Goal: Task Accomplishment & Management: Manage account settings

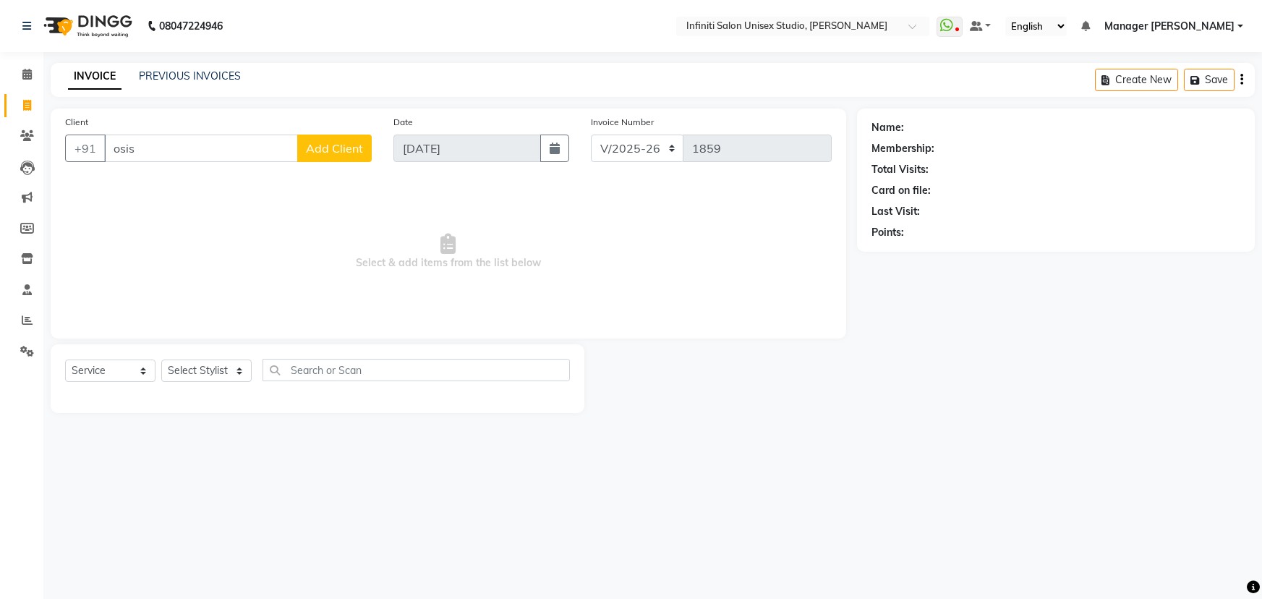
select select "6511"
select select "service"
drag, startPoint x: 145, startPoint y: 149, endPoint x: 108, endPoint y: 158, distance: 37.2
click at [108, 158] on input "osis" at bounding box center [201, 147] width 194 height 27
click at [118, 147] on input "osis" at bounding box center [201, 147] width 194 height 27
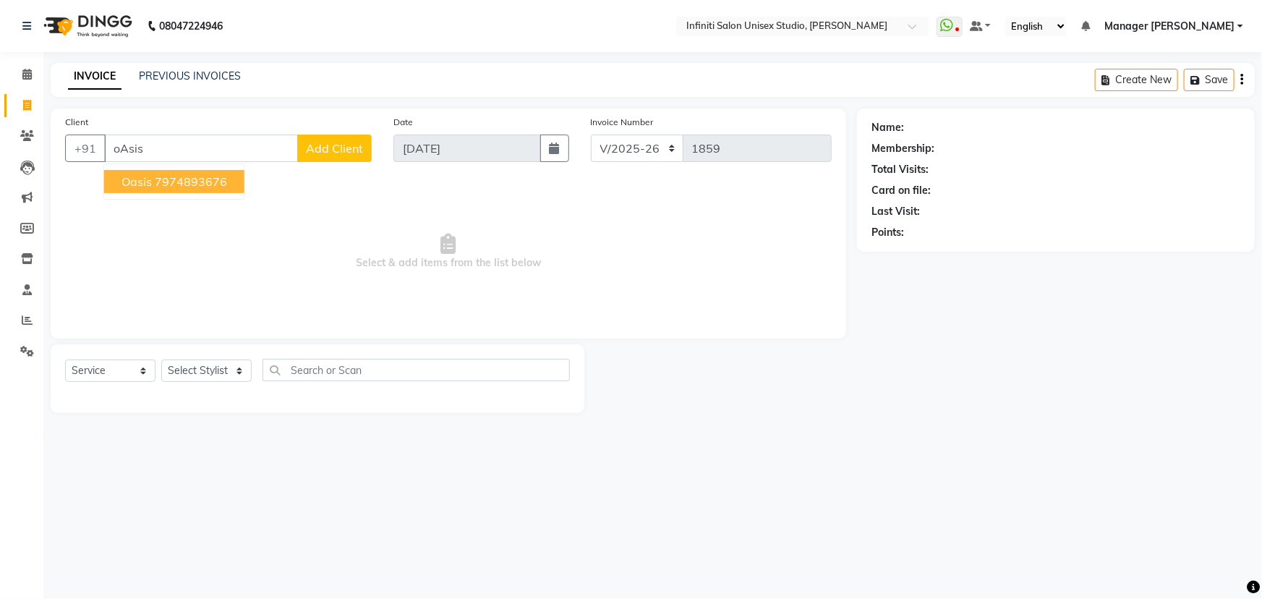
click at [190, 178] on ngb-highlight "7974893676" at bounding box center [191, 181] width 72 height 14
type input "7974893676"
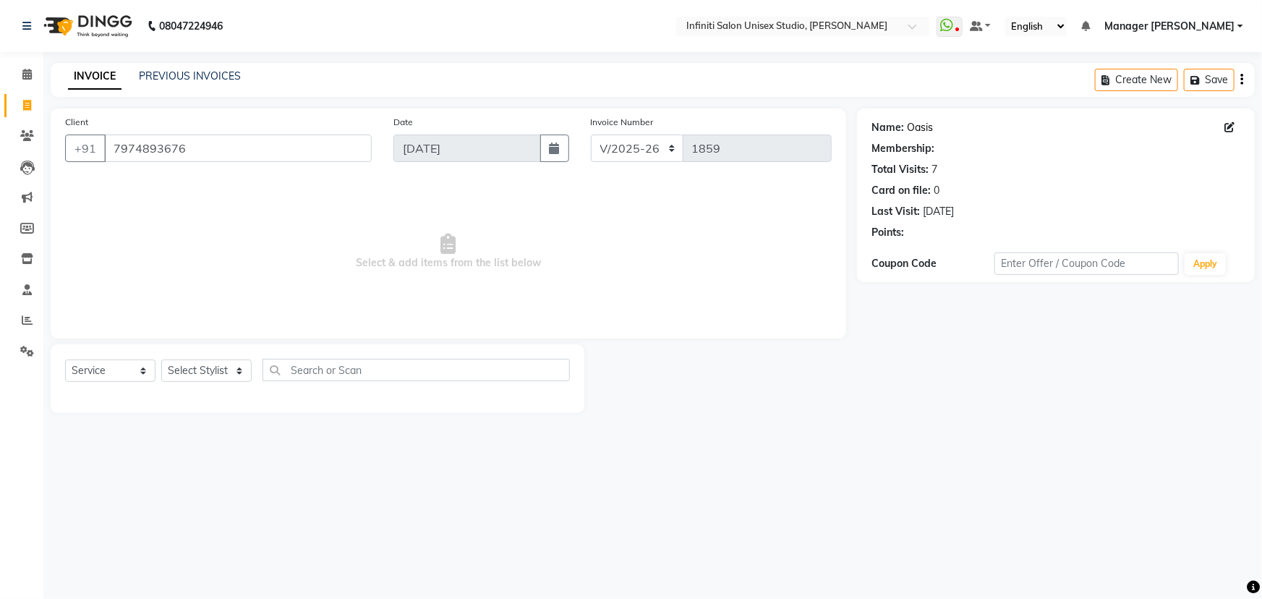
select select "1: Object"
click at [907, 130] on link "Oasis" at bounding box center [920, 127] width 26 height 15
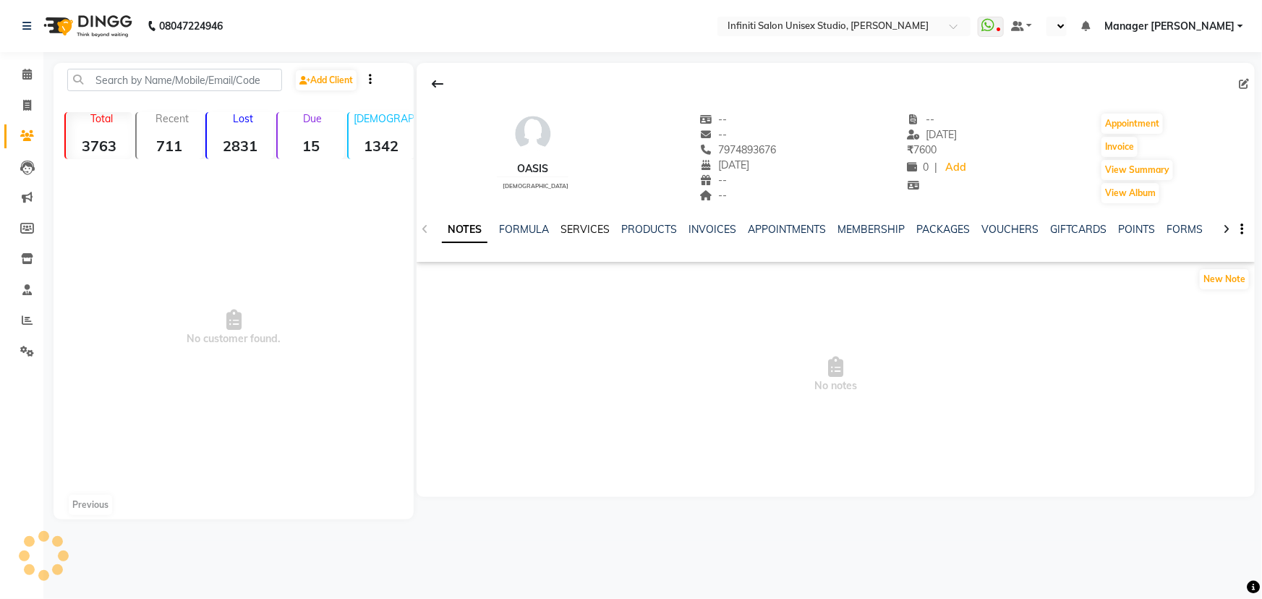
select select "en"
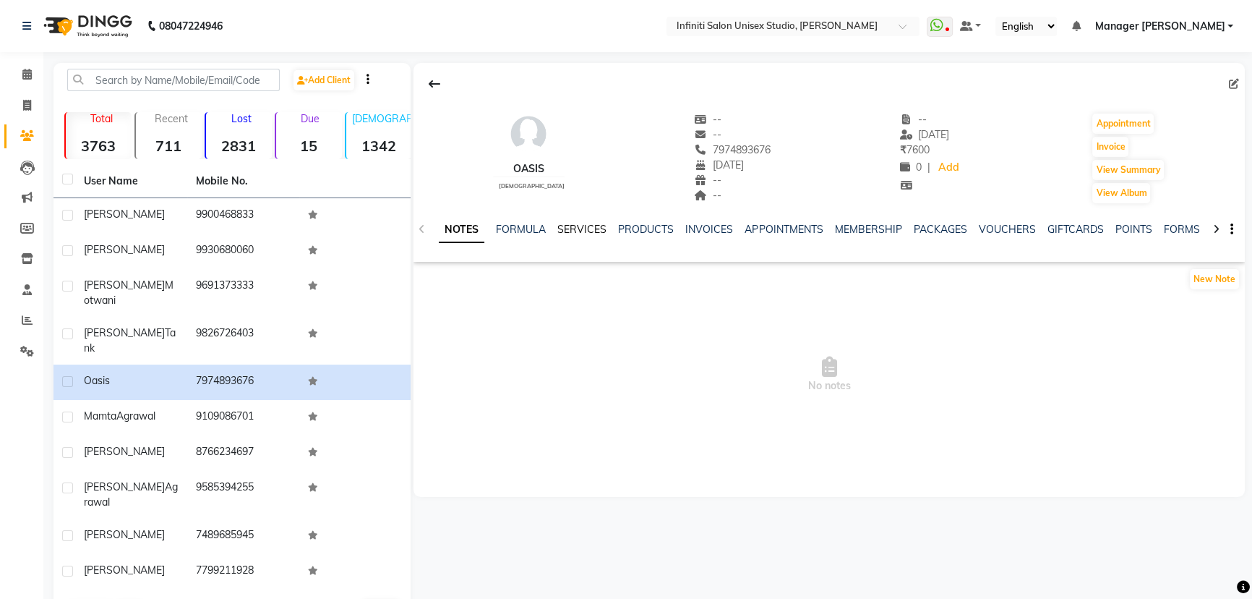
click at [575, 228] on link "SERVICES" at bounding box center [581, 229] width 49 height 13
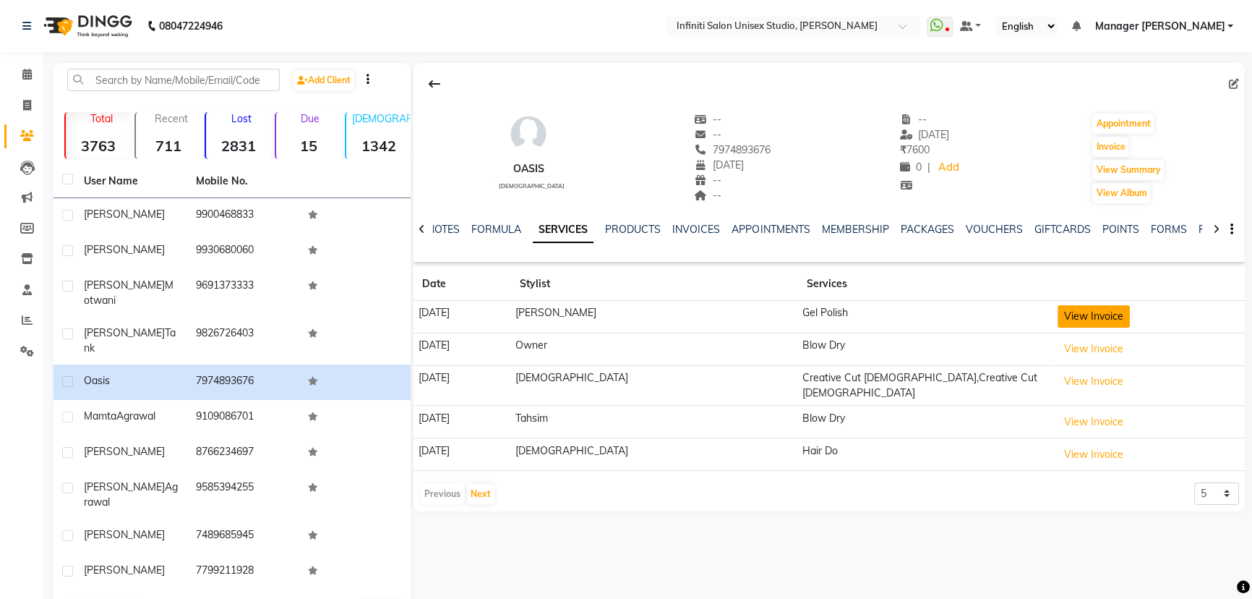
click at [1058, 324] on button "View Invoice" at bounding box center [1094, 316] width 72 height 22
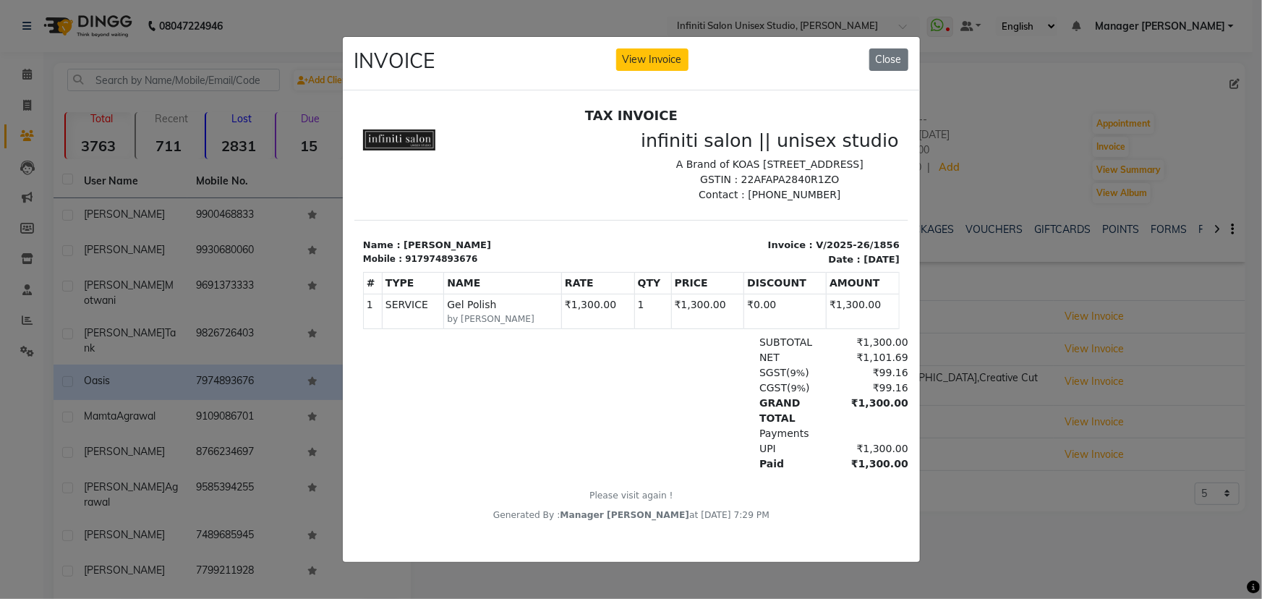
scroll to position [12, 0]
click at [26, 105] on ngb-modal-window "INVOICE View Invoice Close" at bounding box center [631, 299] width 1262 height 599
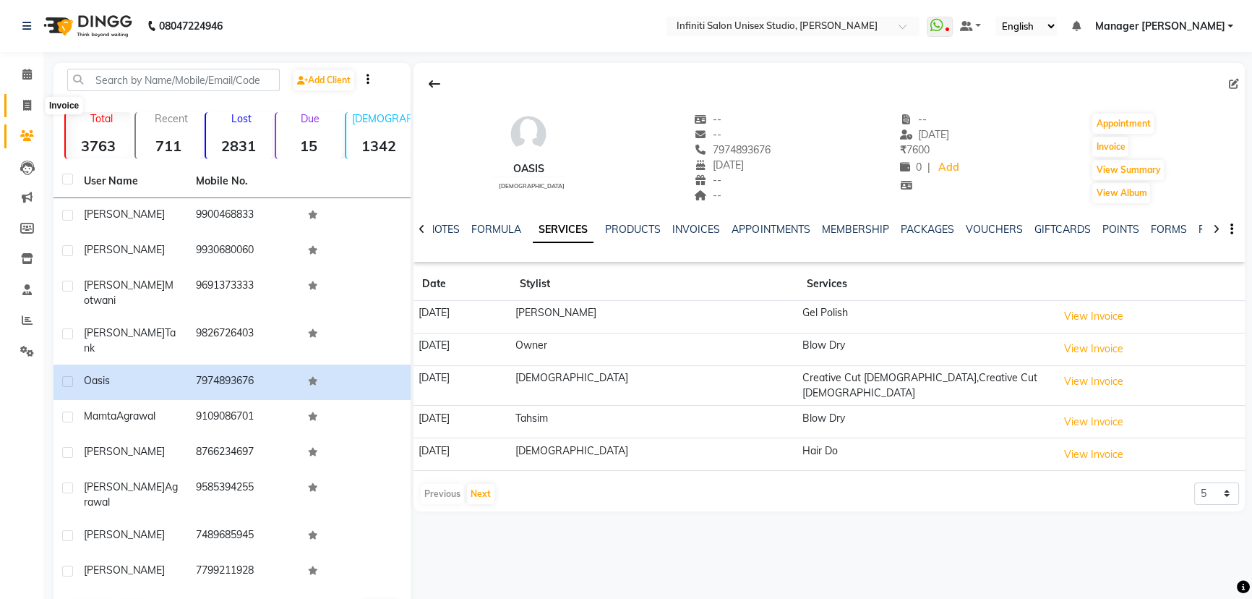
click at [26, 108] on icon at bounding box center [27, 105] width 8 height 11
select select "6511"
select select "service"
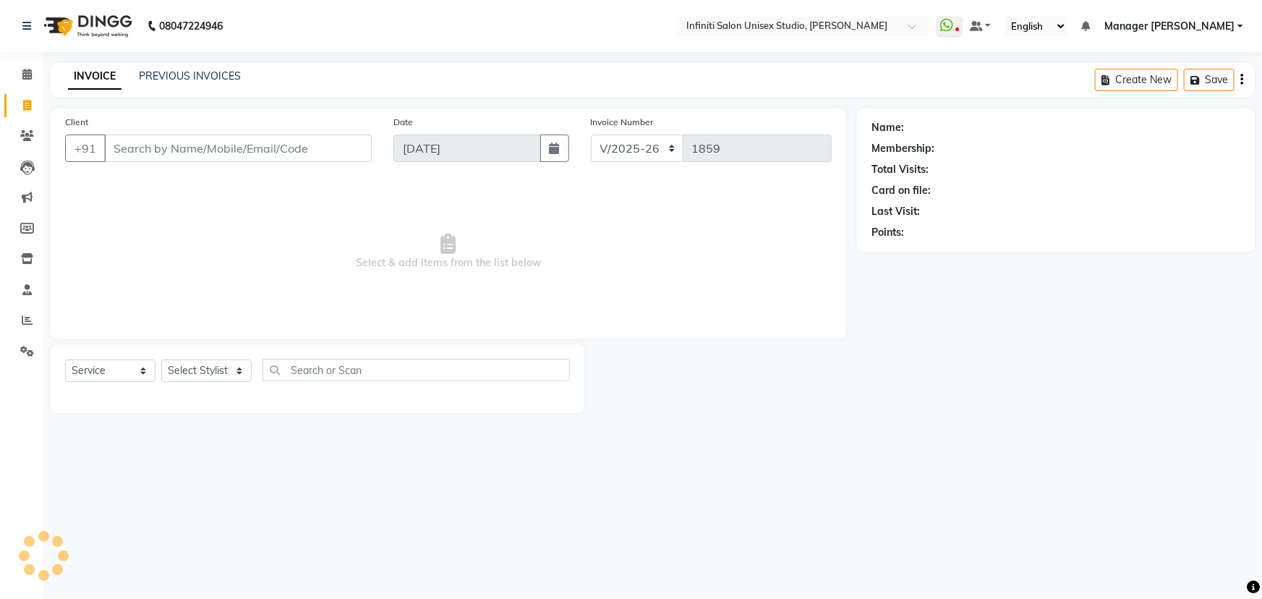
click at [165, 145] on input "Client" at bounding box center [238, 147] width 268 height 27
click at [150, 147] on input "Client" at bounding box center [238, 147] width 268 height 27
type input "7799886969"
click at [316, 150] on span "Add Client" at bounding box center [334, 148] width 57 height 14
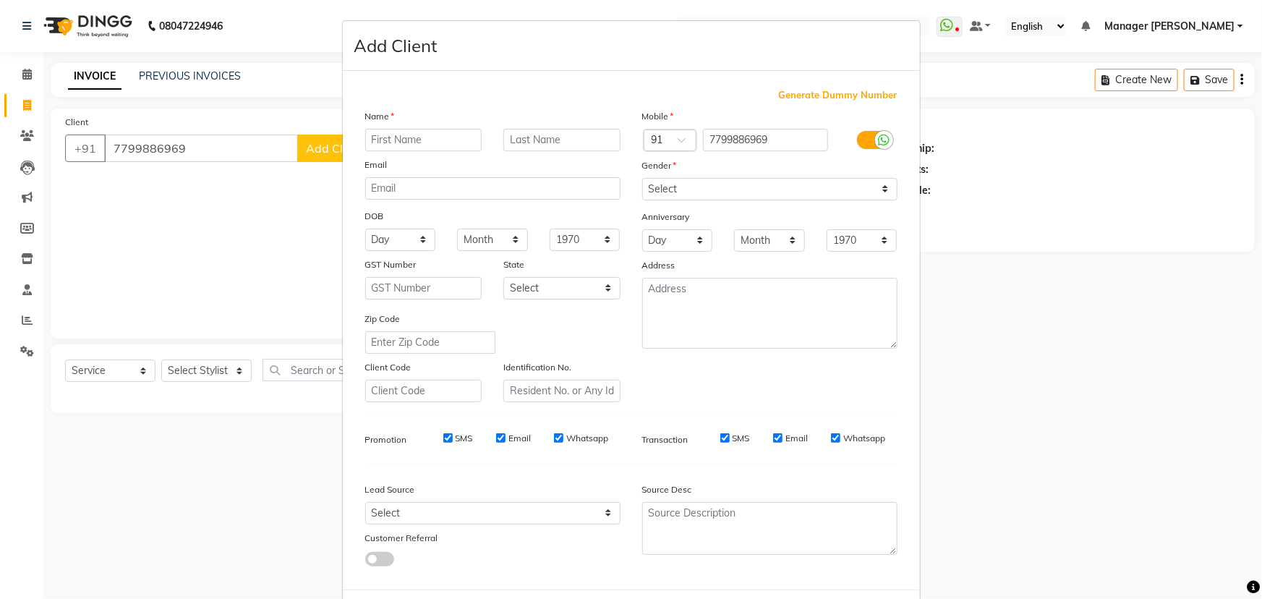
click at [390, 142] on input "text" at bounding box center [423, 140] width 117 height 22
type input "v"
type input "Vinit"
click at [655, 188] on select "Select Male Female Other Prefer Not To Say" at bounding box center [769, 189] width 255 height 22
select select "male"
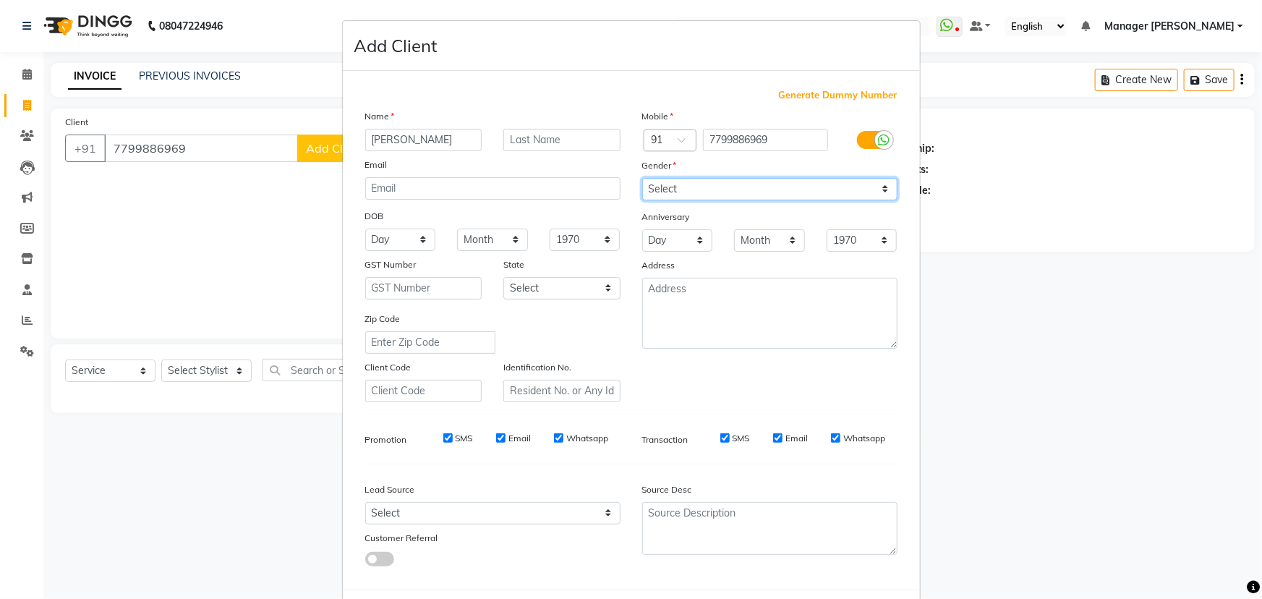
click at [642, 178] on select "Select Male Female Other Prefer Not To Say" at bounding box center [769, 189] width 255 height 22
click at [394, 241] on select "Day 01 02 03 04 05 06 07 08 09 10 11 12 13 14 15 16 17 18 19 20 21 22 23 24 25 …" at bounding box center [400, 239] width 71 height 22
select select "10"
click at [365, 229] on select "Day 01 02 03 04 05 06 07 08 09 10 11 12 13 14 15 16 17 18 19 20 21 22 23 24 25 …" at bounding box center [400, 239] width 71 height 22
drag, startPoint x: 493, startPoint y: 239, endPoint x: 493, endPoint y: 249, distance: 10.1
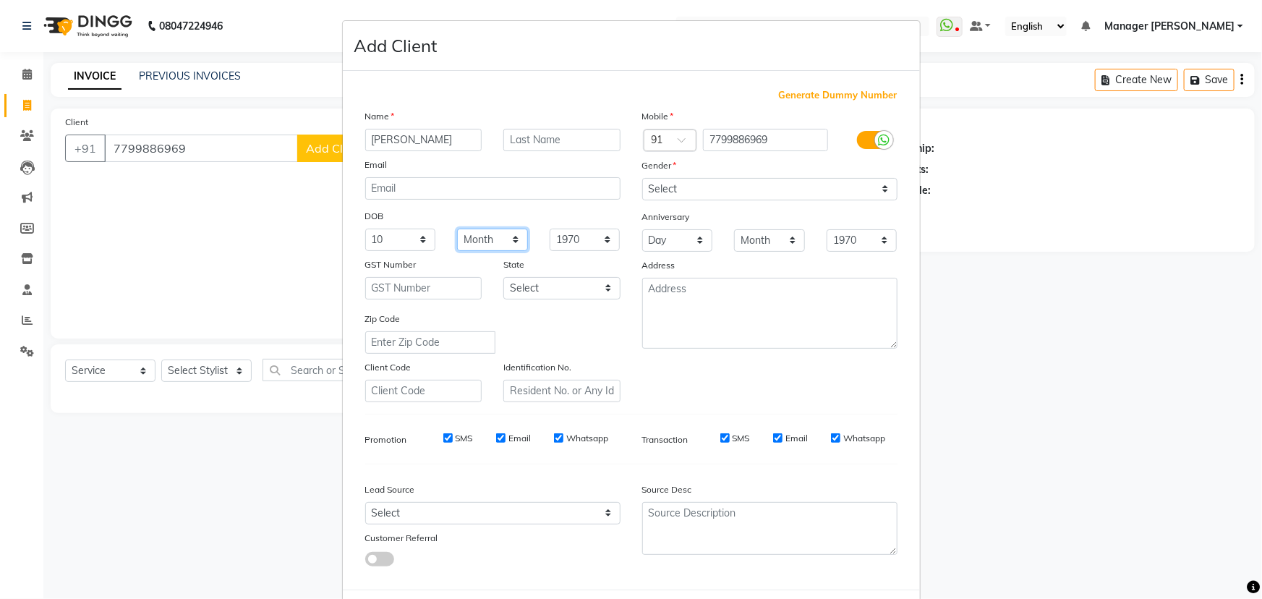
click at [493, 239] on select "Month January February March April May June July August September October Novem…" at bounding box center [492, 239] width 71 height 22
select select "02"
click at [457, 229] on select "Month January February March April May June July August September October Novem…" at bounding box center [492, 239] width 71 height 22
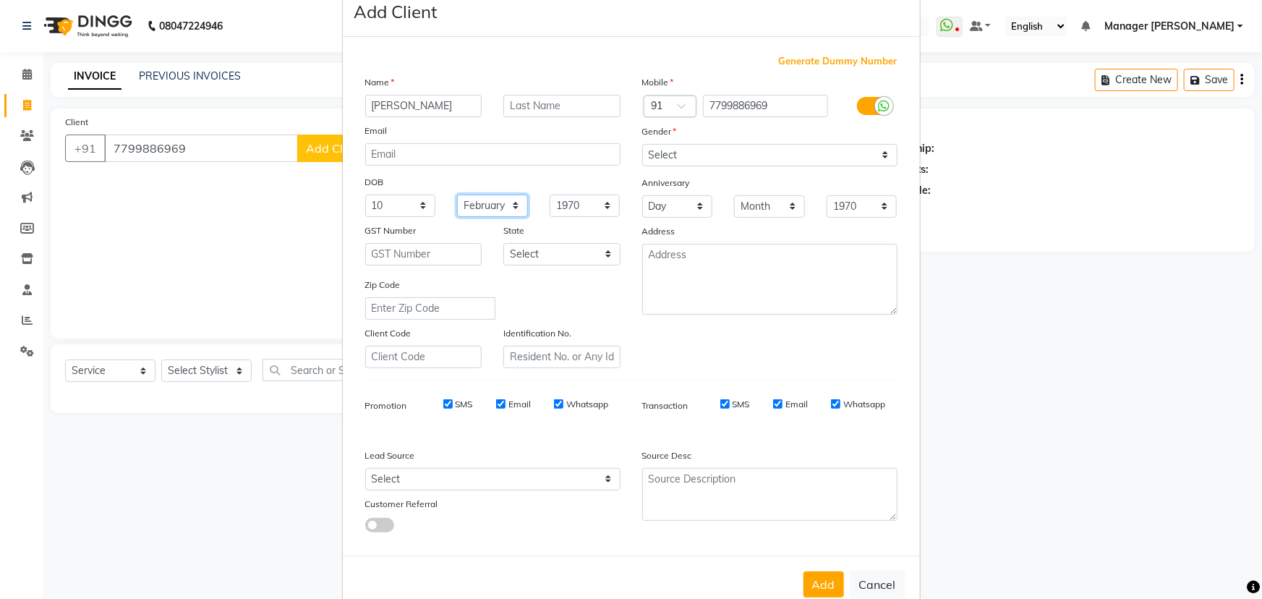
scroll to position [72, 0]
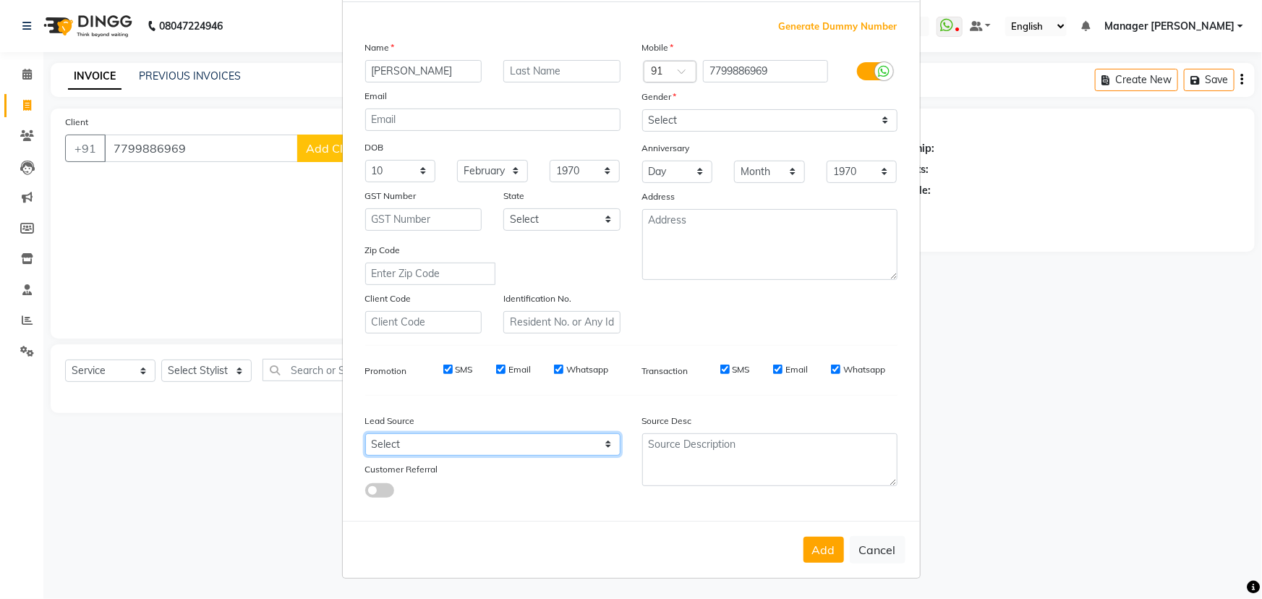
click at [388, 448] on select "Select Walk-in Facebook JustDial Google Other Referral Advertisement No Source …" at bounding box center [492, 444] width 255 height 22
select select "46372"
click at [365, 433] on select "Select Walk-in Facebook JustDial Google Other Referral Advertisement No Source …" at bounding box center [492, 444] width 255 height 22
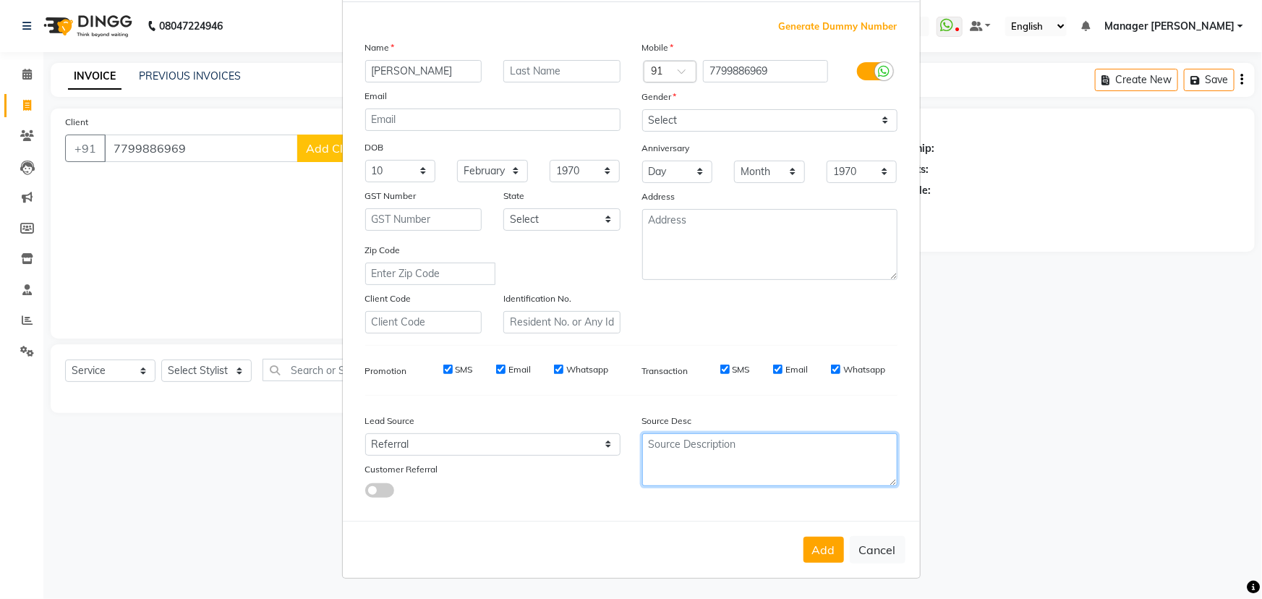
click at [654, 445] on textarea at bounding box center [769, 459] width 255 height 53
type textarea "praveesh agrwal"
click at [810, 543] on button "Add" at bounding box center [823, 549] width 40 height 26
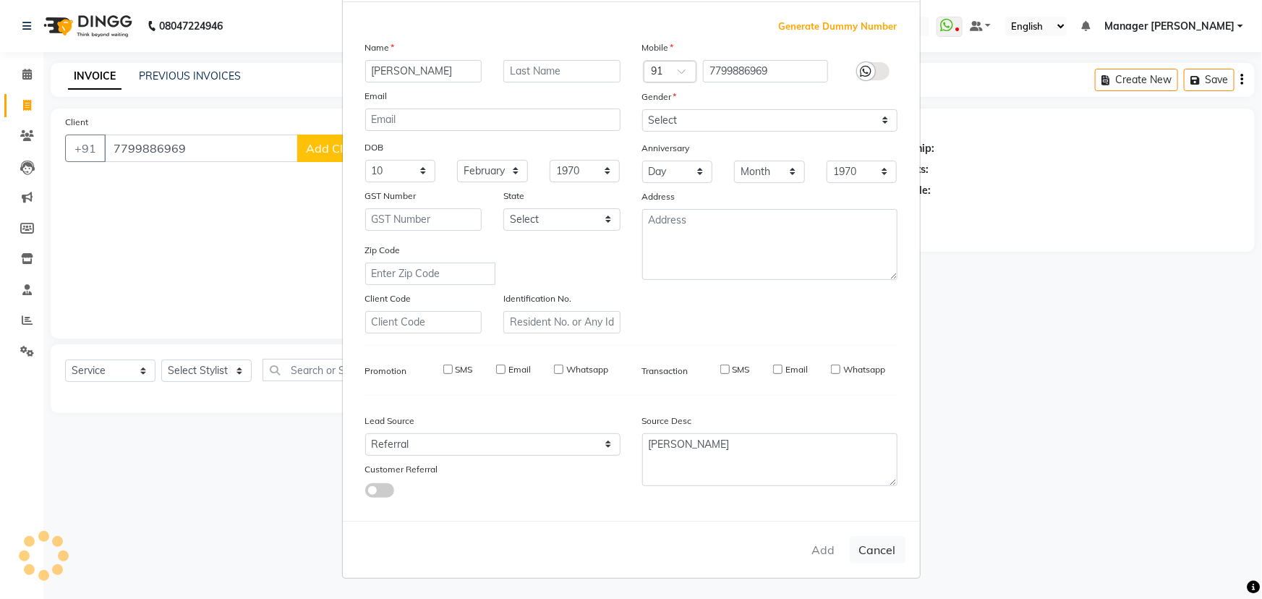
select select
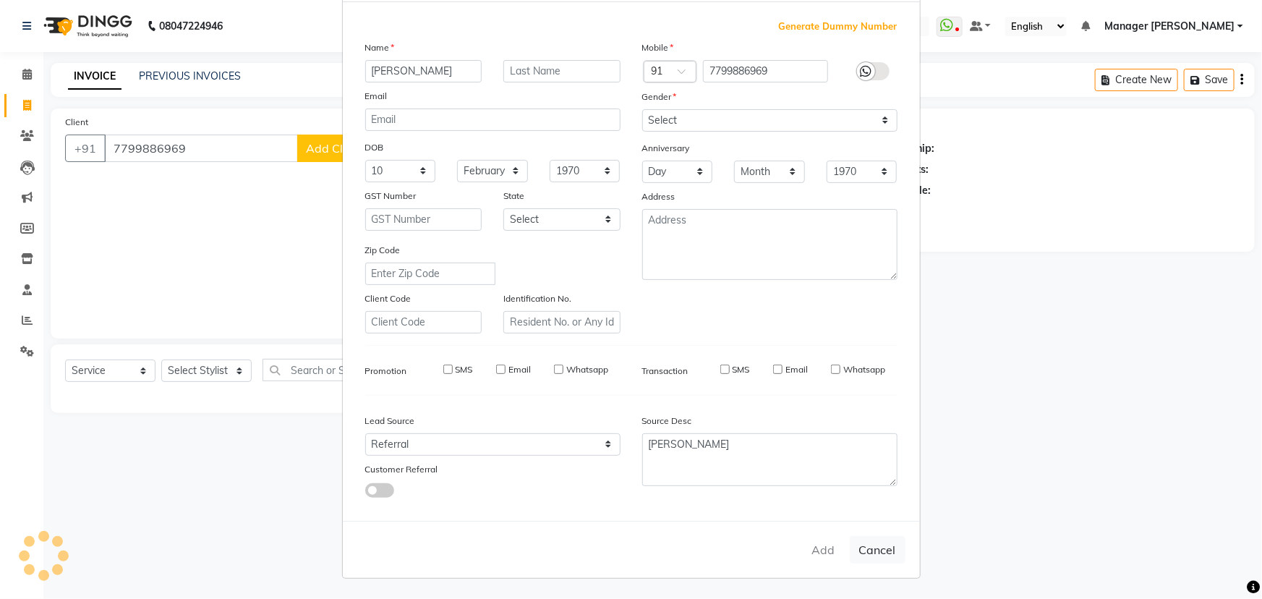
select select
checkbox input "false"
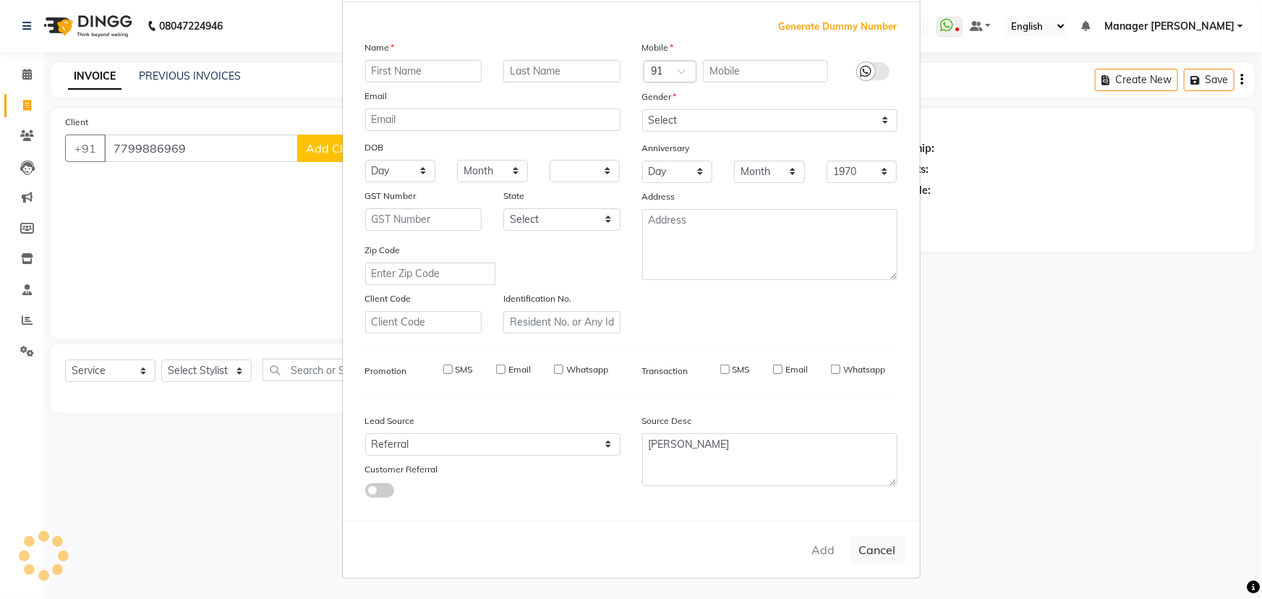
checkbox input "false"
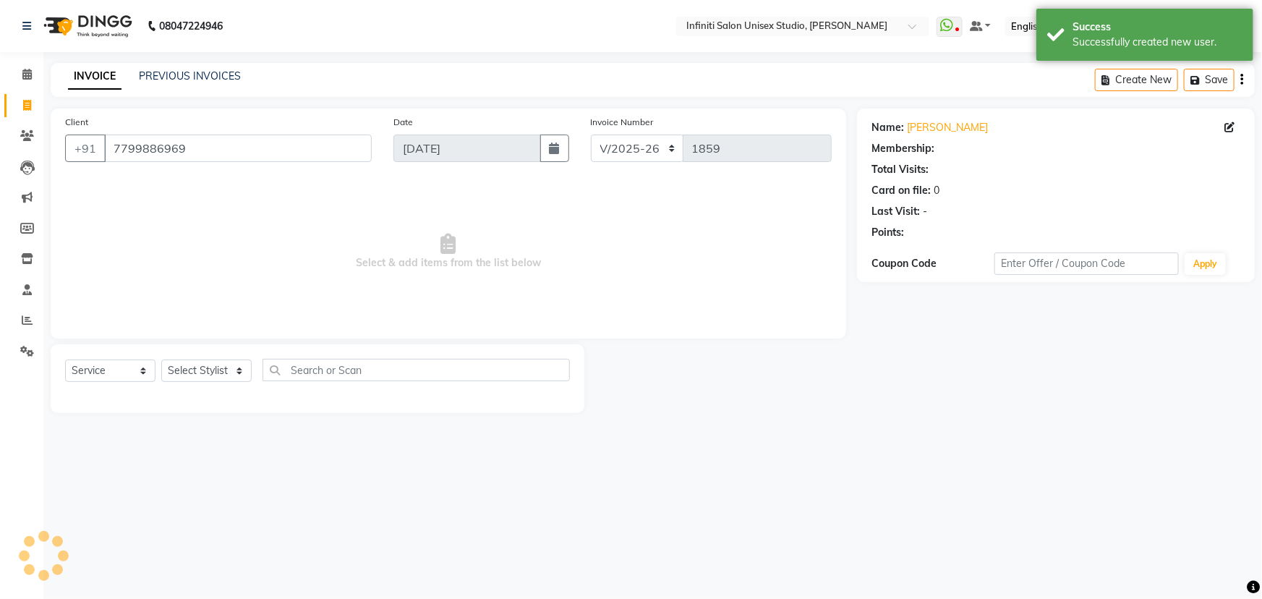
select select "1: Object"
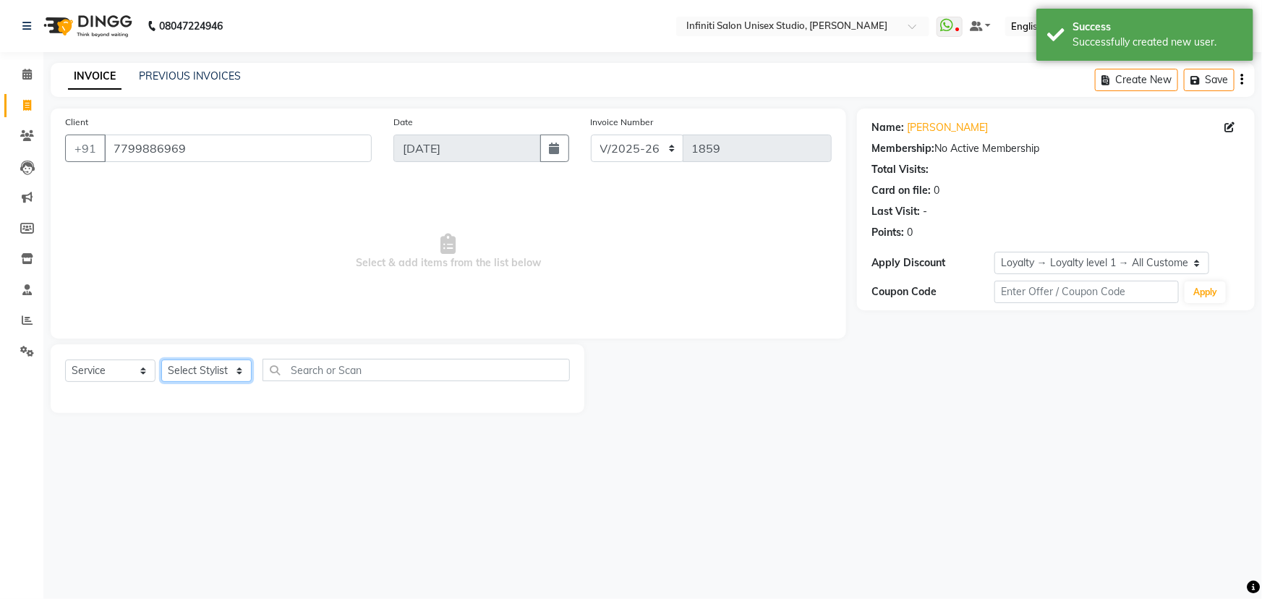
click at [236, 367] on select "Select Stylist Alka Amrita Arun DN Bharti [PERSON_NAME] Owner [PERSON_NAME] DN …" at bounding box center [206, 370] width 90 height 22
select select "49890"
click at [161, 359] on select "Select Stylist Alka Amrita Arun DN Bharti [PERSON_NAME] Owner [PERSON_NAME] DN …" at bounding box center [206, 370] width 90 height 22
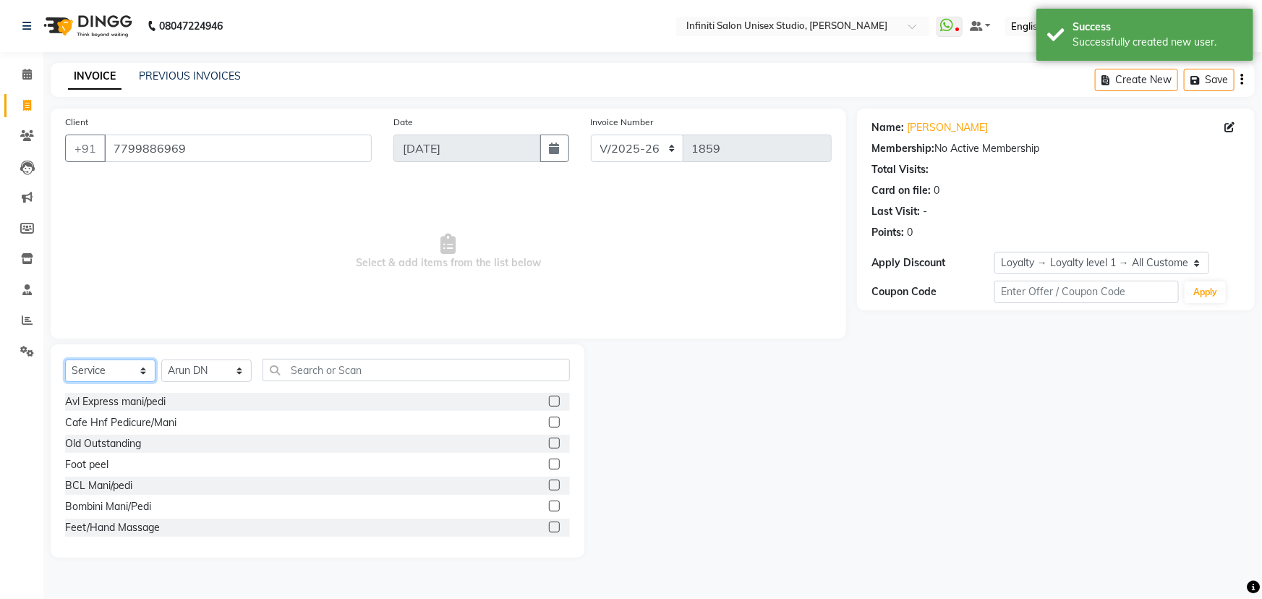
click at [121, 372] on select "Select Service Product Membership Package Voucher Prepaid Gift Card" at bounding box center [110, 370] width 90 height 22
select select "product"
click at [65, 359] on select "Select Service Product Membership Package Voucher Prepaid Gift Card" at bounding box center [110, 370] width 90 height 22
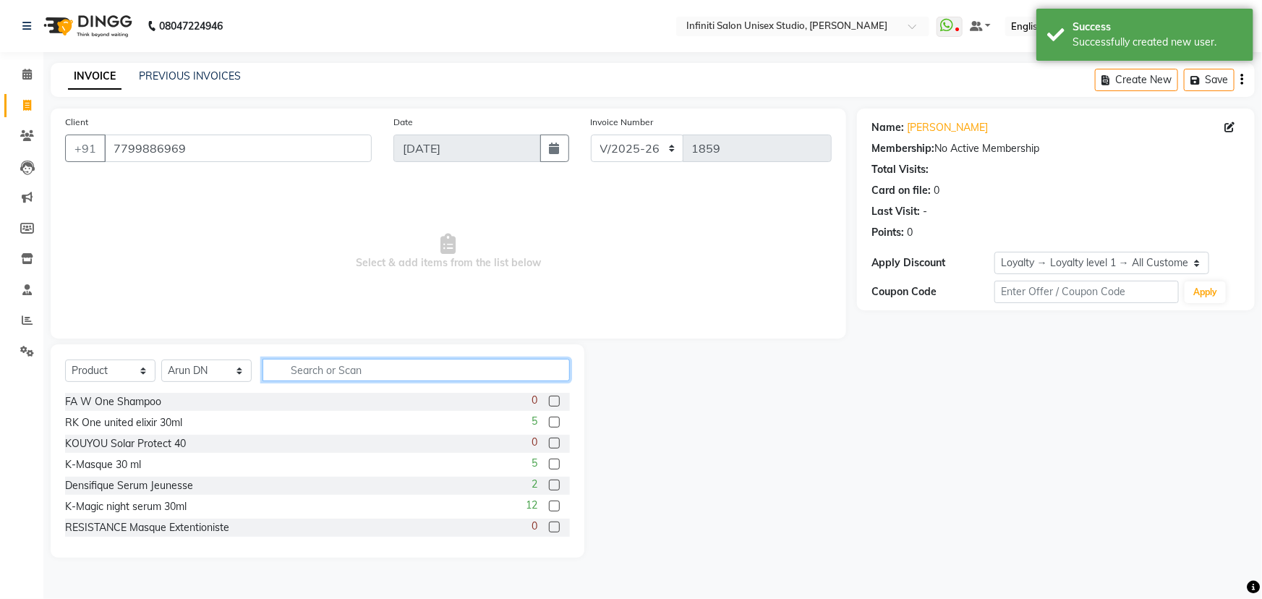
click at [304, 364] on input "text" at bounding box center [415, 370] width 307 height 22
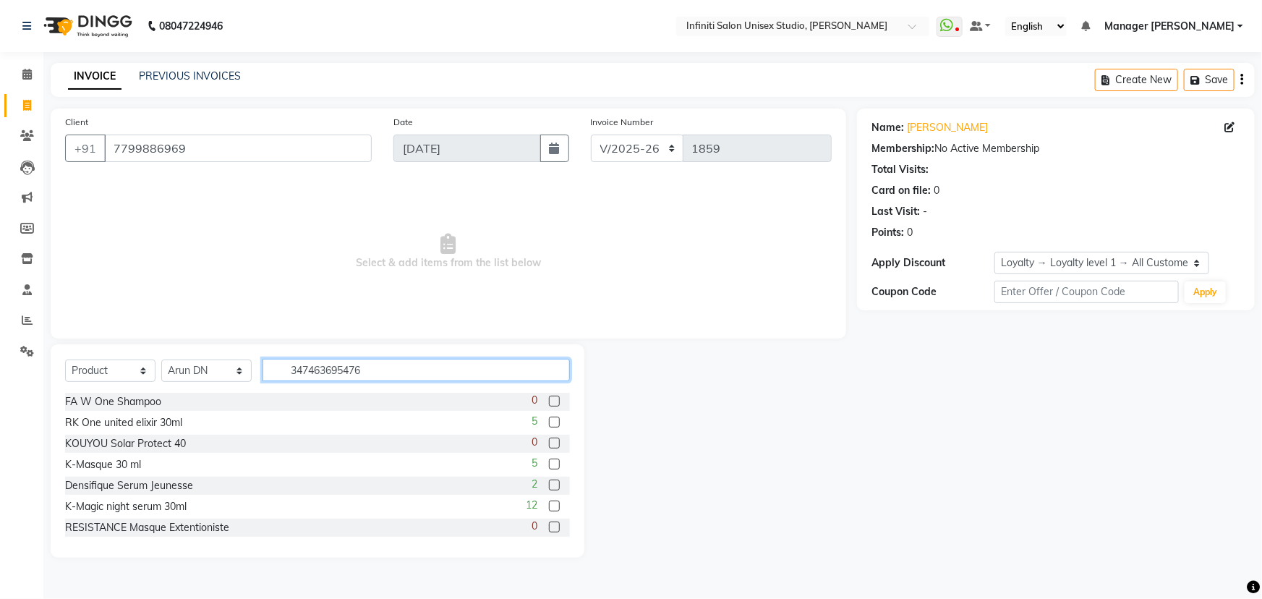
type input "3474636954766"
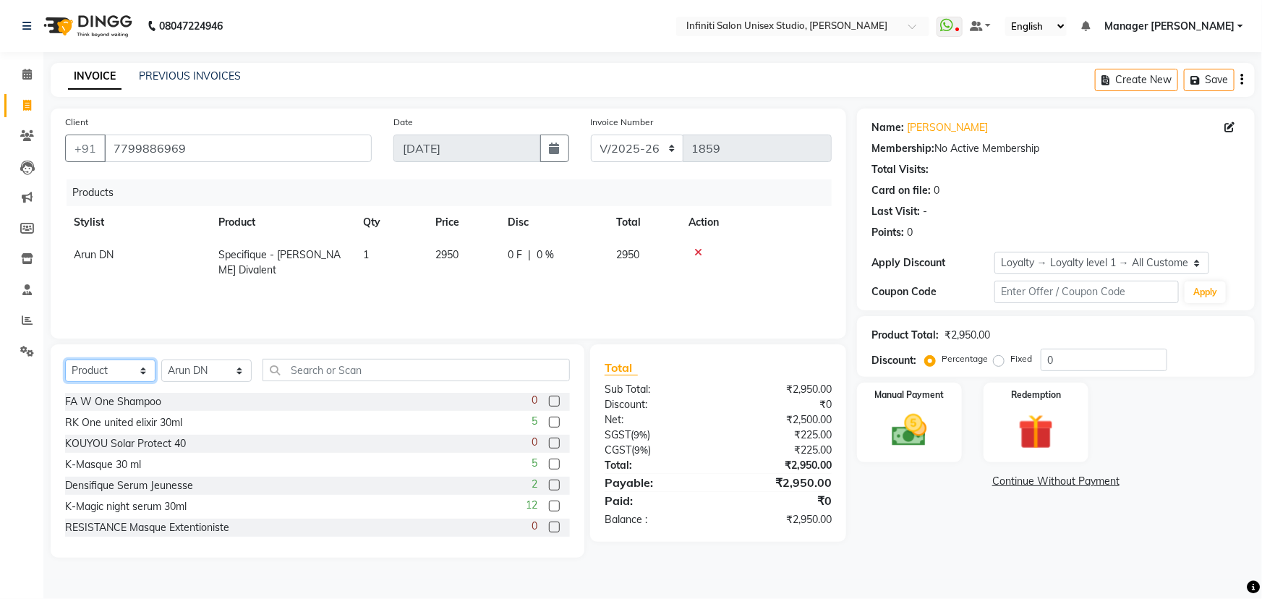
click at [140, 372] on select "Select Service Product Membership Package Voucher Prepaid Gift Card" at bounding box center [110, 370] width 90 height 22
select select "service"
click at [65, 359] on select "Select Service Product Membership Package Voucher Prepaid Gift Card" at bounding box center [110, 370] width 90 height 22
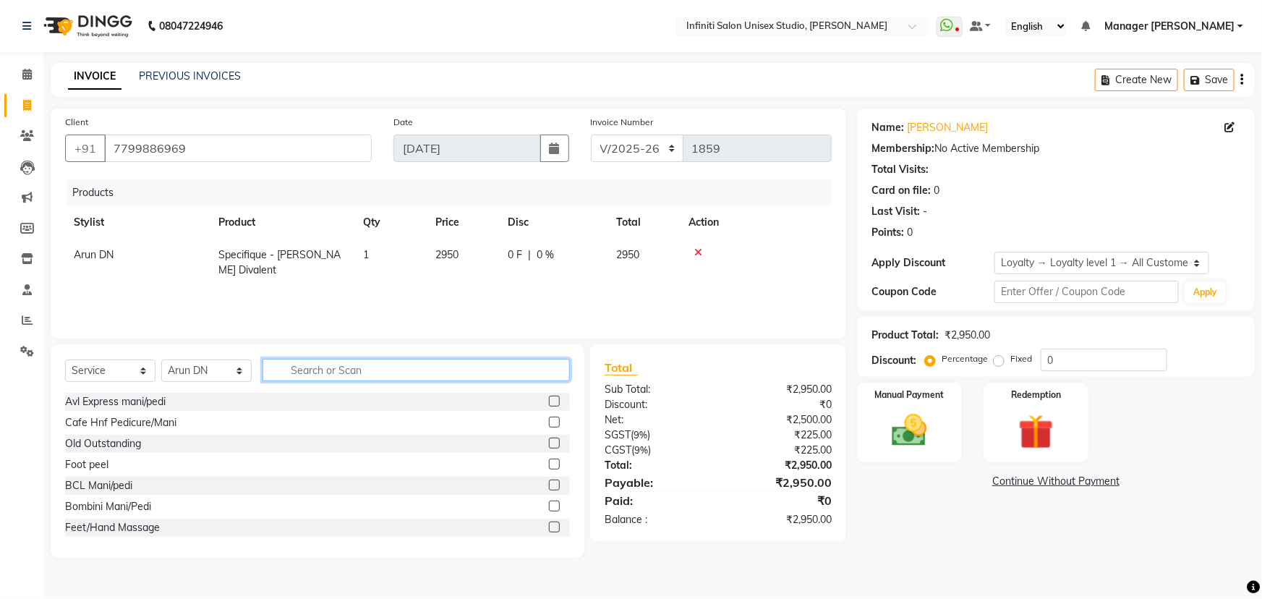
click at [306, 363] on input "text" at bounding box center [415, 370] width 307 height 22
type input "scr"
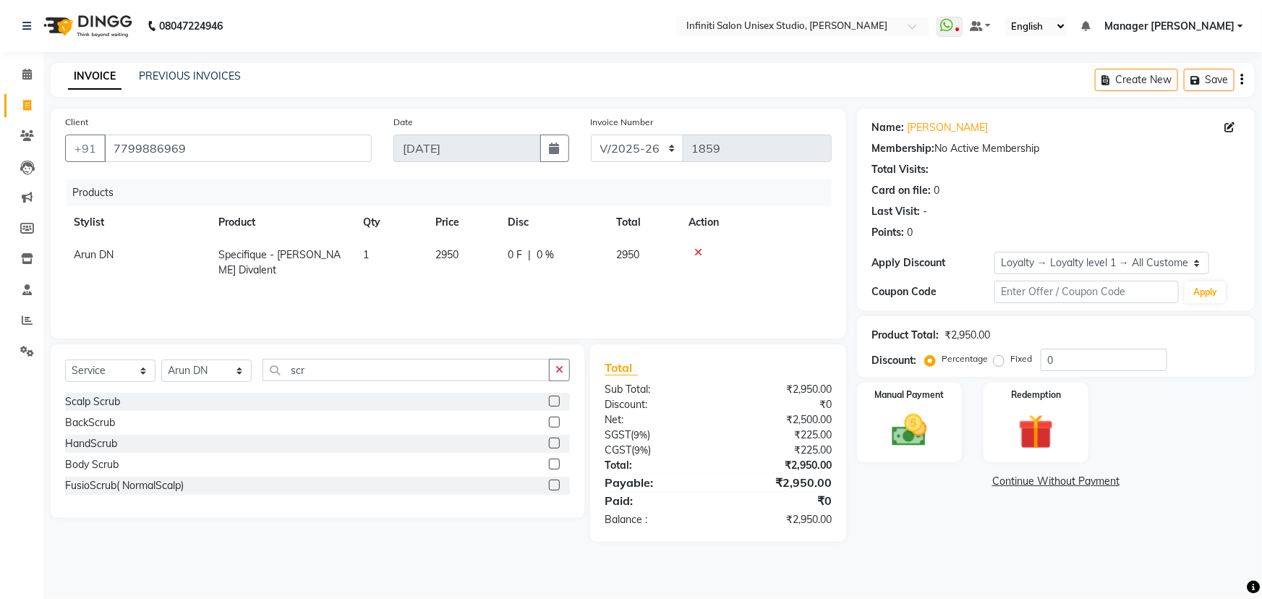
click at [554, 484] on label at bounding box center [554, 484] width 11 height 11
click at [554, 484] on input "checkbox" at bounding box center [553, 485] width 9 height 9
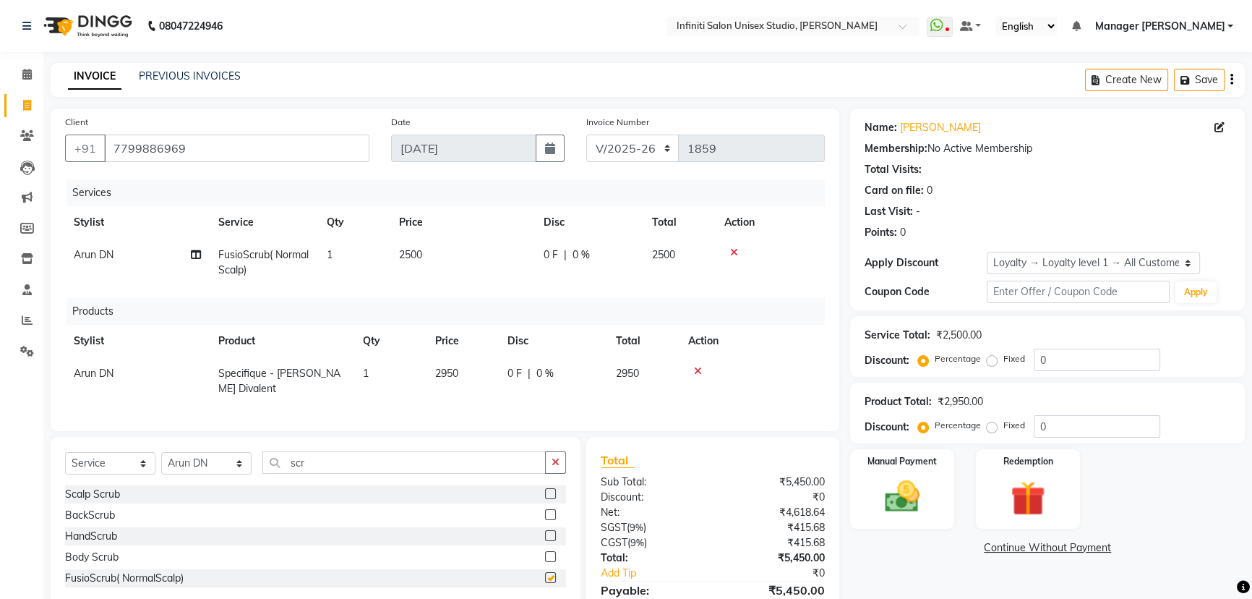
checkbox input "false"
click at [403, 247] on td "2500" at bounding box center [462, 263] width 145 height 48
select select "49890"
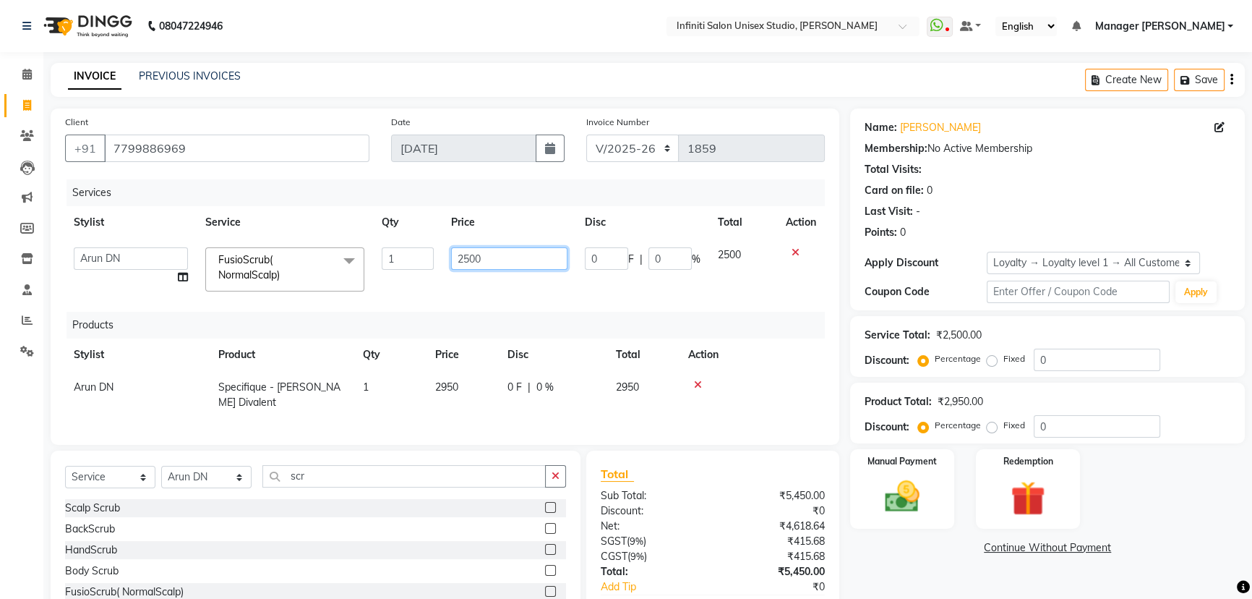
drag, startPoint x: 491, startPoint y: 254, endPoint x: 419, endPoint y: 270, distance: 73.3
click at [419, 270] on tr "Alka Amrita Arun DN Bharti Nigam Ishu Krishna Owner Pooja Rahul Sen DN Ritu Sah…" at bounding box center [445, 269] width 760 height 61
type input "3500"
click at [595, 286] on td "0 F | 0 %" at bounding box center [642, 269] width 133 height 61
select select "49890"
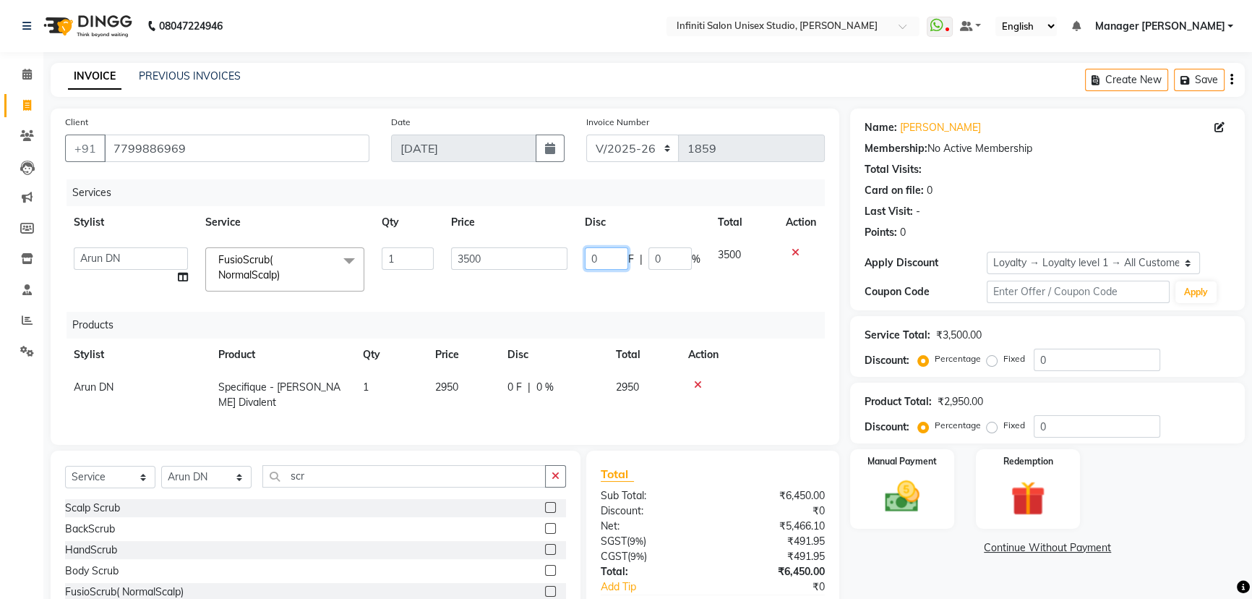
click at [612, 260] on input "0" at bounding box center [606, 258] width 43 height 22
type input "0500"
click at [609, 292] on div "Services Stylist Service Qty Price Disc Total Action Alka Amrita Arun DN Bharti…" at bounding box center [445, 304] width 760 height 251
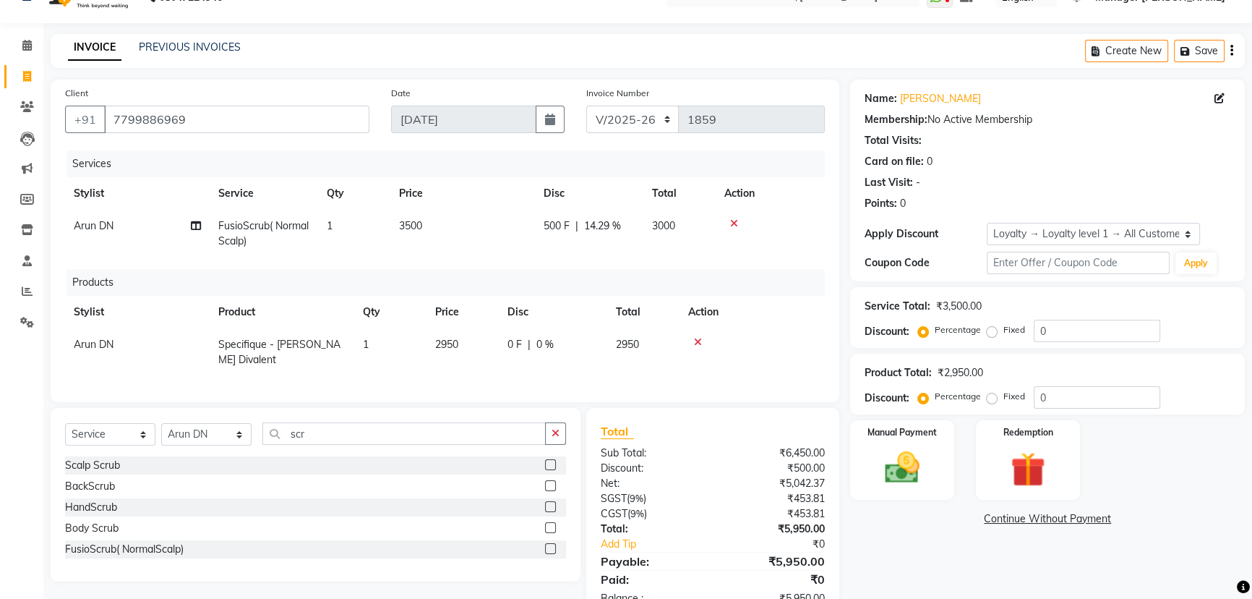
scroll to position [67, 0]
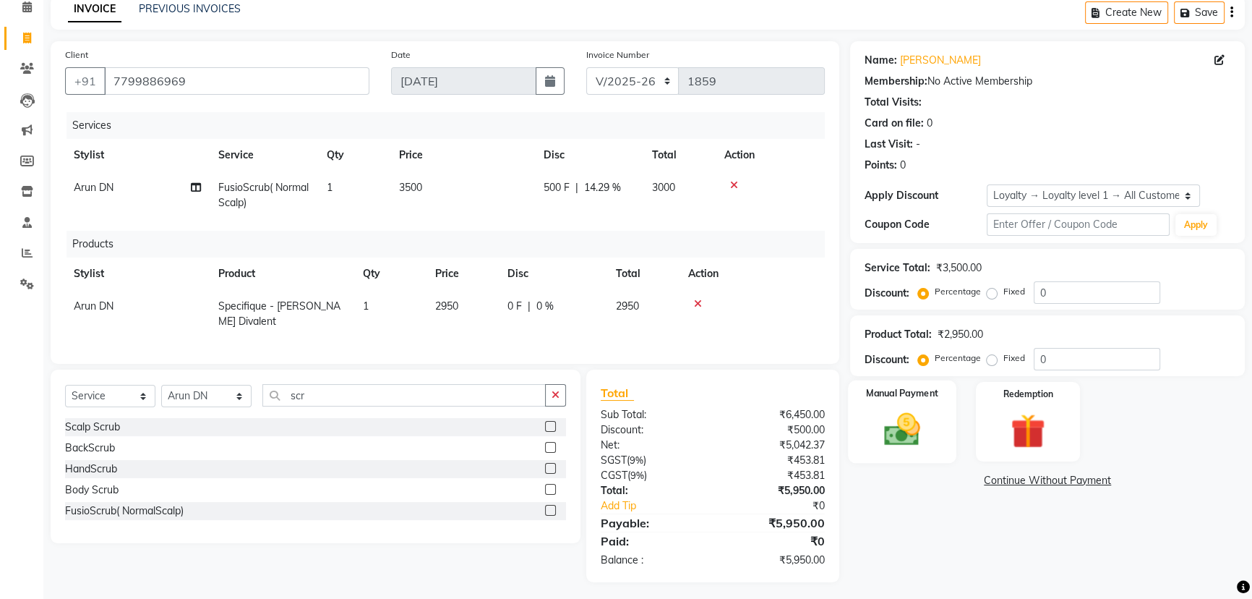
click at [912, 440] on img at bounding box center [902, 428] width 59 height 41
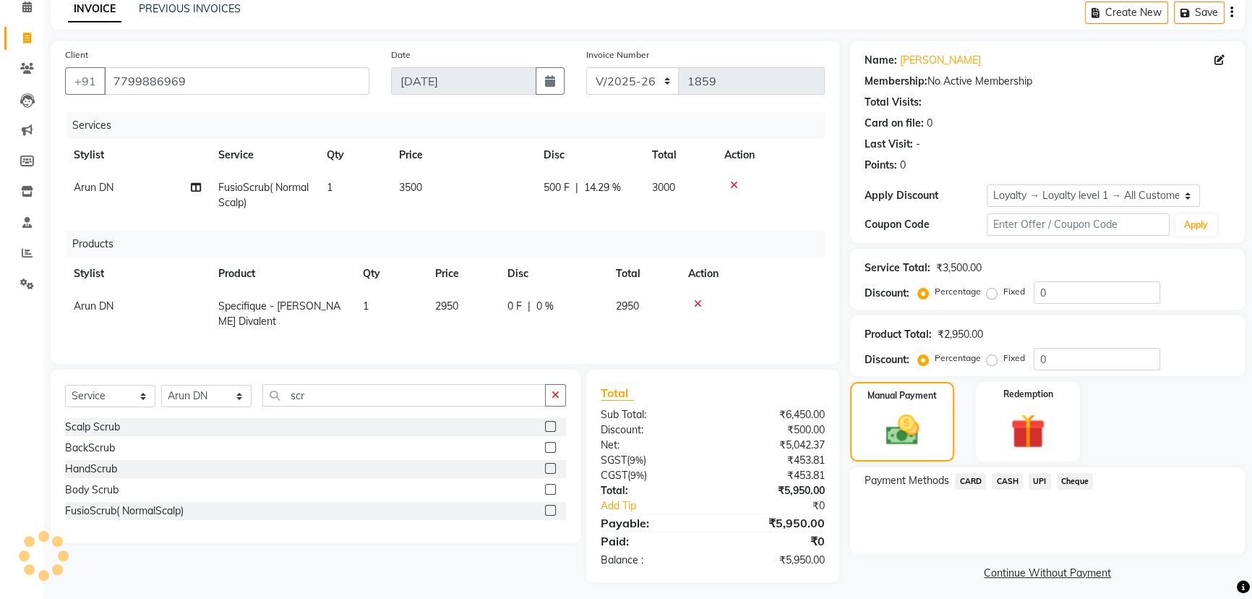
click at [1041, 484] on span "UPI" at bounding box center [1040, 481] width 22 height 17
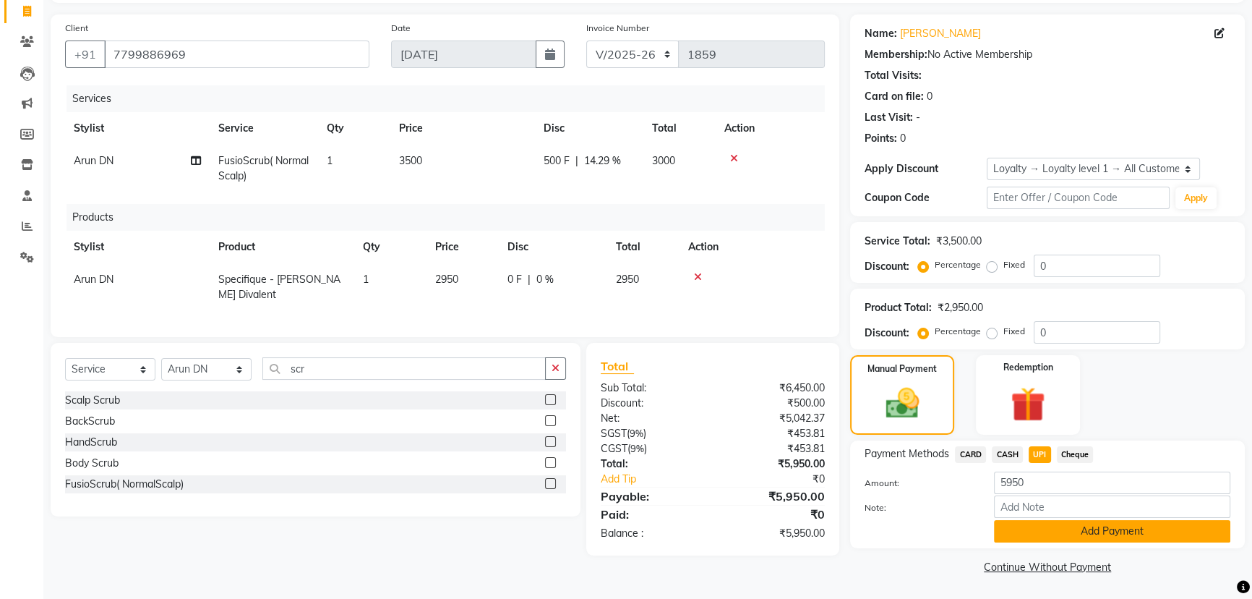
click at [1064, 528] on button "Add Payment" at bounding box center [1112, 531] width 236 height 22
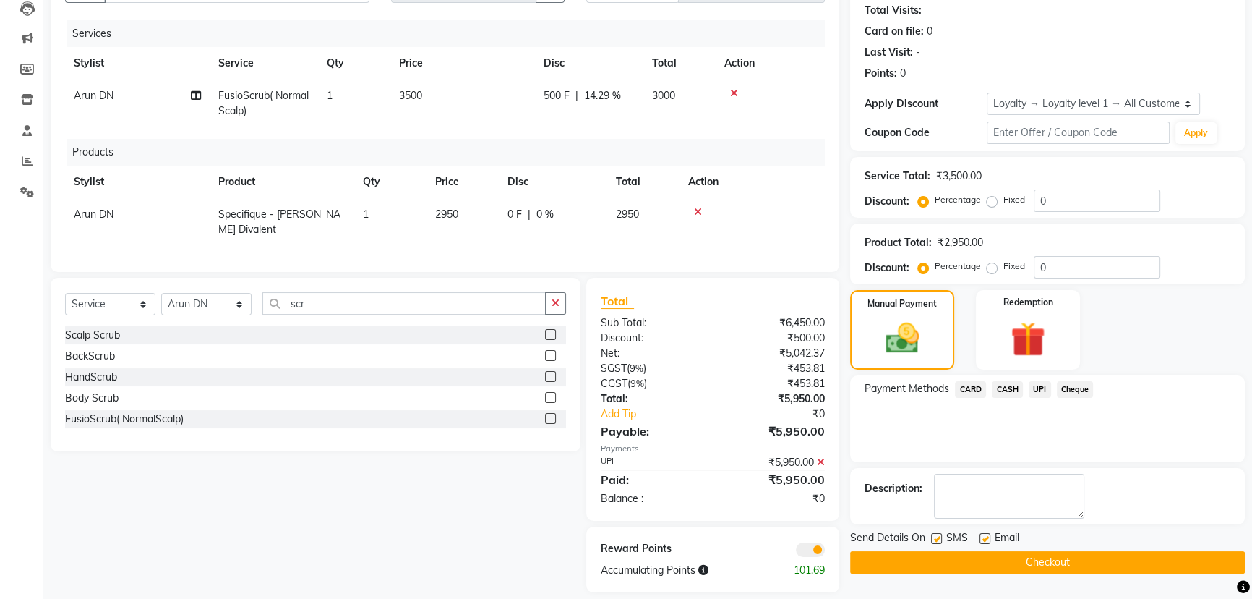
scroll to position [169, 0]
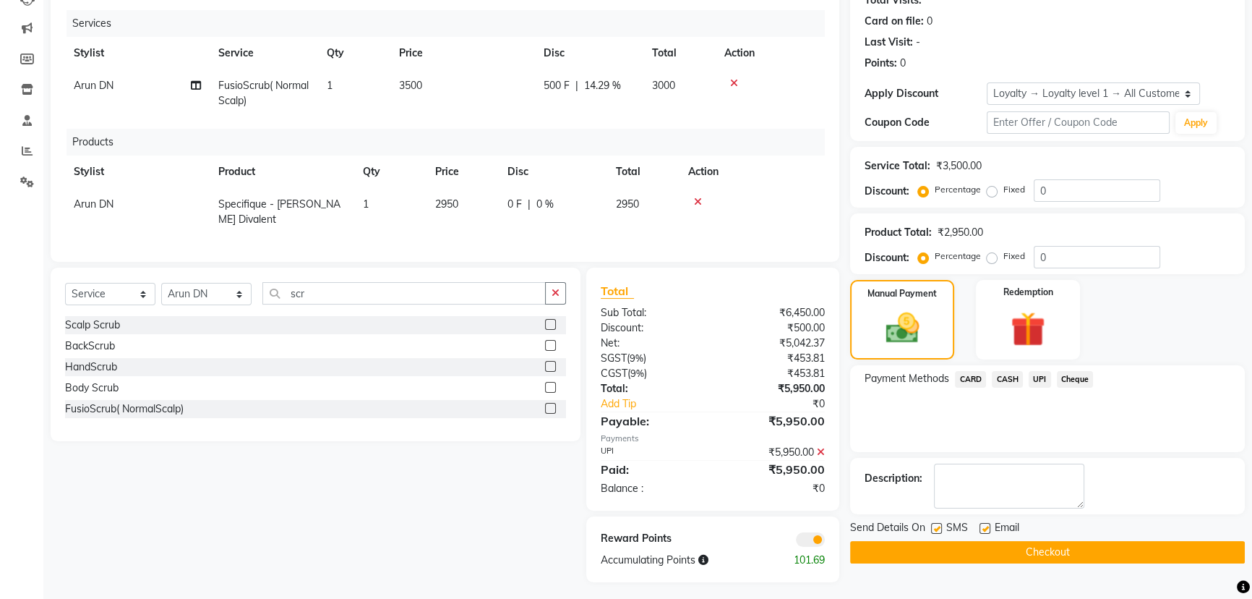
click at [992, 552] on button "Checkout" at bounding box center [1047, 552] width 395 height 22
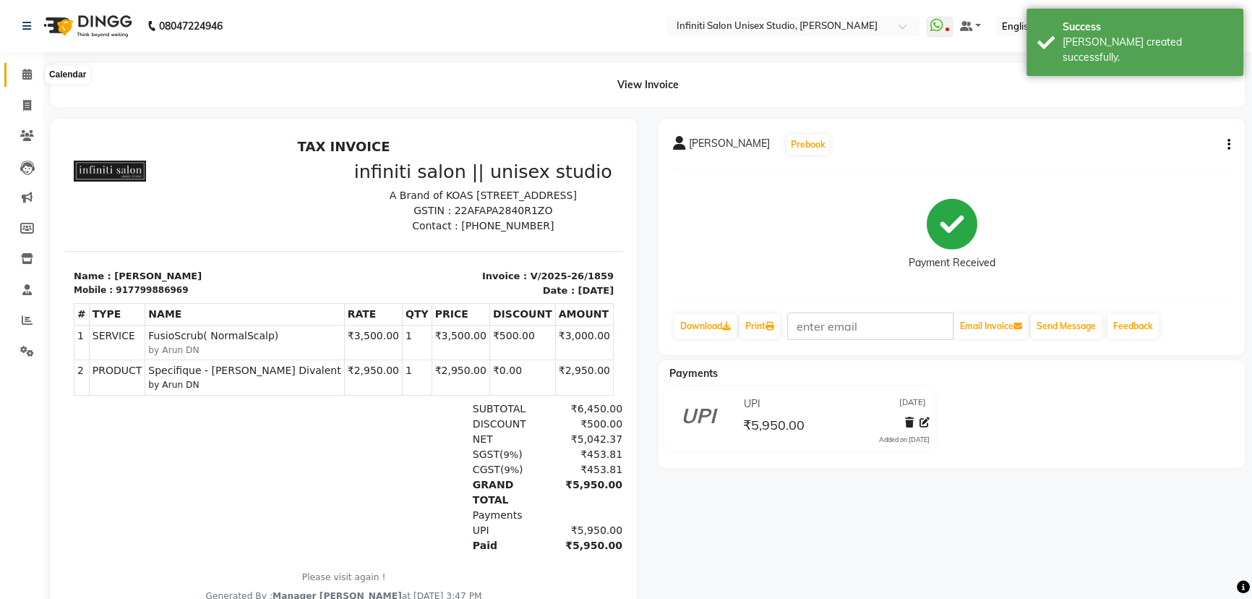
click at [28, 71] on icon at bounding box center [26, 74] width 9 height 11
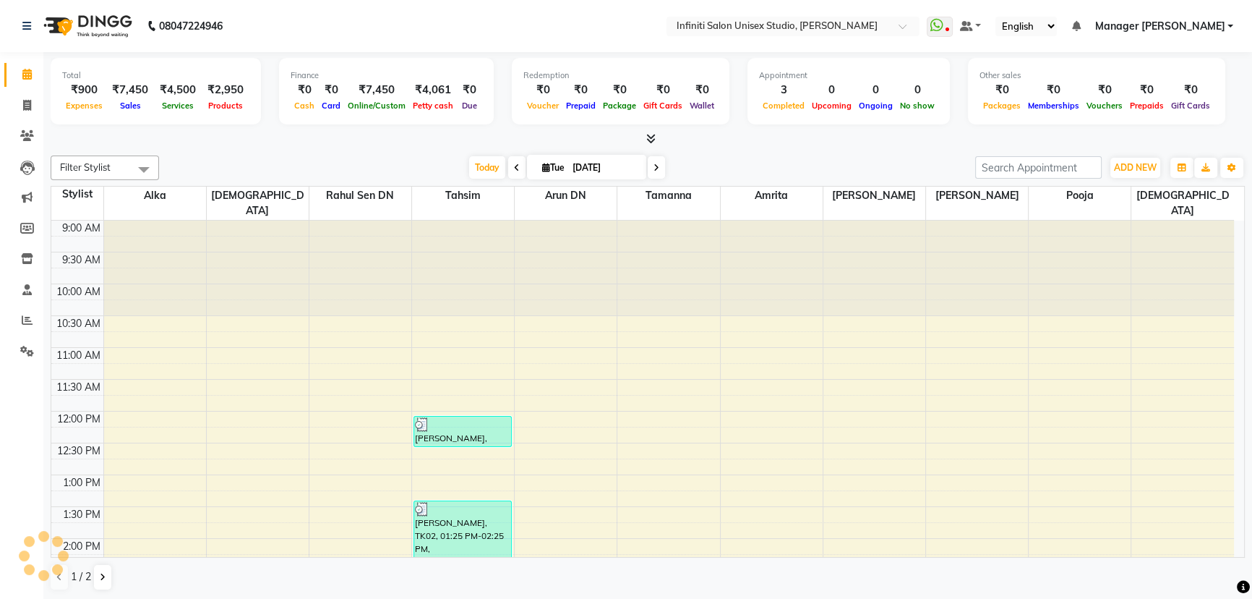
click at [654, 166] on icon at bounding box center [657, 167] width 6 height 9
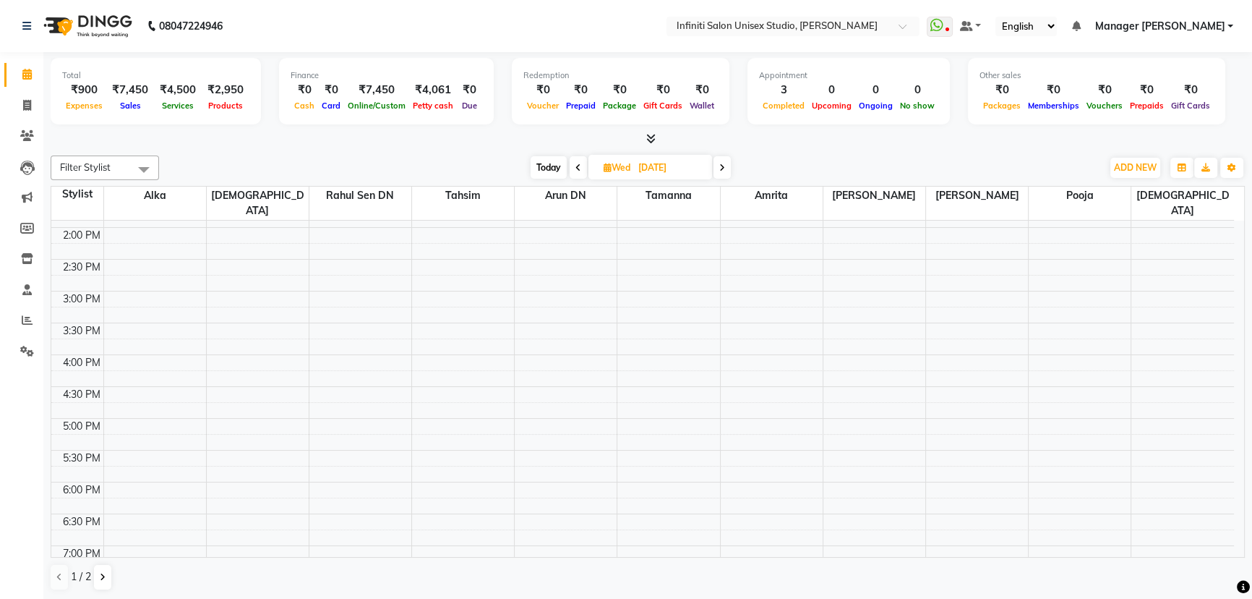
scroll to position [328, 0]
click at [720, 168] on icon at bounding box center [722, 167] width 6 height 9
click at [577, 167] on icon at bounding box center [580, 167] width 6 height 9
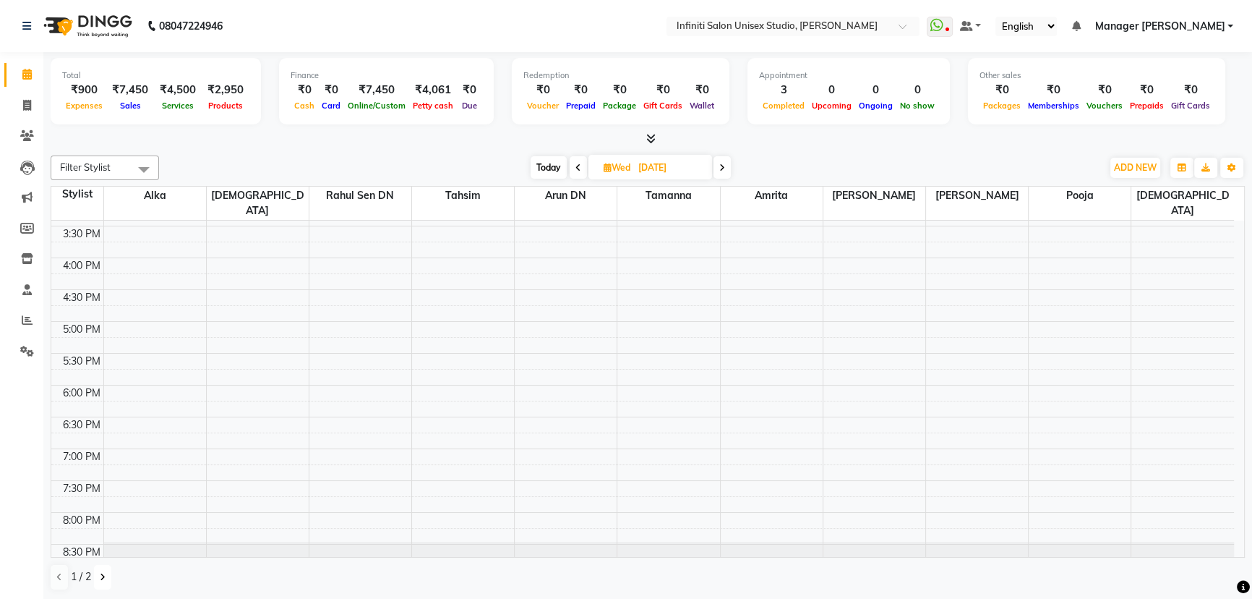
click at [100, 574] on icon at bounding box center [103, 577] width 6 height 9
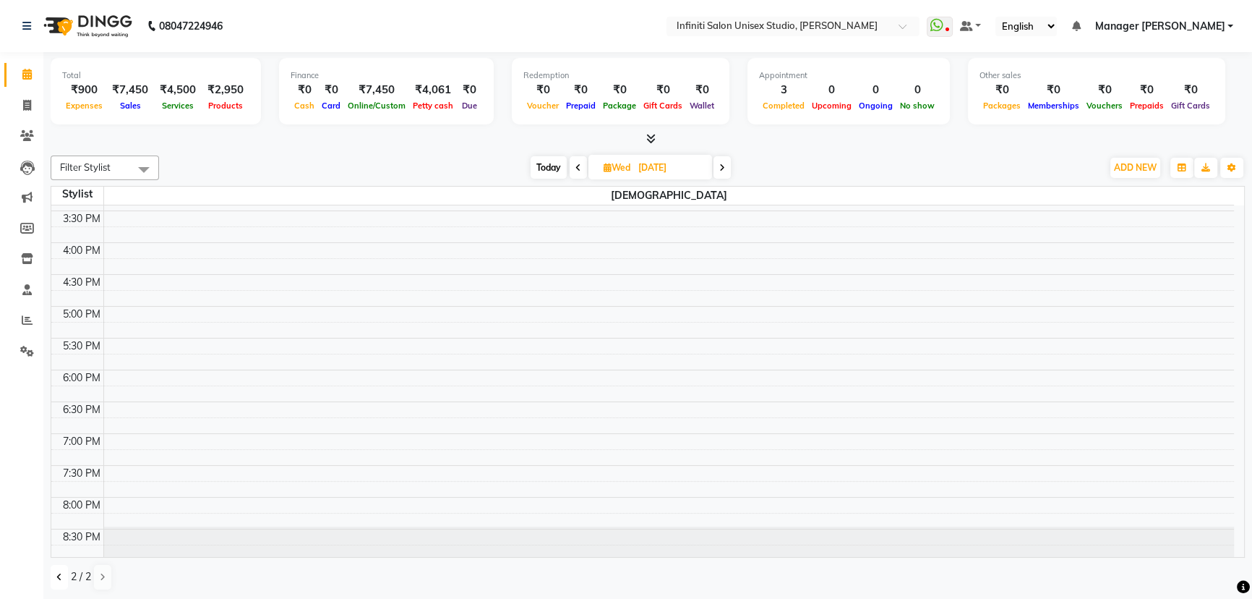
click at [59, 577] on icon at bounding box center [59, 577] width 6 height 9
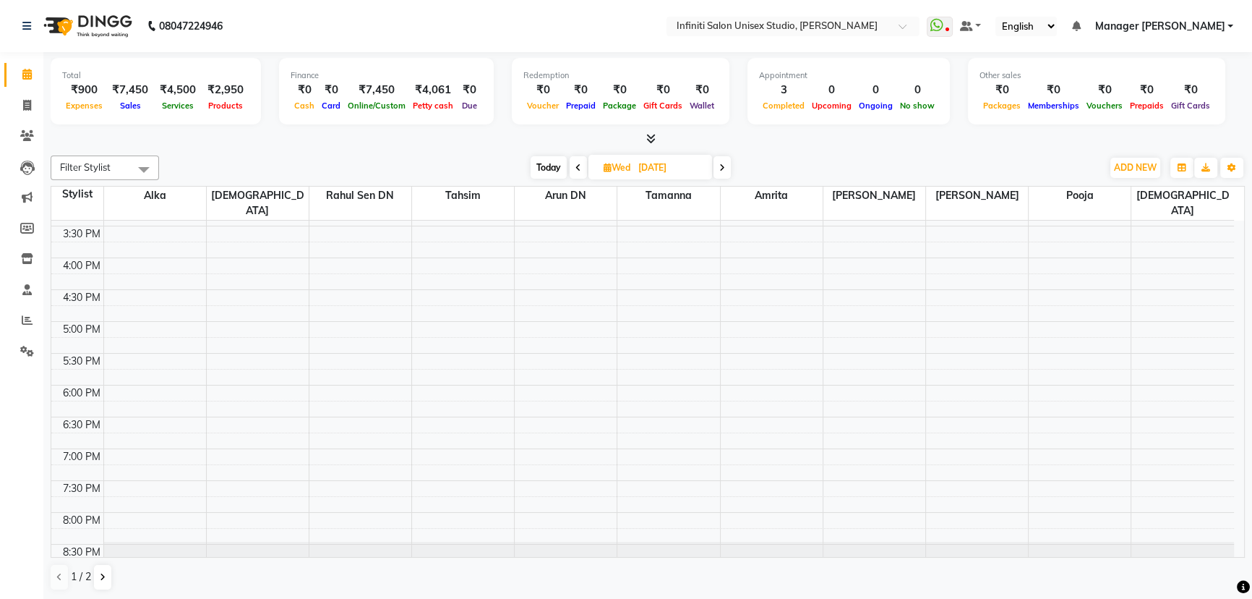
click at [573, 166] on span at bounding box center [578, 167] width 17 height 22
type input "[DATE]"
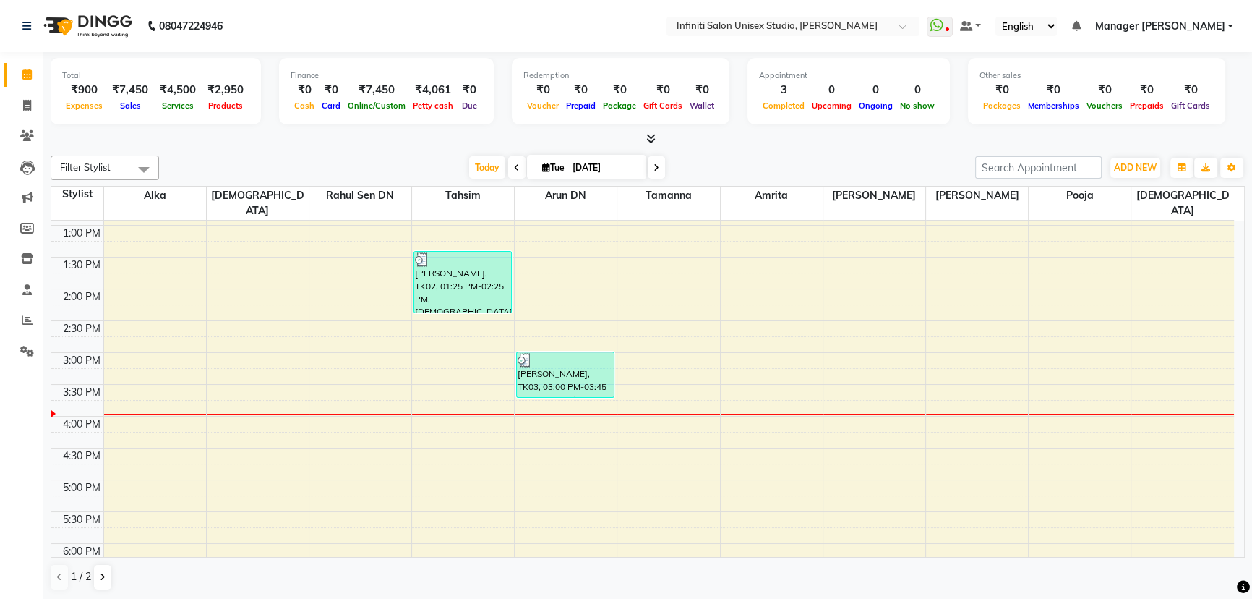
scroll to position [315, 0]
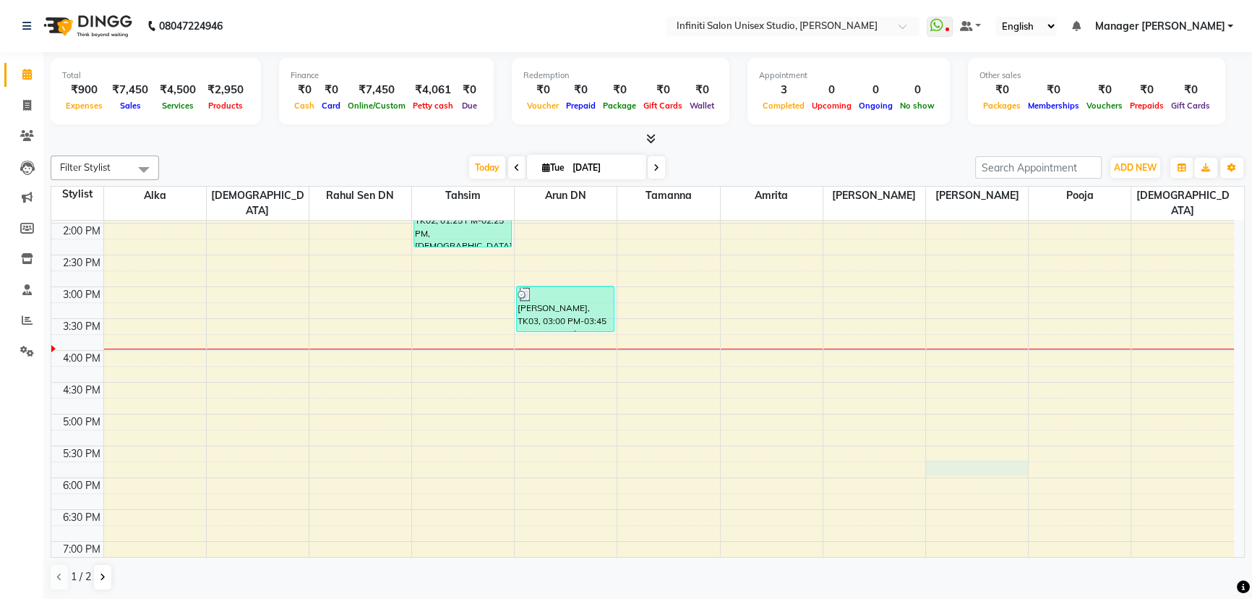
click at [951, 446] on div "9:00 AM 9:30 AM 10:00 AM 10:30 AM 11:00 AM 11:30 AM 12:00 PM 12:30 PM 1:00 PM 1…" at bounding box center [642, 286] width 1183 height 763
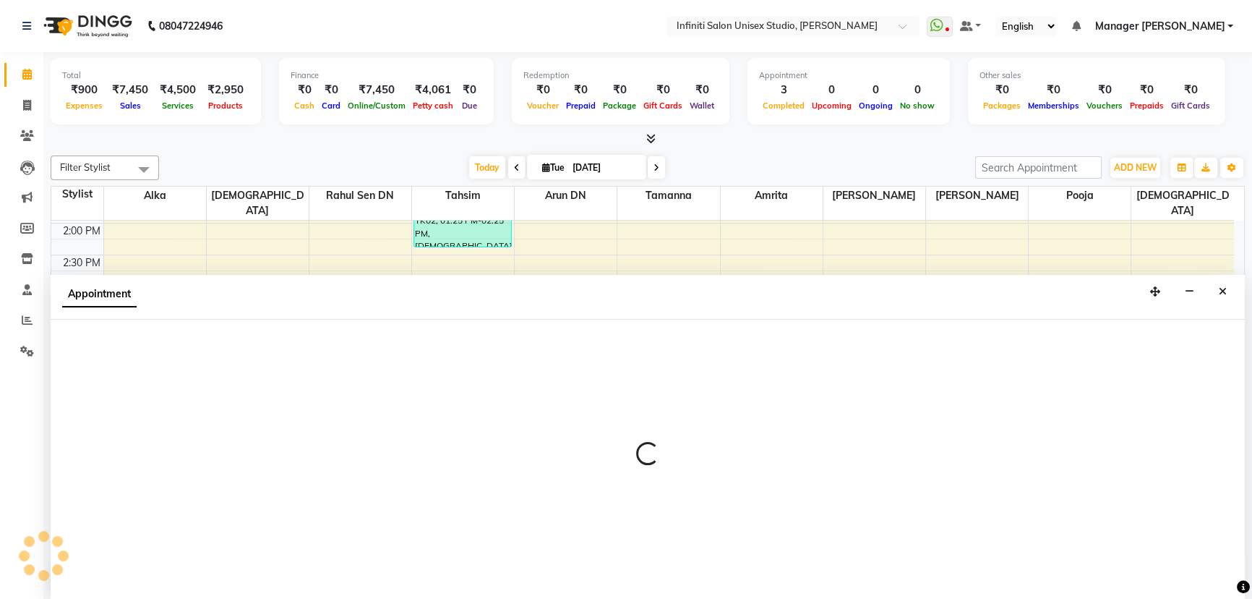
select select "78873"
select select "tentative"
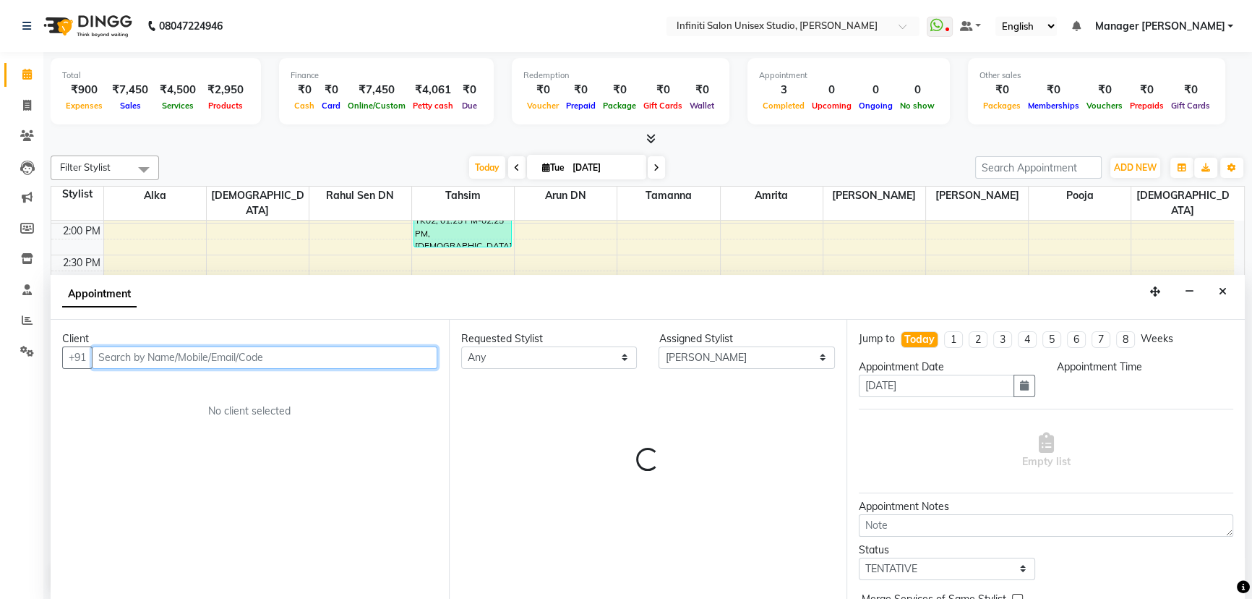
select select "1065"
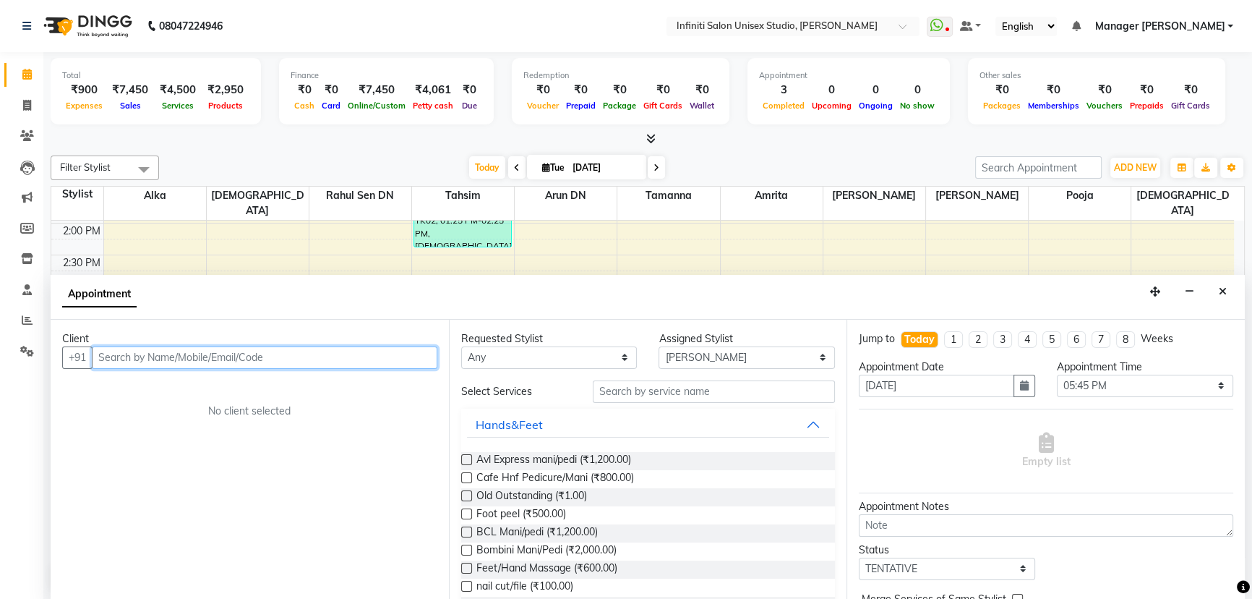
click at [118, 354] on input "text" at bounding box center [265, 357] width 346 height 22
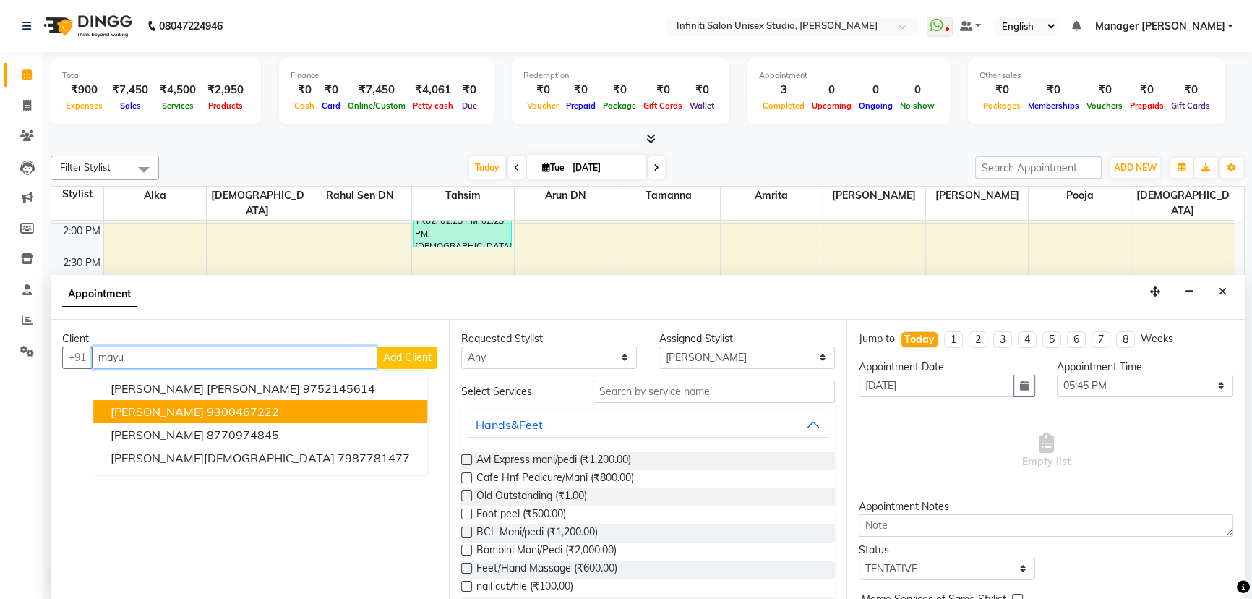
click at [207, 406] on ngb-highlight "9300467222" at bounding box center [243, 411] width 72 height 14
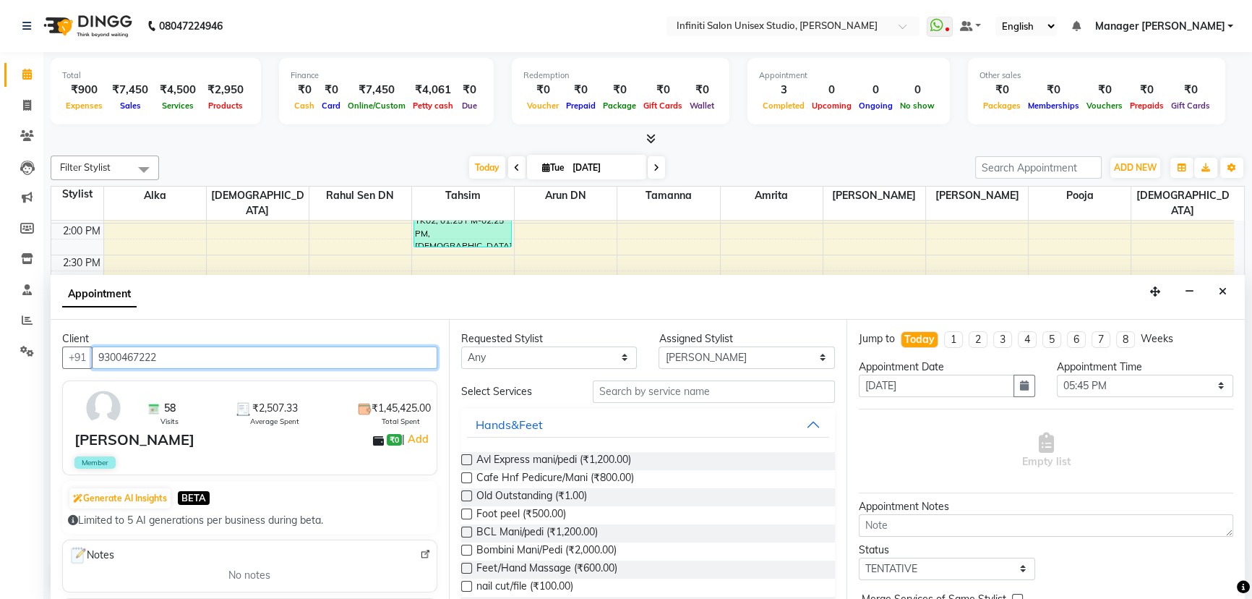
type input "9300467222"
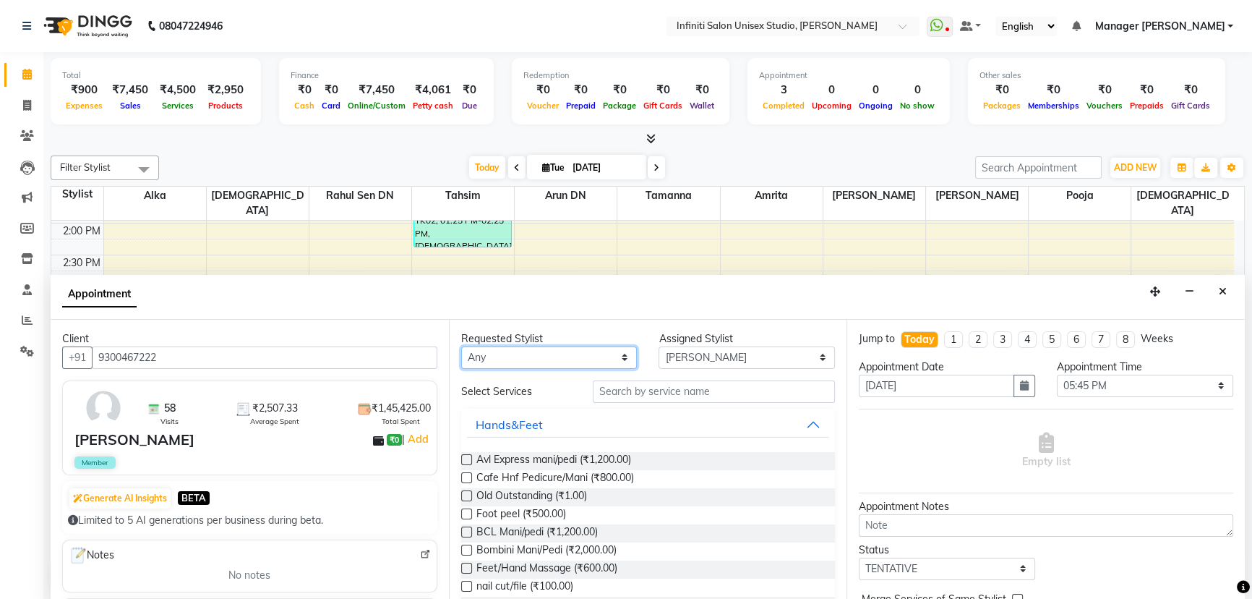
click at [484, 359] on select "Any Alka Amrita Arun DN Bharti Nigam Ishu Krishna Pooja Rahul Sen DN Ritu Sahu …" at bounding box center [549, 357] width 176 height 22
select select "78873"
click at [461, 346] on select "Any Alka Amrita Arun DN Bharti Nigam Ishu Krishna Pooja Rahul Sen DN Ritu Sahu …" at bounding box center [549, 357] width 176 height 22
click at [610, 386] on input "text" at bounding box center [714, 391] width 242 height 22
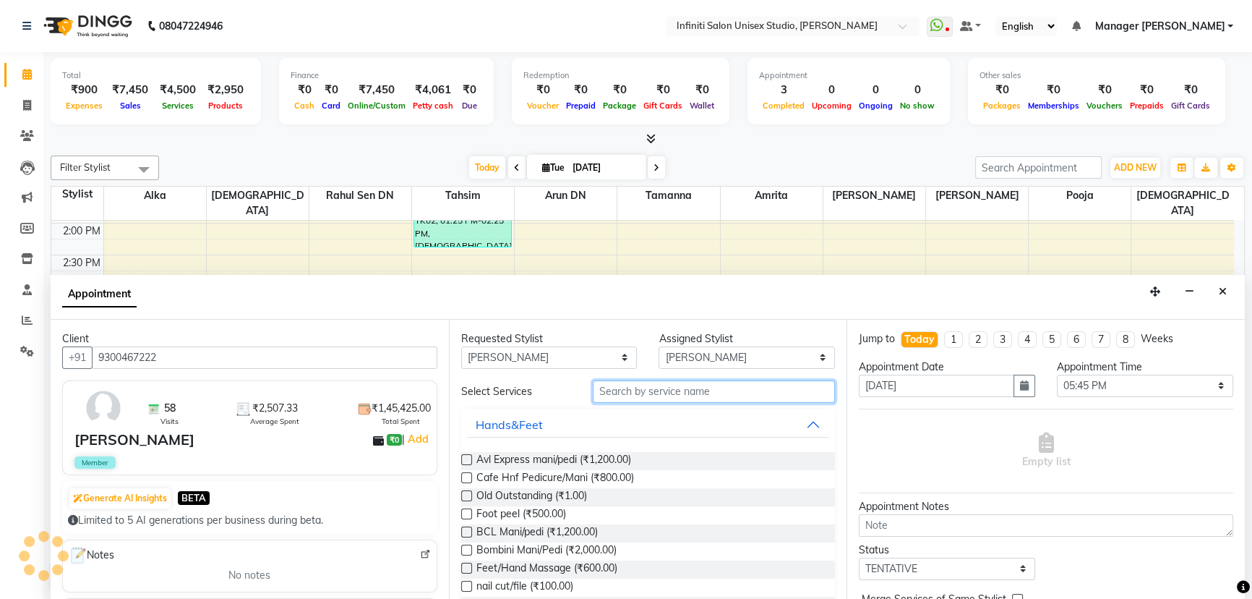
click at [621, 393] on input "text" at bounding box center [714, 391] width 242 height 22
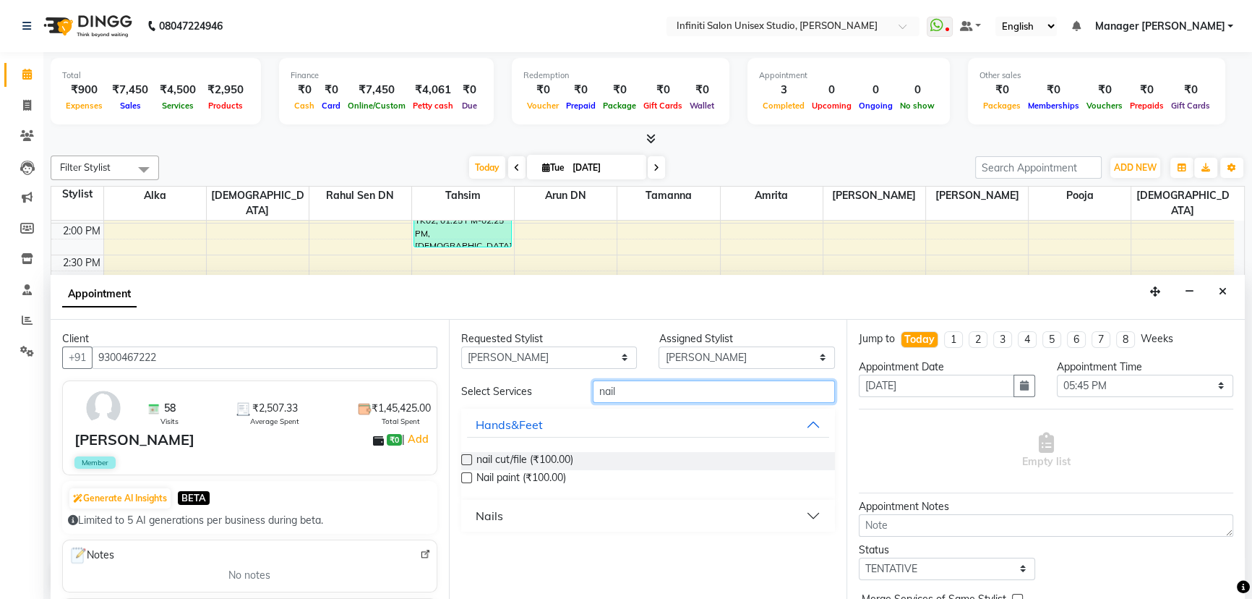
type input "nail"
click at [810, 510] on button "Nails" at bounding box center [648, 515] width 363 height 26
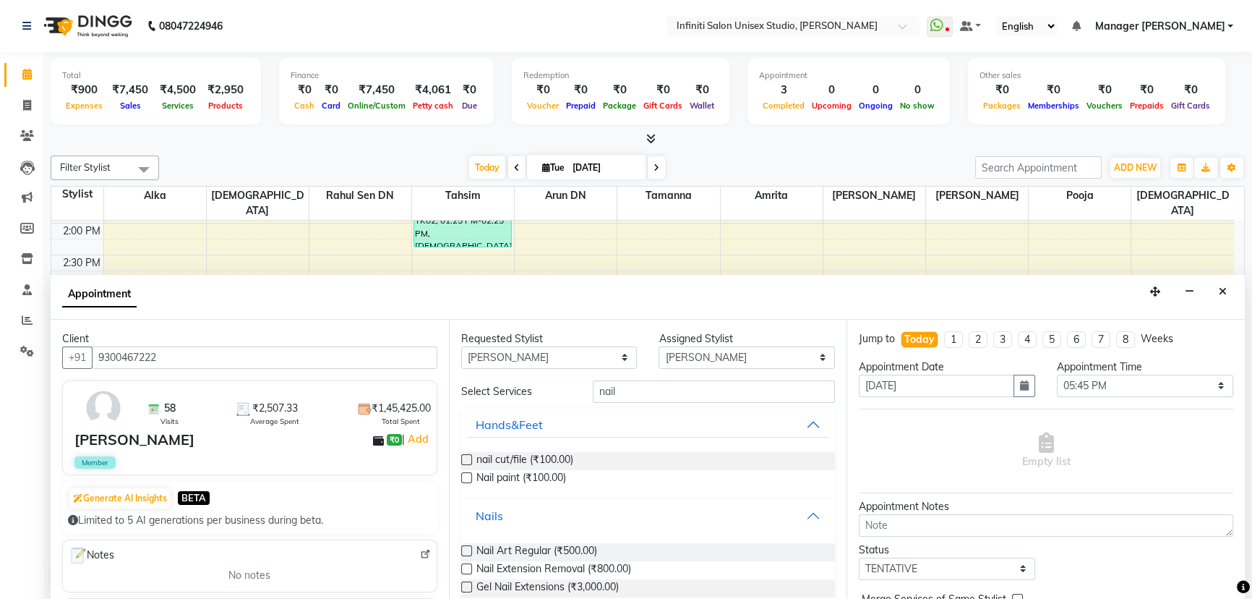
scroll to position [38, 0]
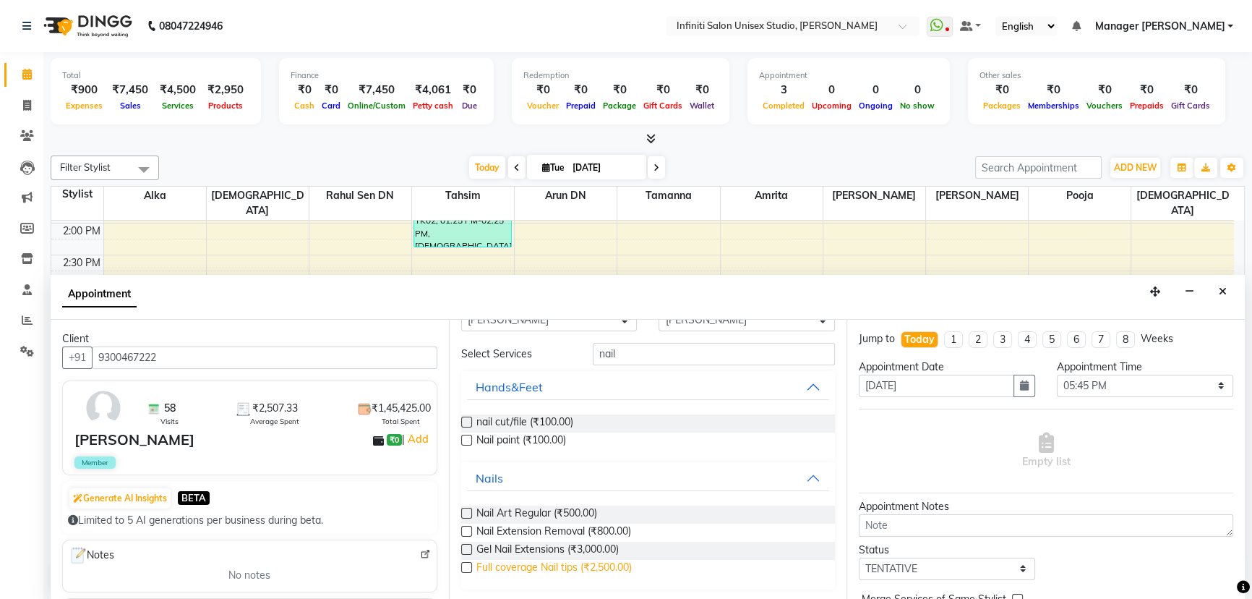
drag, startPoint x: 463, startPoint y: 566, endPoint x: 477, endPoint y: 566, distance: 13.7
click at [469, 566] on label at bounding box center [466, 567] width 11 height 11
click at [469, 566] on input "checkbox" at bounding box center [465, 568] width 9 height 9
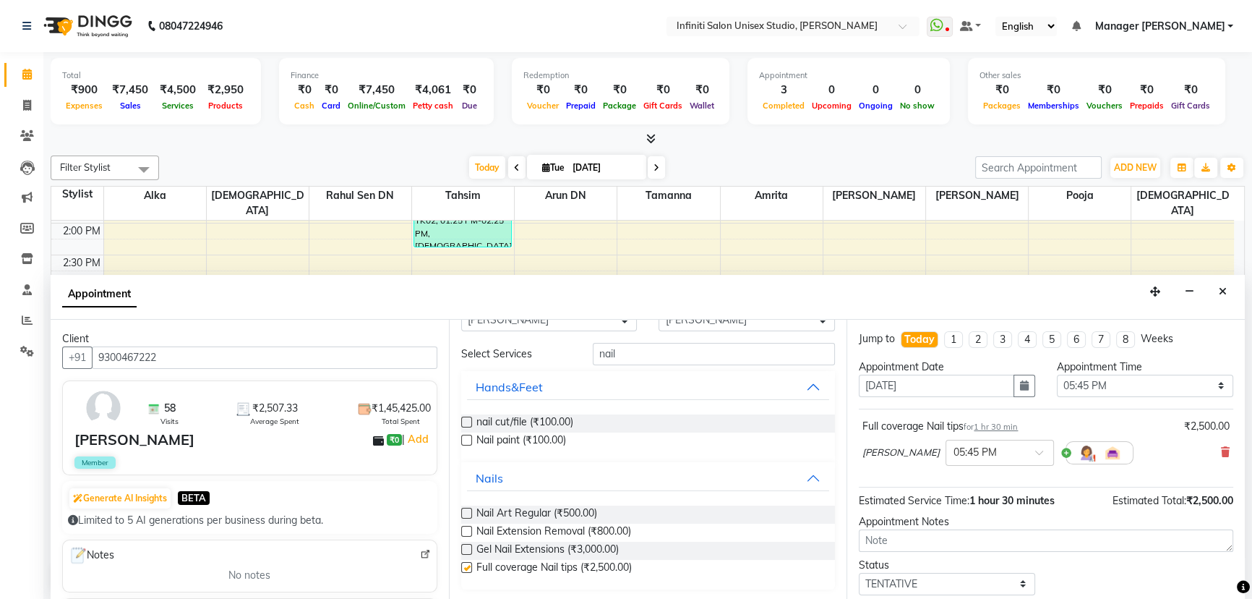
checkbox input "false"
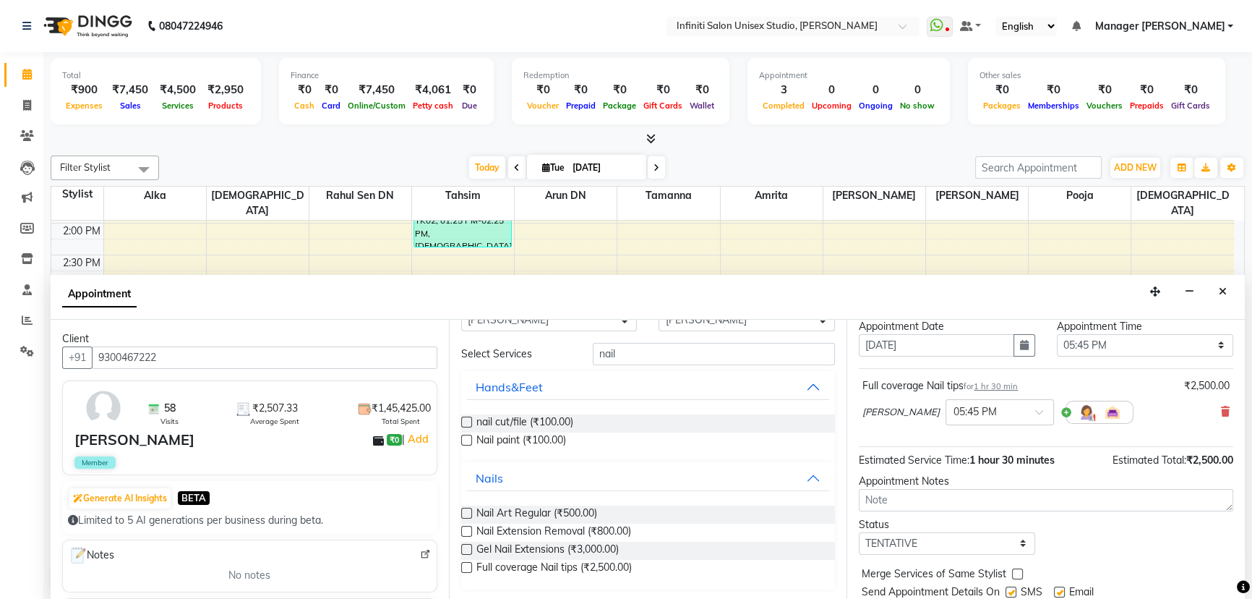
scroll to position [85, 0]
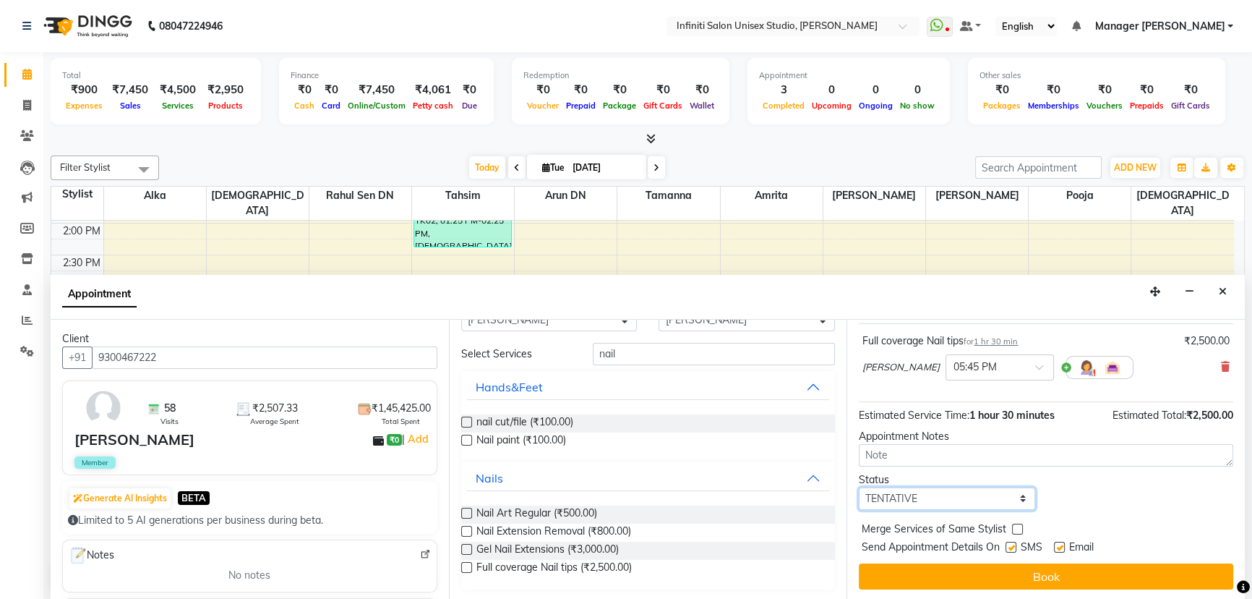
drag, startPoint x: 1019, startPoint y: 500, endPoint x: 1023, endPoint y: 507, distance: 8.1
click at [1019, 499] on select "Select TENTATIVE CONFIRM CHECK-IN UPCOMING" at bounding box center [947, 498] width 176 height 22
select select "confirm booking"
click at [859, 487] on select "Select TENTATIVE CONFIRM CHECK-IN UPCOMING" at bounding box center [947, 498] width 176 height 22
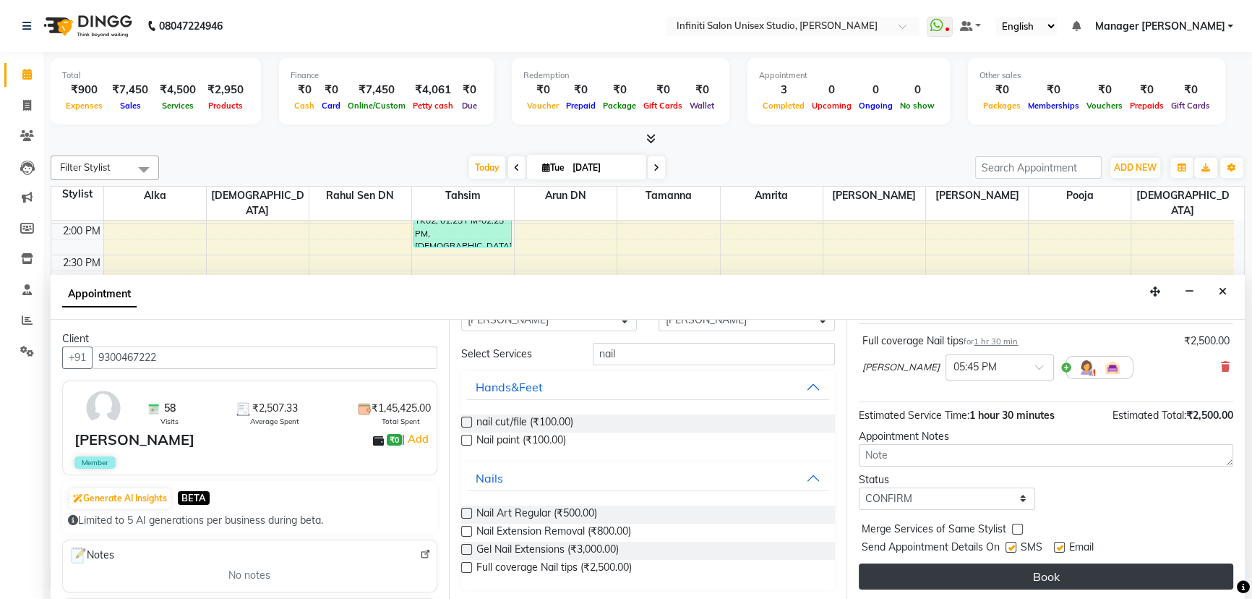
click at [1035, 577] on button "Book" at bounding box center [1046, 576] width 375 height 26
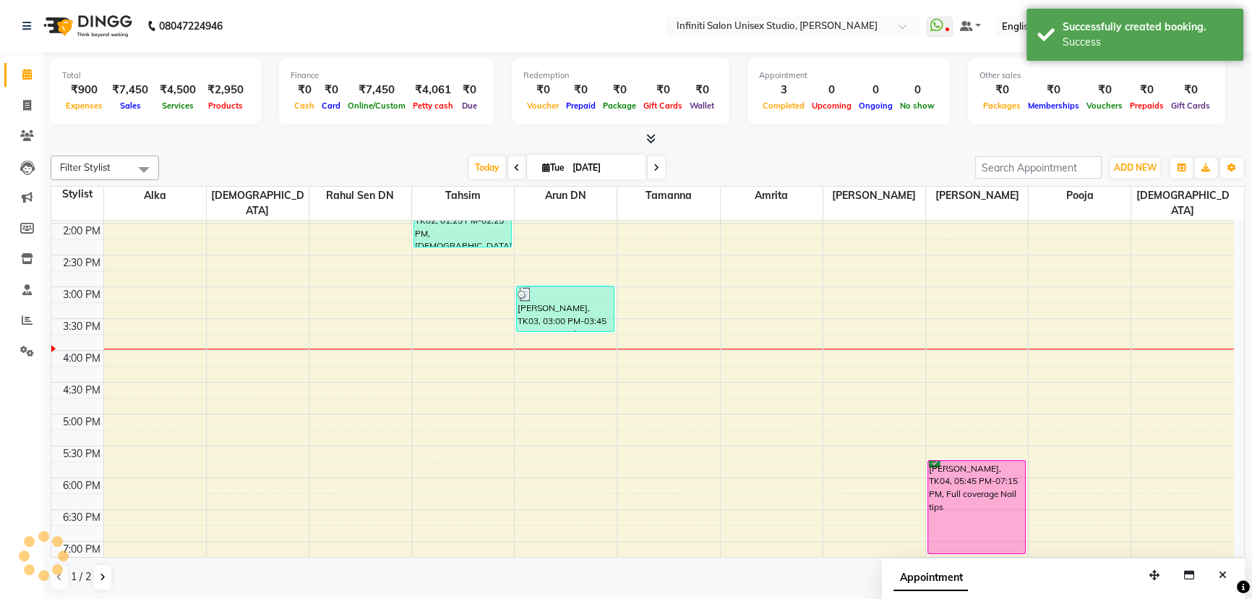
scroll to position [0, 0]
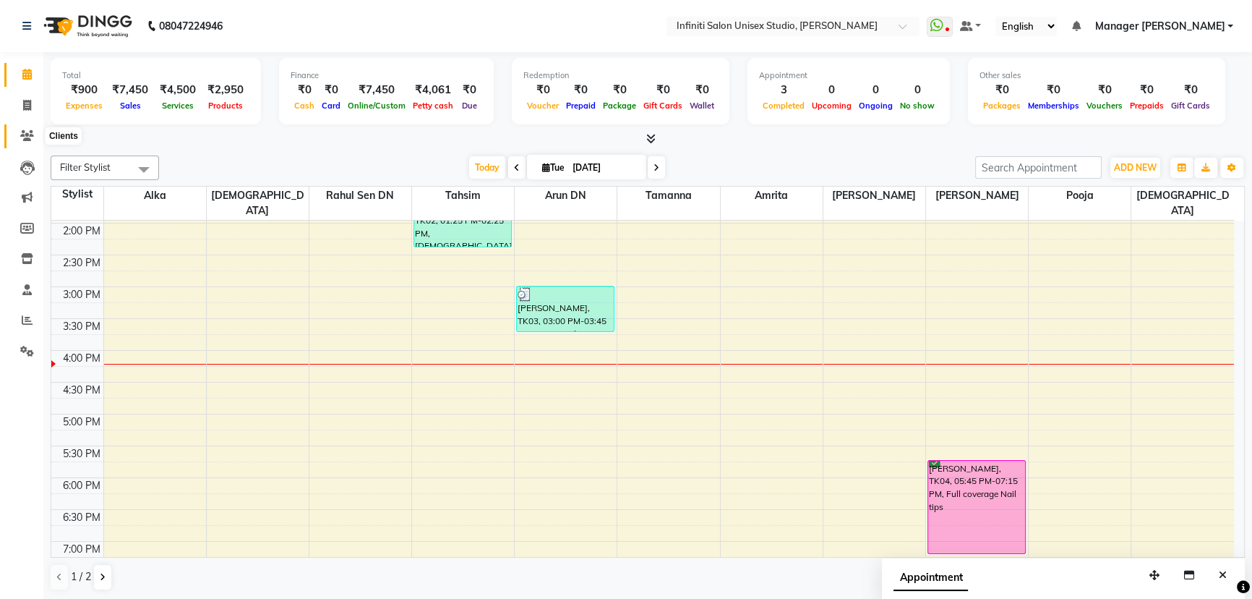
click at [28, 135] on icon at bounding box center [27, 135] width 14 height 11
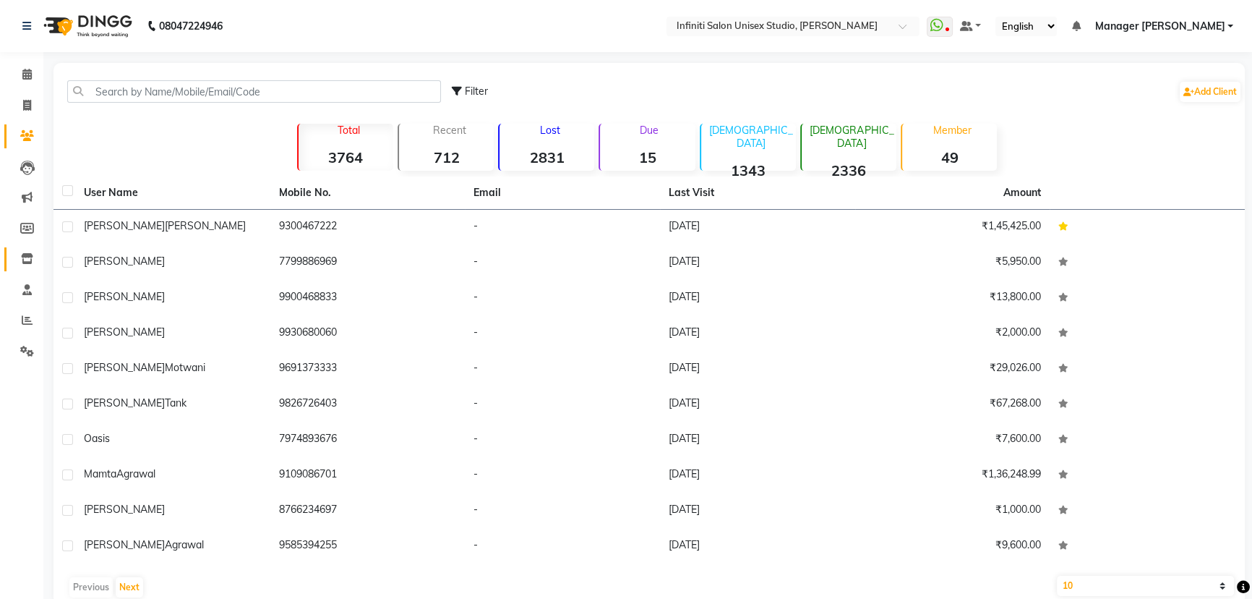
click at [24, 251] on span at bounding box center [26, 259] width 25 height 17
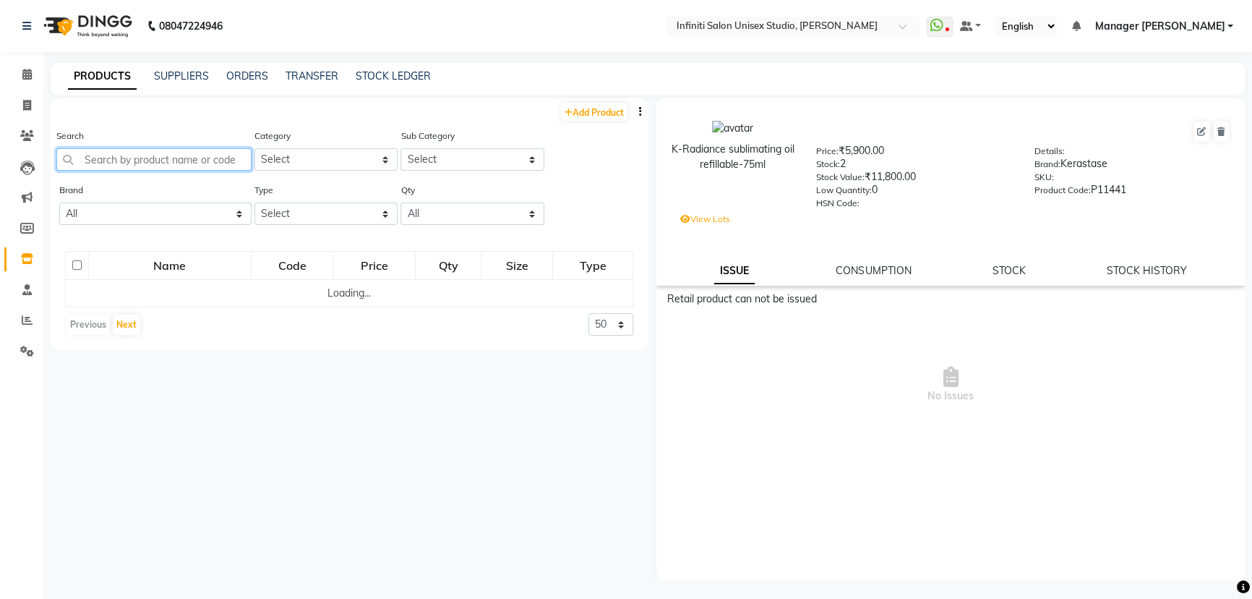
click at [133, 169] on input "text" at bounding box center [153, 159] width 195 height 22
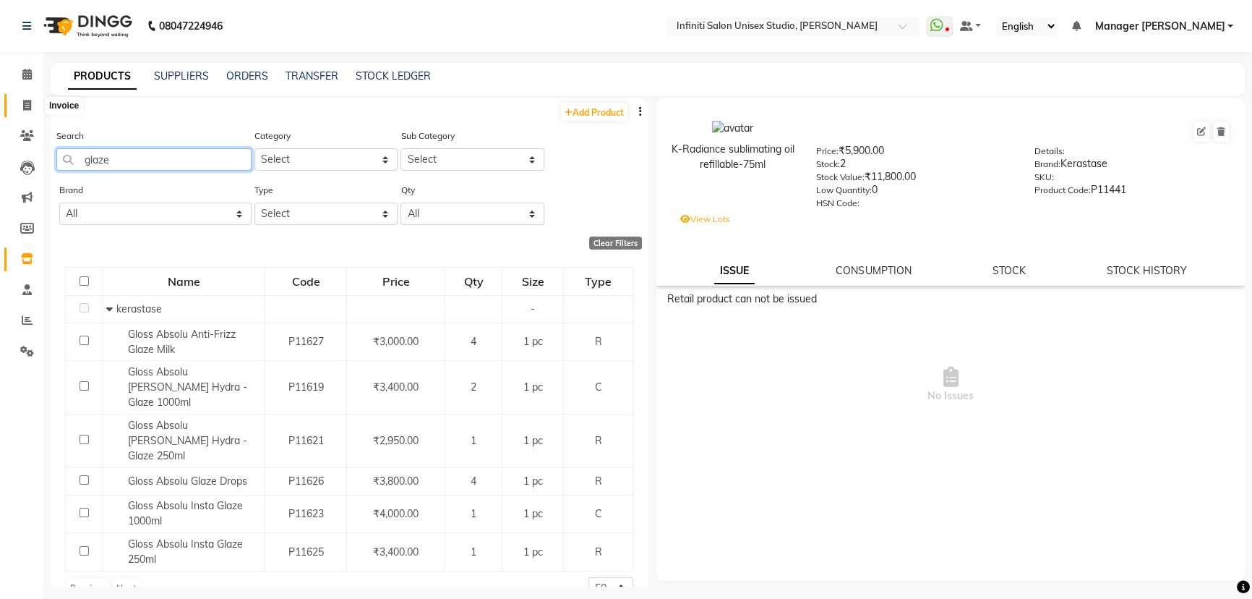
type input "glaze"
click at [29, 104] on icon at bounding box center [27, 105] width 8 height 11
select select "6511"
select select "service"
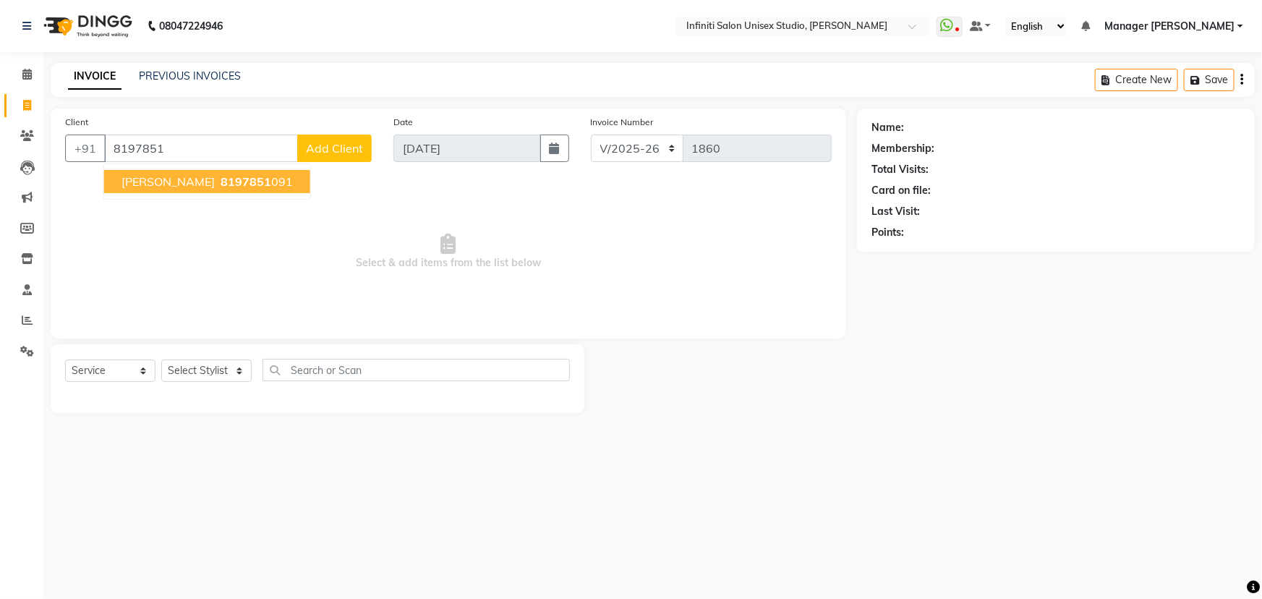
click at [166, 176] on span "Shreya Manik" at bounding box center [167, 181] width 93 height 14
type input "8197851091"
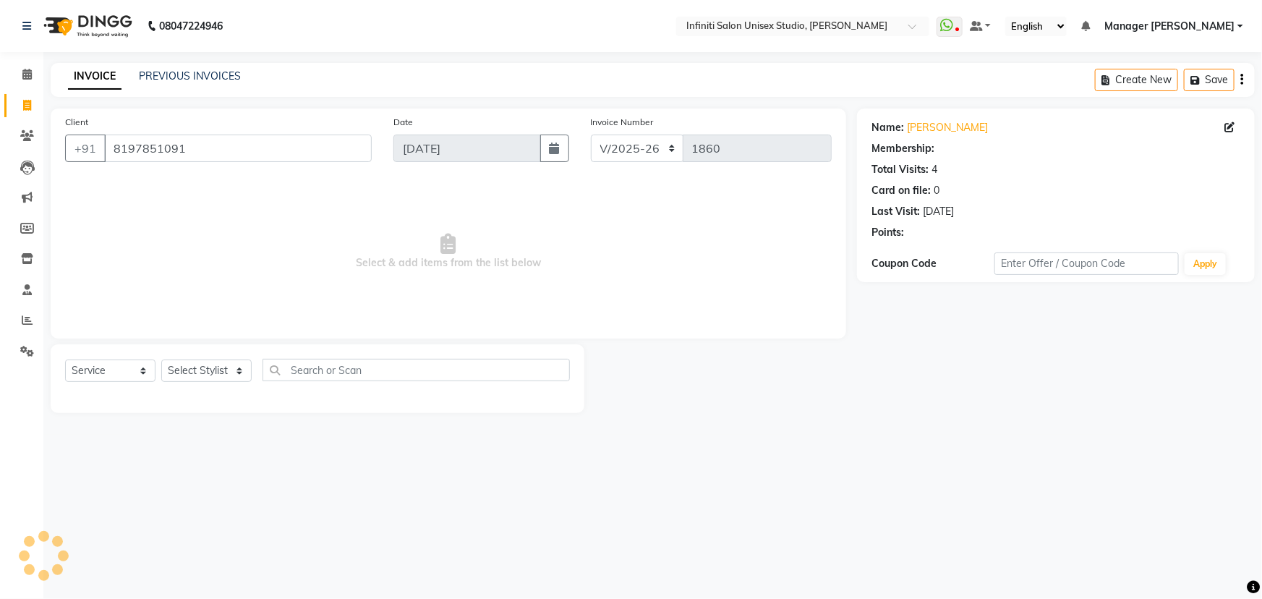
select select "1: Object"
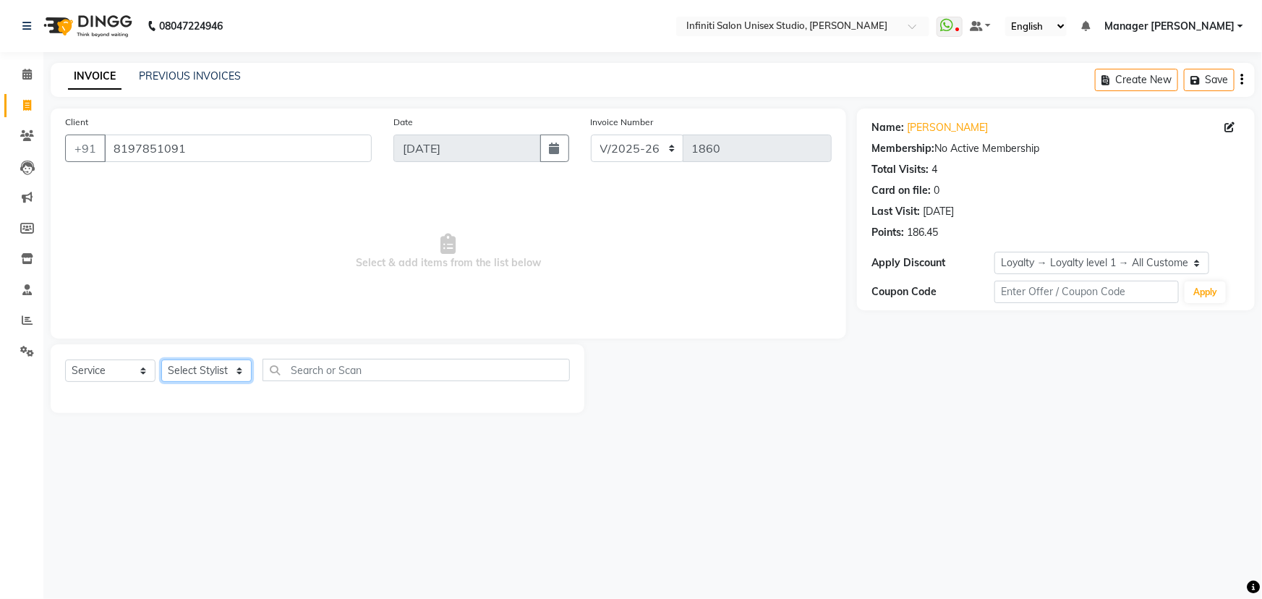
click at [216, 372] on select "Select Stylist Alka Amrita Arun DN Bharti Nigam Ishu Krishna Owner Pooja Rahul …" at bounding box center [206, 370] width 90 height 22
select select "78873"
click at [161, 359] on select "Select Stylist Alka Amrita Arun DN Bharti Nigam Ishu Krishna Owner Pooja Rahul …" at bounding box center [206, 370] width 90 height 22
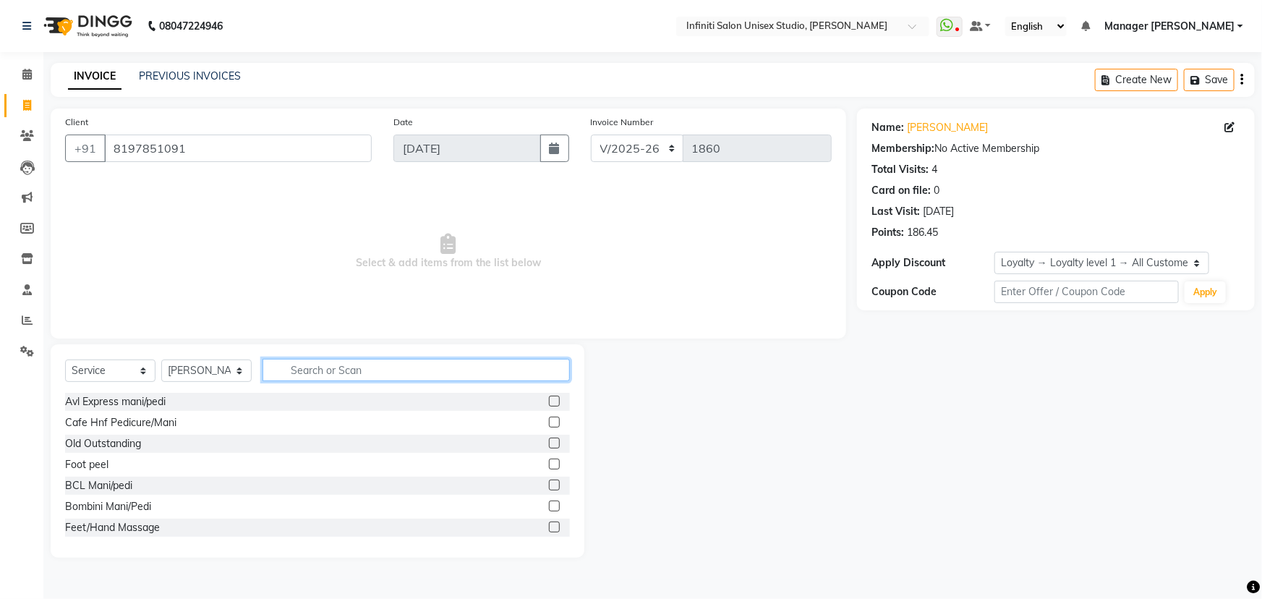
click at [330, 365] on input "text" at bounding box center [415, 370] width 307 height 22
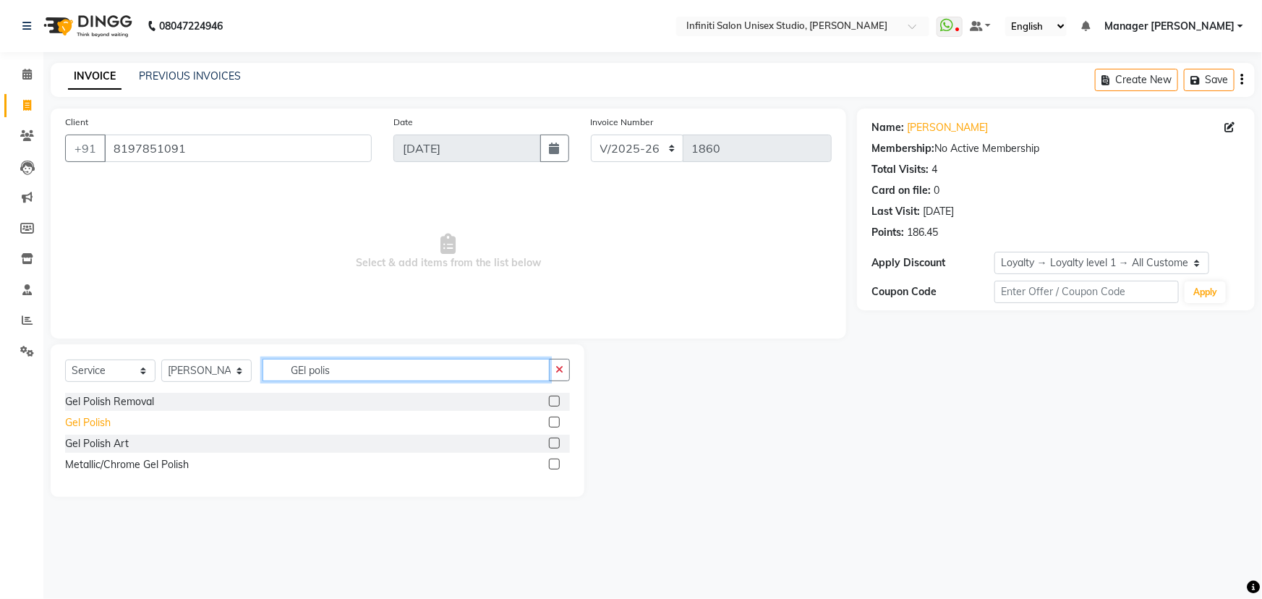
type input "GEl polis"
click at [88, 424] on div "Gel Polish" at bounding box center [88, 422] width 46 height 15
checkbox input "false"
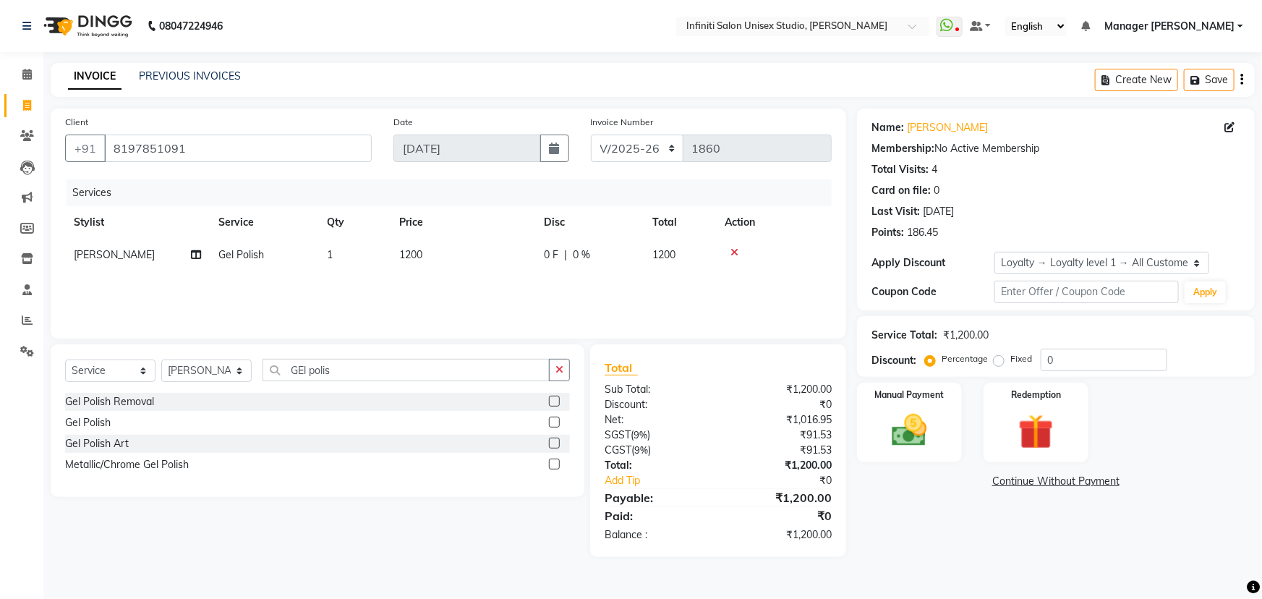
click at [417, 252] on span "1200" at bounding box center [410, 254] width 23 height 13
select select "78873"
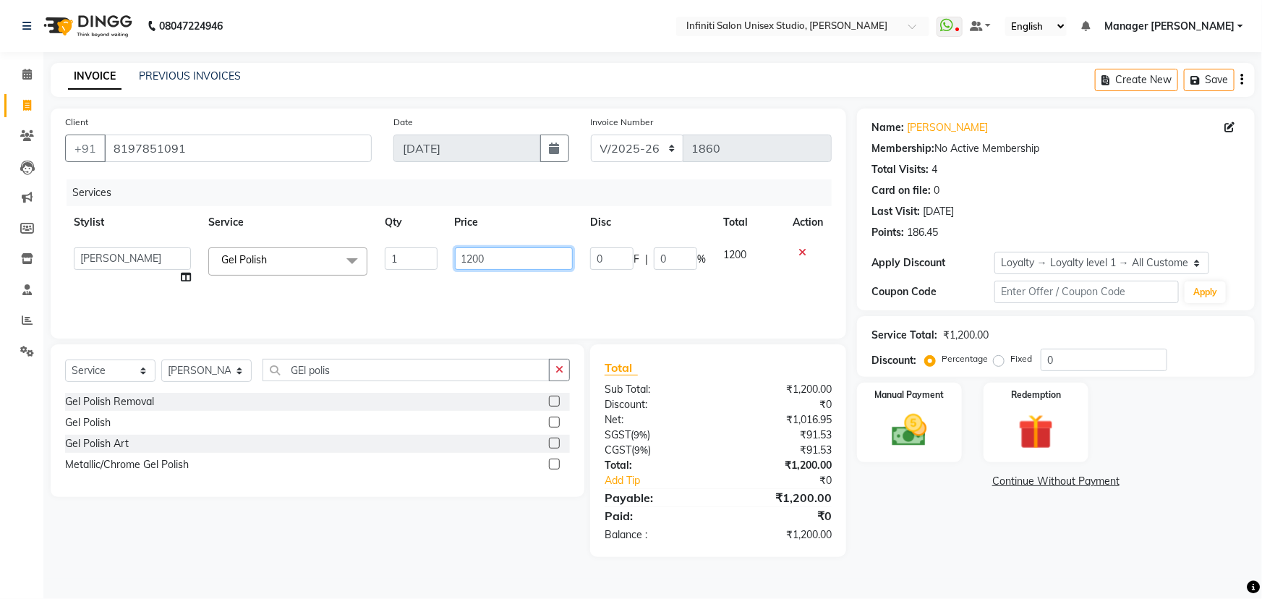
click at [466, 257] on input "1200" at bounding box center [514, 258] width 119 height 22
type input "13200"
click at [448, 346] on div "Select Service Product Membership Package Voucher Prepaid Gift Card Select Styl…" at bounding box center [318, 420] width 534 height 153
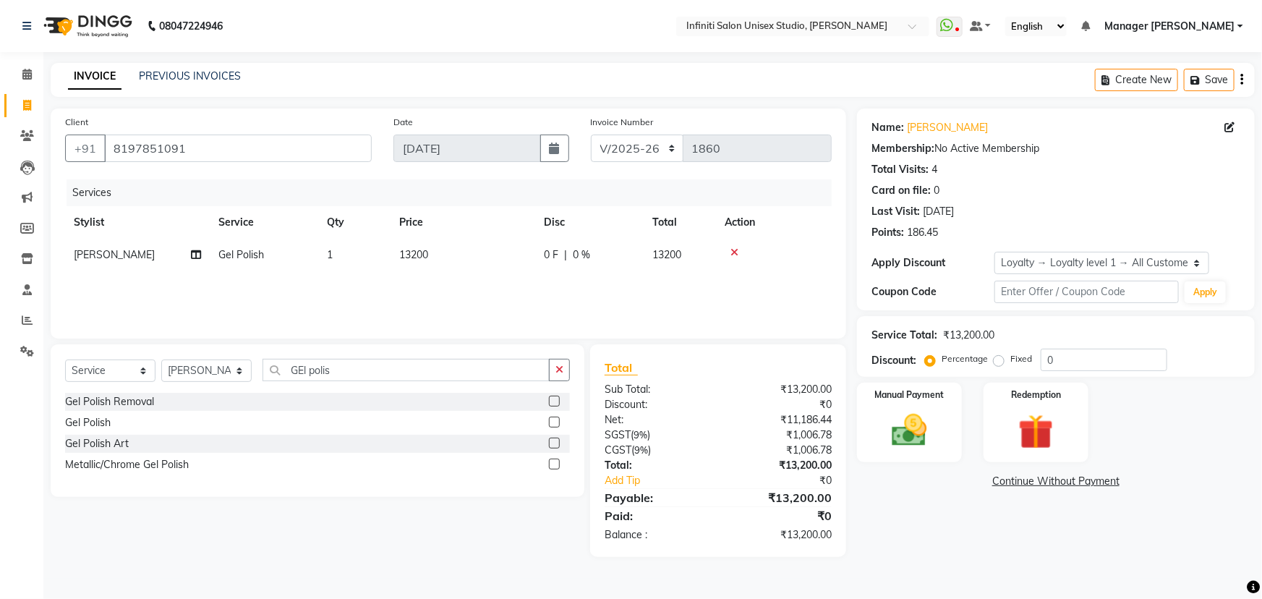
click at [423, 260] on span "13200" at bounding box center [413, 254] width 29 height 13
select select "78873"
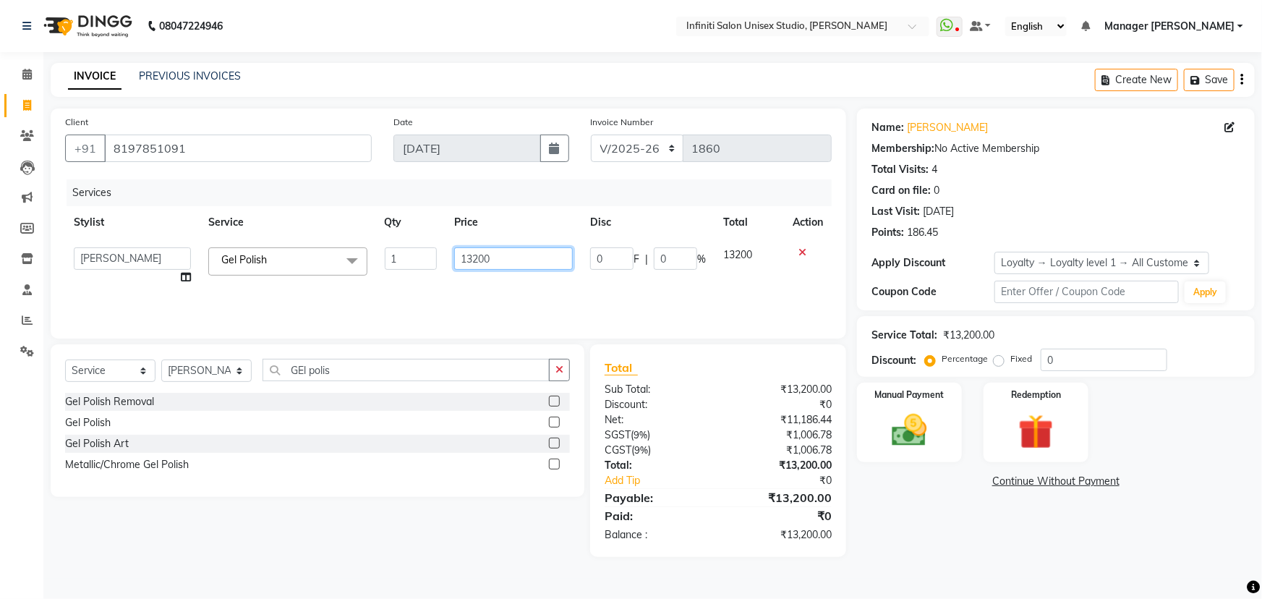
click at [472, 253] on input "13200" at bounding box center [513, 258] width 119 height 22
type input "1300"
click at [464, 343] on div "Client +91 8197851091 Date 02-09-2025 Invoice Number CI/2025-26 V/2025-26 1860 …" at bounding box center [448, 332] width 817 height 448
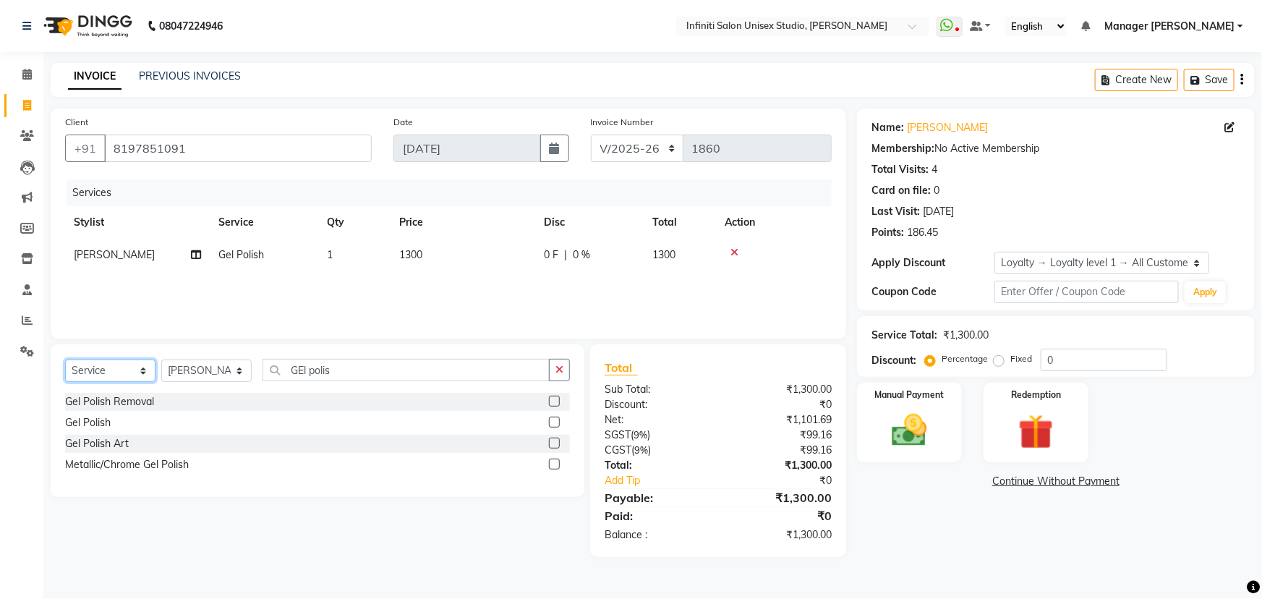
click at [119, 366] on select "Select Service Product Membership Package Voucher Prepaid Gift Card" at bounding box center [110, 370] width 90 height 22
select select "product"
click at [65, 359] on select "Select Service Product Membership Package Voucher Prepaid Gift Card" at bounding box center [110, 370] width 90 height 22
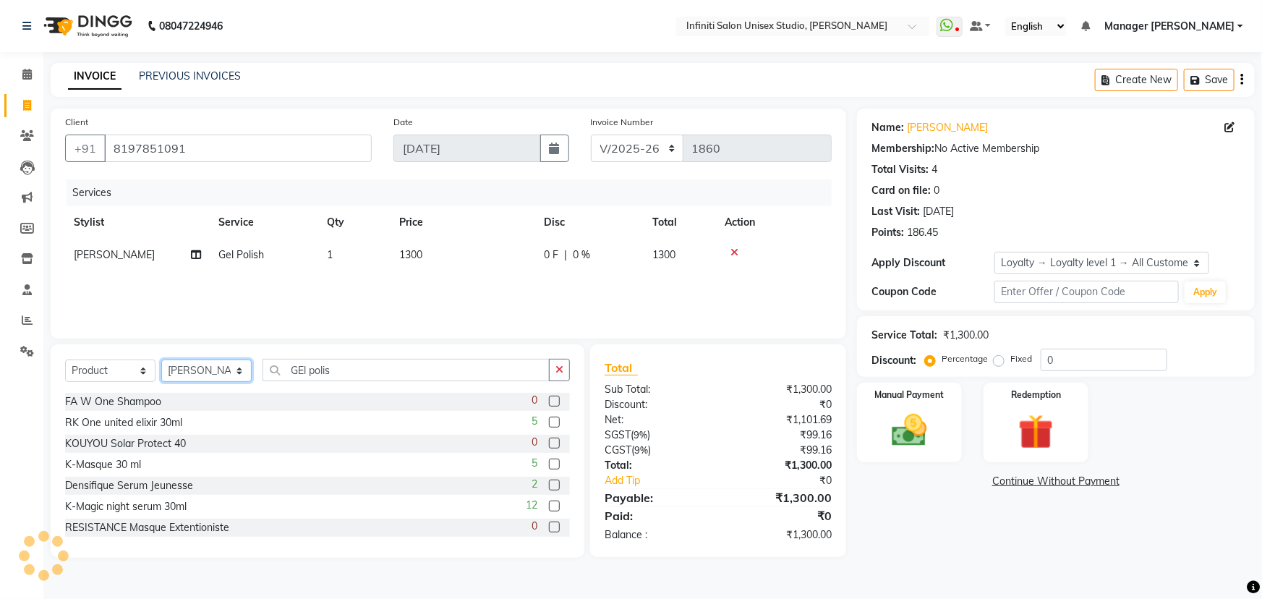
click at [188, 374] on select "Select Stylist Alka Amrita Arun DN Bharti Nigam Ishu Krishna Owner Pooja Rahul …" at bounding box center [206, 370] width 90 height 22
select select "49890"
click at [161, 359] on select "Select Stylist Alka Amrita Arun DN Bharti Nigam Ishu Krishna Owner Pooja Rahul …" at bounding box center [206, 370] width 90 height 22
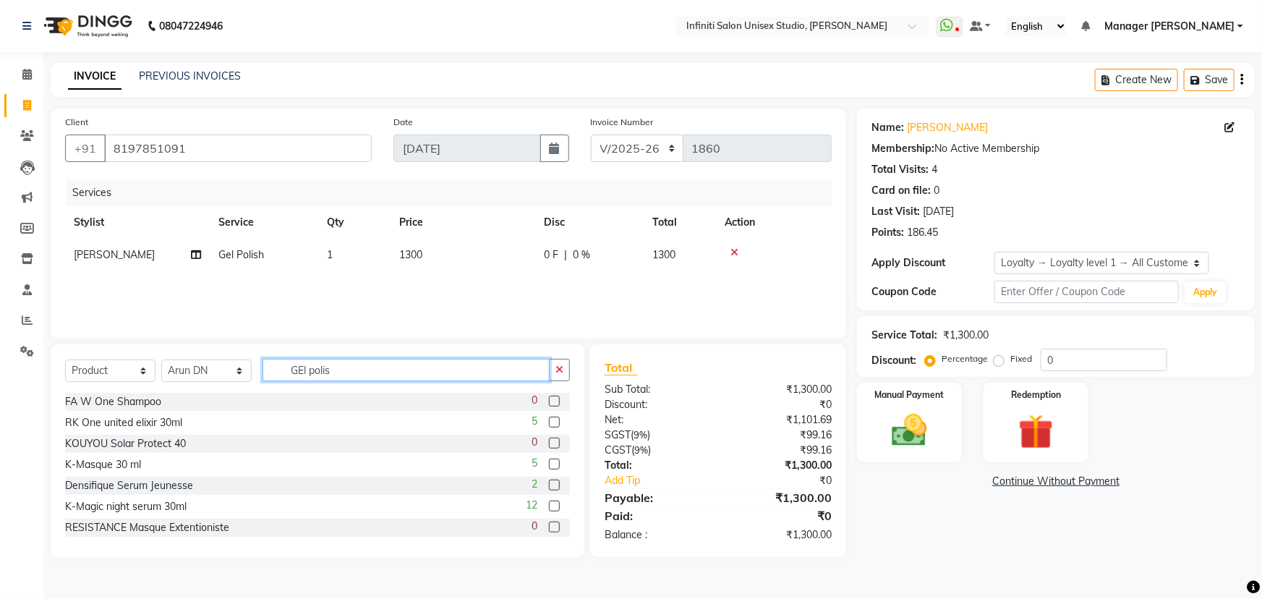
drag, startPoint x: 364, startPoint y: 372, endPoint x: 254, endPoint y: 368, distance: 110.0
click at [254, 368] on div "Select Service Product Membership Package Voucher Prepaid Gift Card Select Styl…" at bounding box center [317, 376] width 505 height 34
type input "Glos"
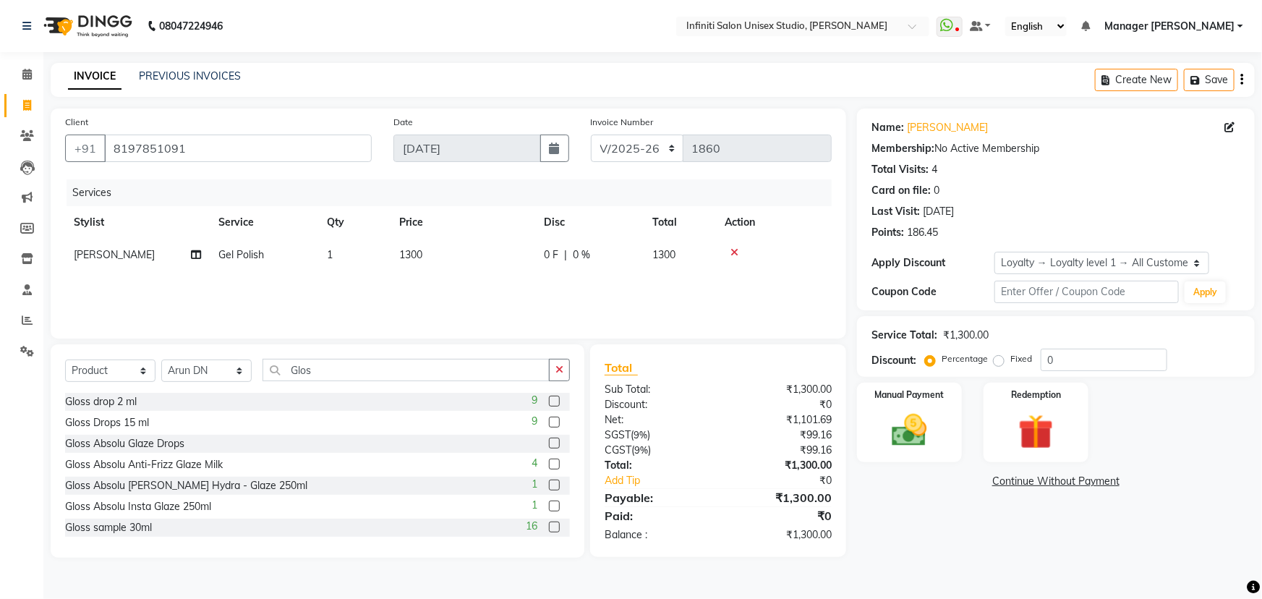
click at [549, 444] on label at bounding box center [554, 442] width 11 height 11
click at [549, 444] on input "checkbox" at bounding box center [553, 443] width 9 height 9
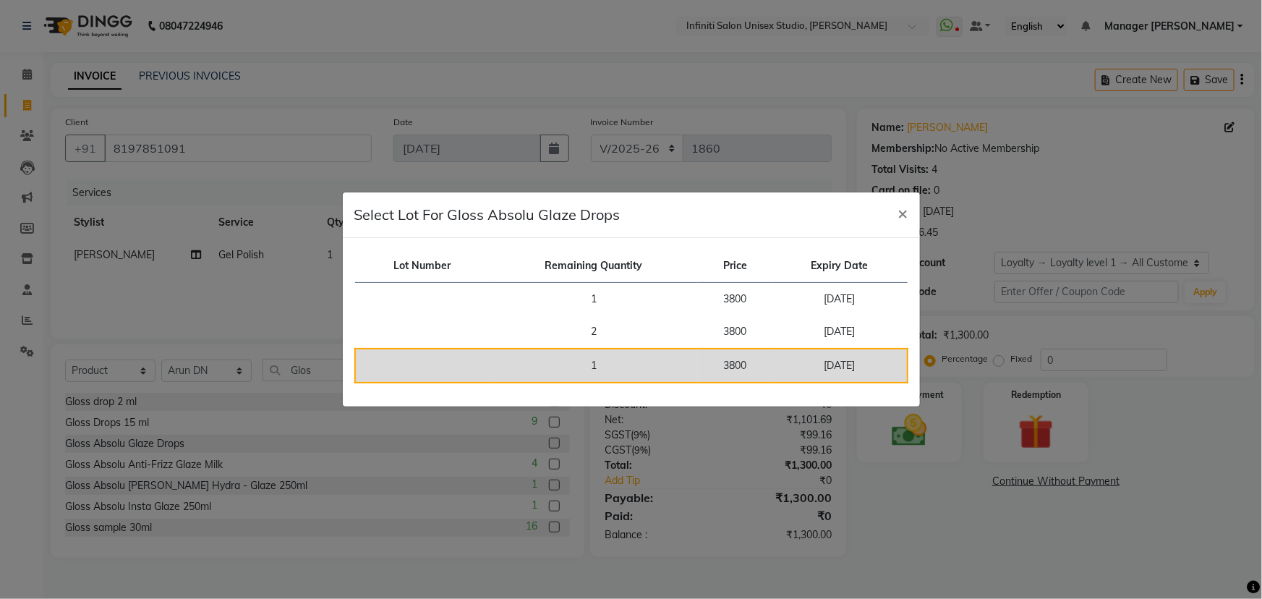
click at [601, 367] on td "1" at bounding box center [593, 365] width 208 height 34
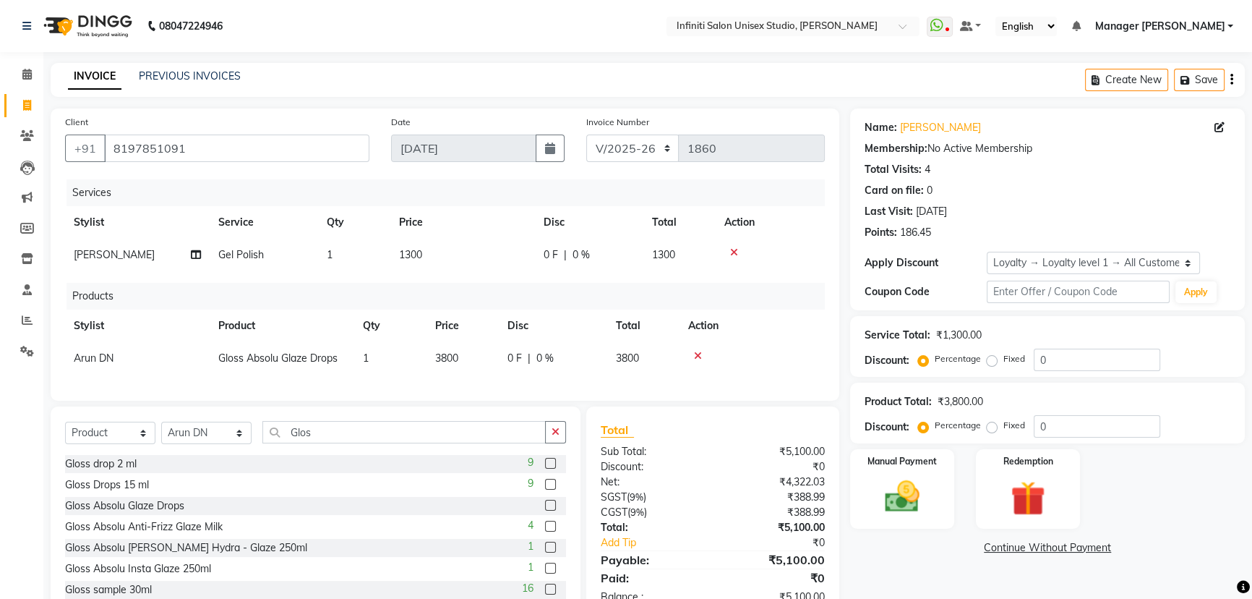
scroll to position [52, 0]
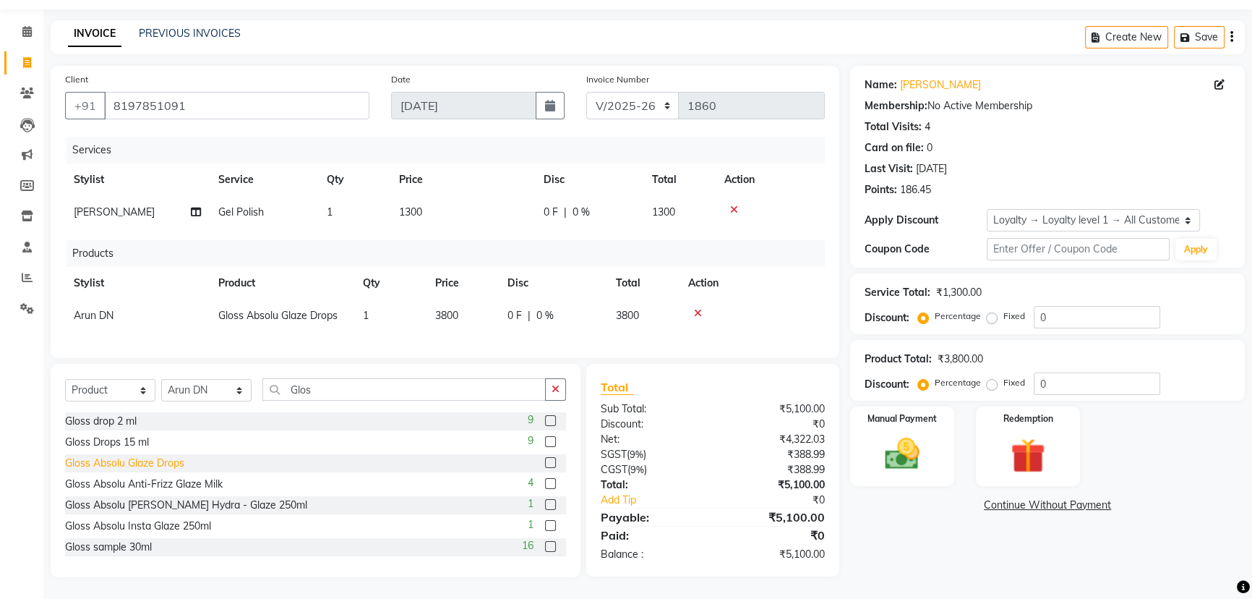
click at [176, 461] on div "Gloss Absolu Glaze Drops" at bounding box center [124, 462] width 119 height 15
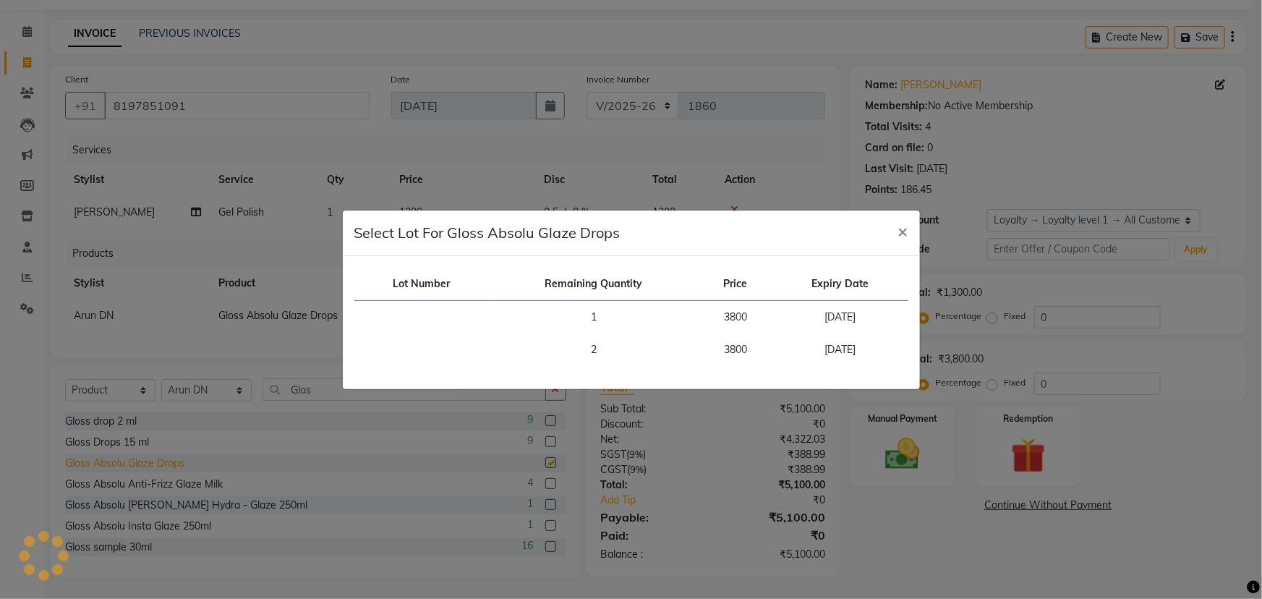
checkbox input "false"
click at [904, 228] on span "×" at bounding box center [903, 231] width 10 height 22
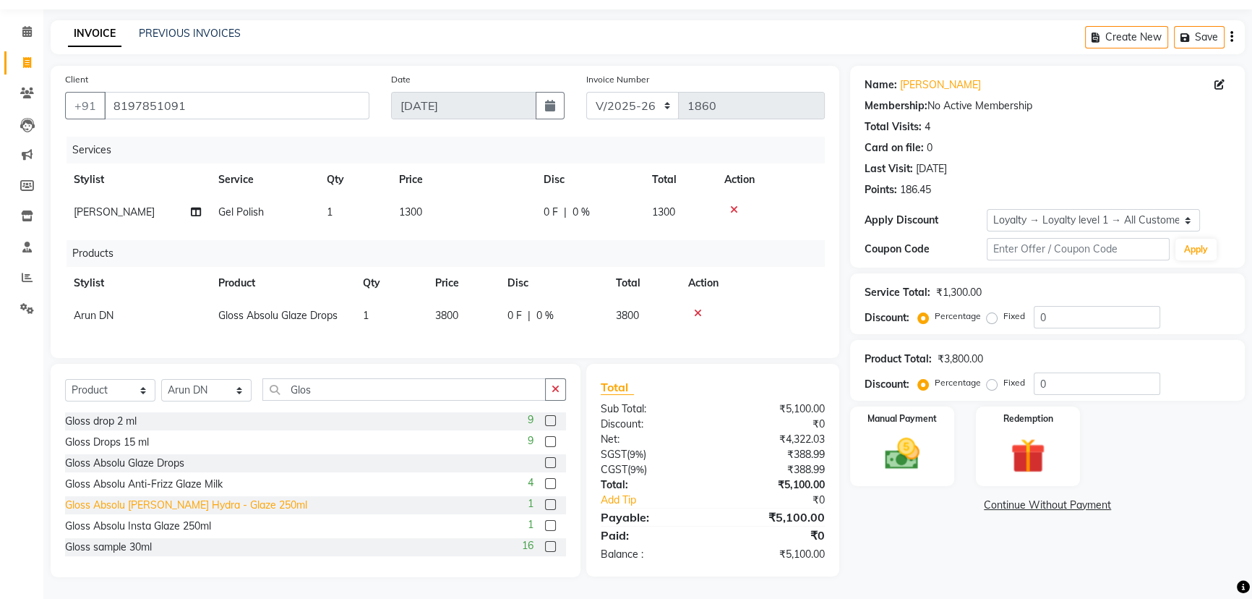
click at [182, 509] on div "Gloss Absolu Bain Hydra - Glaze 250ml" at bounding box center [186, 504] width 242 height 15
checkbox input "false"
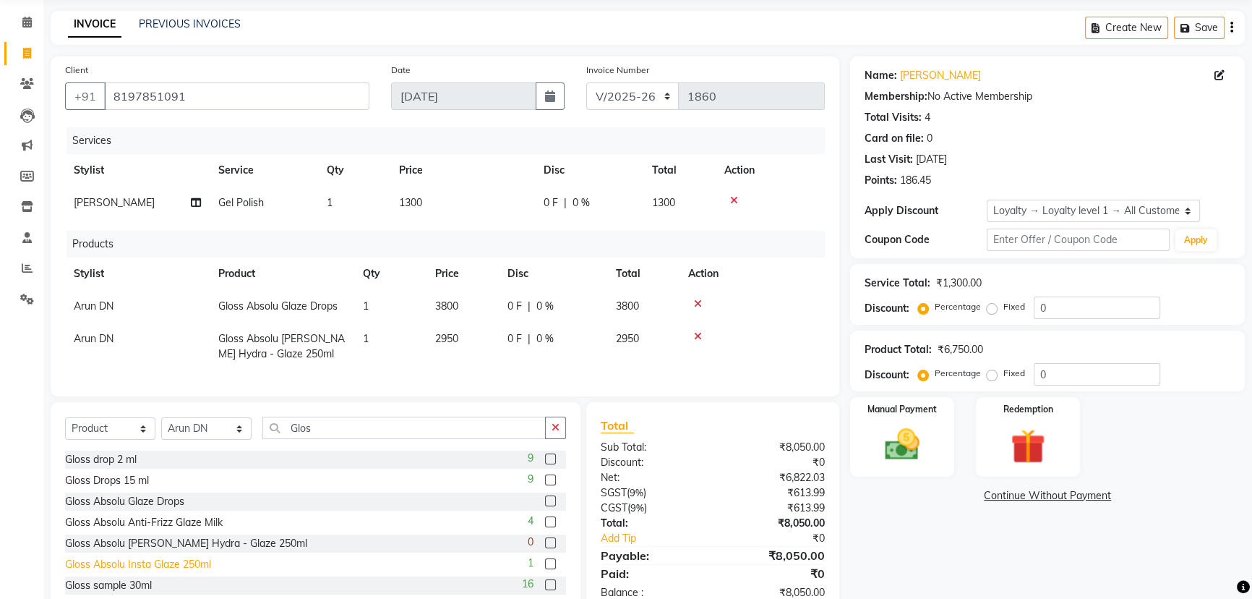
click at [167, 572] on div "Gloss Absolu Insta Glaze 250ml" at bounding box center [138, 564] width 146 height 15
checkbox input "false"
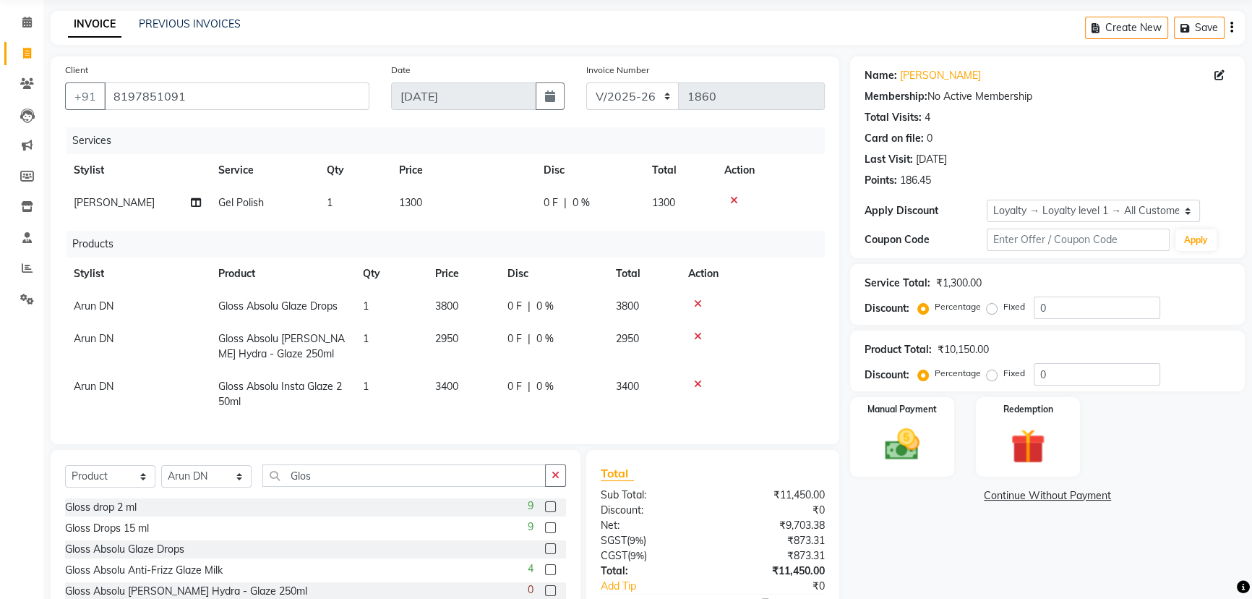
scroll to position [147, 0]
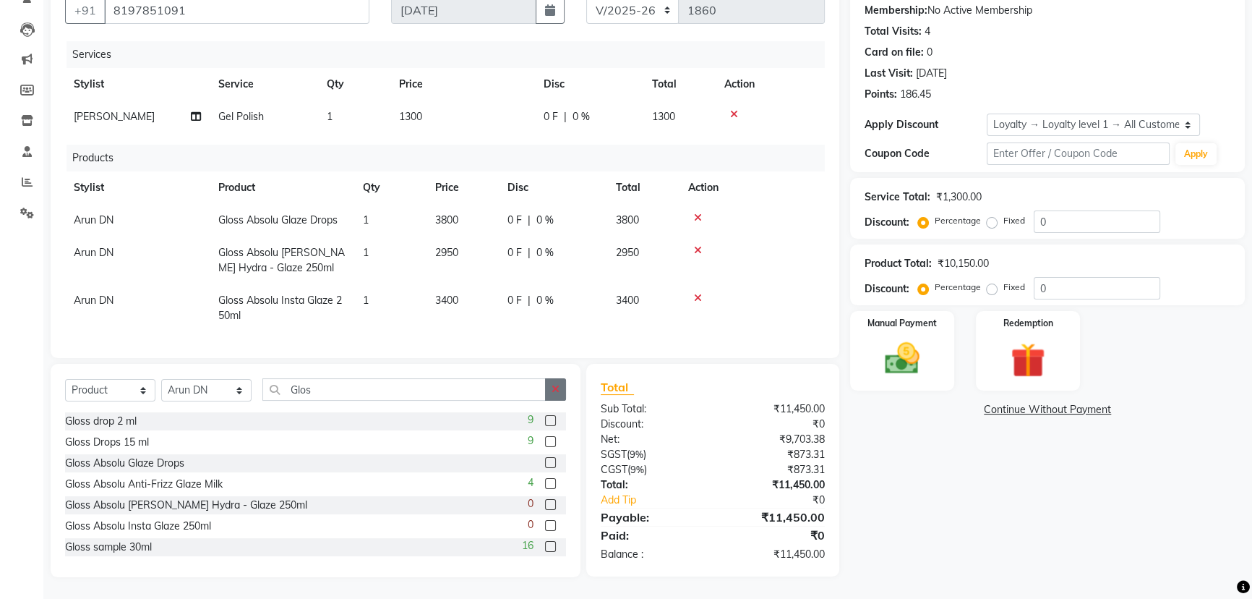
click at [550, 383] on button "button" at bounding box center [555, 389] width 21 height 22
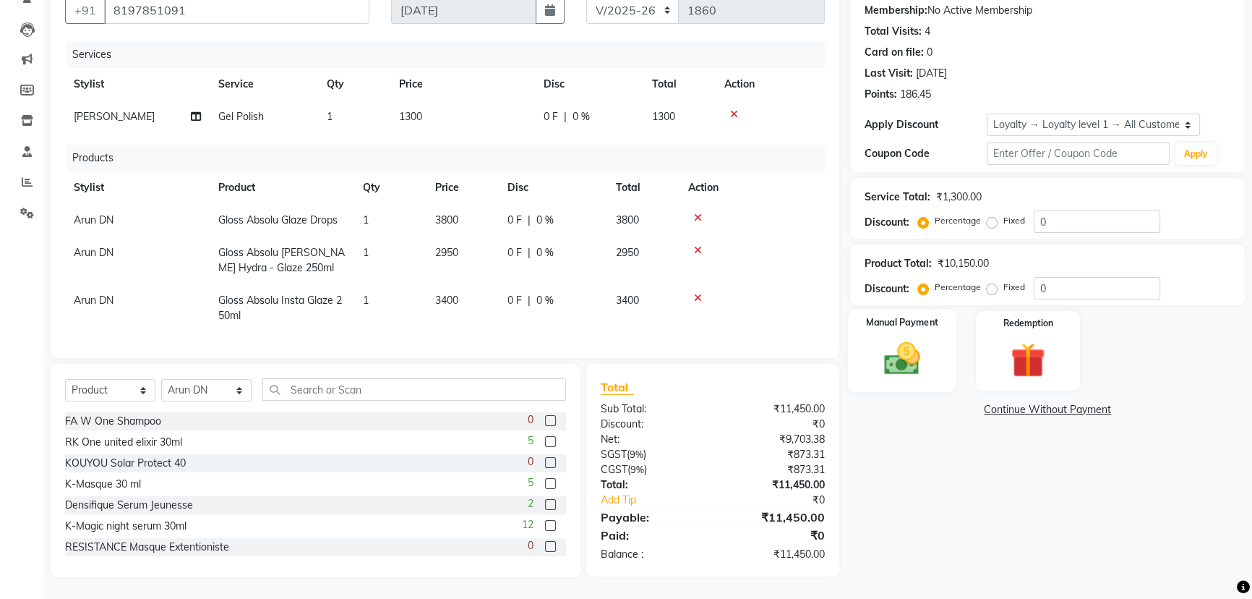
click at [886, 339] on img at bounding box center [902, 358] width 59 height 41
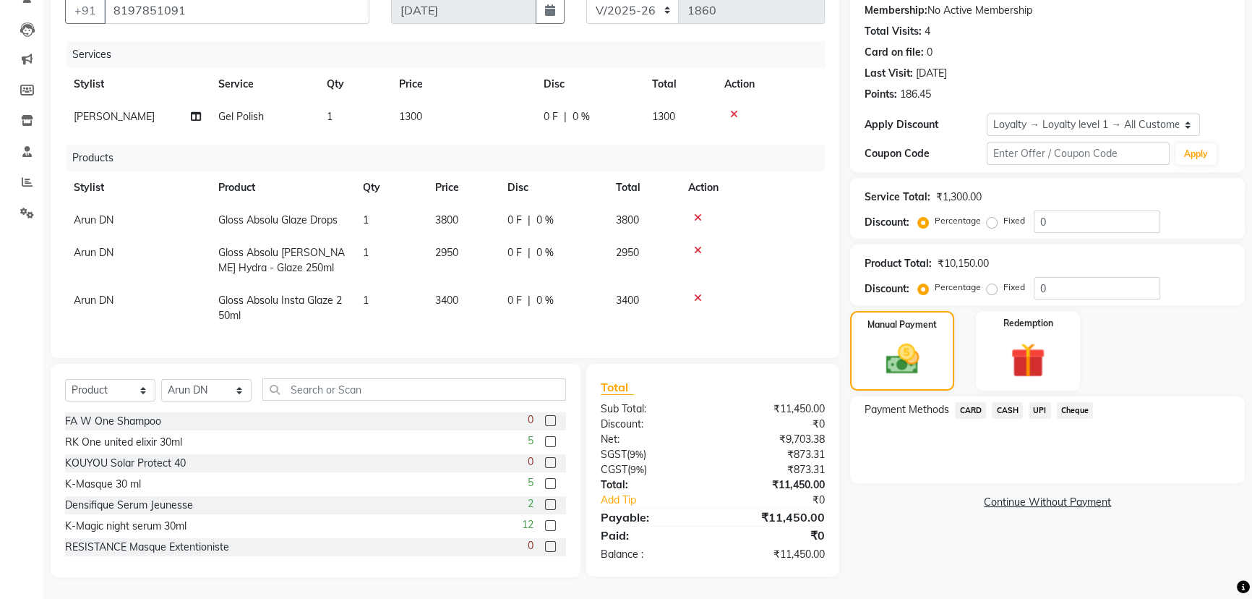
click at [1039, 402] on span "UPI" at bounding box center [1040, 410] width 22 height 17
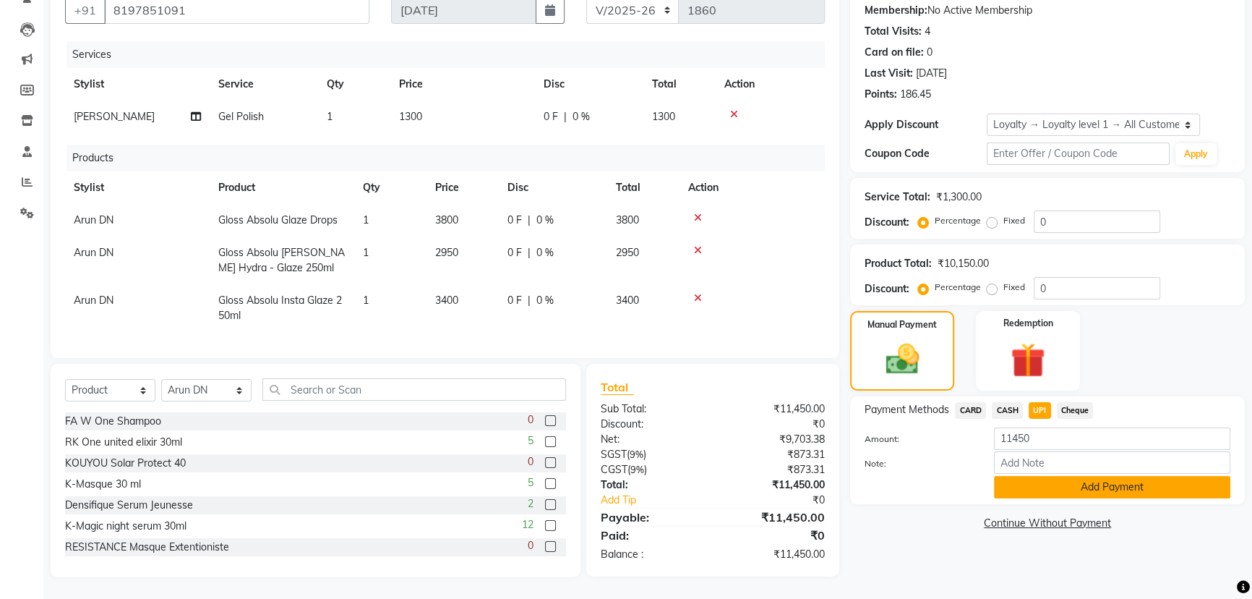
click at [1044, 476] on button "Add Payment" at bounding box center [1112, 487] width 236 height 22
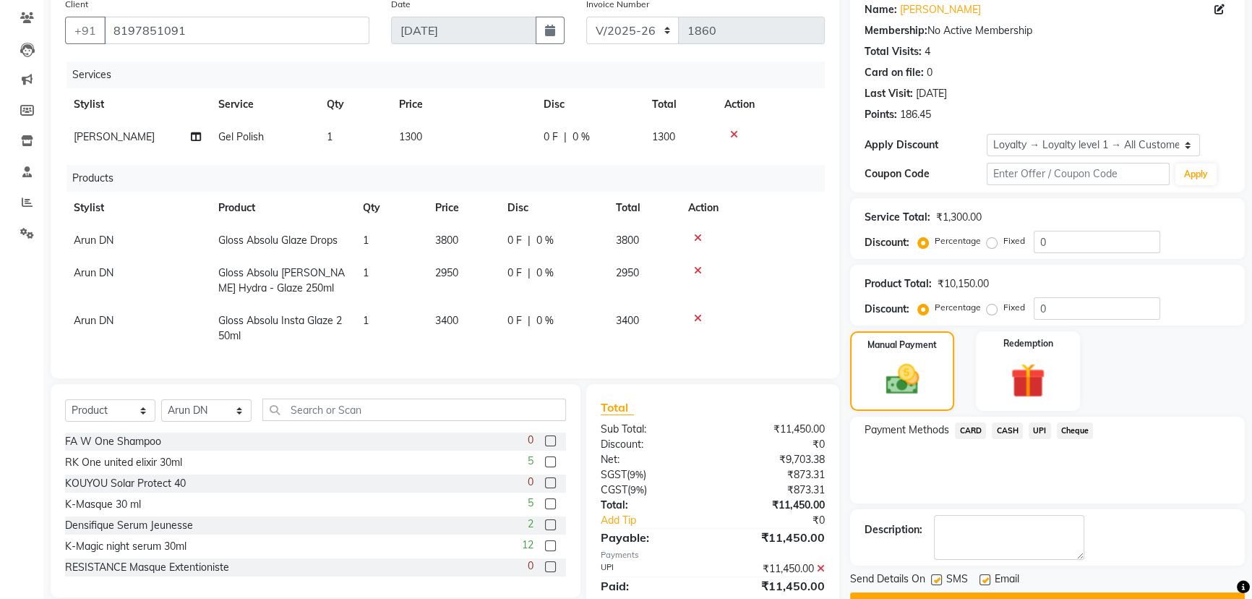
scroll to position [249, 0]
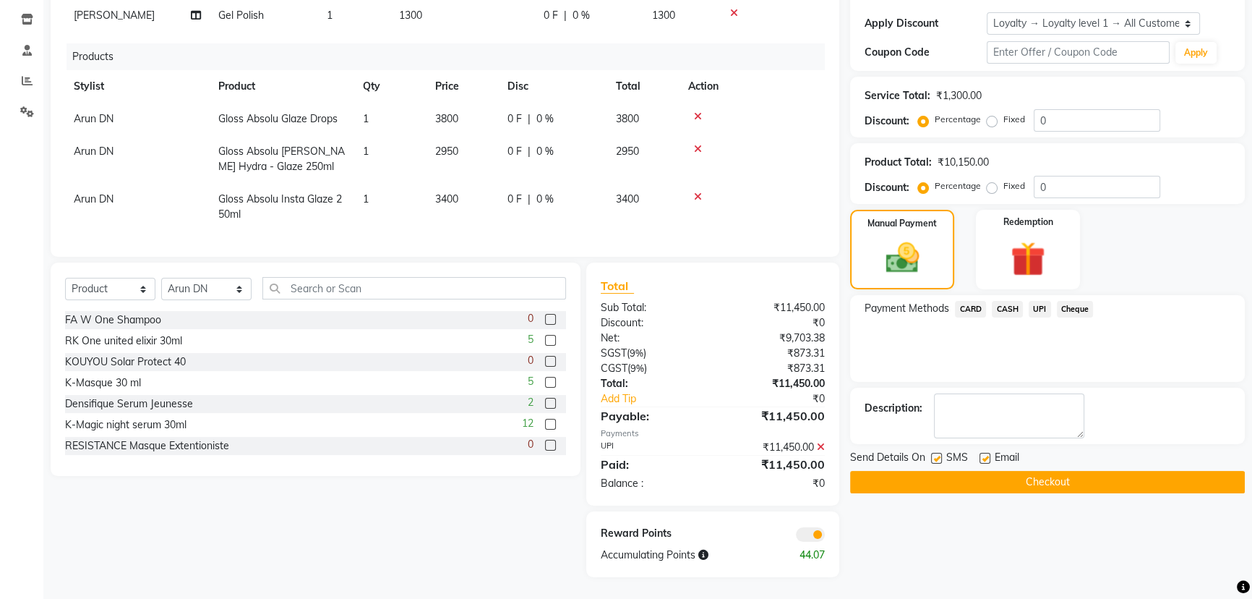
click at [897, 471] on button "Checkout" at bounding box center [1047, 482] width 395 height 22
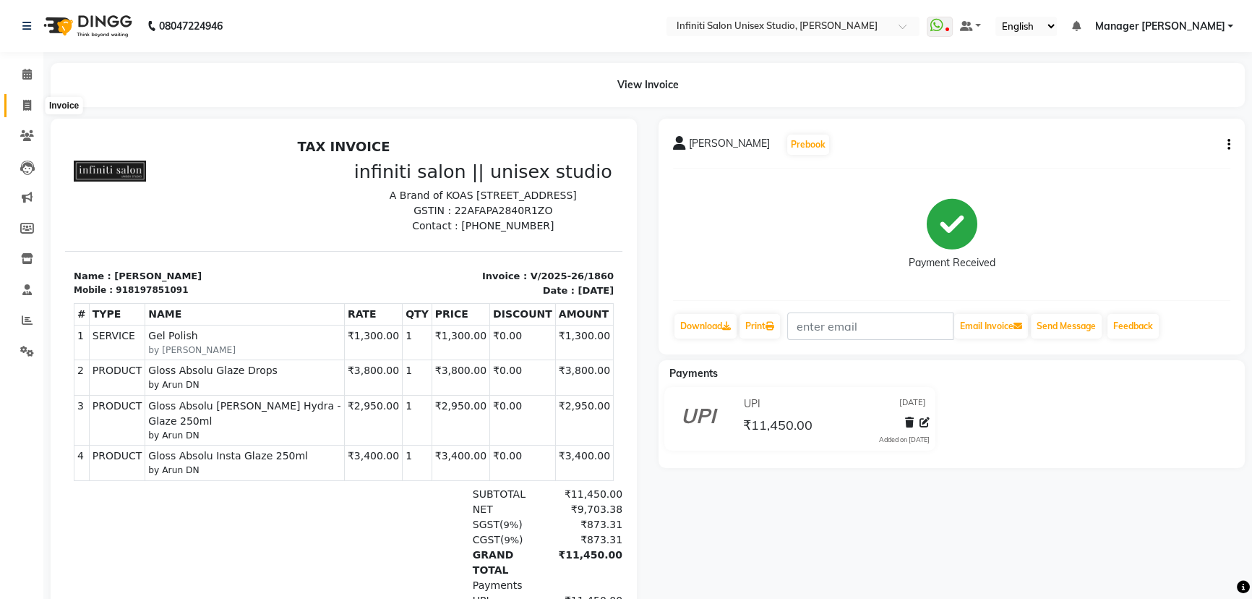
drag, startPoint x: 30, startPoint y: 99, endPoint x: 30, endPoint y: 92, distance: 7.3
click at [30, 100] on icon at bounding box center [27, 105] width 8 height 11
select select "service"
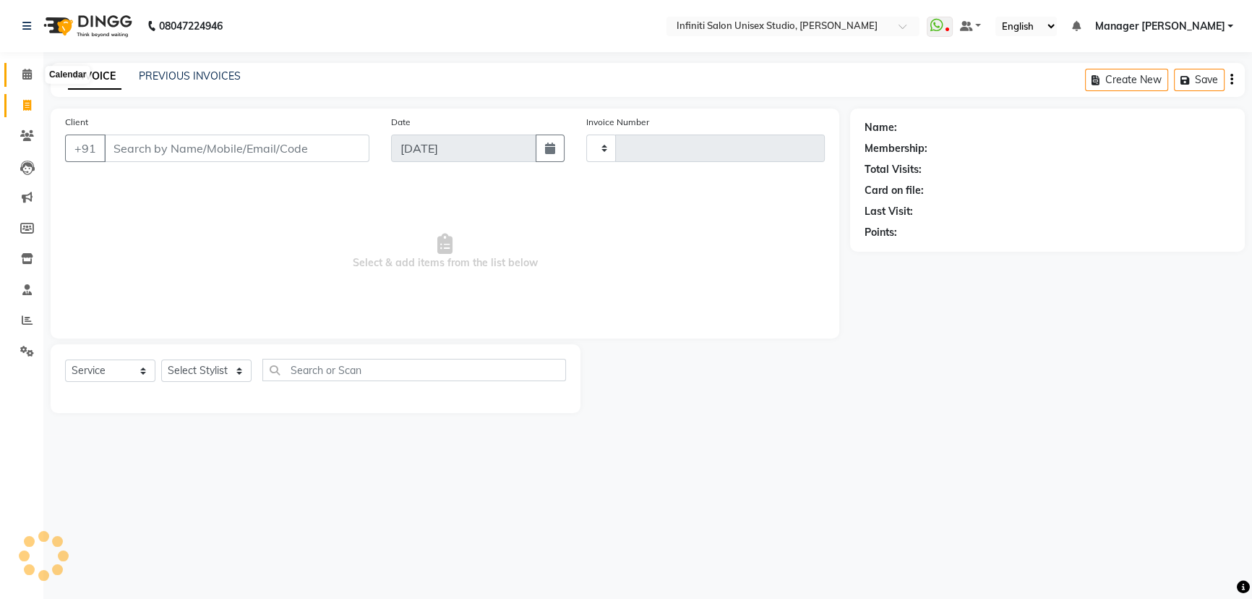
type input "1861"
select select "6511"
click at [27, 69] on icon at bounding box center [26, 74] width 9 height 11
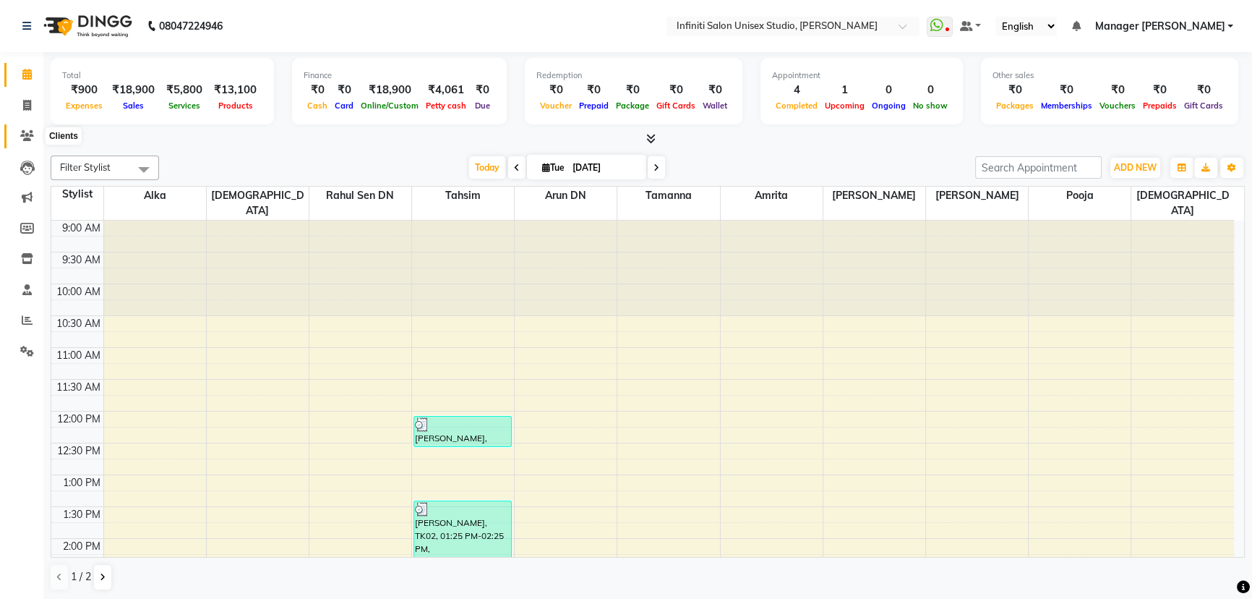
click at [32, 130] on icon at bounding box center [27, 135] width 14 height 11
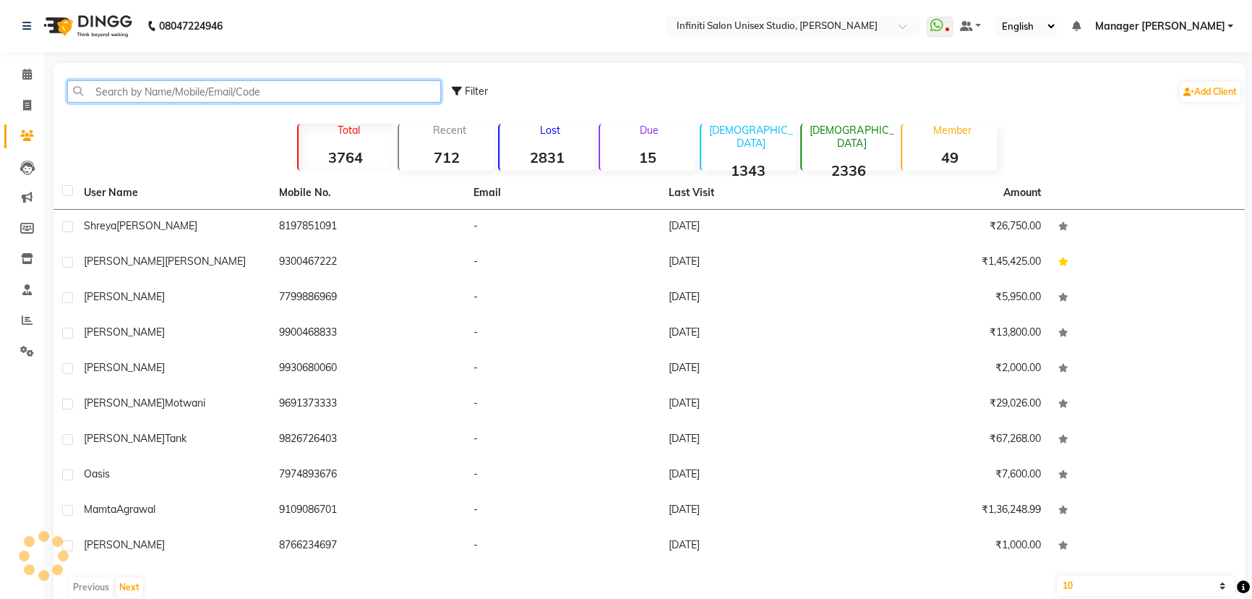
click at [168, 90] on input "text" at bounding box center [254, 91] width 374 height 22
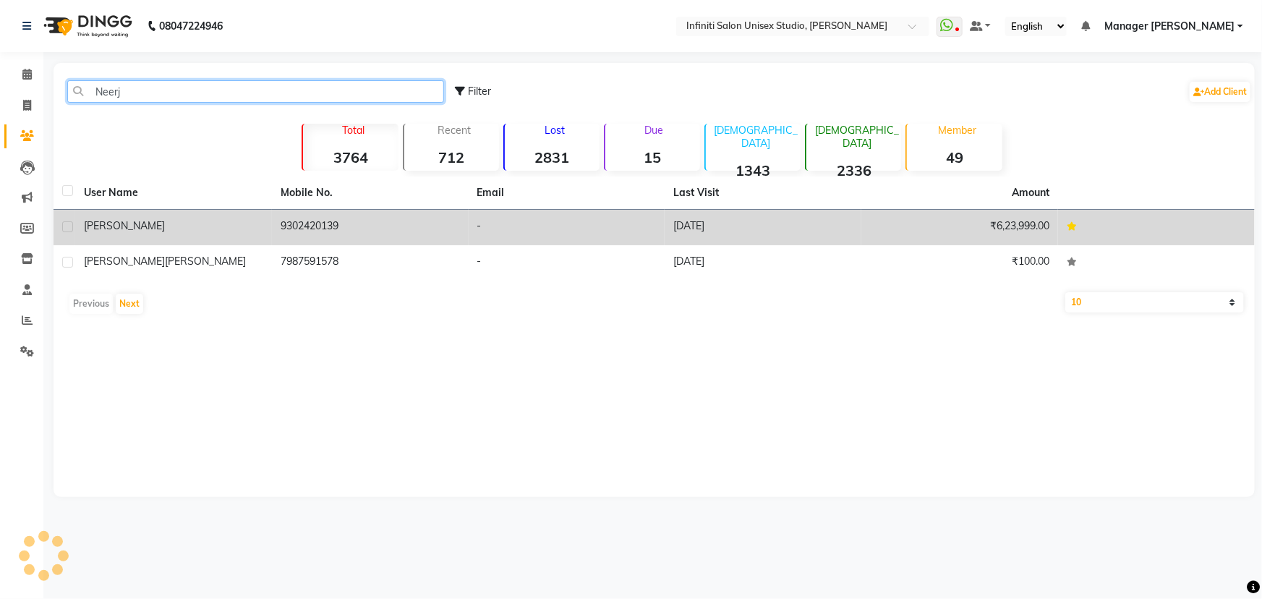
type input "Neerj"
click at [312, 225] on td "9302420139" at bounding box center [370, 227] width 197 height 35
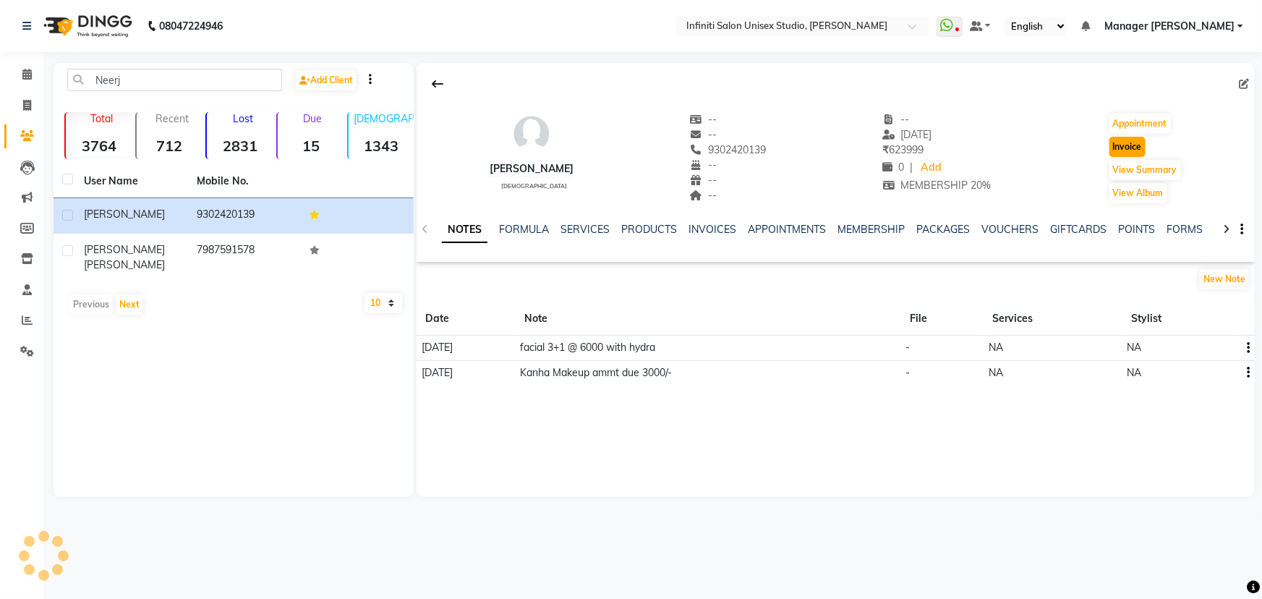
click at [1118, 142] on button "Invoice" at bounding box center [1127, 147] width 36 height 20
select select "service"
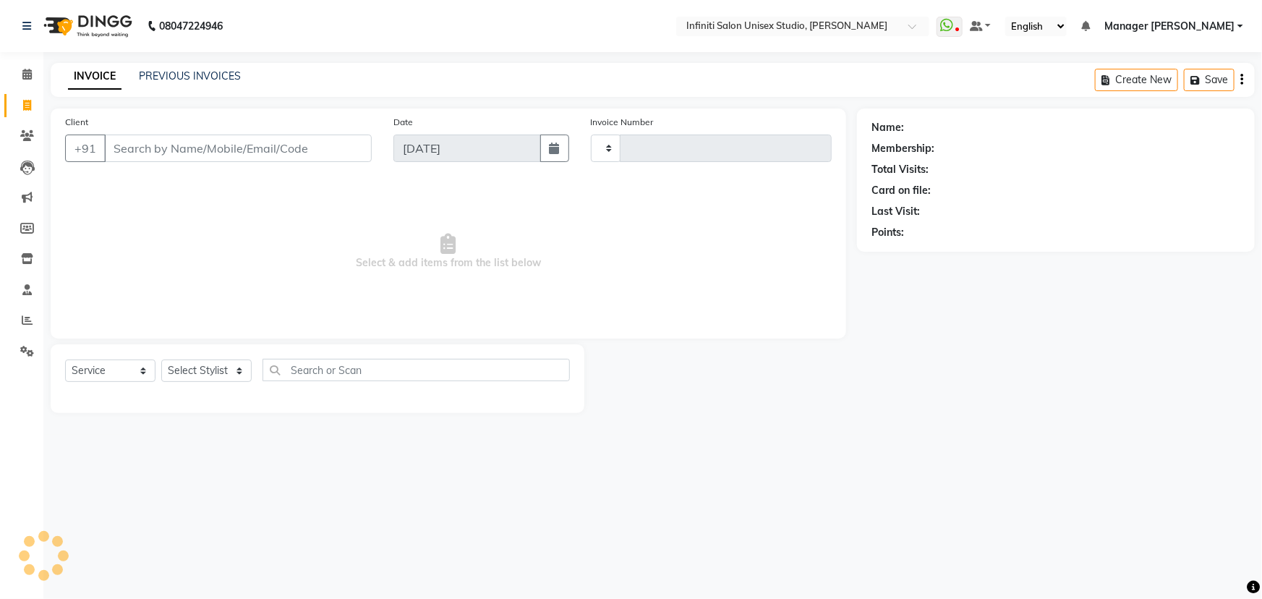
type input "9302420139"
select select "2: Object"
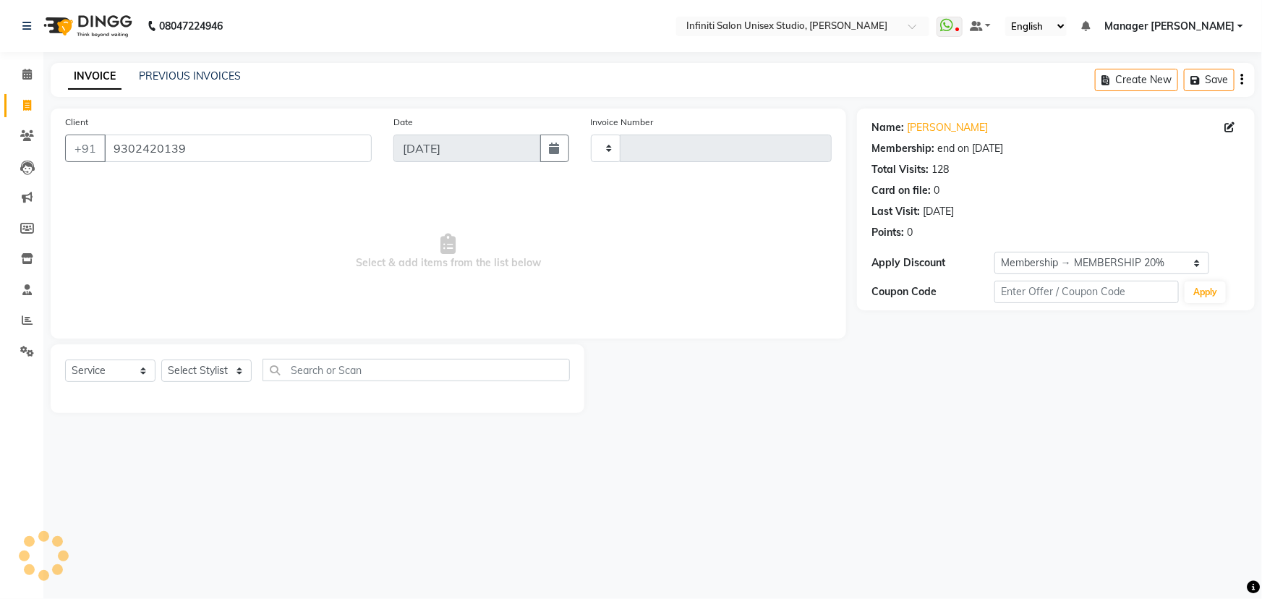
type input "1861"
select select "6511"
click at [930, 129] on link "Neerja" at bounding box center [947, 127] width 81 height 15
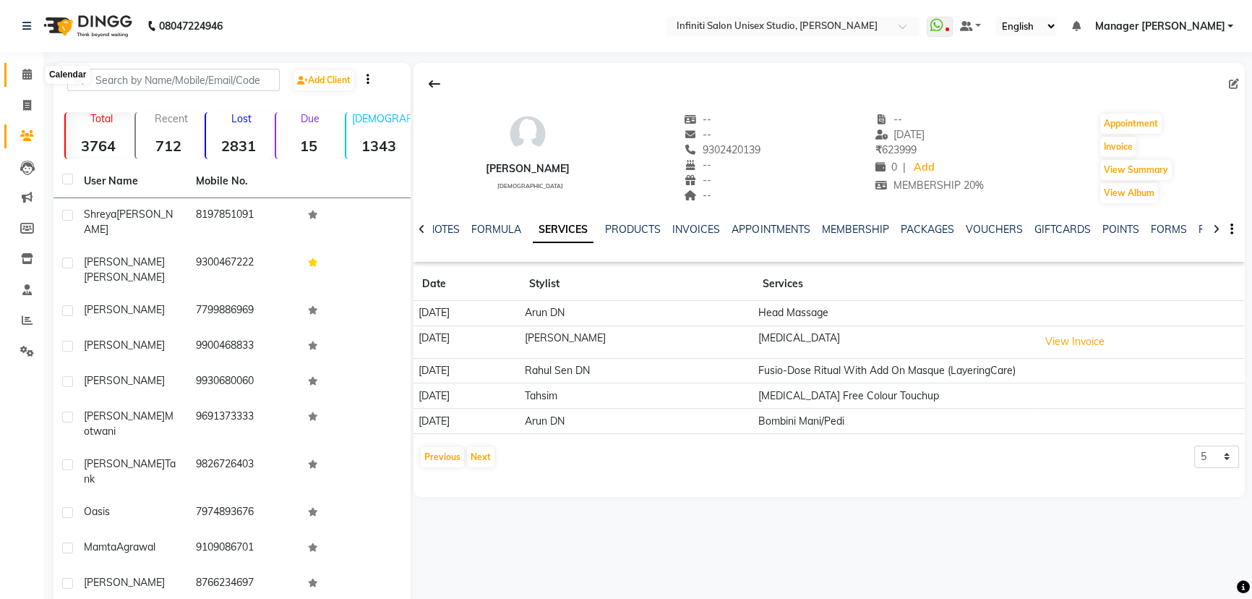
click at [29, 67] on span at bounding box center [26, 75] width 25 height 17
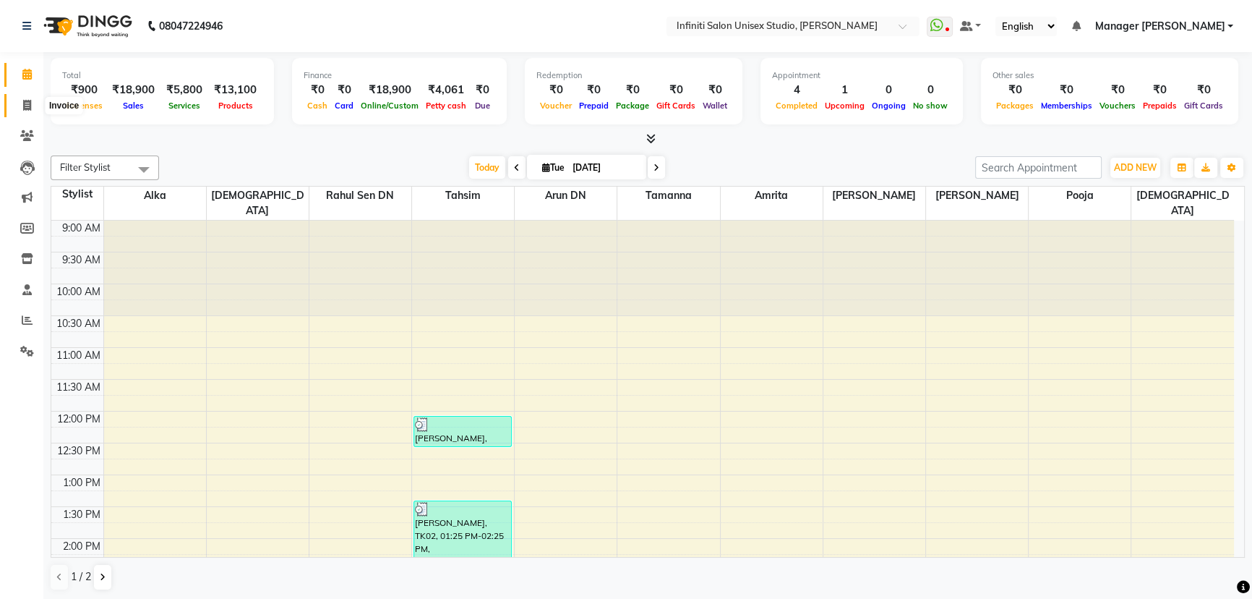
click at [23, 107] on icon at bounding box center [27, 105] width 8 height 11
select select "6511"
select select "service"
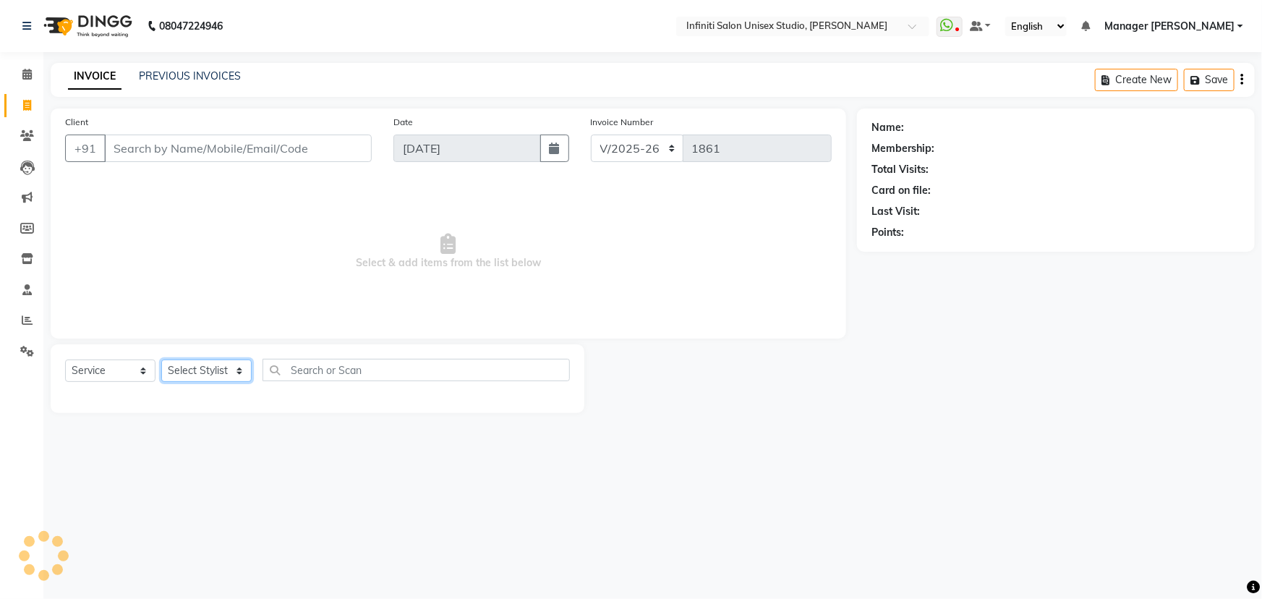
click at [193, 372] on select "Select Stylist Alka Amrita Arun DN Bharti [PERSON_NAME] Owner [PERSON_NAME] DN …" at bounding box center [206, 370] width 90 height 22
select select "49888"
click at [161, 359] on select "Select Stylist Alka Amrita Arun DN Bharti [PERSON_NAME] Owner [PERSON_NAME] DN …" at bounding box center [206, 370] width 90 height 22
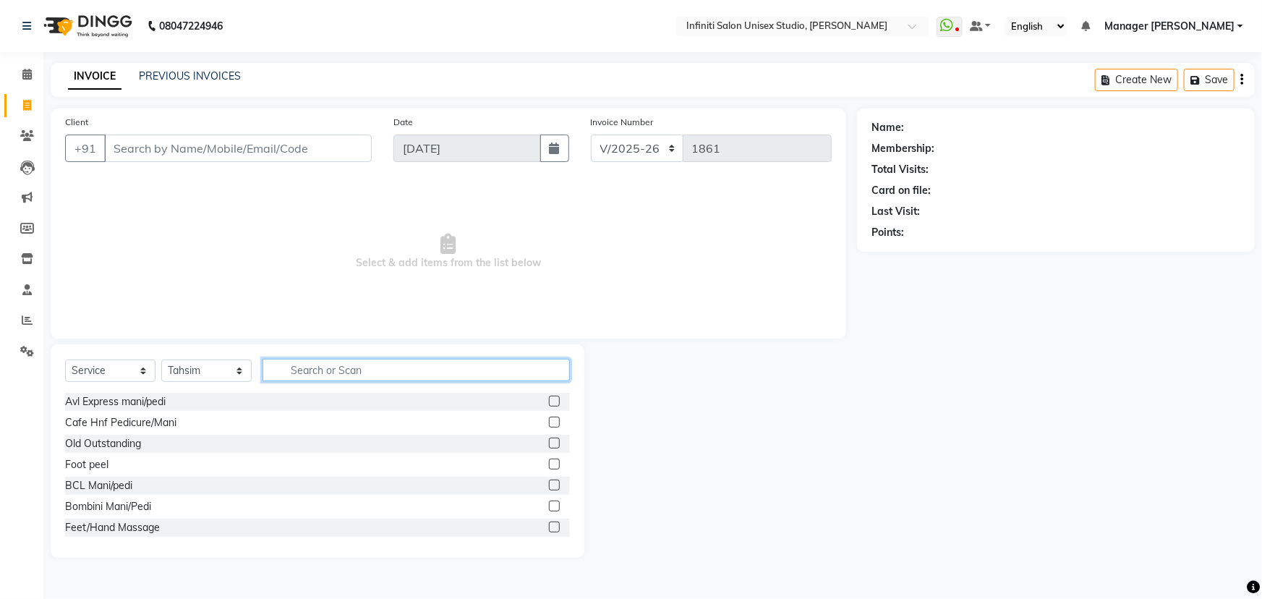
click at [329, 364] on input "text" at bounding box center [415, 370] width 307 height 22
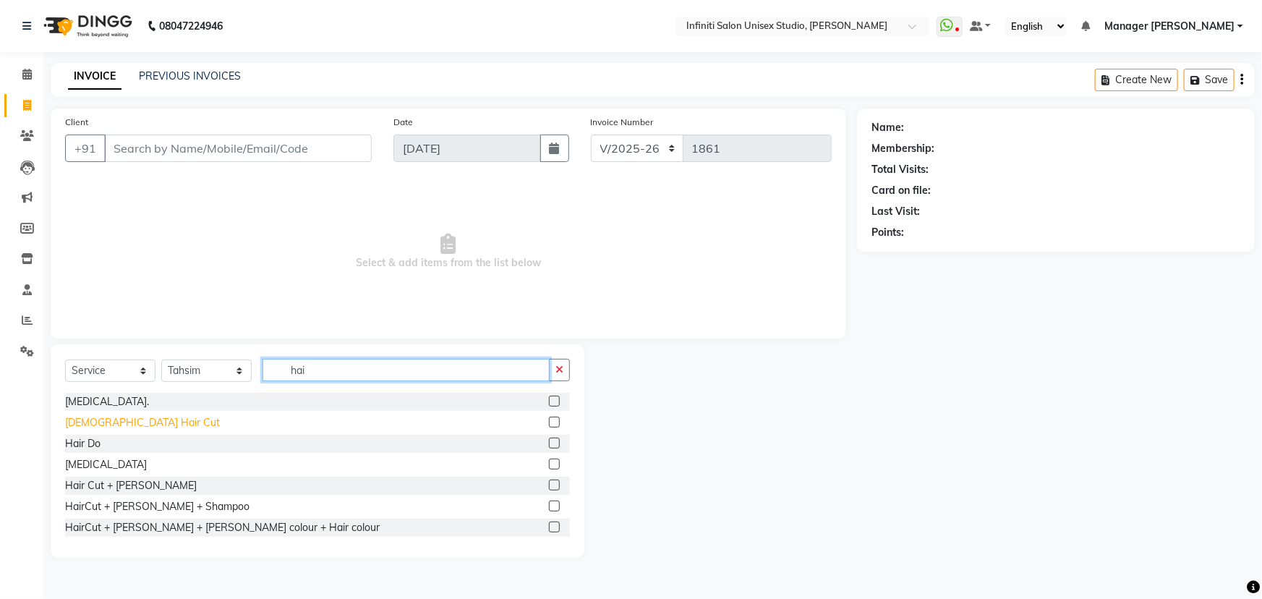
type input "hai"
click at [119, 419] on div "[DEMOGRAPHIC_DATA] Hair Cut" at bounding box center [142, 422] width 155 height 15
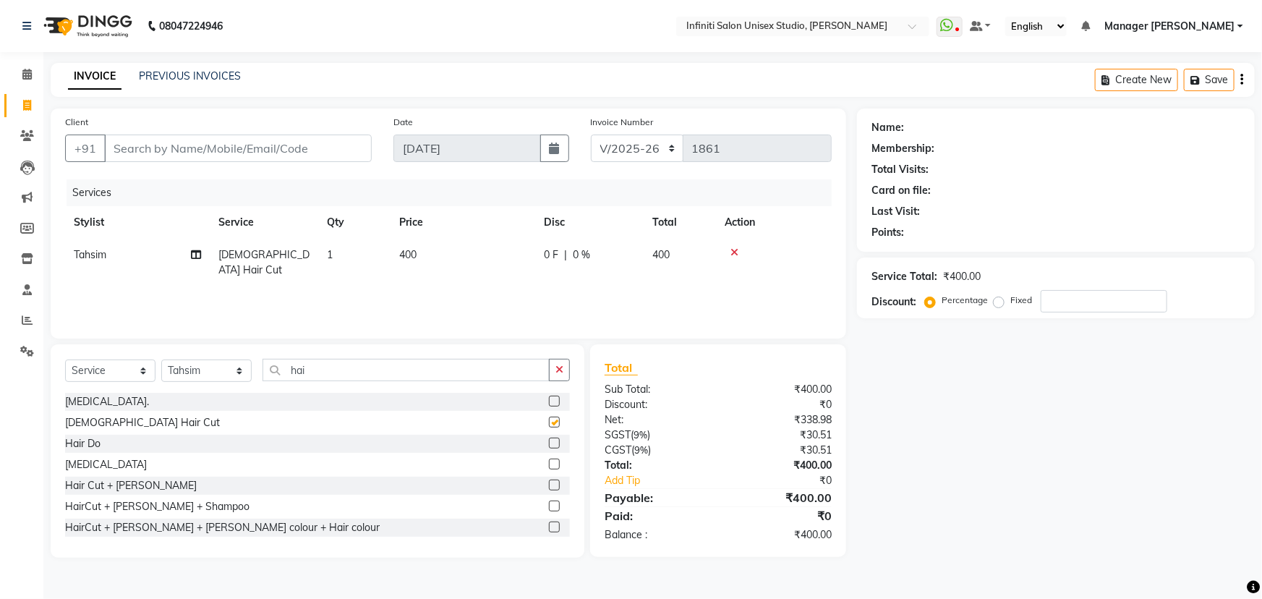
checkbox input "false"
click at [252, 147] on input "Client" at bounding box center [238, 147] width 268 height 27
type input "7"
type input "0"
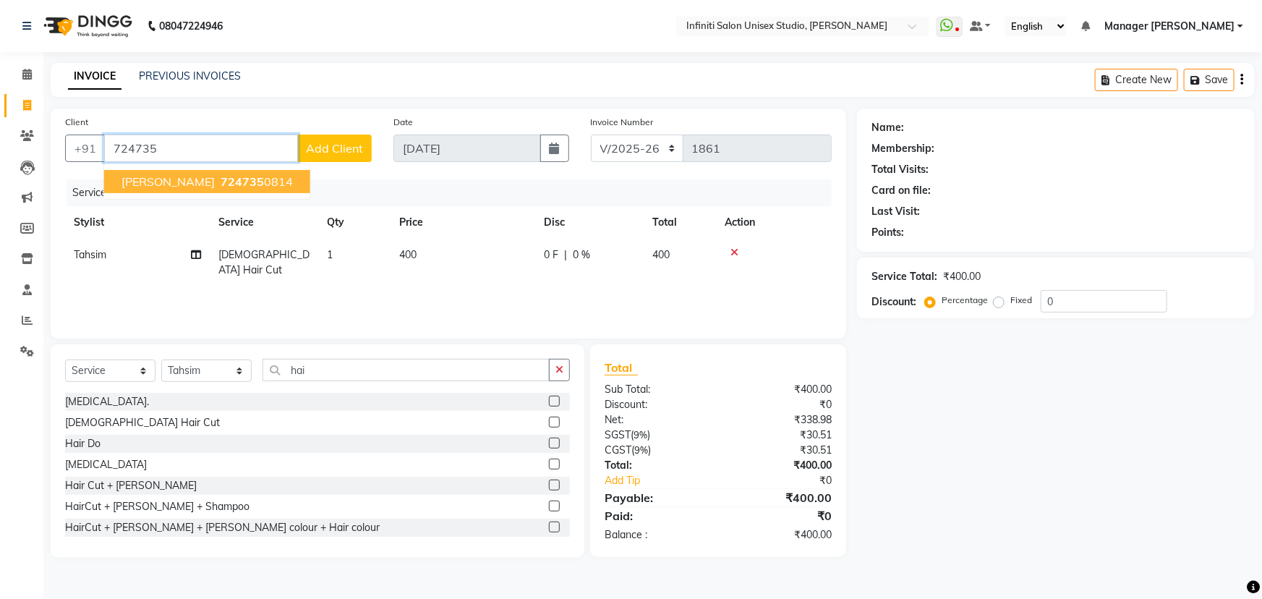
click at [242, 181] on ngb-highlight "724735 0814" at bounding box center [255, 181] width 75 height 14
type input "7247350814"
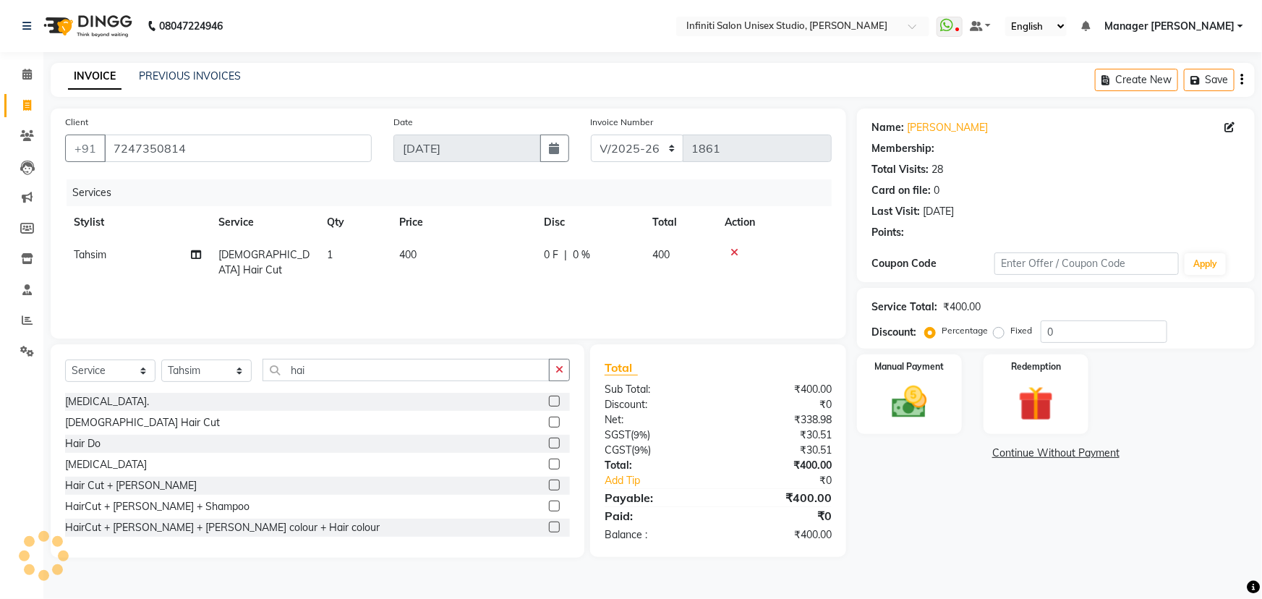
select select "1: Object"
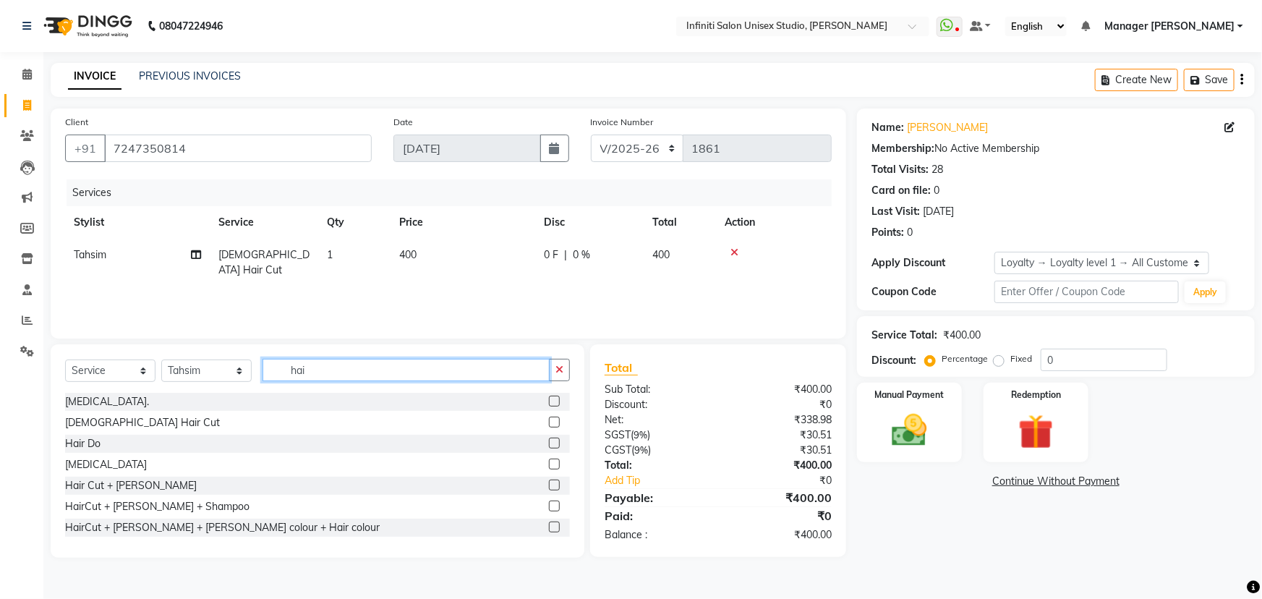
drag, startPoint x: 317, startPoint y: 367, endPoint x: 220, endPoint y: 388, distance: 99.1
click at [224, 388] on div "Select Service Product Membership Package Voucher Prepaid Gift Card Select Styl…" at bounding box center [317, 376] width 505 height 34
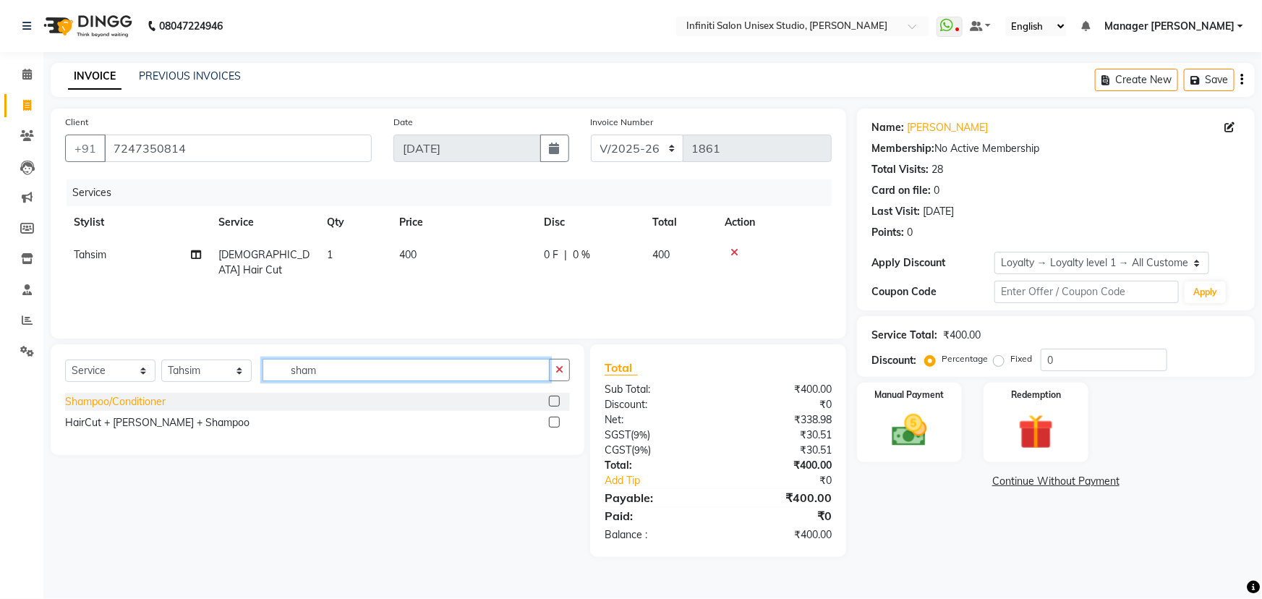
type input "sham"
click at [129, 398] on div "Shampoo/Conditioner" at bounding box center [115, 401] width 100 height 15
checkbox input "false"
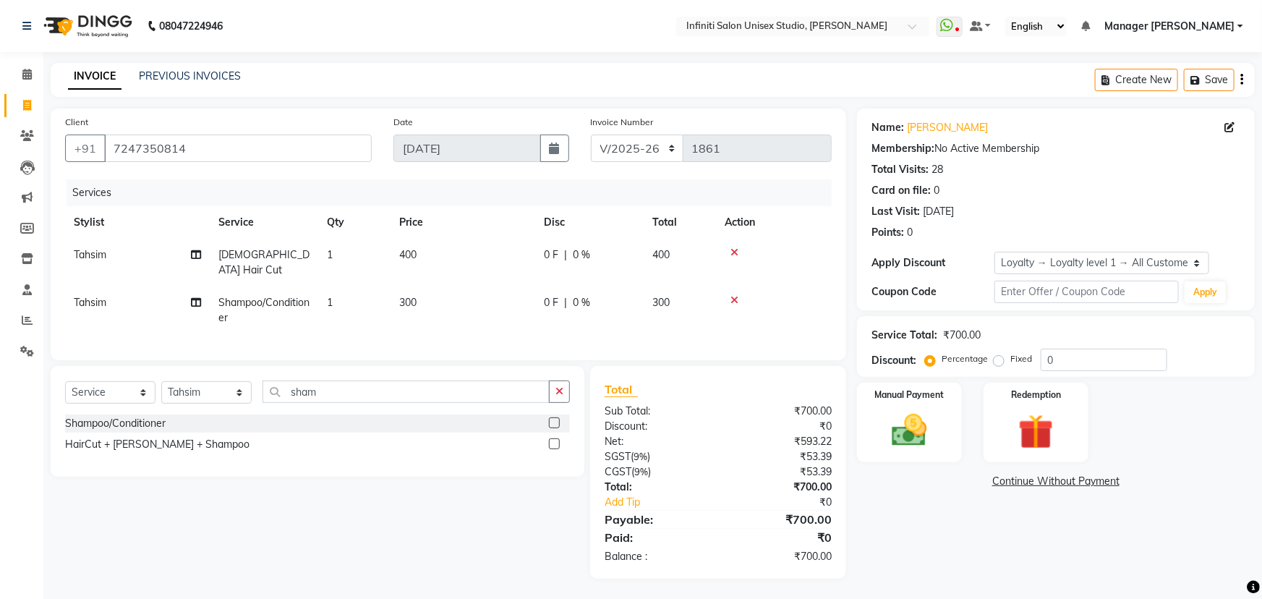
click at [390, 286] on td "1" at bounding box center [354, 310] width 72 height 48
select select "49888"
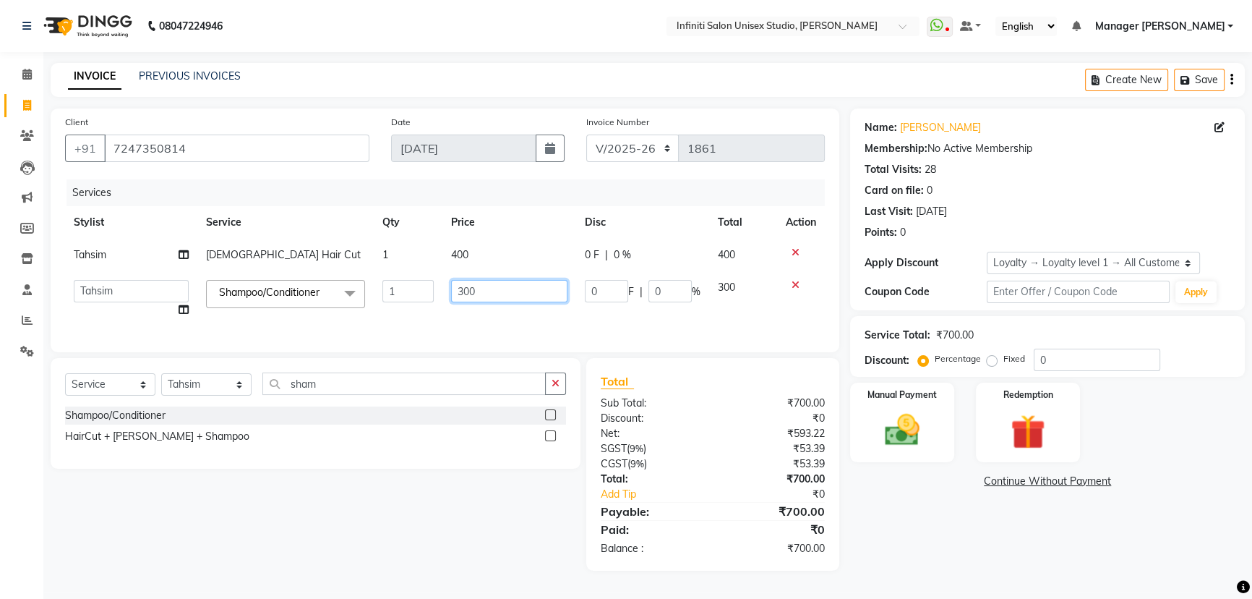
drag, startPoint x: 459, startPoint y: 283, endPoint x: 452, endPoint y: 281, distance: 7.8
click at [453, 281] on input "300" at bounding box center [509, 291] width 116 height 22
type input "100"
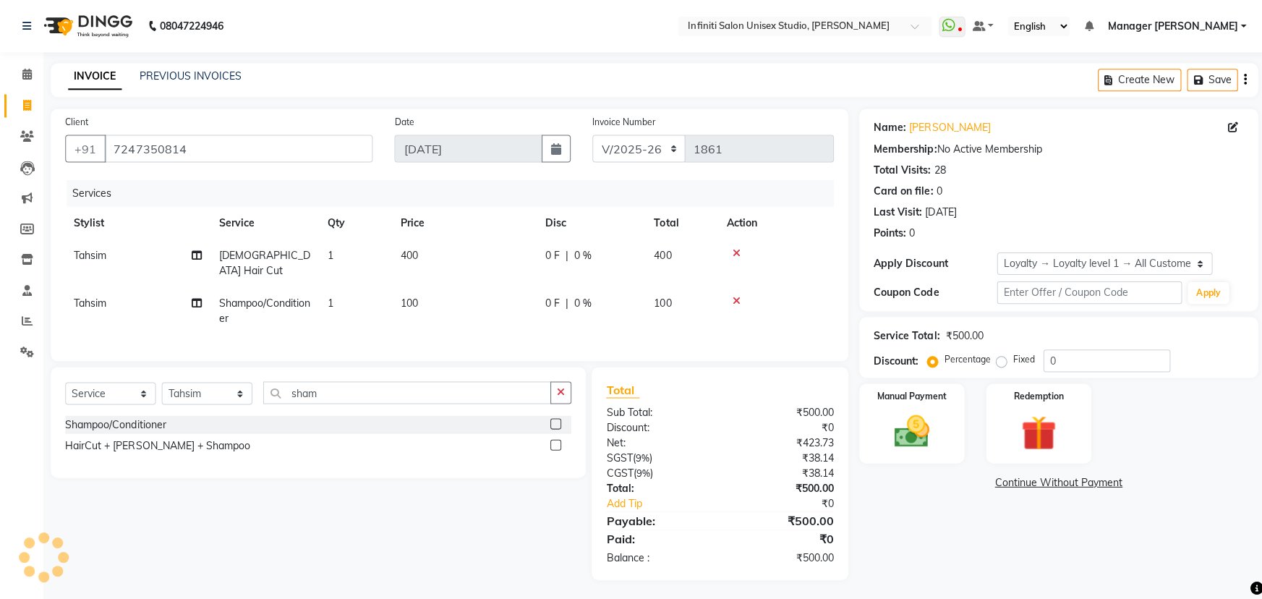
click at [521, 315] on td "100" at bounding box center [462, 310] width 145 height 48
select select "49888"
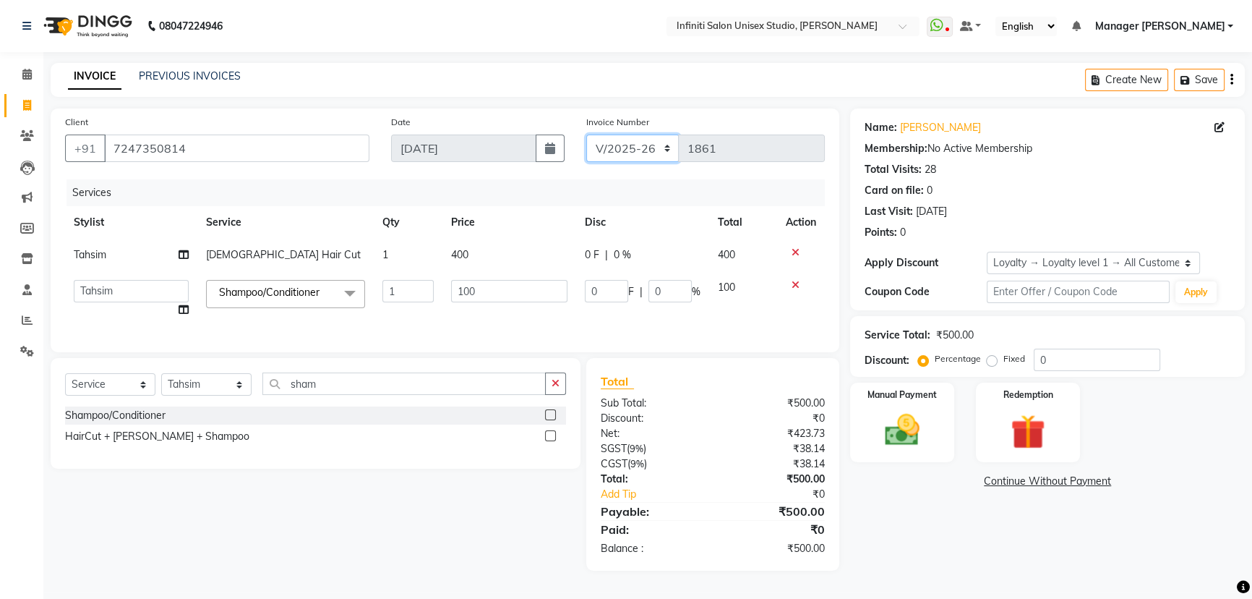
click at [623, 145] on select "CI/2025-26 V/2025-26" at bounding box center [632, 147] width 93 height 27
select select "7941"
click at [586, 134] on select "CI/2025-26 V/2025-26" at bounding box center [632, 147] width 93 height 27
type input "0864"
drag, startPoint x: 923, startPoint y: 426, endPoint x: 933, endPoint y: 438, distance: 15.9
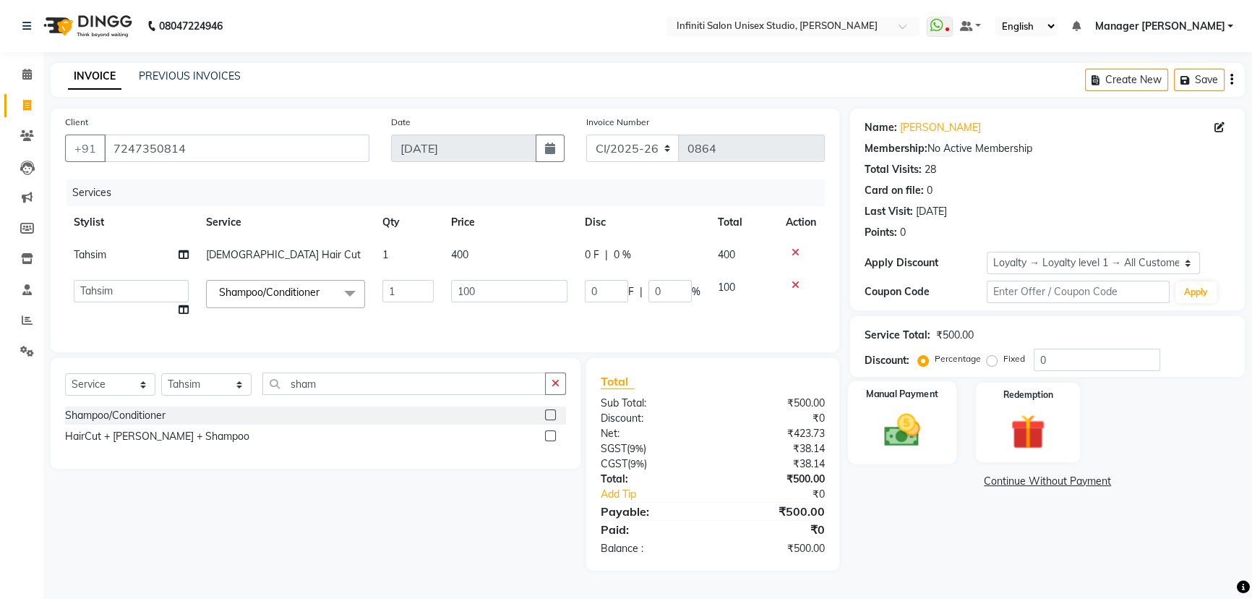
click at [923, 427] on img at bounding box center [902, 429] width 59 height 41
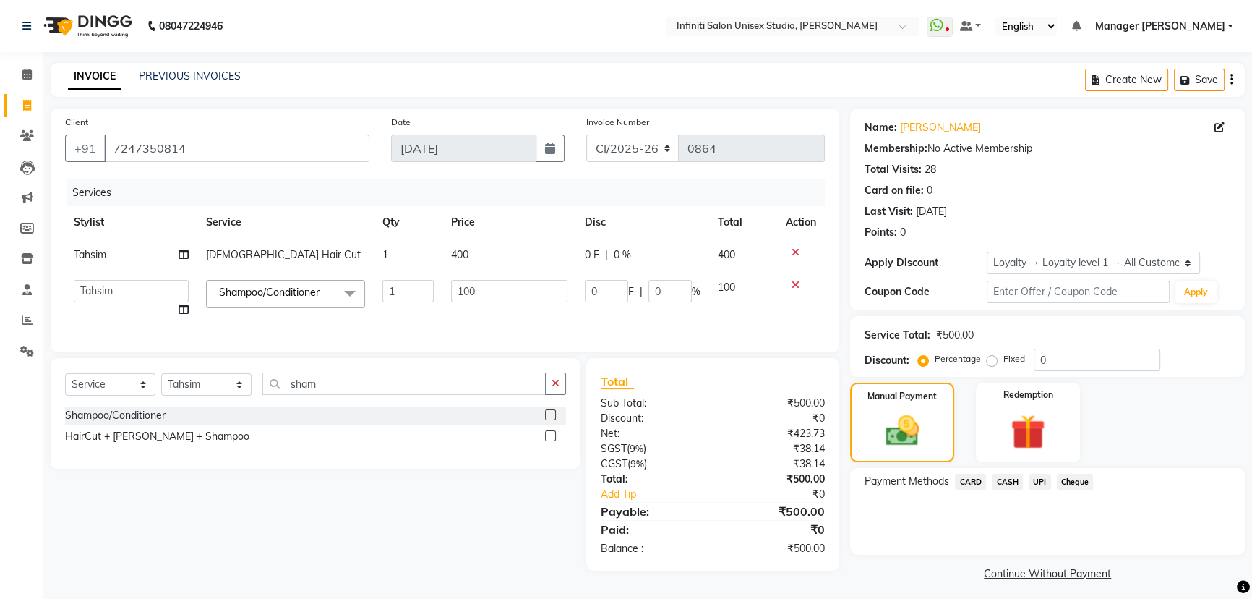
drag, startPoint x: 1006, startPoint y: 484, endPoint x: 1014, endPoint y: 523, distance: 39.8
click at [1008, 490] on div "CASH" at bounding box center [1004, 484] width 37 height 20
click at [1005, 476] on span "CASH" at bounding box center [1007, 482] width 31 height 17
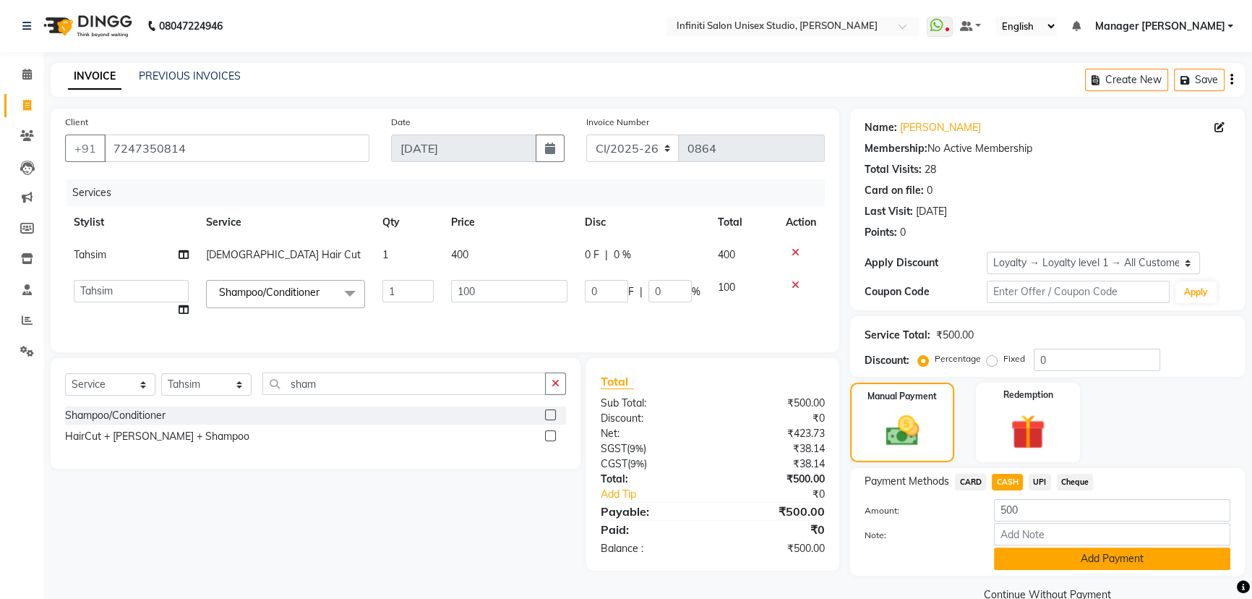
click at [1035, 552] on button "Add Payment" at bounding box center [1112, 558] width 236 height 22
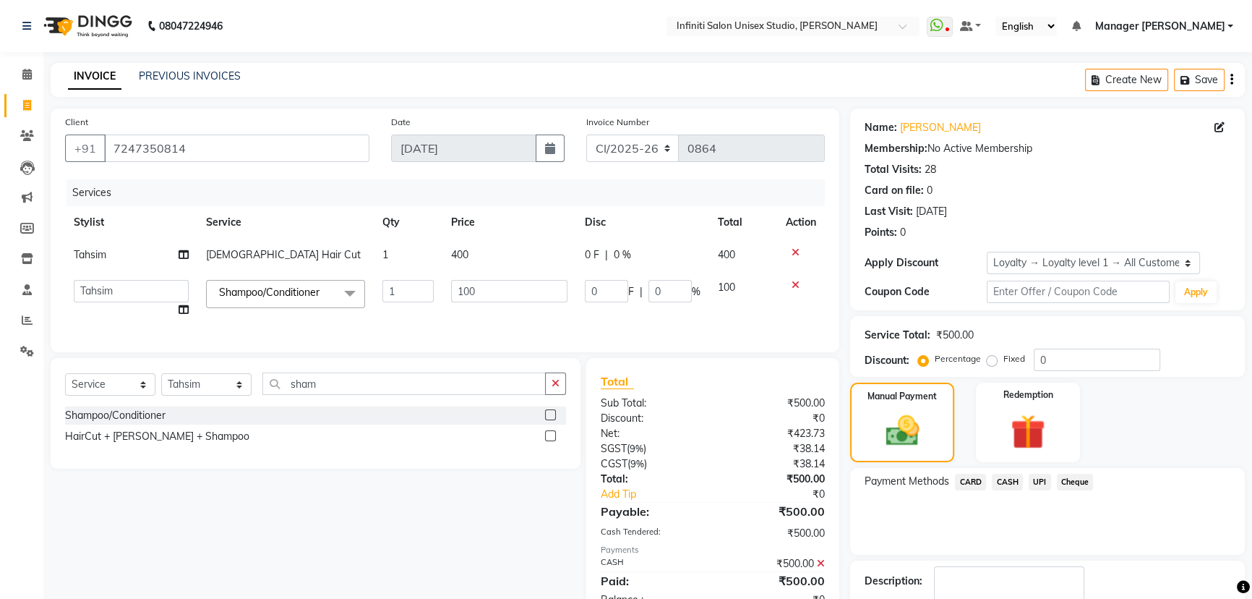
scroll to position [127, 0]
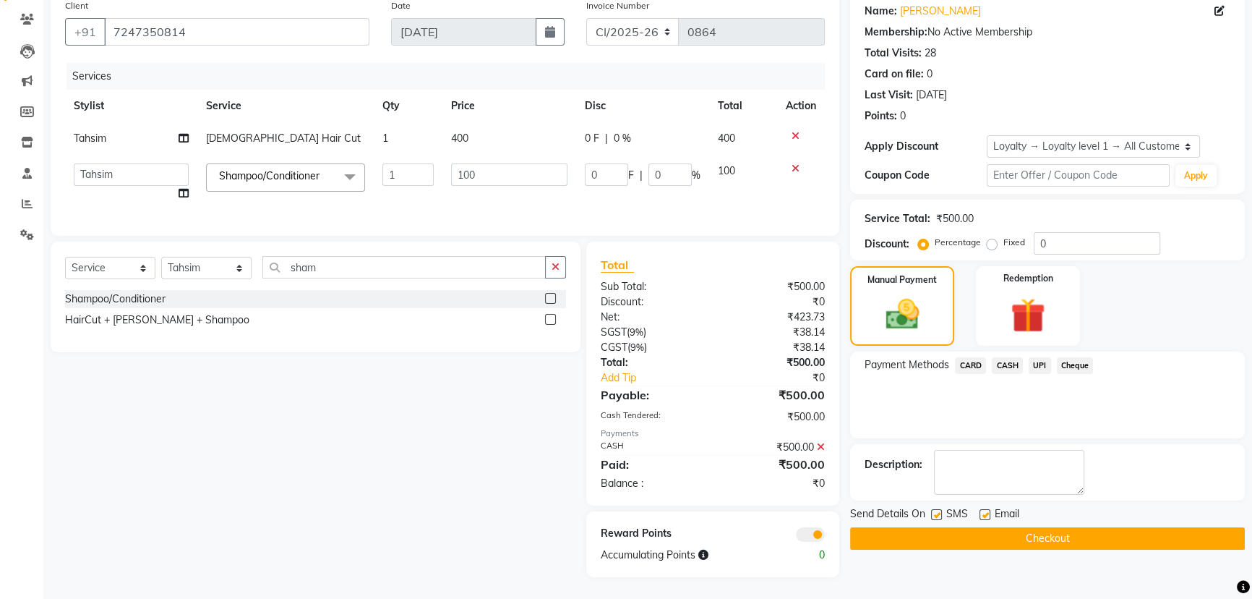
click at [1001, 527] on button "Checkout" at bounding box center [1047, 538] width 395 height 22
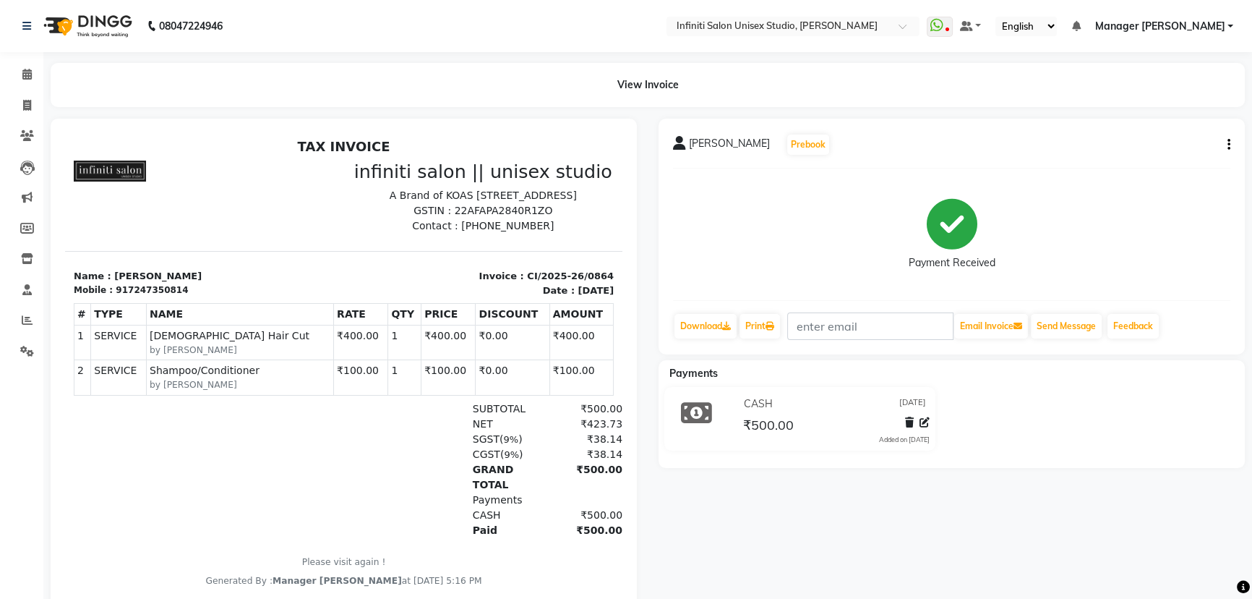
scroll to position [48, 0]
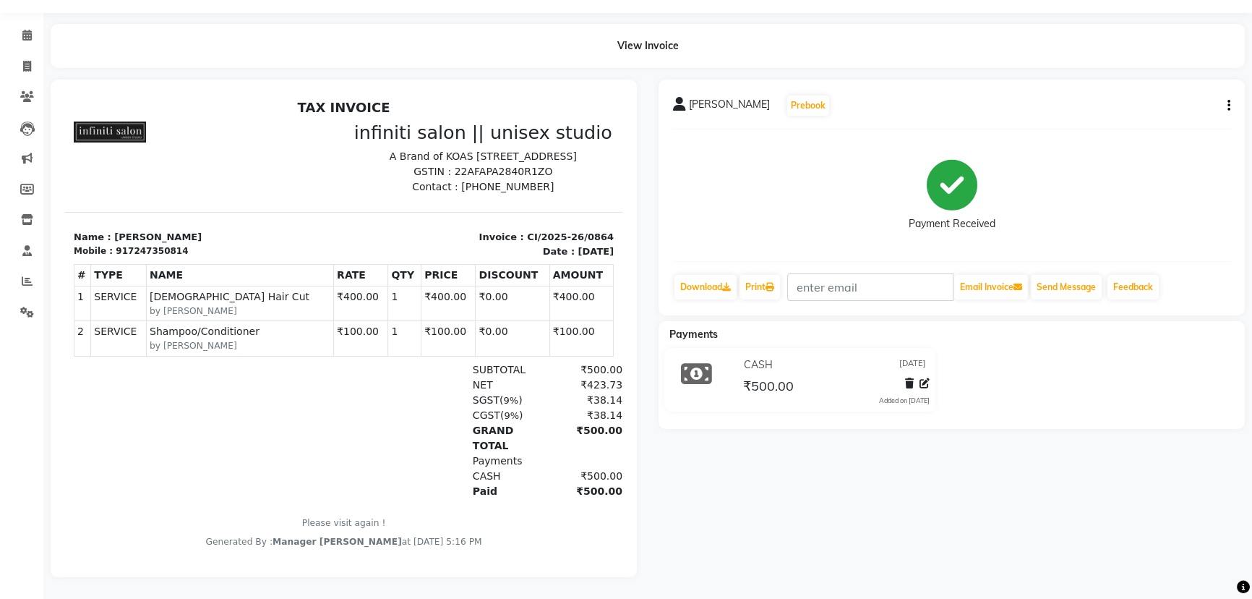
drag, startPoint x: 1001, startPoint y: 526, endPoint x: 990, endPoint y: 525, distance: 11.6
click at [22, 275] on icon at bounding box center [27, 280] width 11 height 11
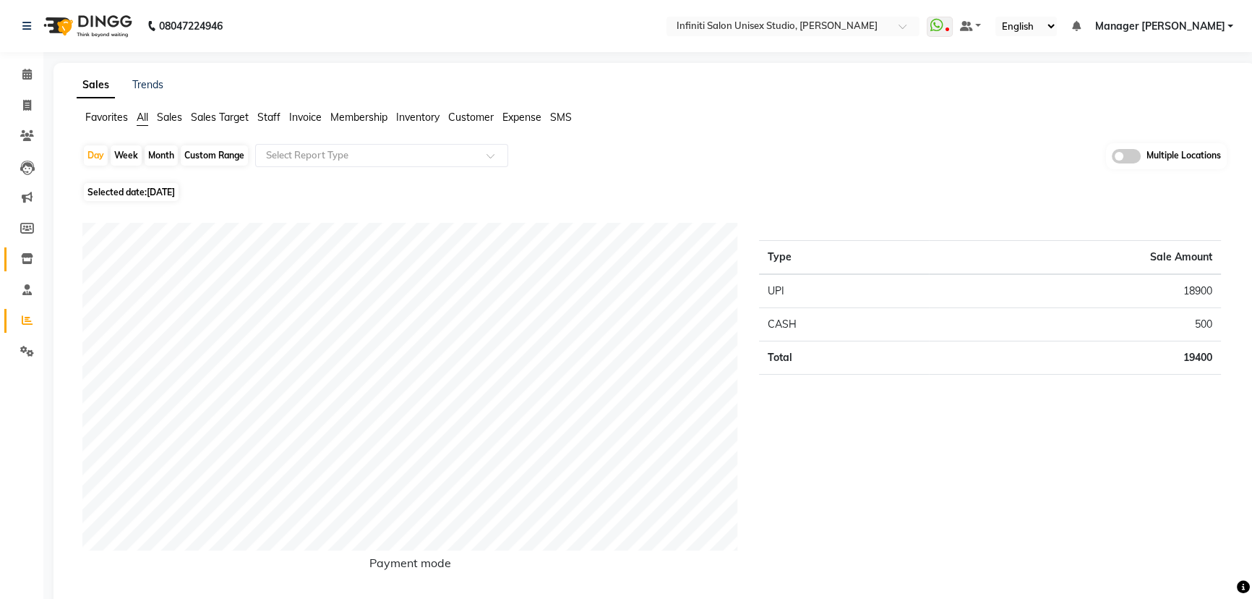
click at [27, 251] on span at bounding box center [26, 259] width 25 height 17
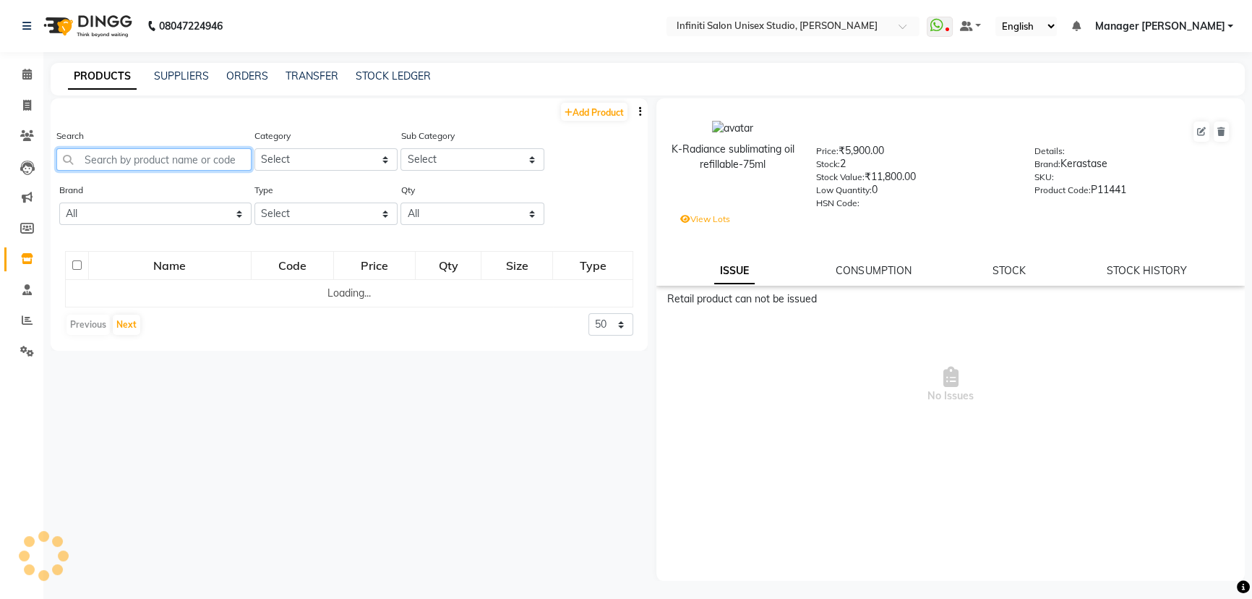
click at [158, 151] on input "text" at bounding box center [153, 159] width 195 height 22
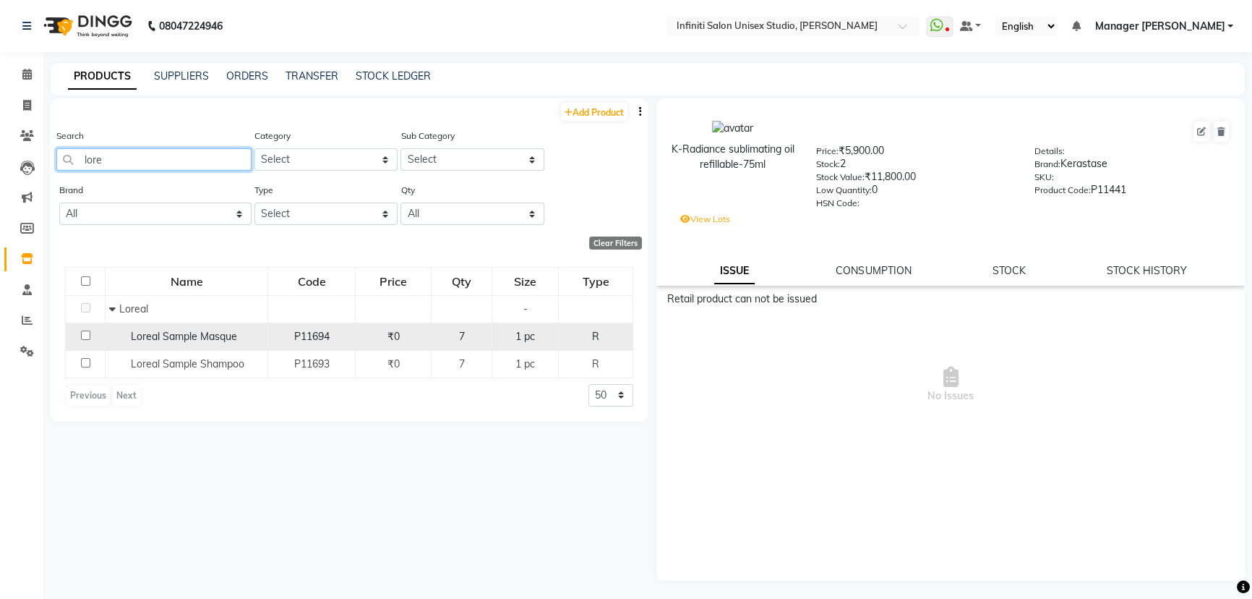
type input "lore"
click at [325, 338] on span "P11694" at bounding box center [311, 336] width 35 height 13
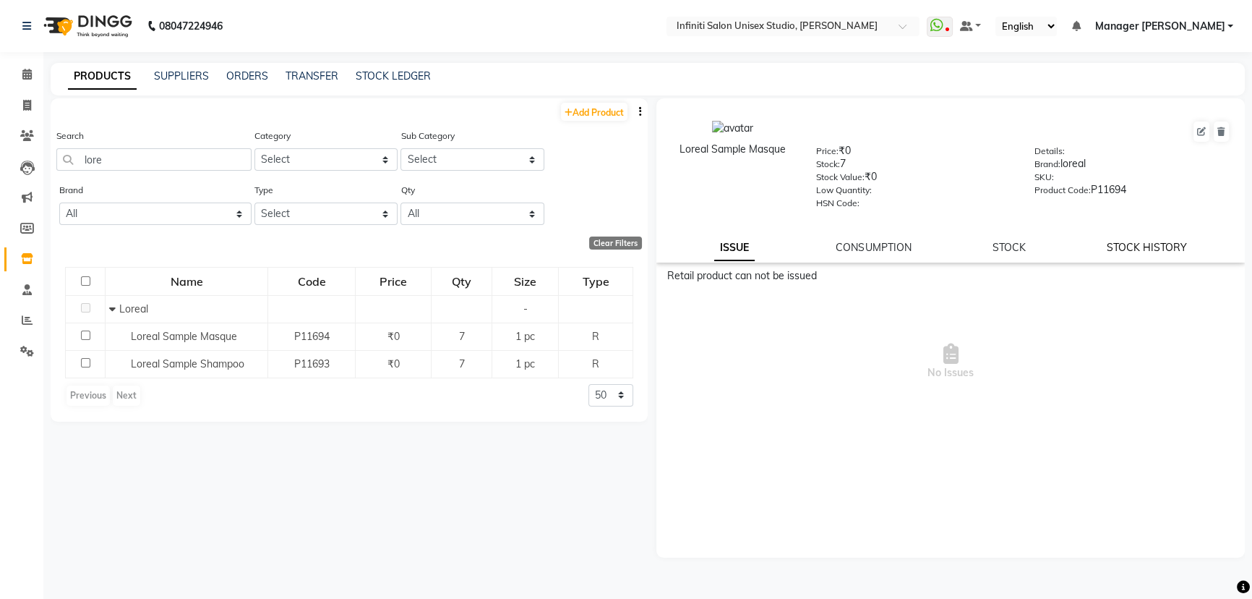
click at [1150, 246] on link "STOCK HISTORY" at bounding box center [1147, 247] width 80 height 13
select select "all"
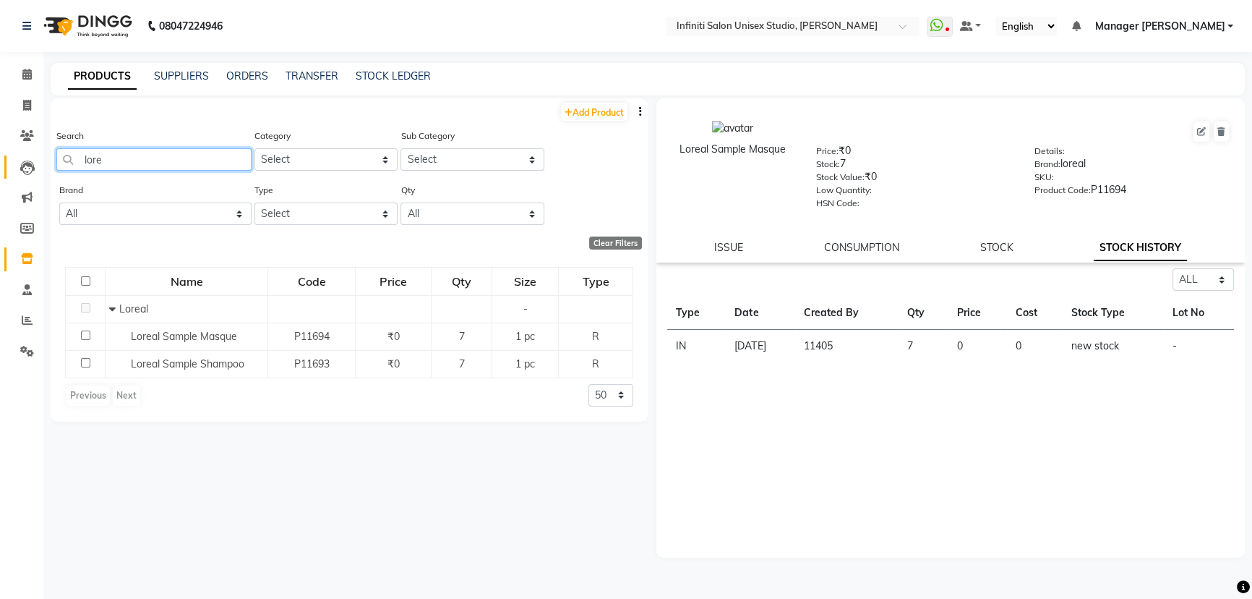
drag, startPoint x: 130, startPoint y: 156, endPoint x: 15, endPoint y: 158, distance: 115.0
click at [15, 158] on app-home "08047224946 Select Location × Infiniti Salon Unisex Studio, Devendra Nagar What…" at bounding box center [626, 304] width 1252 height 608
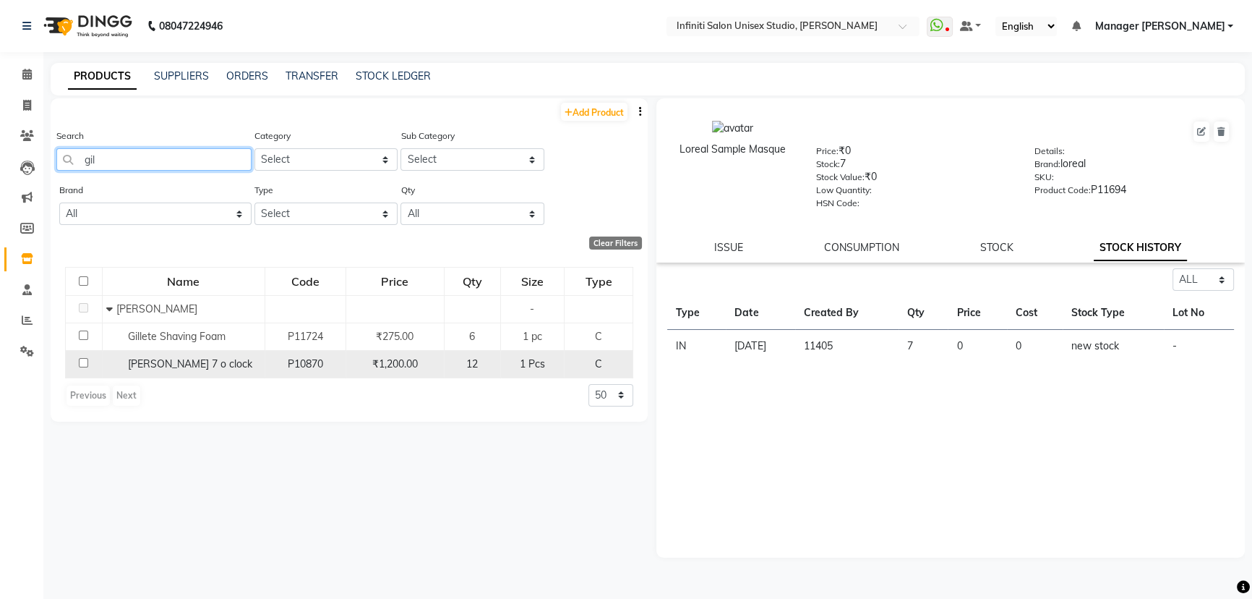
type input "gil"
click at [169, 353] on td "Gillette 7 o clock" at bounding box center [183, 363] width 163 height 27
click at [291, 365] on span "P10870" at bounding box center [305, 363] width 35 height 13
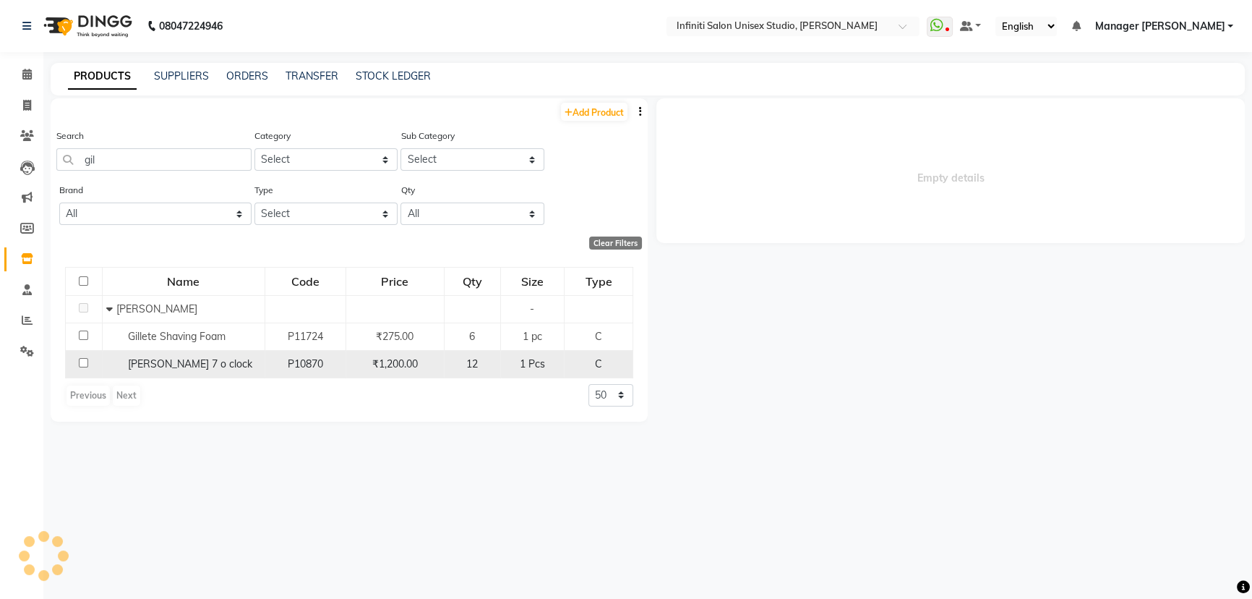
select select "all"
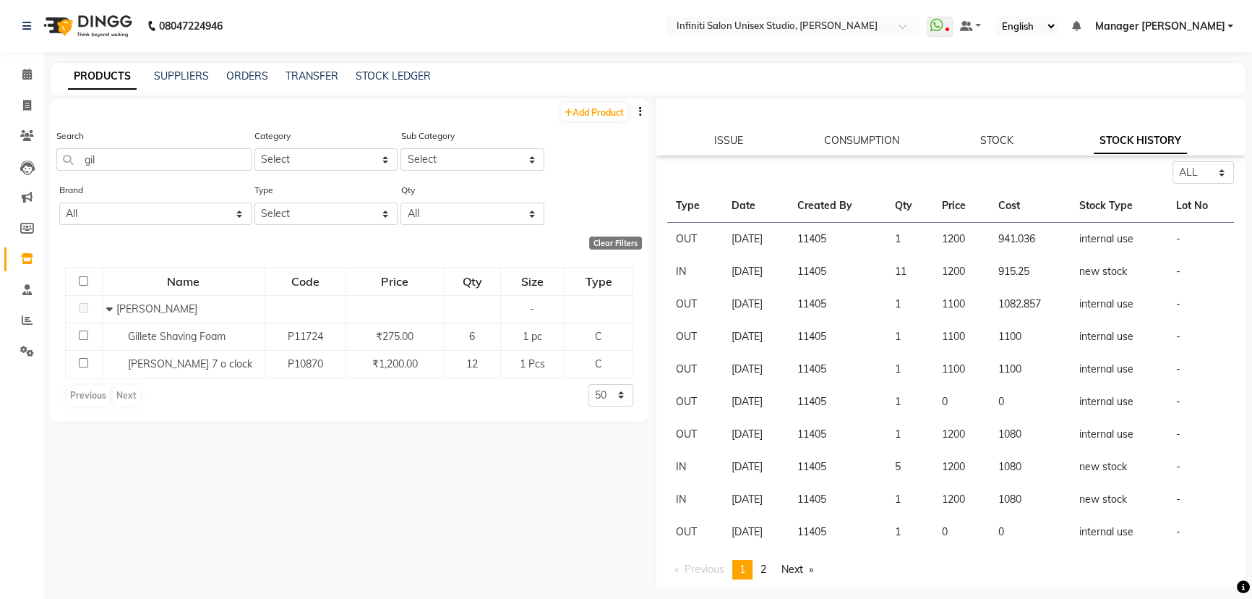
scroll to position [131, 0]
click at [22, 72] on icon at bounding box center [26, 74] width 9 height 11
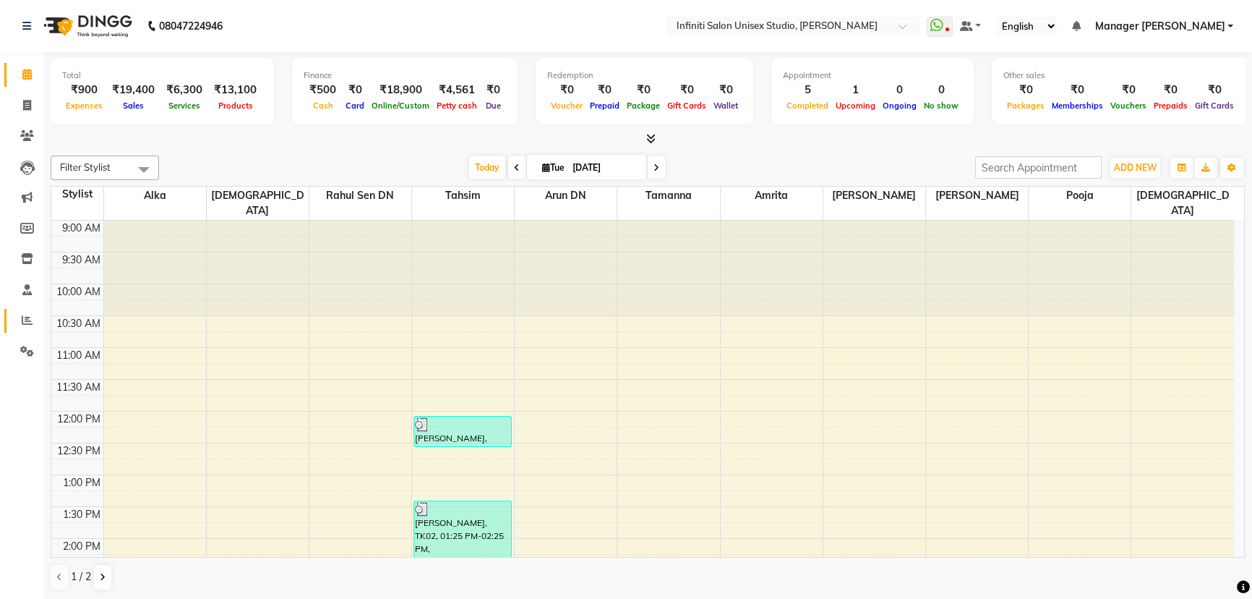
click at [25, 309] on link "Reports" at bounding box center [21, 321] width 35 height 24
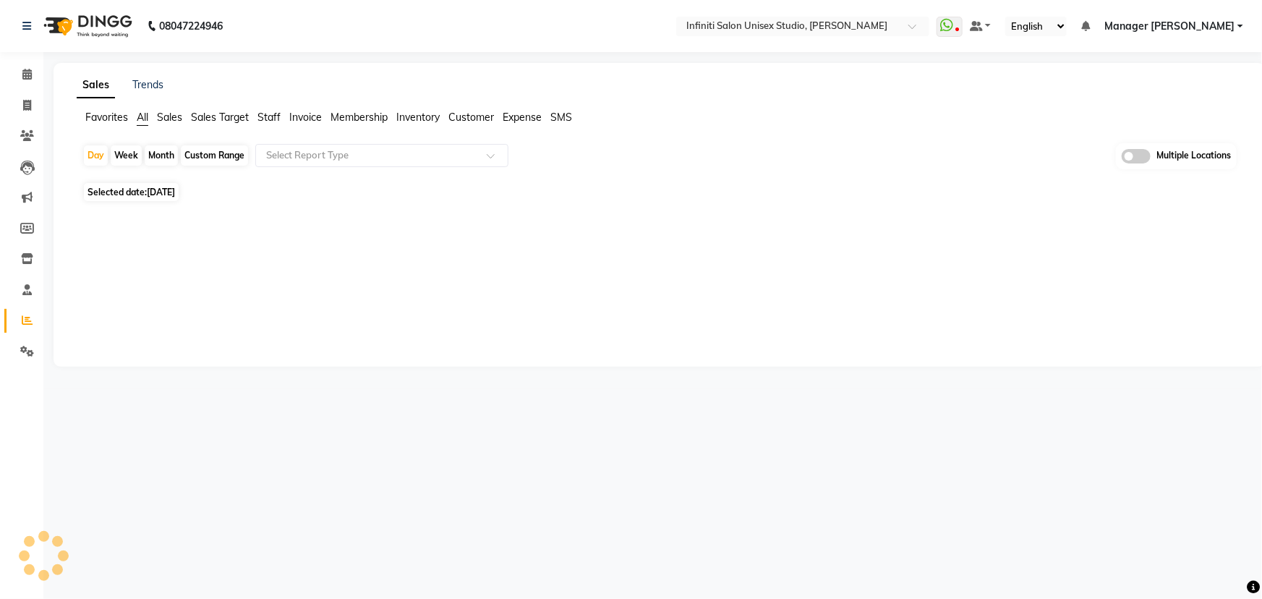
click at [273, 118] on span "Staff" at bounding box center [268, 117] width 23 height 13
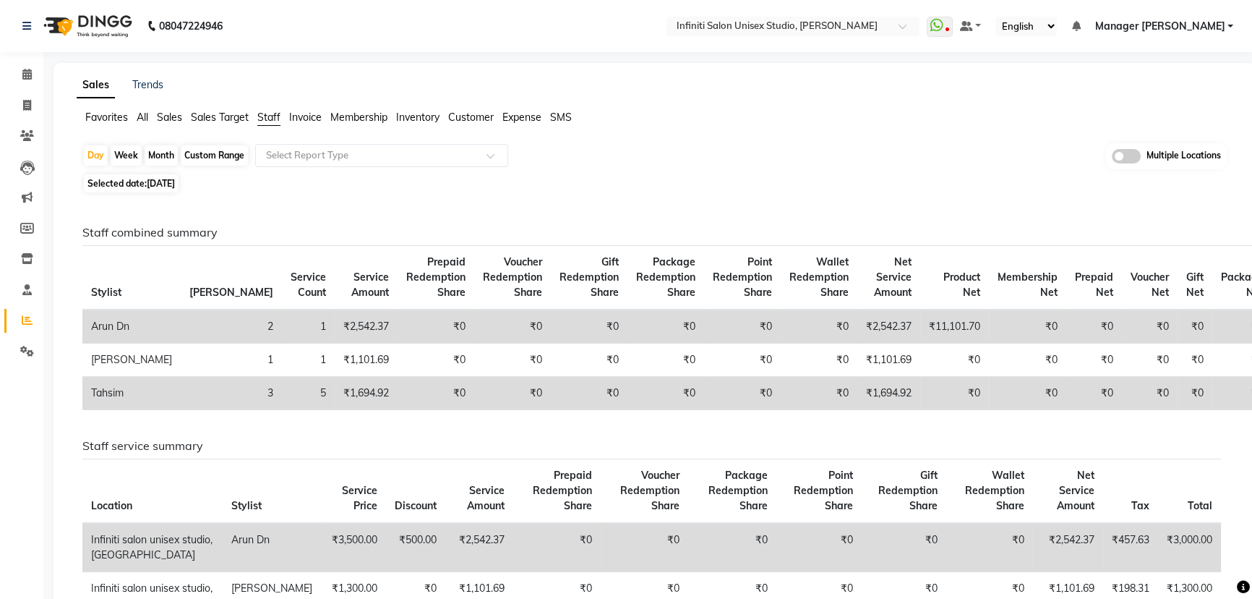
click at [171, 149] on div "Month" at bounding box center [161, 155] width 33 height 20
select select "9"
select select "2025"
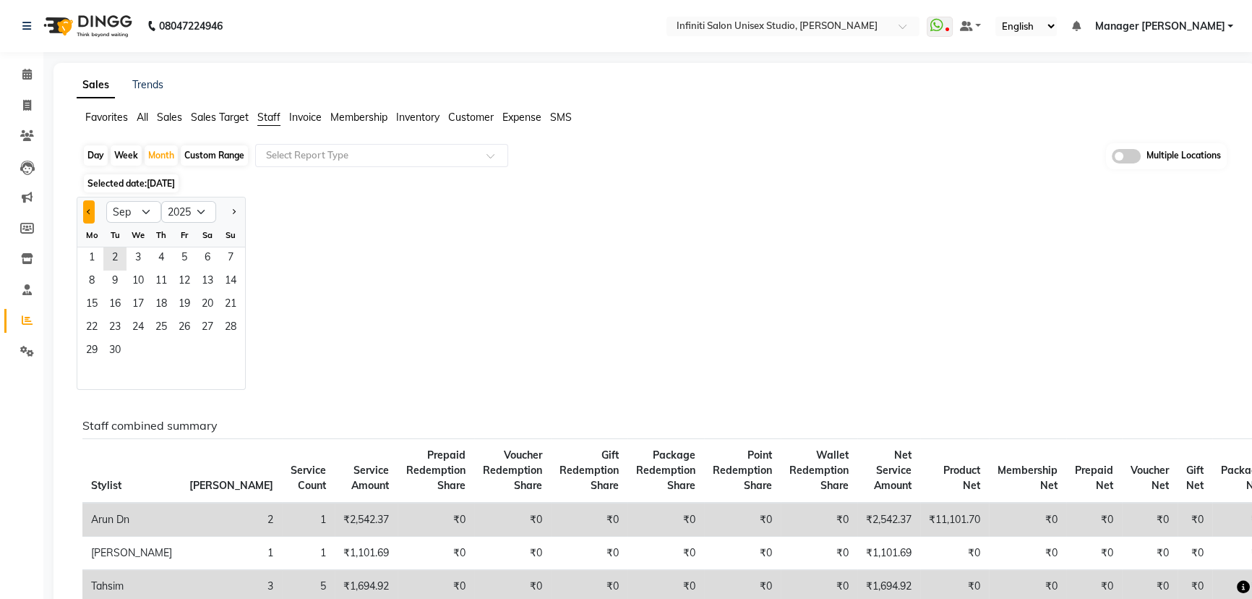
click at [92, 207] on button "Previous month" at bounding box center [89, 211] width 12 height 23
select select "8"
click at [186, 249] on span "1" at bounding box center [184, 258] width 23 height 23
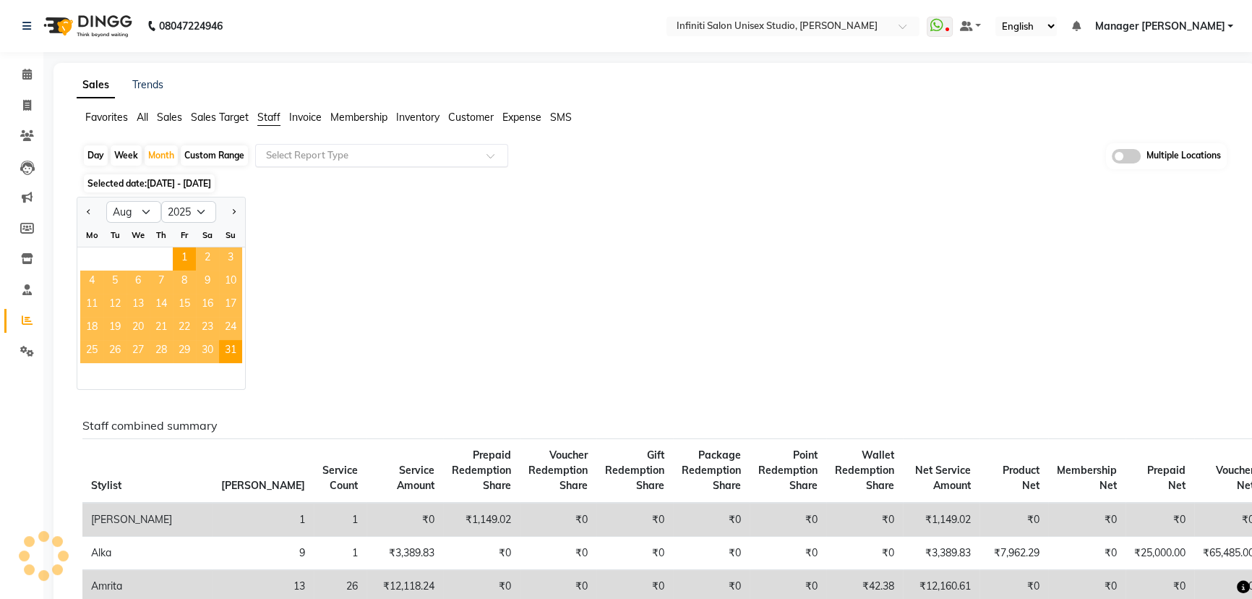
click at [304, 156] on input "text" at bounding box center [367, 155] width 208 height 14
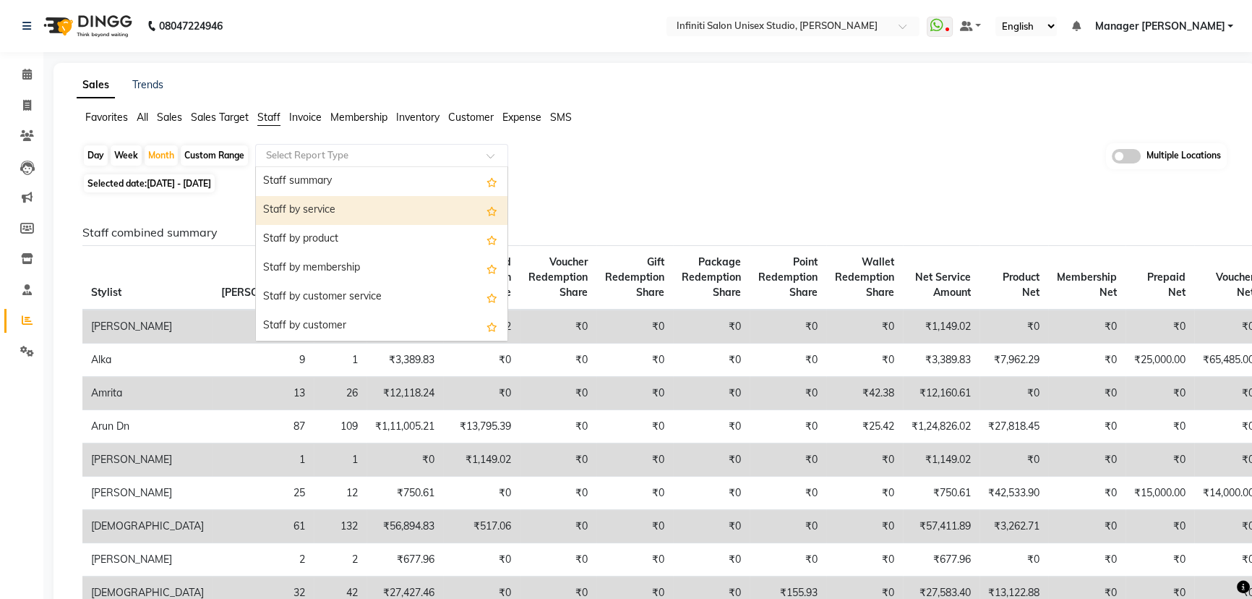
drag, startPoint x: 303, startPoint y: 203, endPoint x: 284, endPoint y: 216, distance: 22.9
click at [304, 203] on div "Staff by service" at bounding box center [382, 210] width 252 height 29
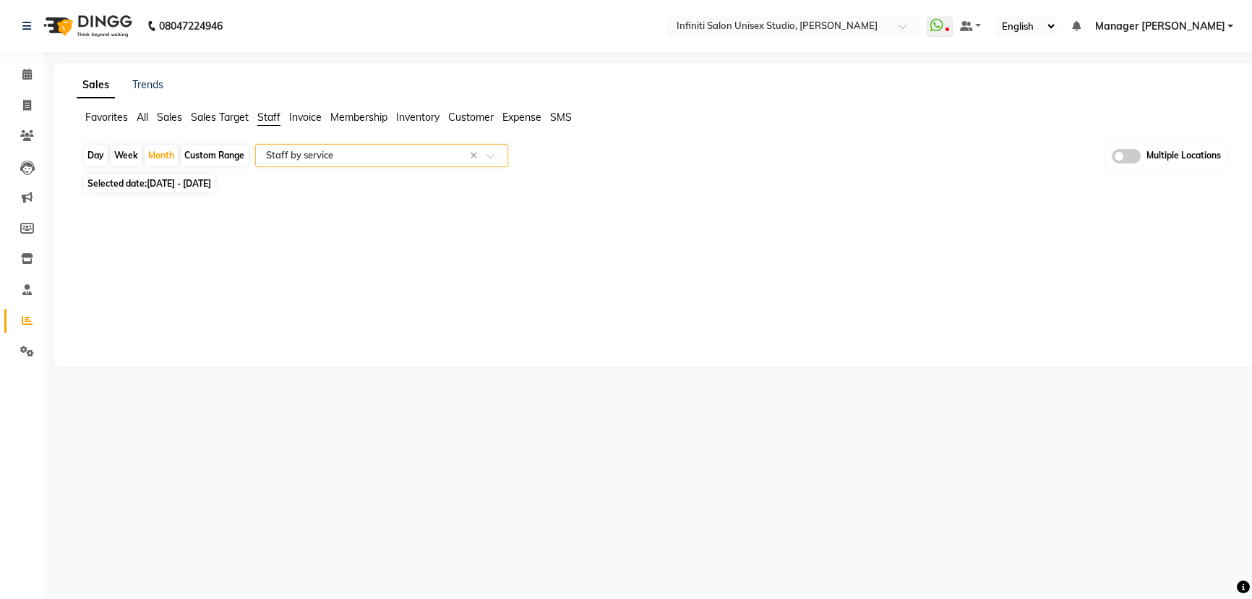
select select "csv"
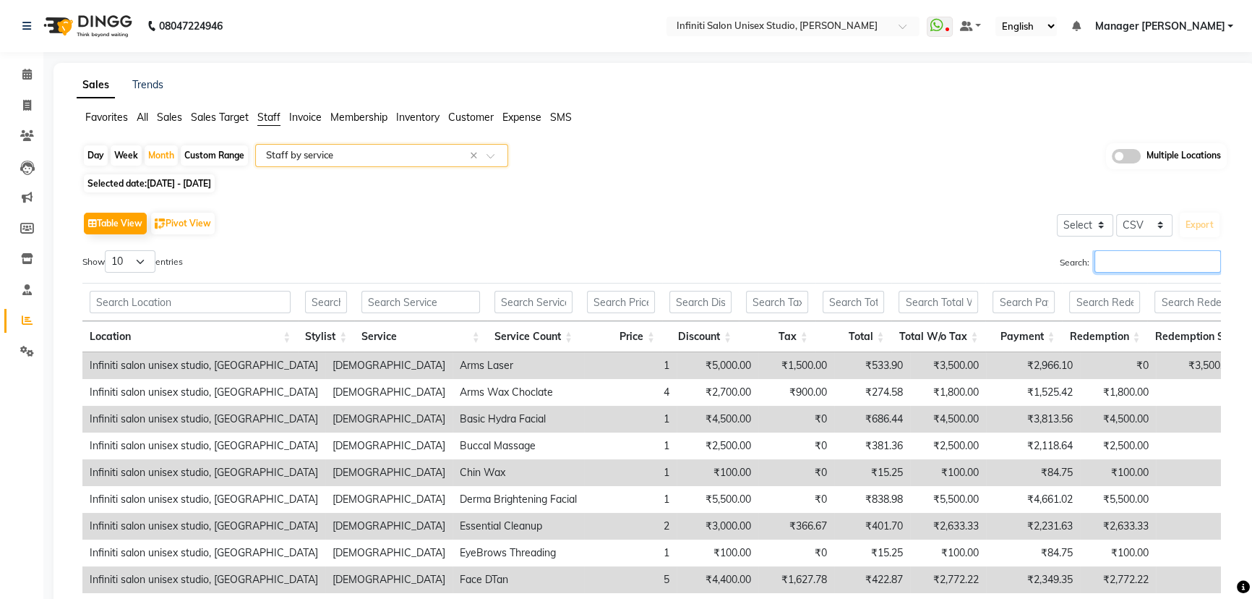
click at [1143, 253] on input "Search:" at bounding box center [1158, 261] width 127 height 22
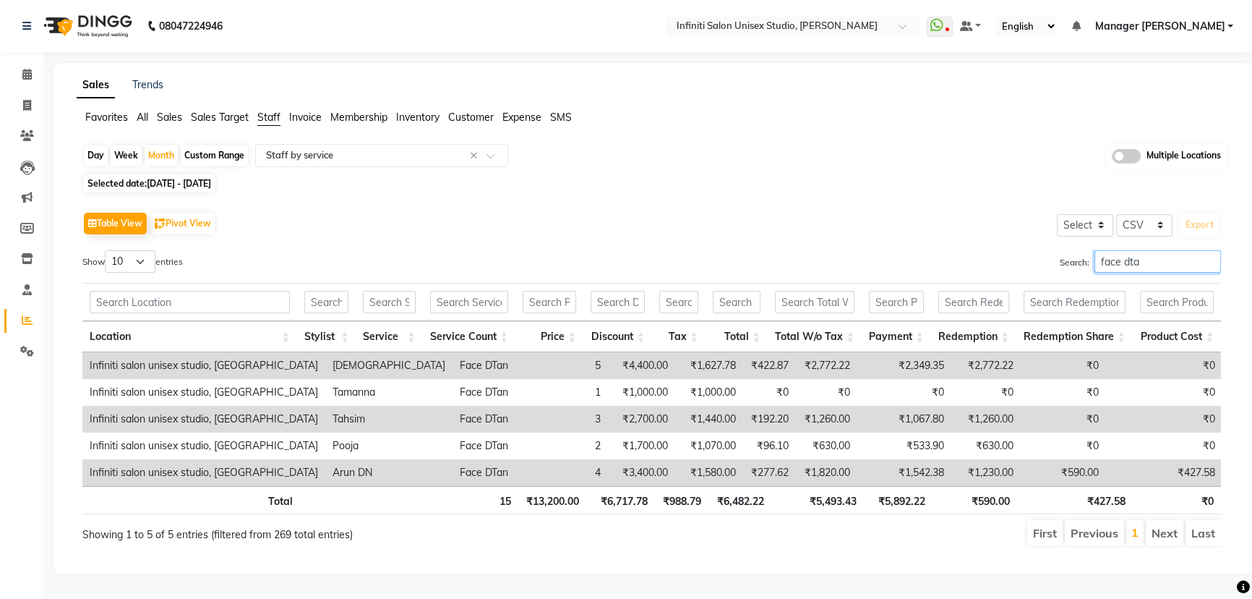
scroll to position [0, 10]
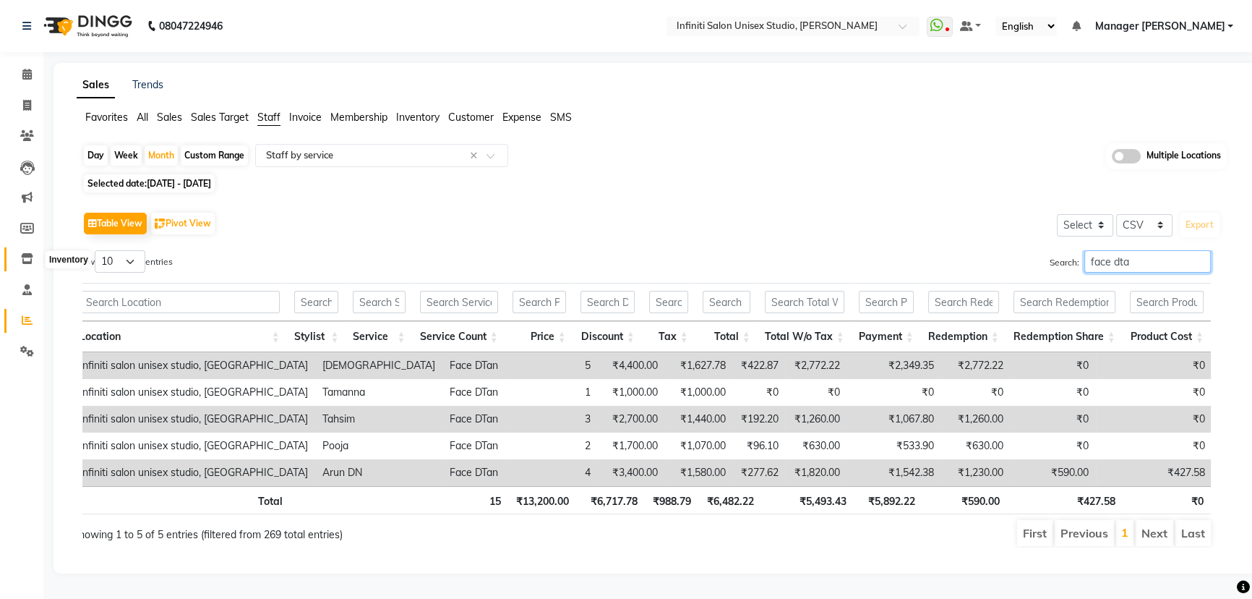
type input "face dta"
click at [17, 252] on span at bounding box center [26, 259] width 25 height 17
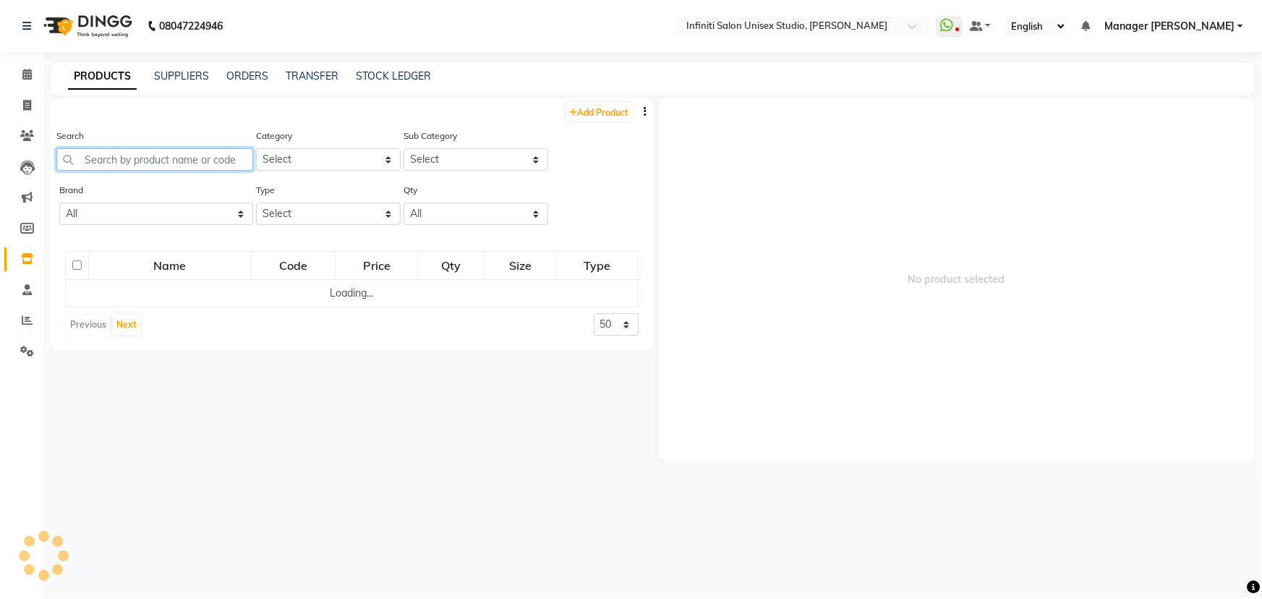
click at [135, 157] on input "text" at bounding box center [154, 159] width 197 height 22
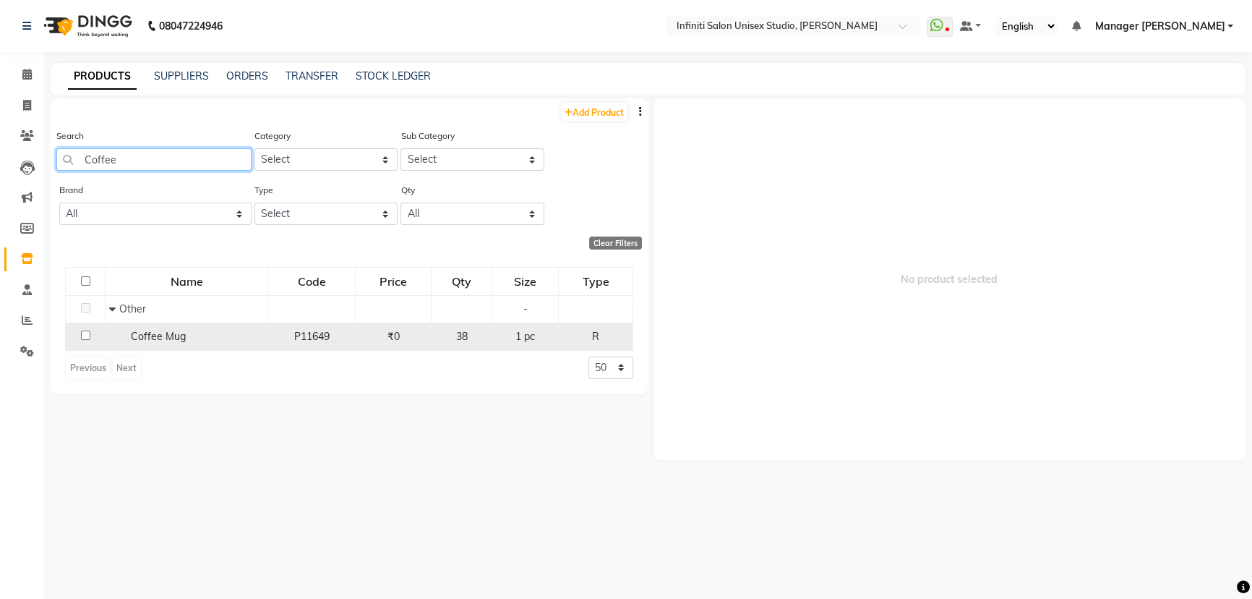
type input "Coffee"
click at [163, 331] on span "Coffee Mug" at bounding box center [158, 336] width 55 height 13
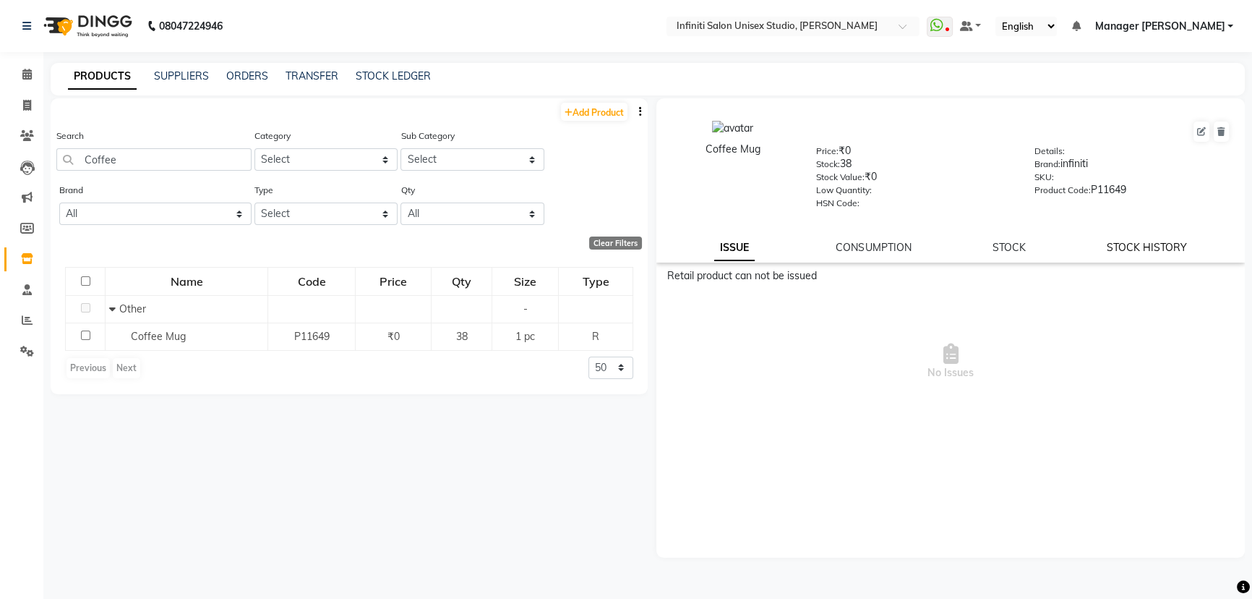
click at [1141, 248] on link "STOCK HISTORY" at bounding box center [1147, 247] width 80 height 13
select select "all"
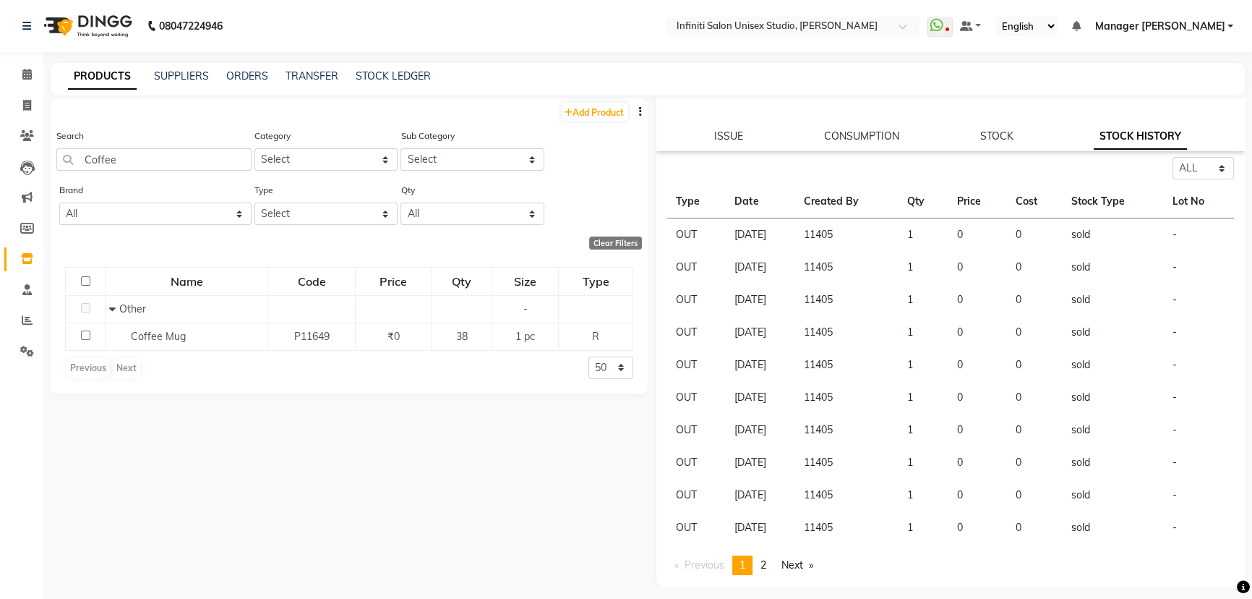
scroll to position [114, 0]
click at [806, 571] on link "Next page" at bounding box center [797, 565] width 46 height 20
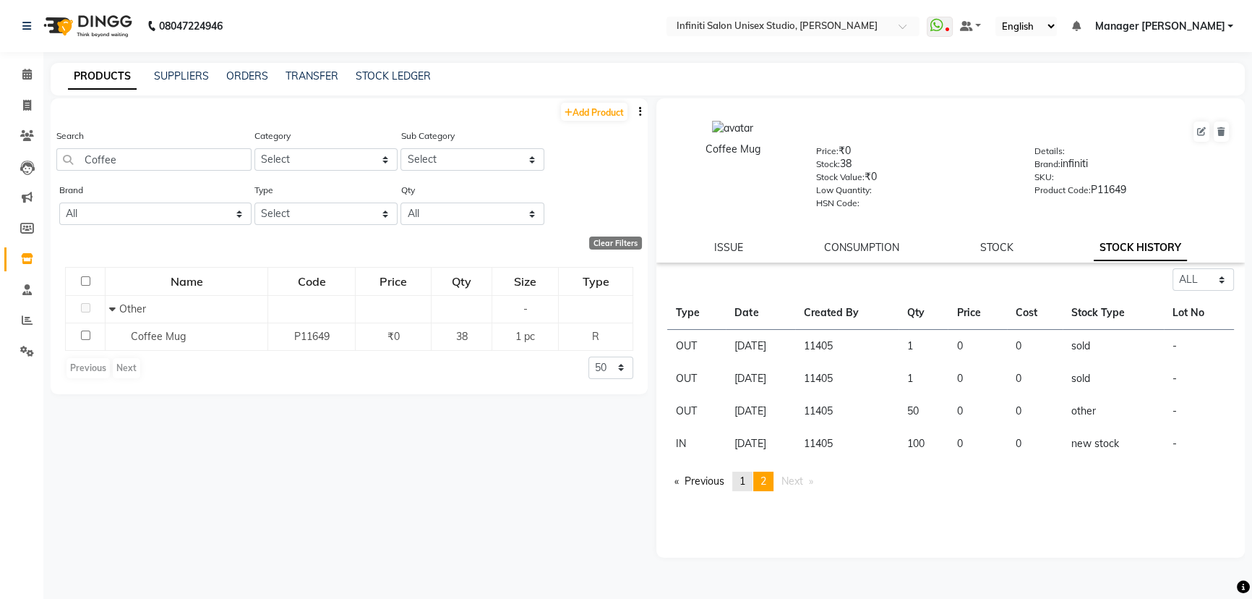
click at [737, 479] on link "page 1" at bounding box center [742, 481] width 20 height 20
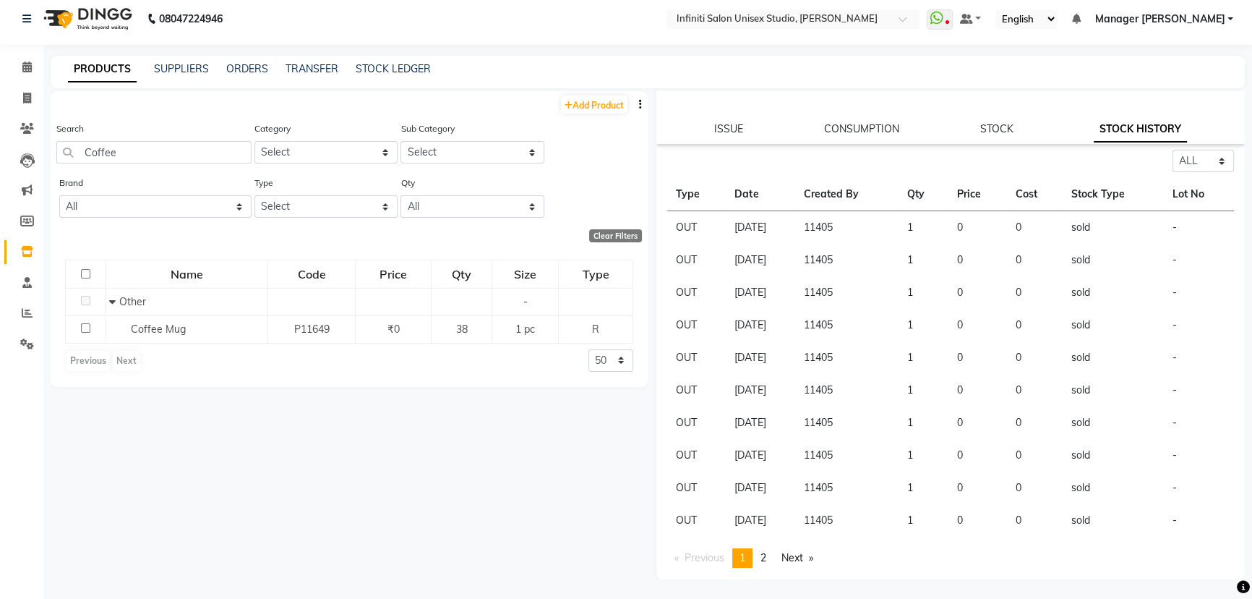
scroll to position [9, 0]
click at [27, 64] on icon at bounding box center [26, 65] width 9 height 11
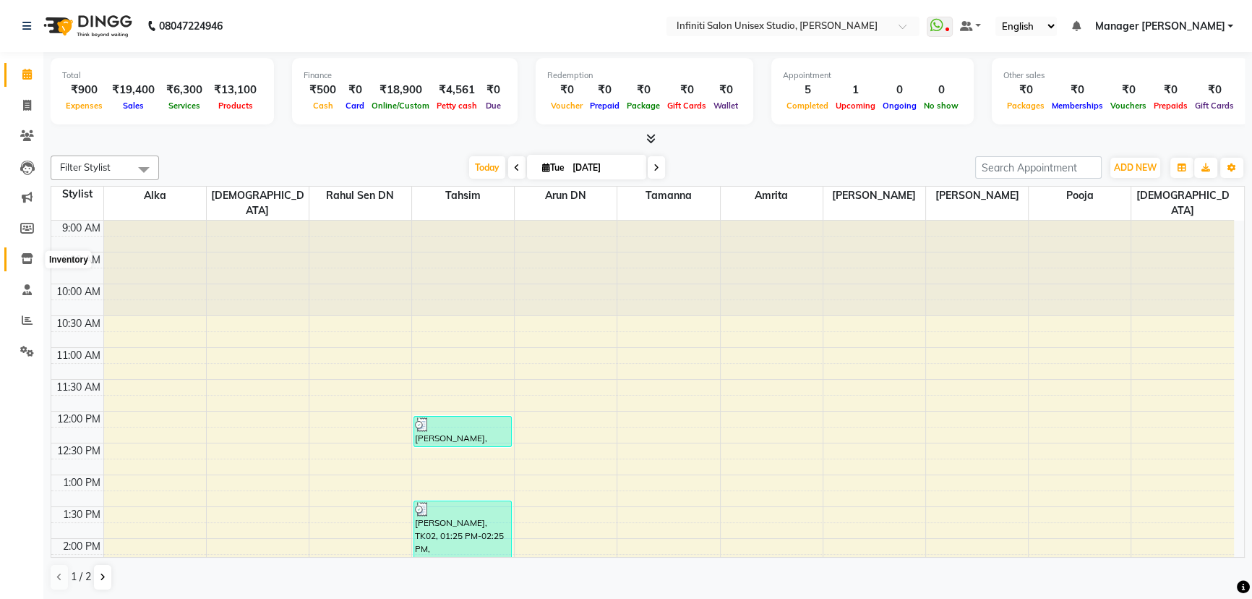
click at [27, 261] on icon at bounding box center [27, 258] width 12 height 11
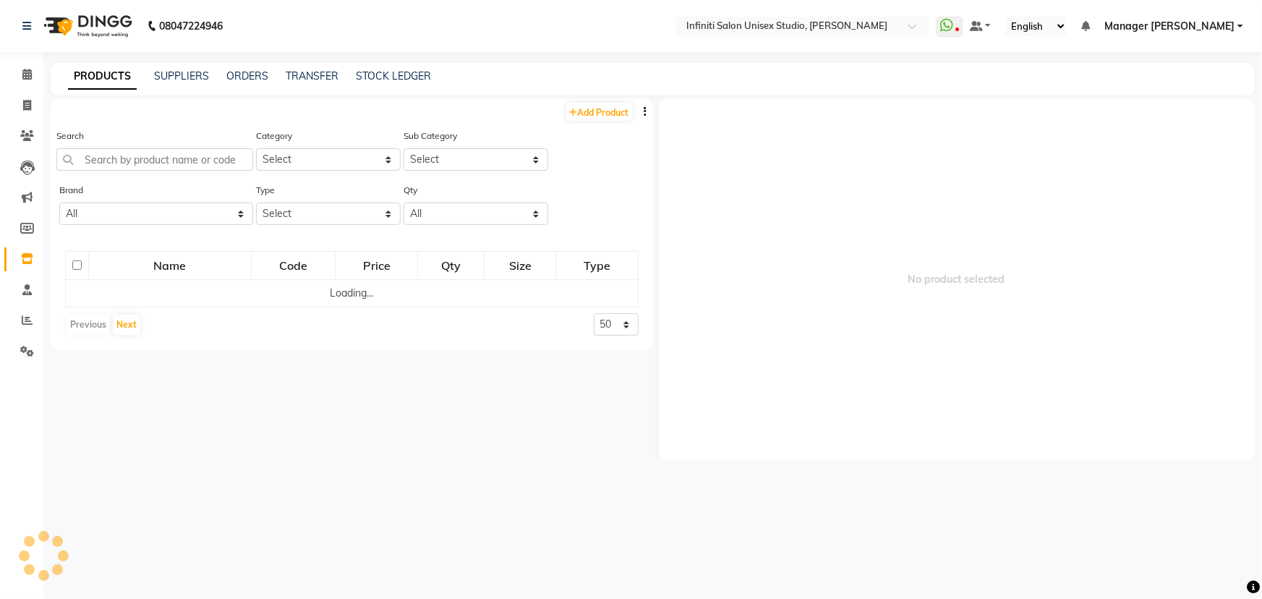
click at [163, 173] on div "Search" at bounding box center [154, 155] width 197 height 54
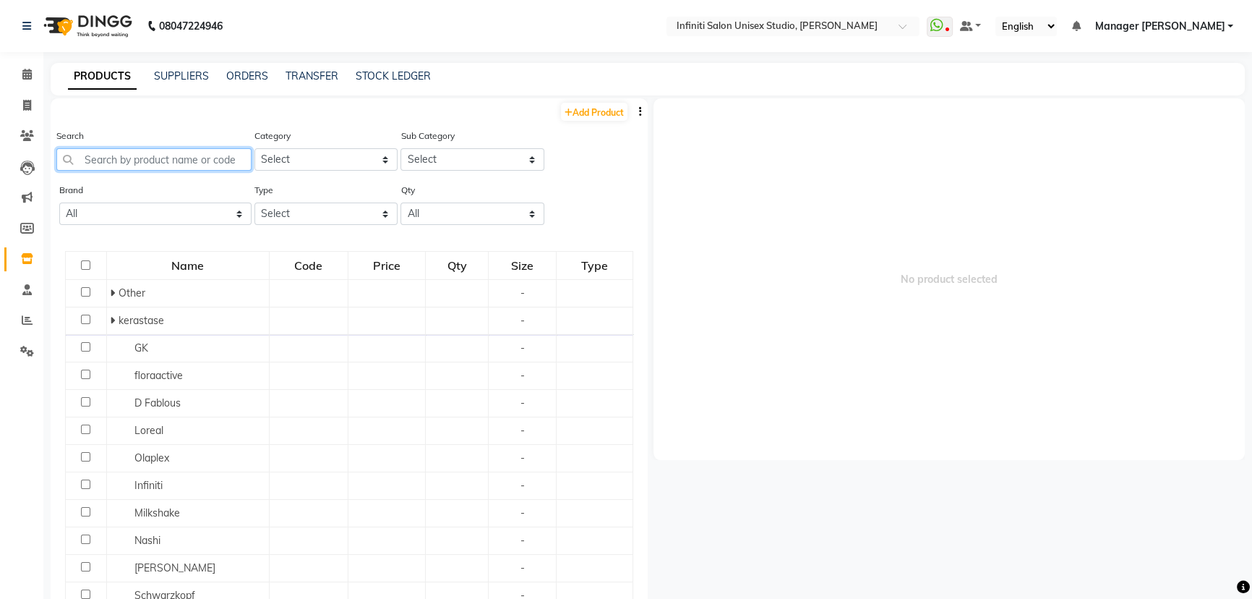
click at [166, 159] on input "text" at bounding box center [153, 159] width 195 height 22
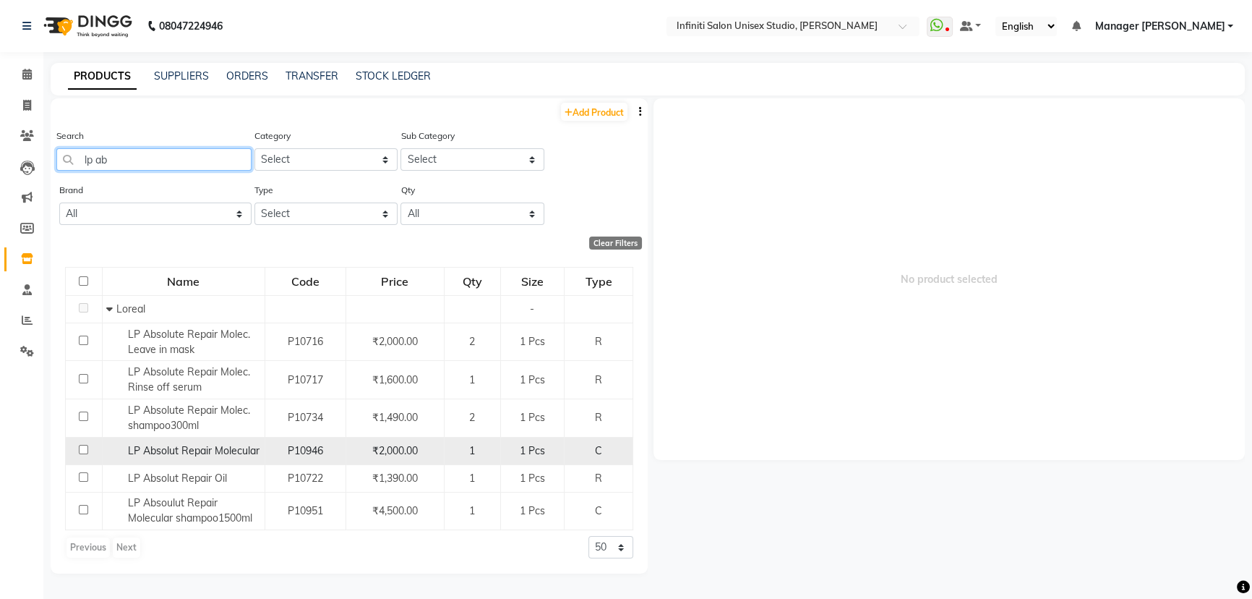
type input "lp ab"
click at [224, 444] on span "LP Absolut Repair Molecular" at bounding box center [194, 450] width 132 height 13
select select
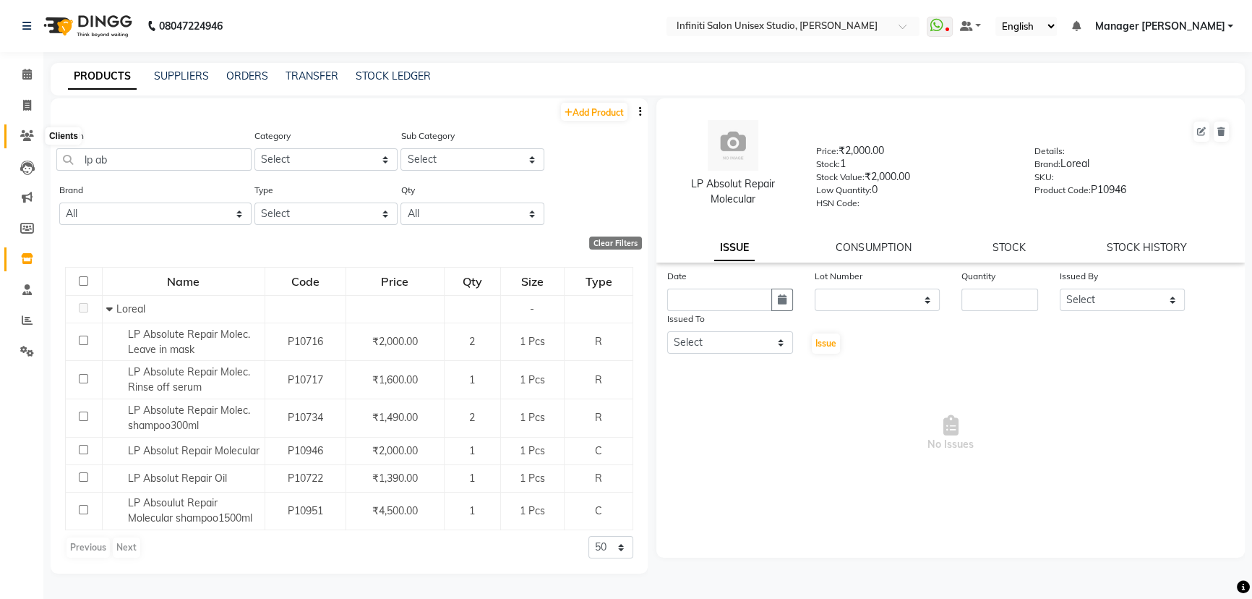
click at [26, 132] on icon at bounding box center [27, 135] width 14 height 11
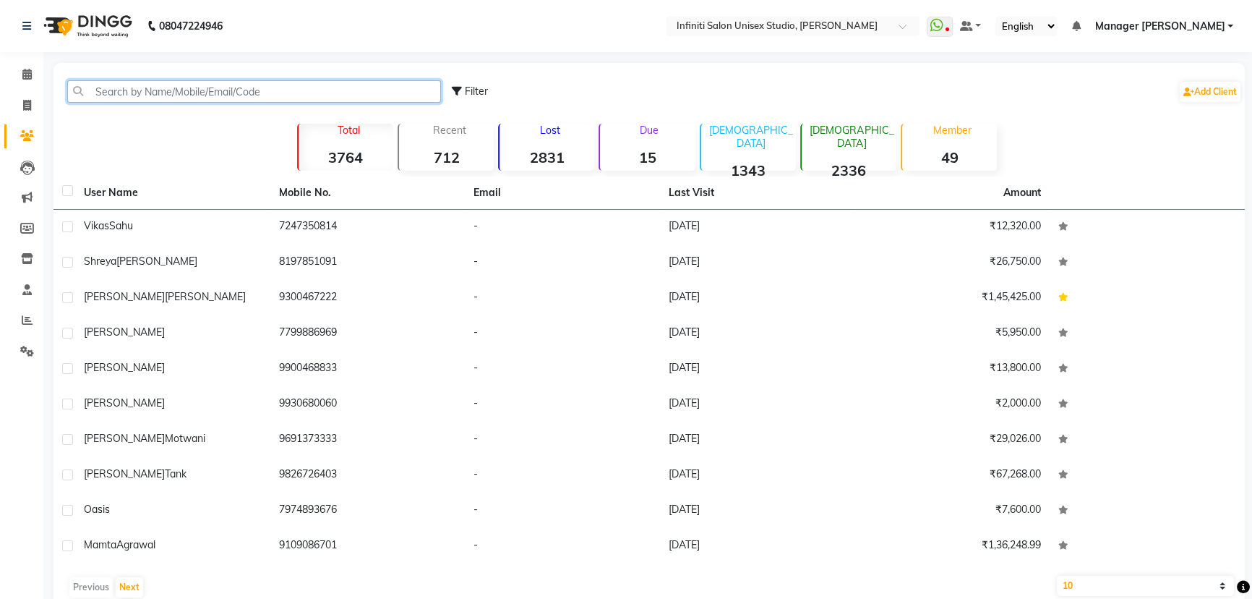
click at [137, 94] on input "text" at bounding box center [254, 91] width 374 height 22
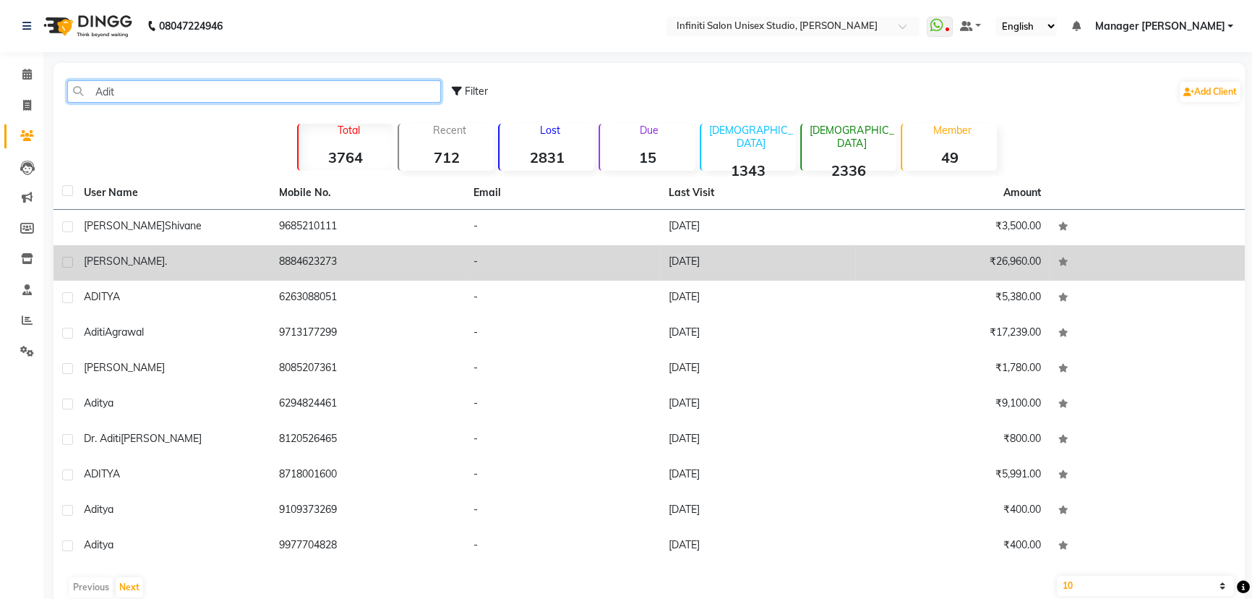
type input "Adit"
click at [221, 257] on div "adity ." at bounding box center [173, 261] width 178 height 15
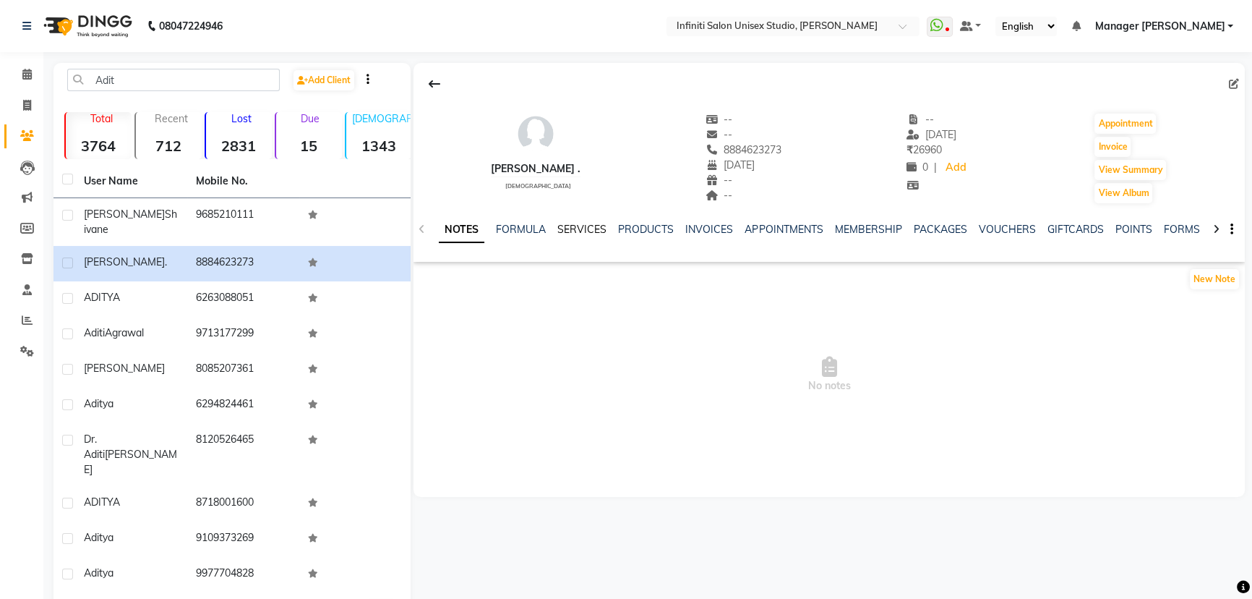
click at [578, 226] on link "SERVICES" at bounding box center [581, 229] width 49 height 13
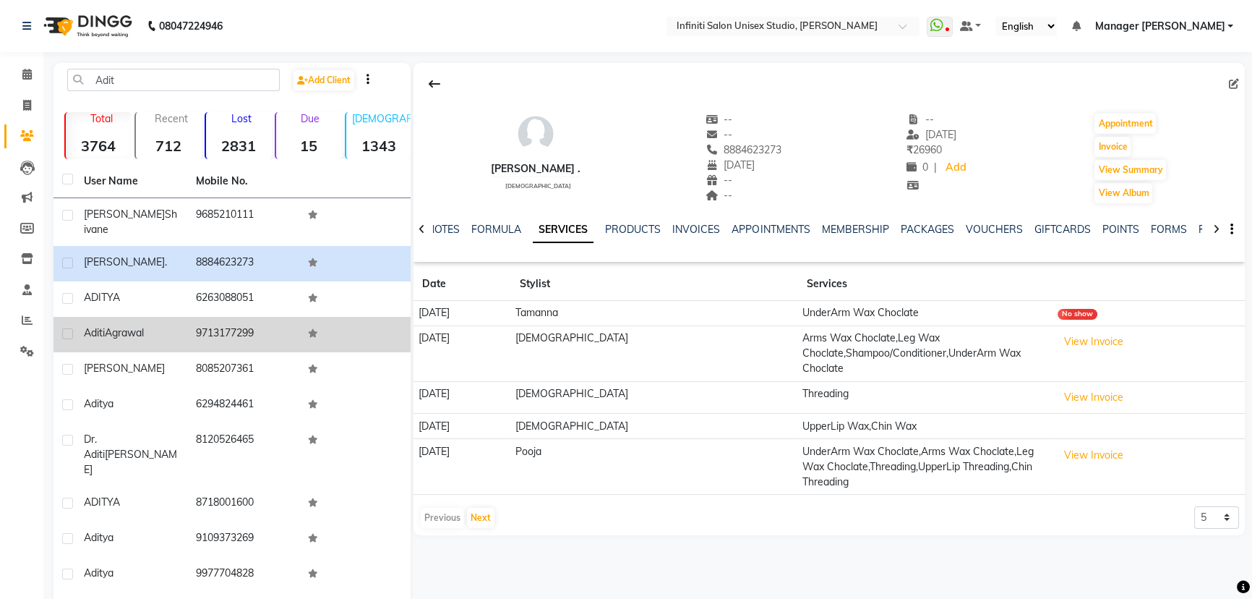
click at [259, 317] on td "9713177299" at bounding box center [243, 334] width 112 height 35
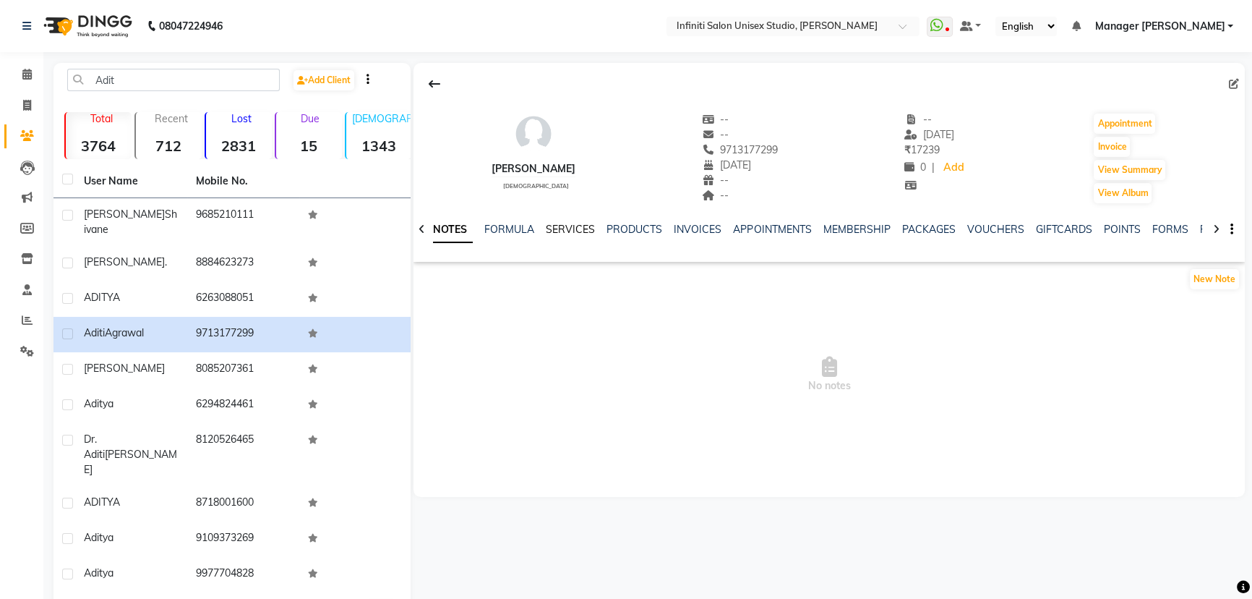
click at [562, 227] on link "SERVICES" at bounding box center [570, 229] width 49 height 13
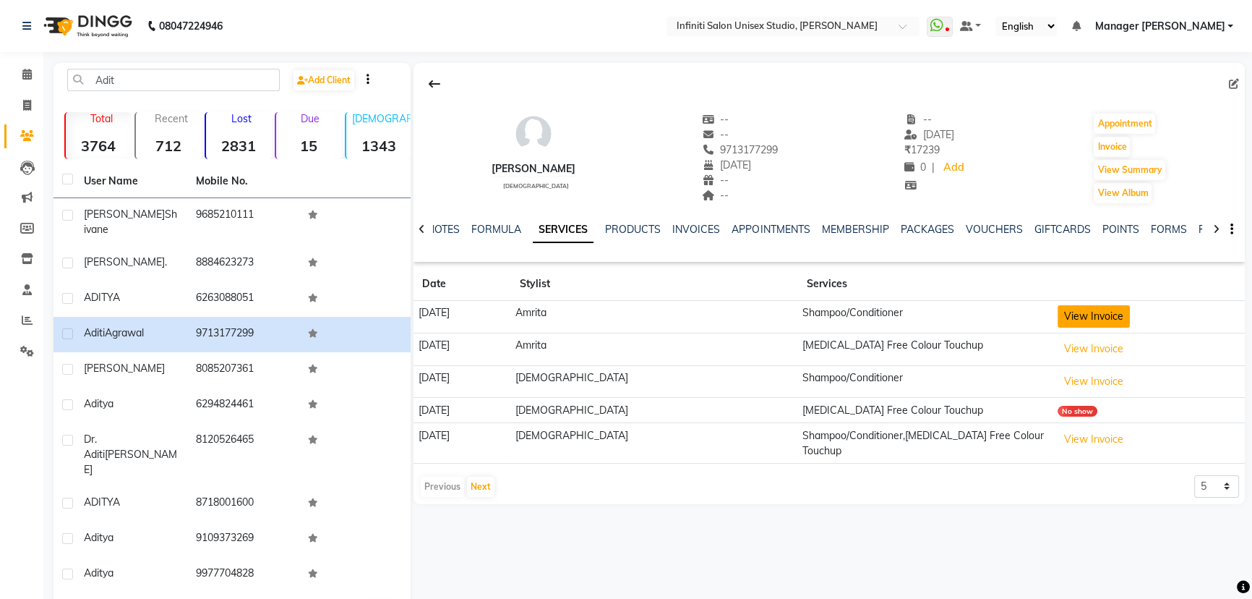
click at [1058, 312] on button "View Invoice" at bounding box center [1094, 316] width 72 height 22
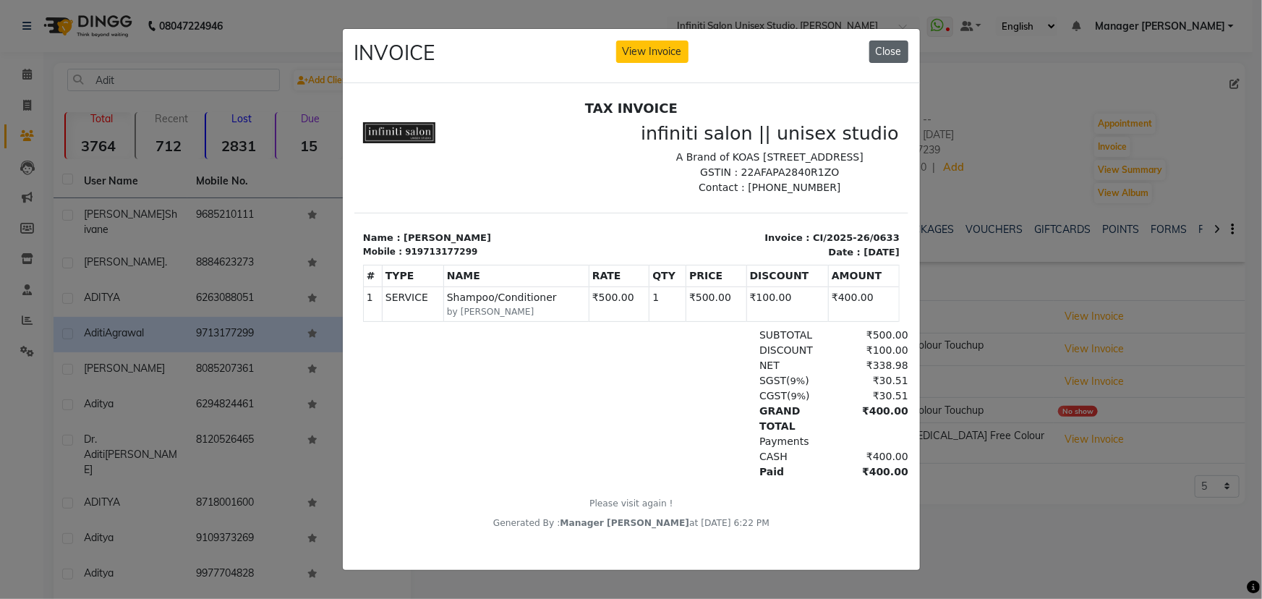
click at [891, 40] on button "Close" at bounding box center [888, 51] width 39 height 22
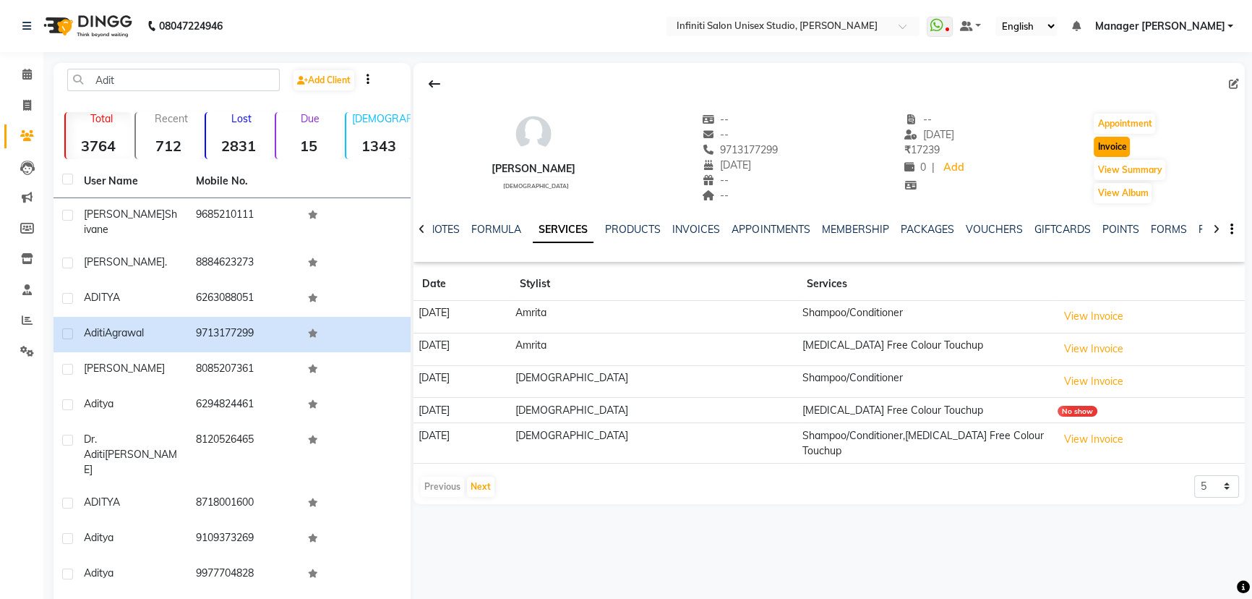
click at [1126, 150] on button "Invoice" at bounding box center [1112, 147] width 36 height 20
select select "service"
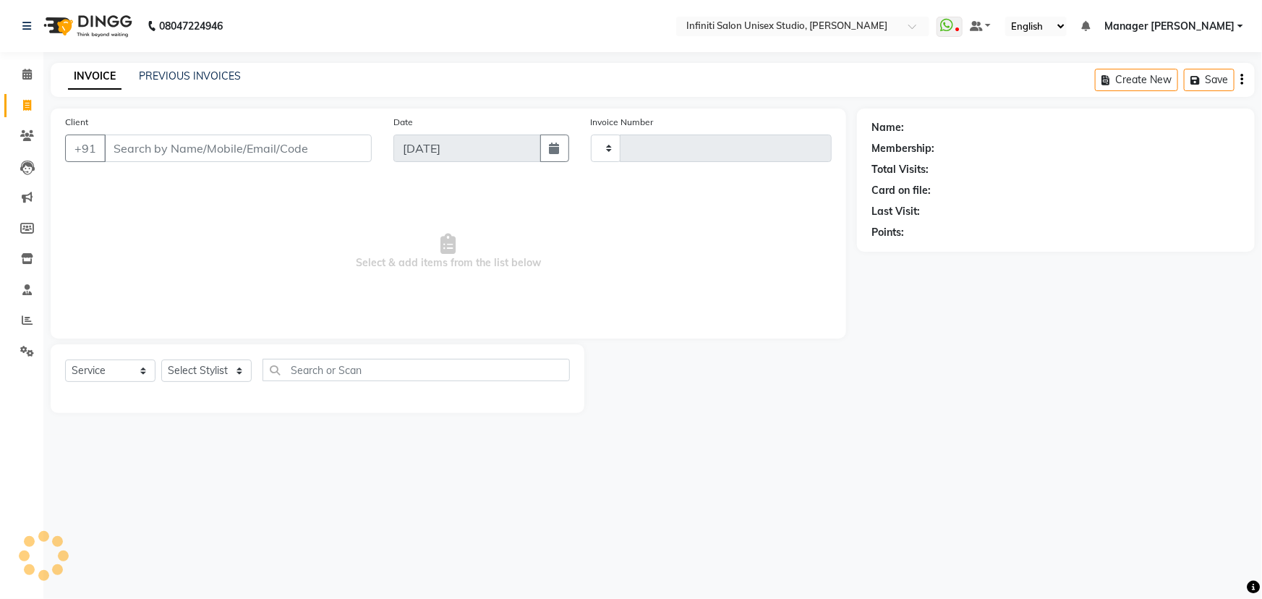
type input "1861"
select select "6511"
type input "9713177299"
select select "1: Object"
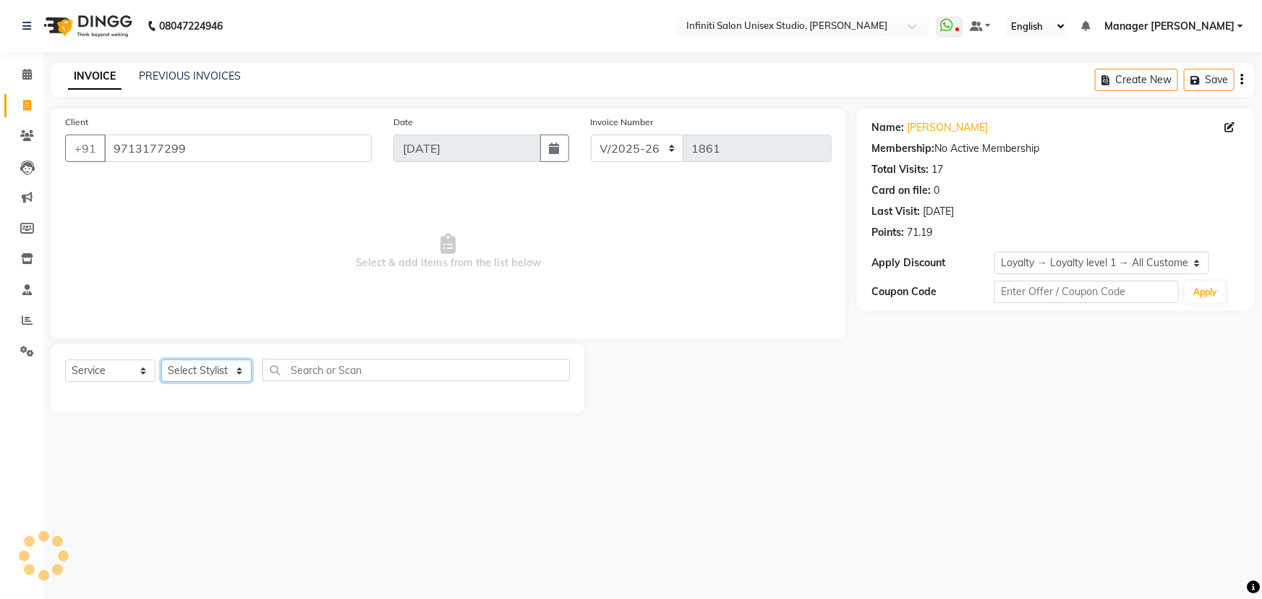
click at [195, 376] on select "Select Stylist Alka Amrita Arun DN Bharti Nigam Ishu Krishna Owner Pooja Rahul …" at bounding box center [206, 370] width 90 height 22
select select "80976"
click at [161, 359] on select "Select Stylist Alka Amrita Arun DN Bharti Nigam Ishu Krishna Owner Pooja Rahul …" at bounding box center [206, 370] width 90 height 22
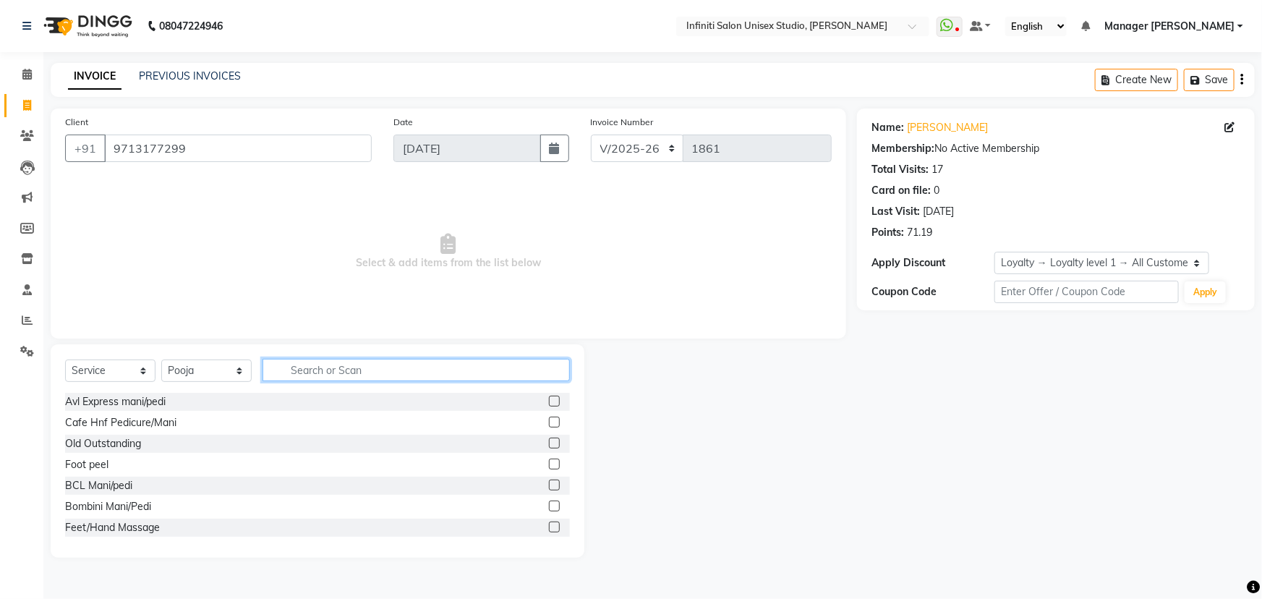
click at [386, 369] on input "text" at bounding box center [415, 370] width 307 height 22
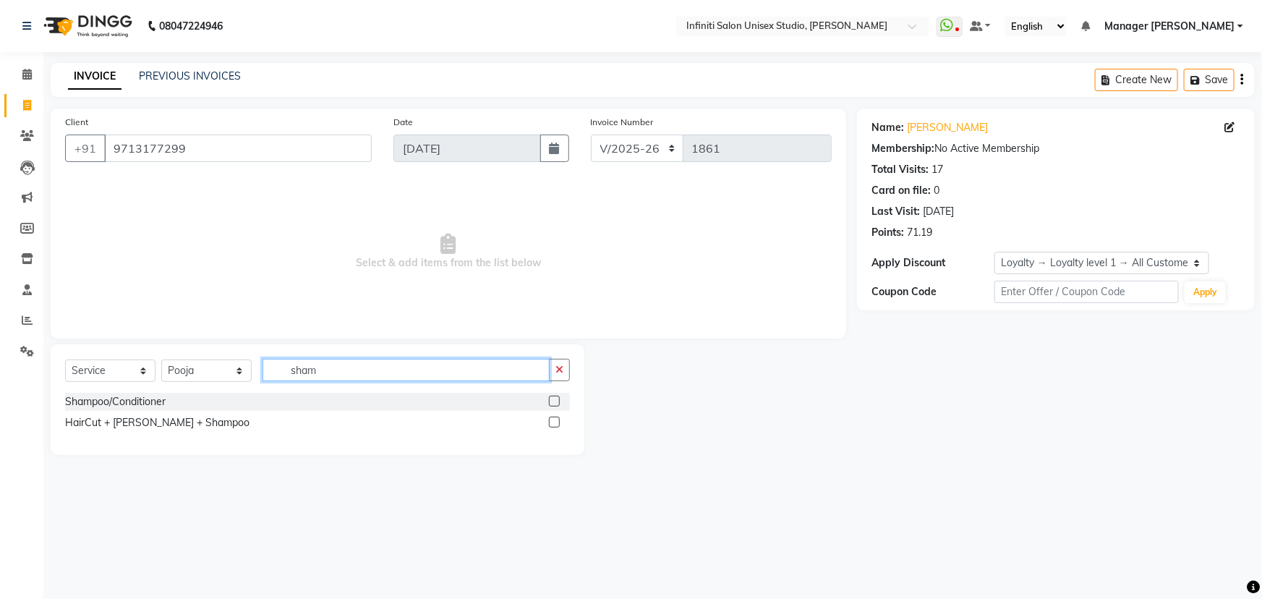
type input "sham"
click at [559, 400] on label at bounding box center [554, 400] width 11 height 11
click at [558, 400] on input "checkbox" at bounding box center [553, 401] width 9 height 9
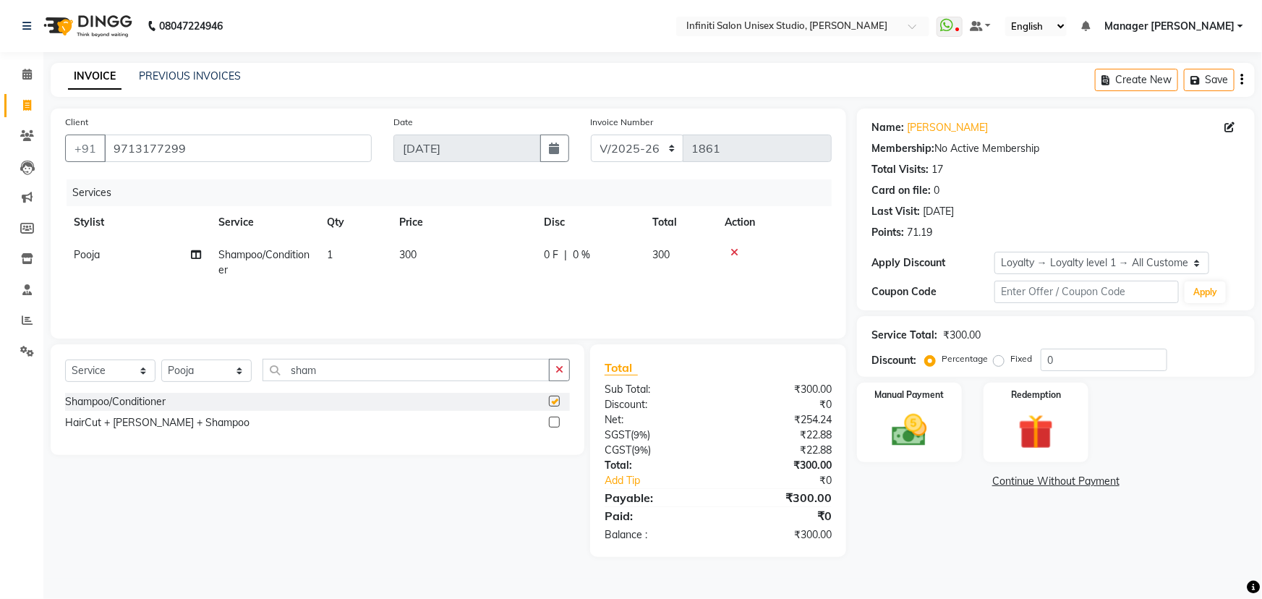
checkbox input "false"
click at [405, 244] on td "300" at bounding box center [462, 263] width 145 height 48
select select "80976"
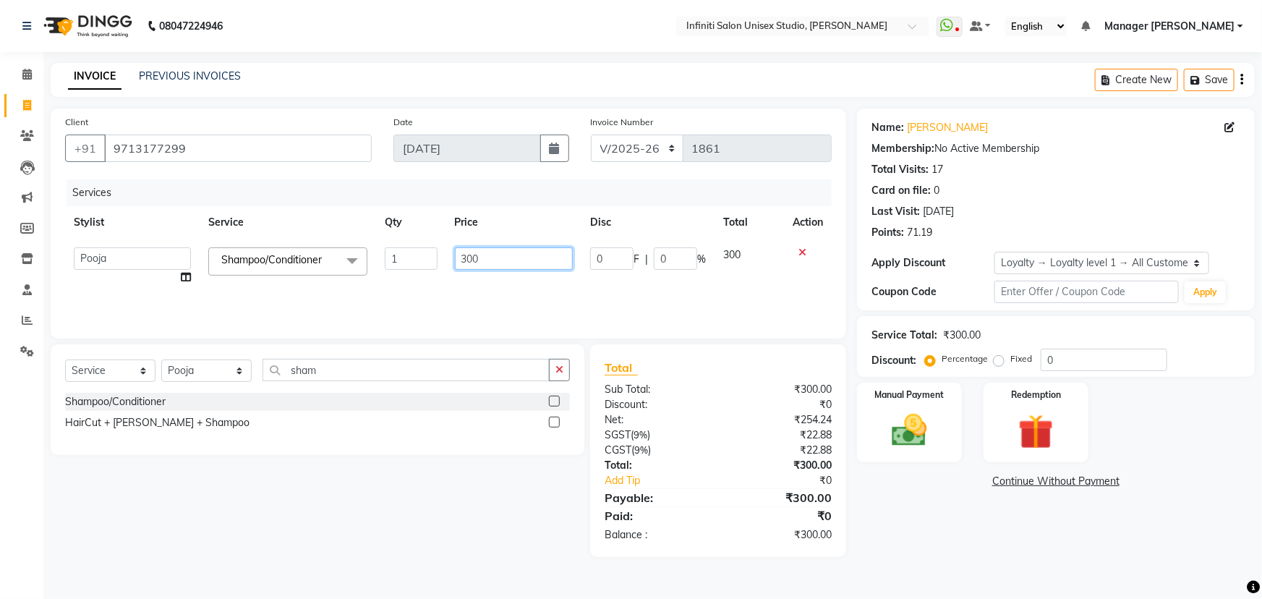
drag, startPoint x: 465, startPoint y: 259, endPoint x: 425, endPoint y: 242, distance: 43.1
click at [426, 246] on tr "Alka Amrita Arun DN Bharti Nigam Ishu Krishna Owner Pooja Rahul Sen DN Ritu Sah…" at bounding box center [448, 266] width 766 height 55
type input "500"
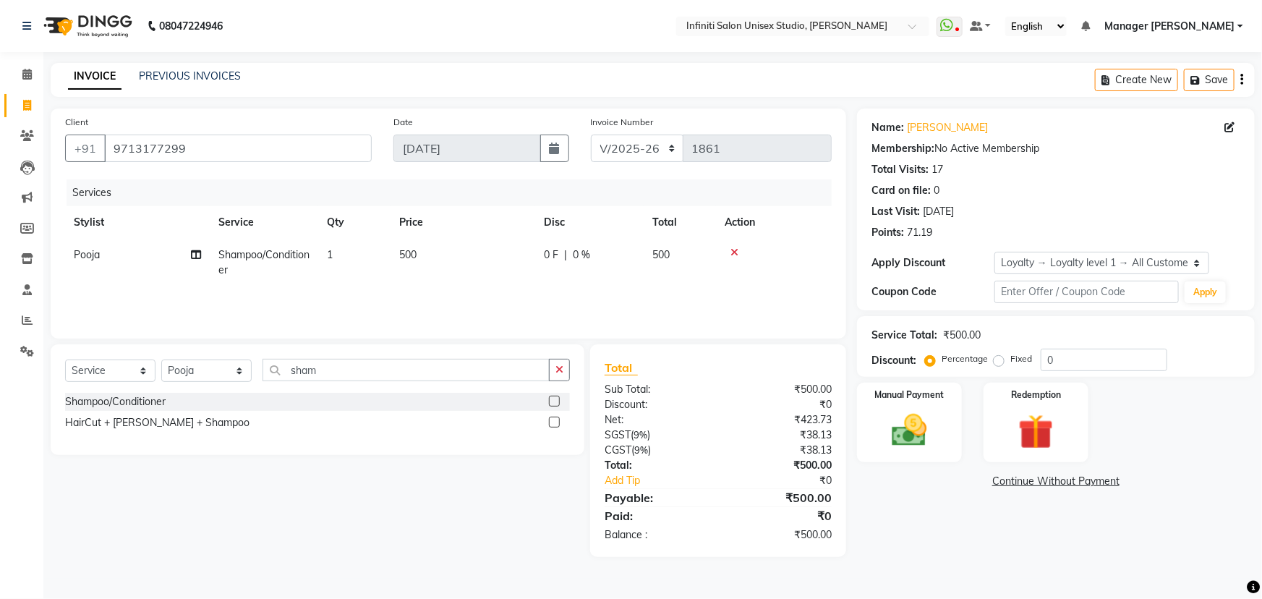
click at [507, 295] on div "Services Stylist Service Qty Price Disc Total Action Pooja Shampoo/Conditioner …" at bounding box center [448, 251] width 766 height 145
click at [548, 259] on span "0 F" at bounding box center [551, 254] width 14 height 15
select select "80976"
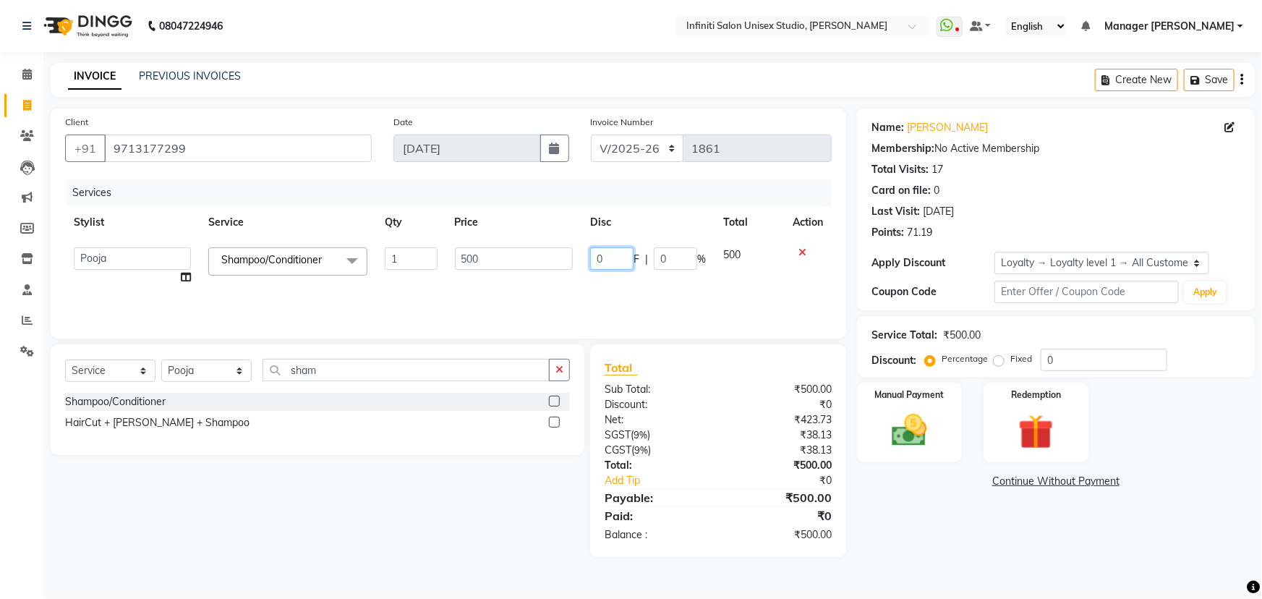
drag, startPoint x: 615, startPoint y: 254, endPoint x: 543, endPoint y: 249, distance: 71.8
click at [550, 249] on tr "Alka Amrita Arun DN Bharti Nigam Ishu Krishna Owner Pooja Rahul Sen DN Ritu Sah…" at bounding box center [448, 266] width 766 height 55
type input "100"
click at [707, 297] on div "Services Stylist Service Qty Price Disc Total Action Alka Amrita Arun DN Bharti…" at bounding box center [448, 251] width 766 height 145
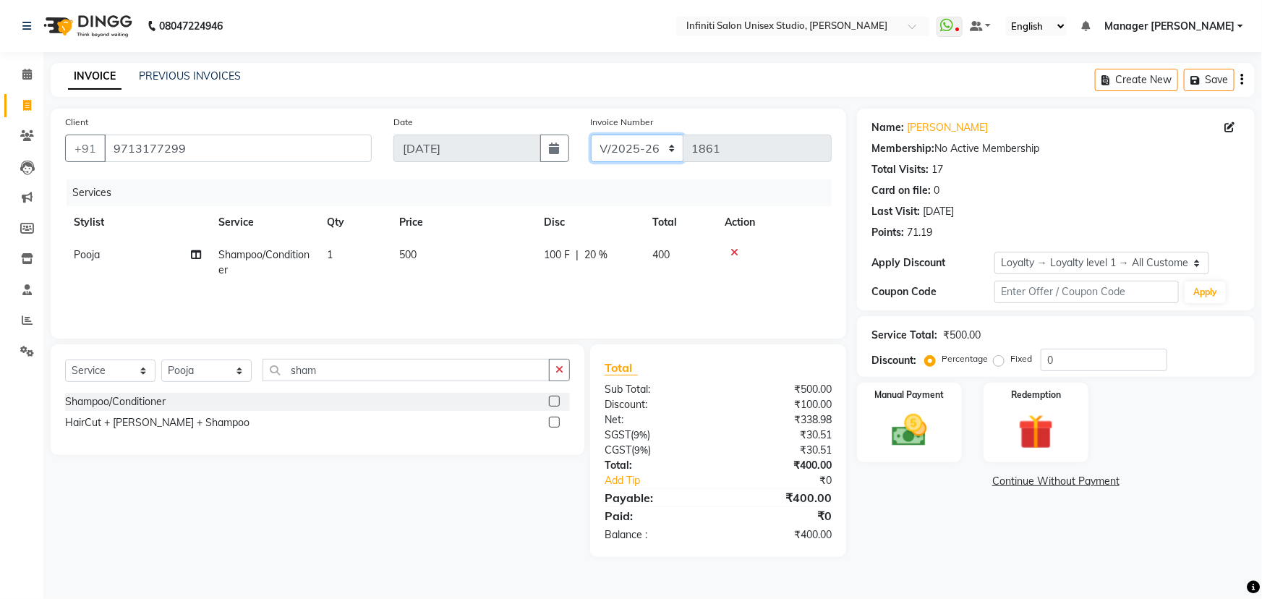
drag, startPoint x: 658, startPoint y: 144, endPoint x: 656, endPoint y: 153, distance: 8.9
click at [658, 143] on select "CI/2025-26 V/2025-26" at bounding box center [637, 147] width 93 height 27
select select "7941"
click at [591, 134] on select "CI/2025-26 V/2025-26" at bounding box center [637, 147] width 93 height 27
type input "0865"
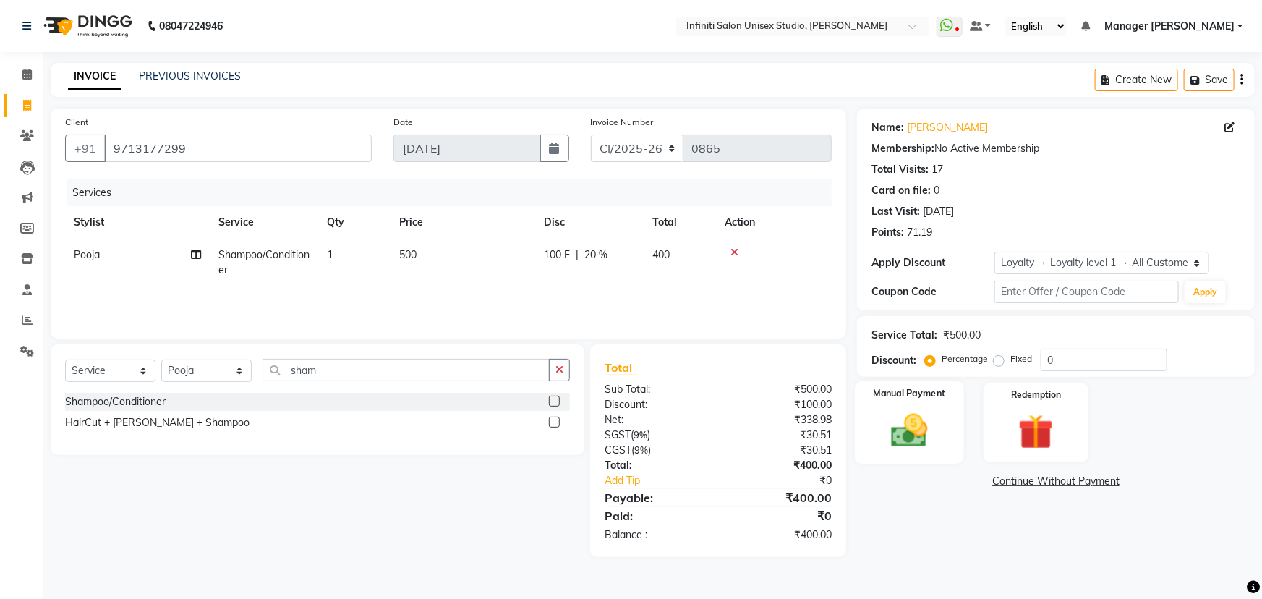
click at [907, 422] on img at bounding box center [909, 430] width 59 height 42
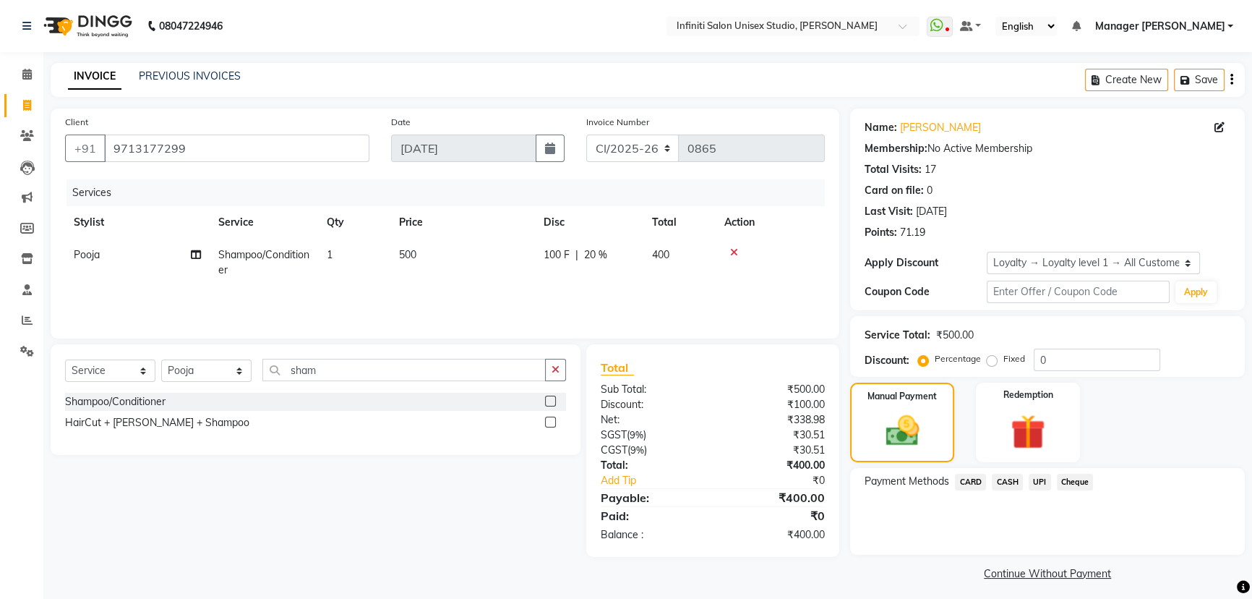
drag, startPoint x: 1009, startPoint y: 477, endPoint x: 1014, endPoint y: 496, distance: 19.3
click at [1009, 479] on span "CASH" at bounding box center [1007, 482] width 31 height 17
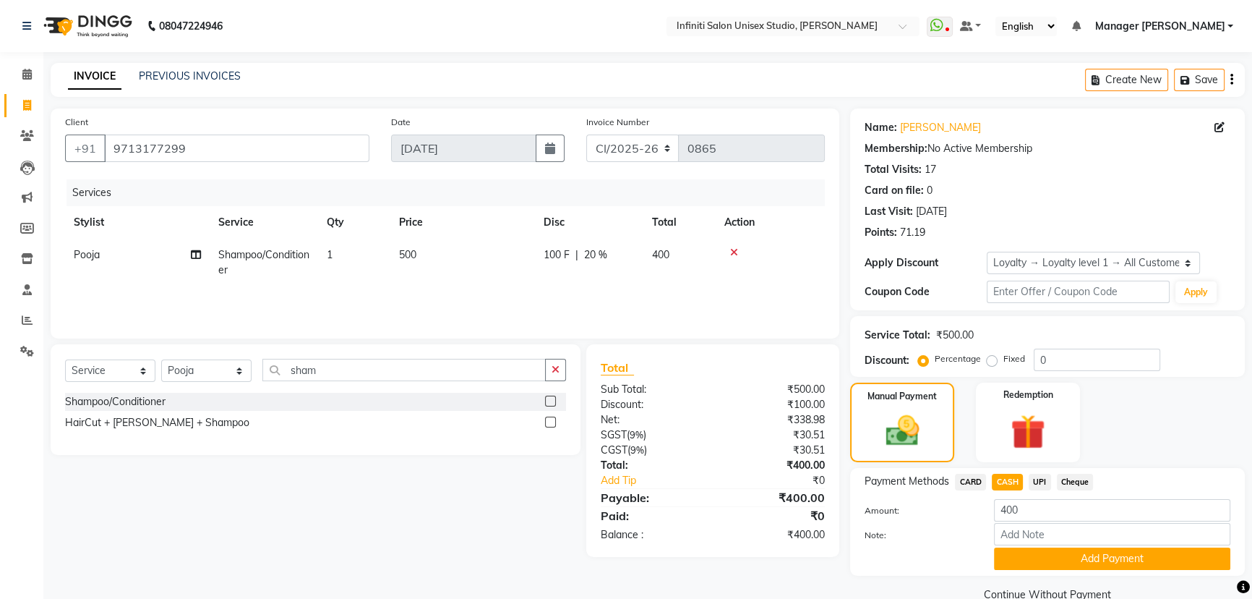
drag, startPoint x: 1041, startPoint y: 566, endPoint x: 1015, endPoint y: 521, distance: 52.5
click at [1042, 566] on button "Add Payment" at bounding box center [1112, 558] width 236 height 22
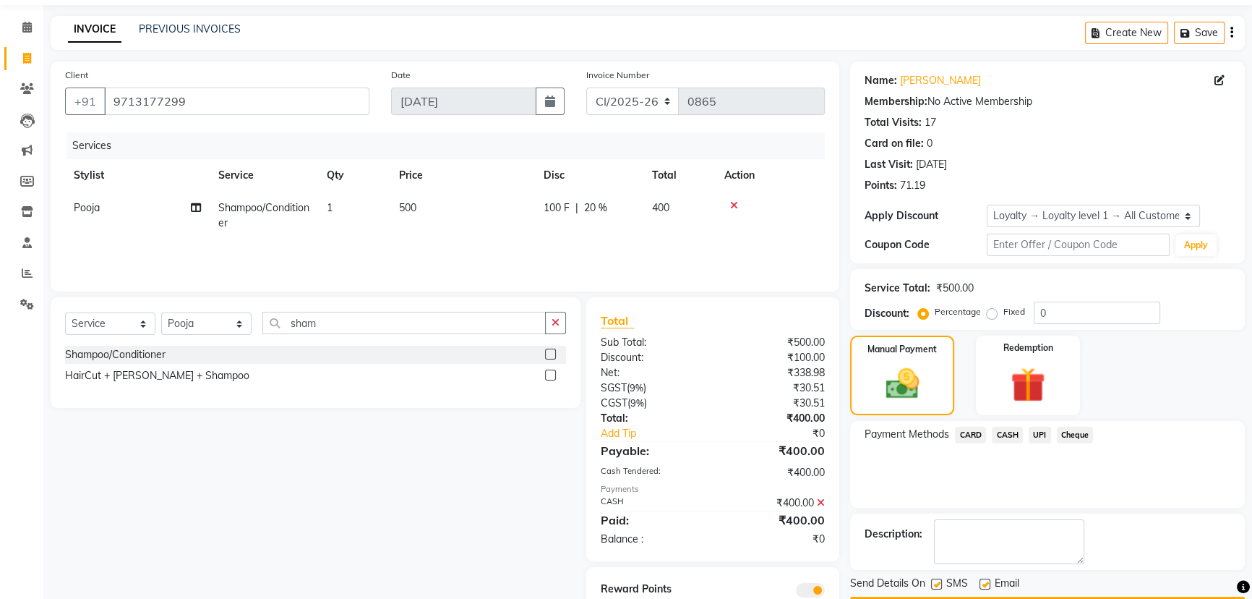
scroll to position [103, 0]
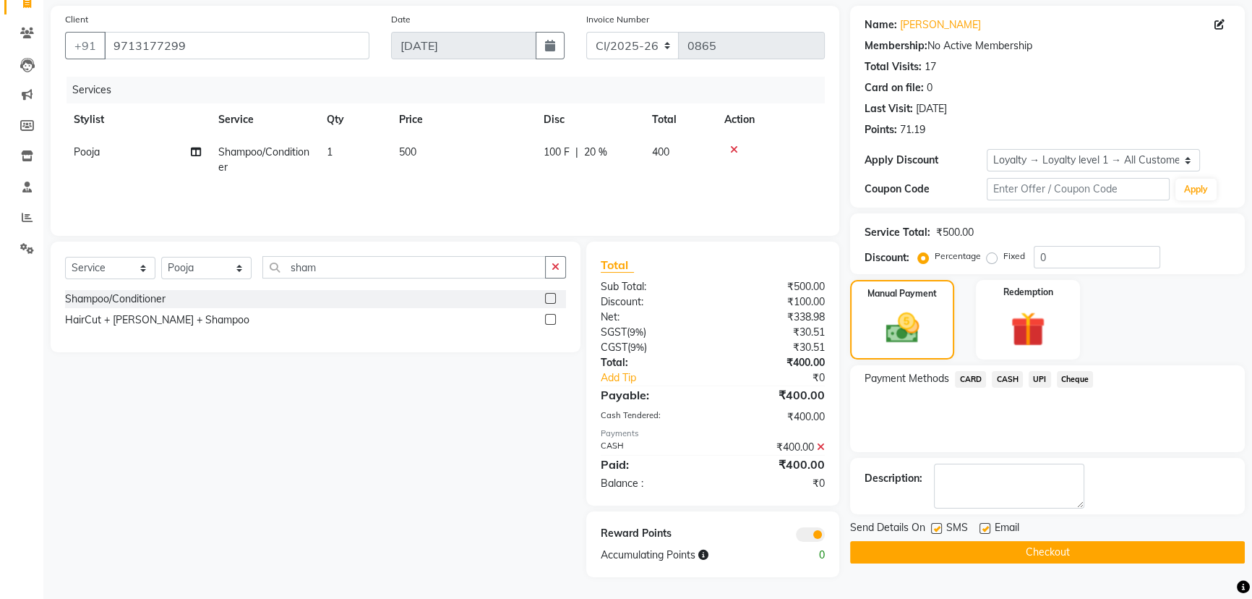
click at [973, 549] on button "Checkout" at bounding box center [1047, 552] width 395 height 22
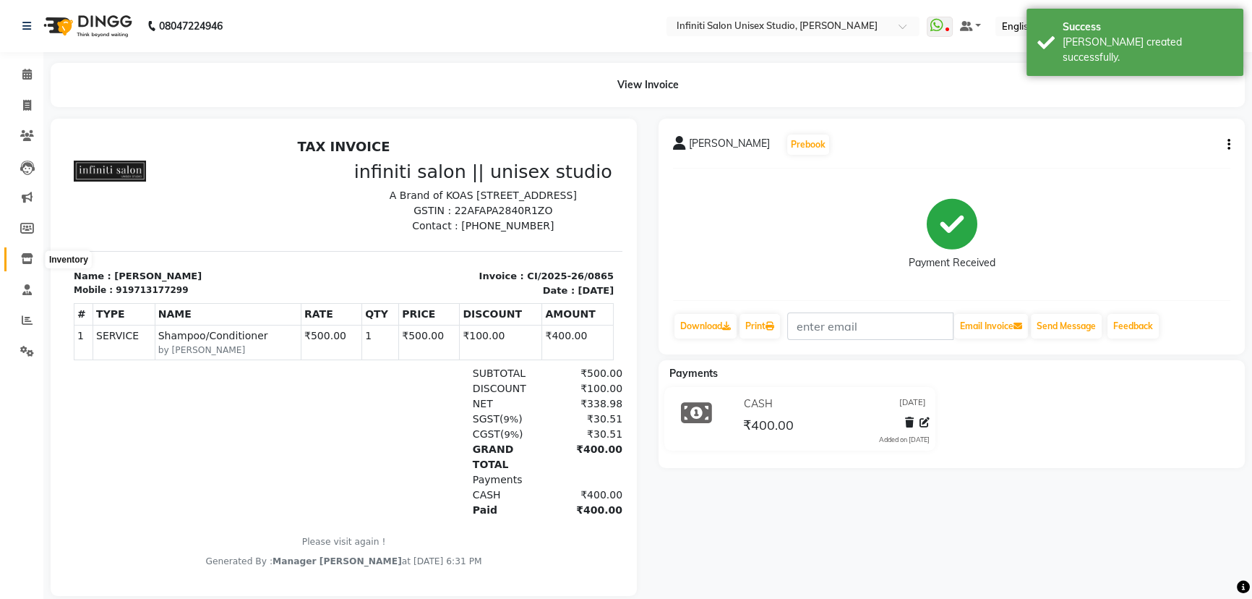
click at [30, 255] on icon at bounding box center [27, 258] width 12 height 11
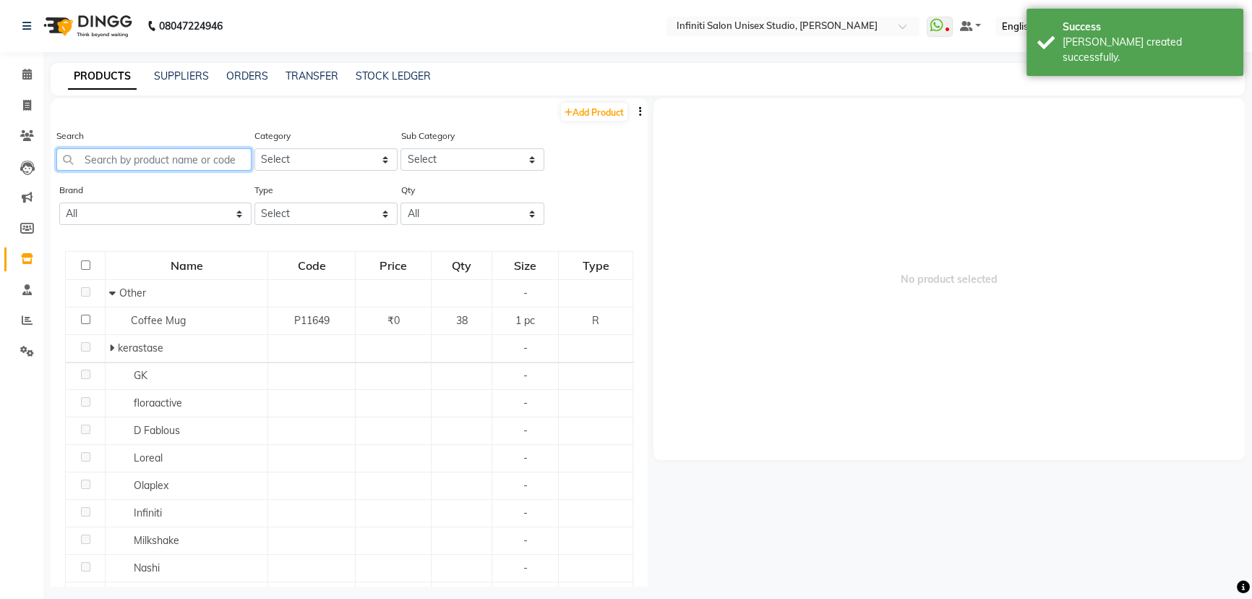
click at [147, 155] on input "text" at bounding box center [153, 159] width 195 height 22
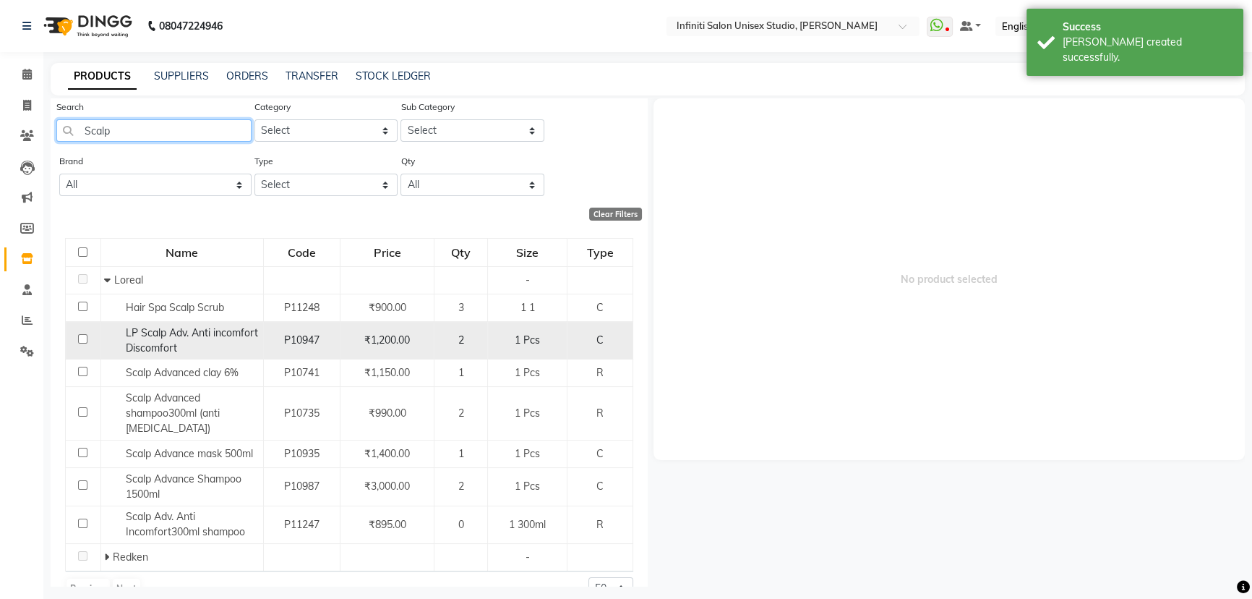
scroll to position [57, 0]
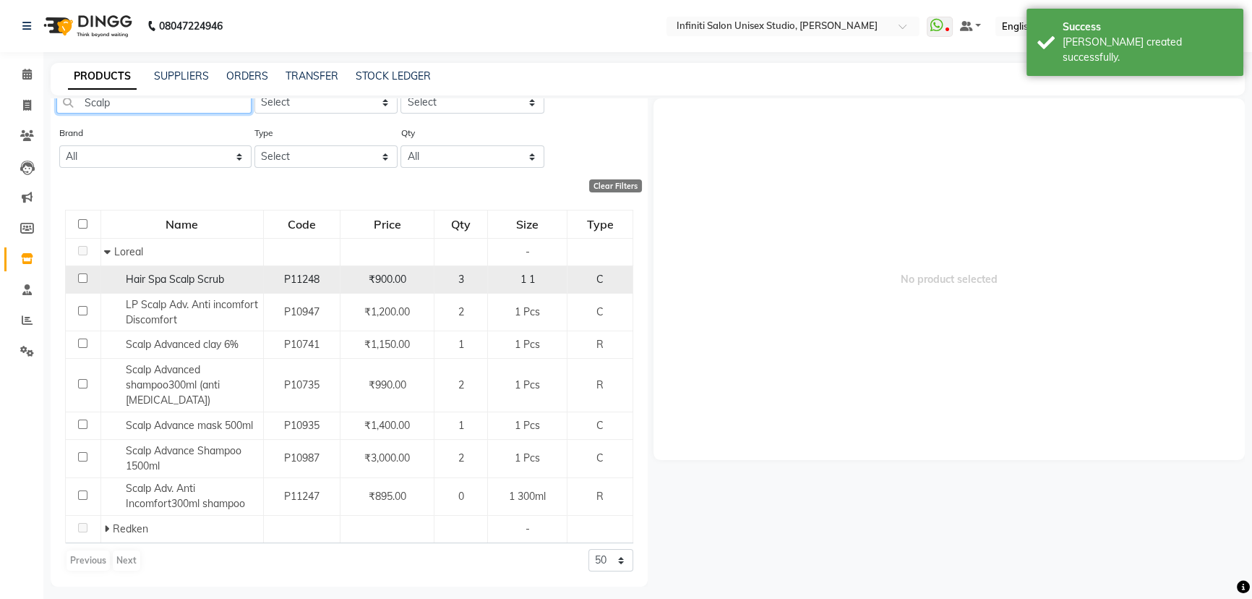
type input "Scalp"
click at [157, 281] on span "Hair Spa Scalp Scrub" at bounding box center [175, 279] width 98 height 13
select select
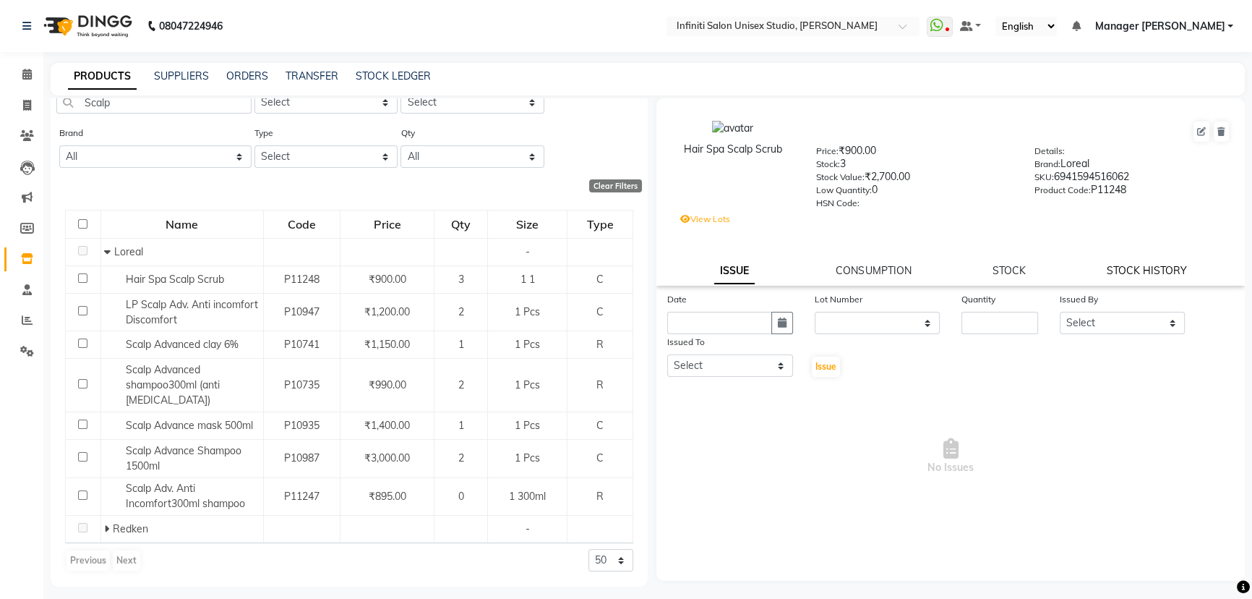
click at [1113, 271] on link "STOCK HISTORY" at bounding box center [1147, 270] width 80 height 13
select select "all"
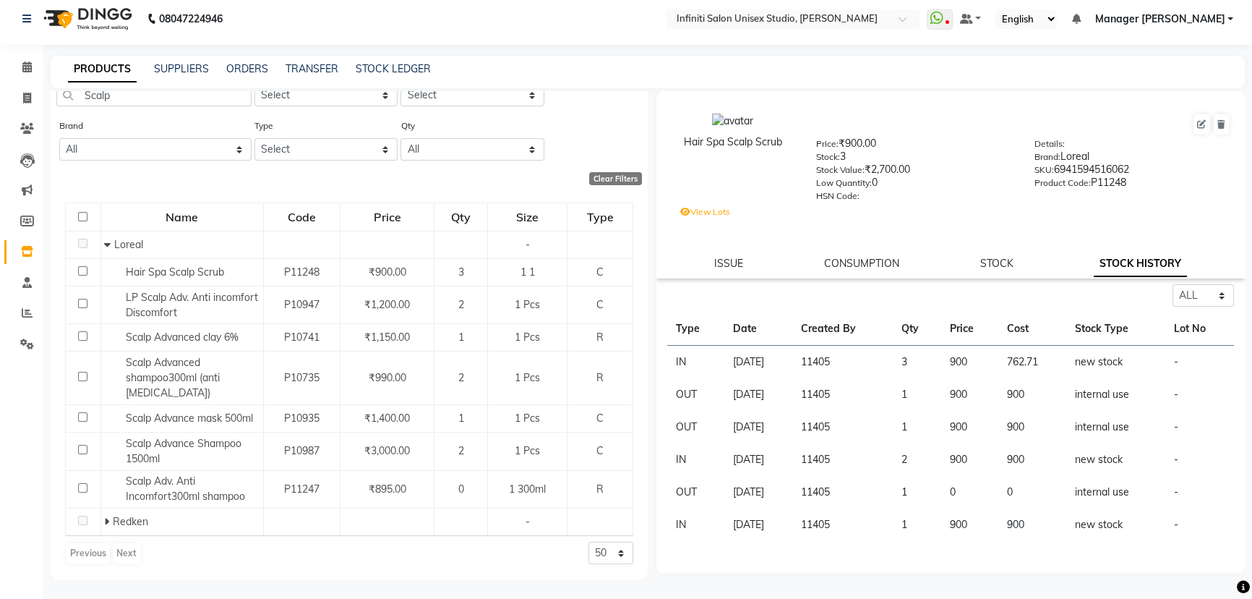
scroll to position [9, 0]
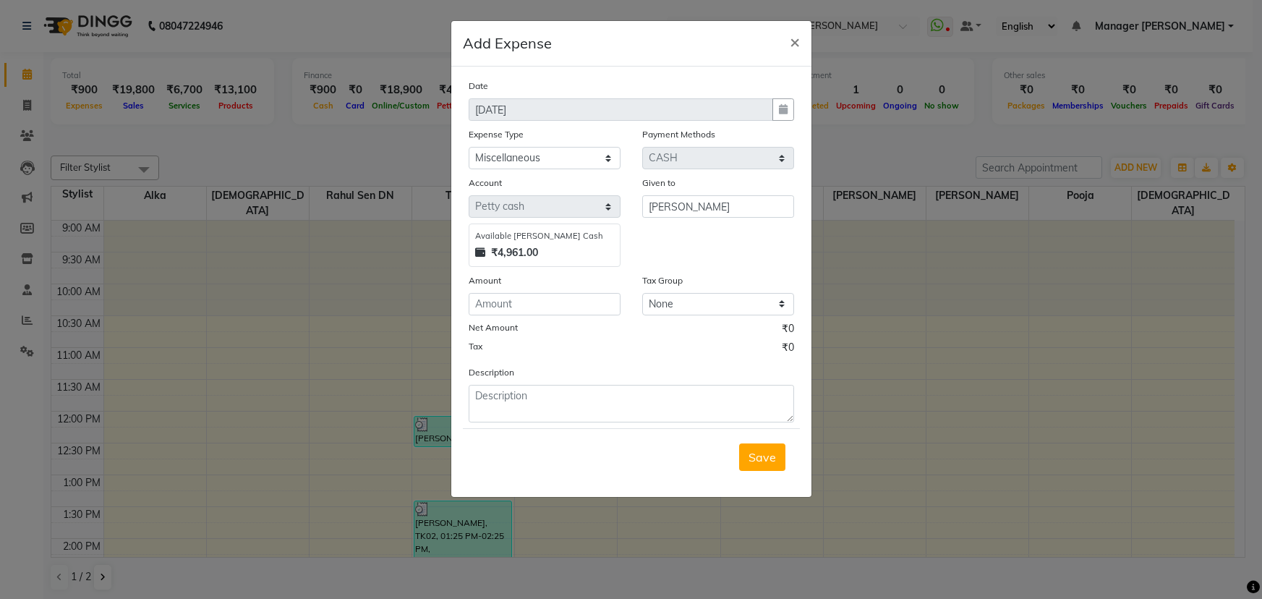
select select "12394"
select select "1"
select select "5538"
select select "12403"
click at [469, 147] on select "Select Advance Salary Client Snacks Fuel Incentive Maintenance Miscellaneous Pa…" at bounding box center [545, 158] width 152 height 22
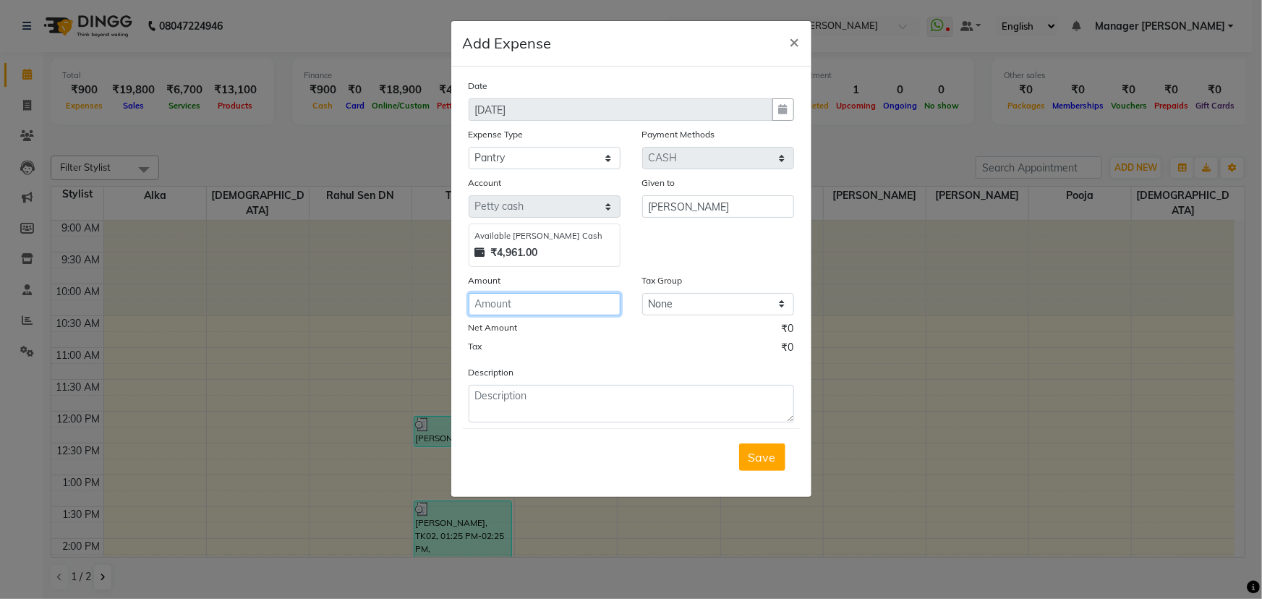
click at [538, 312] on input "number" at bounding box center [545, 304] width 152 height 22
type input "800"
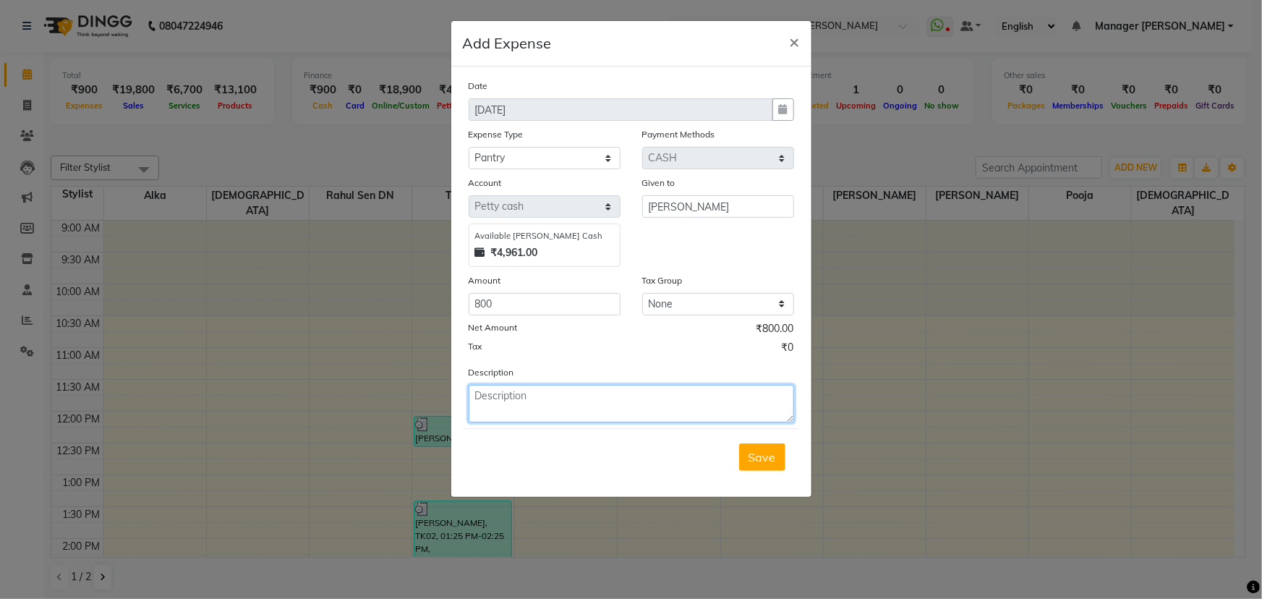
click at [593, 412] on textarea at bounding box center [631, 404] width 325 height 38
click at [534, 395] on textarea "Bisleri bottle # carat" at bounding box center [631, 404] width 325 height 38
type textarea "Bisleri bottle 3 carat"
click at [757, 456] on span "Save" at bounding box center [761, 457] width 27 height 14
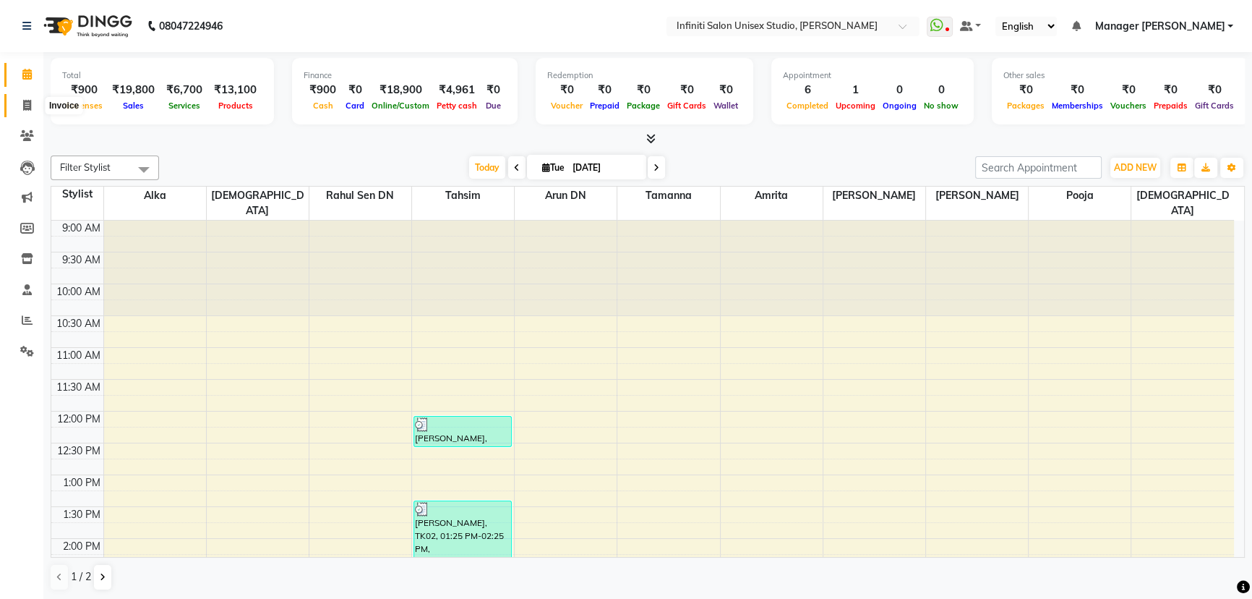
drag, startPoint x: 29, startPoint y: 103, endPoint x: 35, endPoint y: 116, distance: 14.6
click at [29, 102] on icon at bounding box center [27, 105] width 8 height 11
select select "6511"
select select "service"
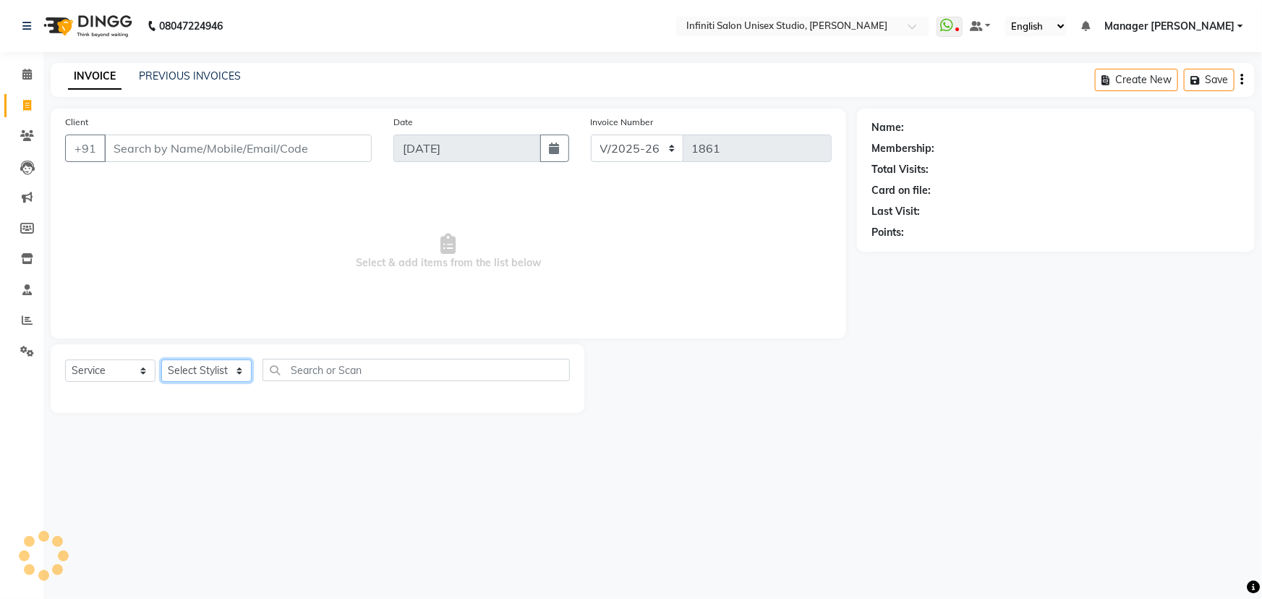
click at [179, 375] on select "Select Stylist Alka Amrita Arun DN Bharti [PERSON_NAME] Owner [PERSON_NAME] DN …" at bounding box center [206, 370] width 90 height 22
select select "49888"
click at [161, 359] on select "Select Stylist Alka Amrita Arun DN Bharti [PERSON_NAME] Owner [PERSON_NAME] DN …" at bounding box center [206, 370] width 90 height 22
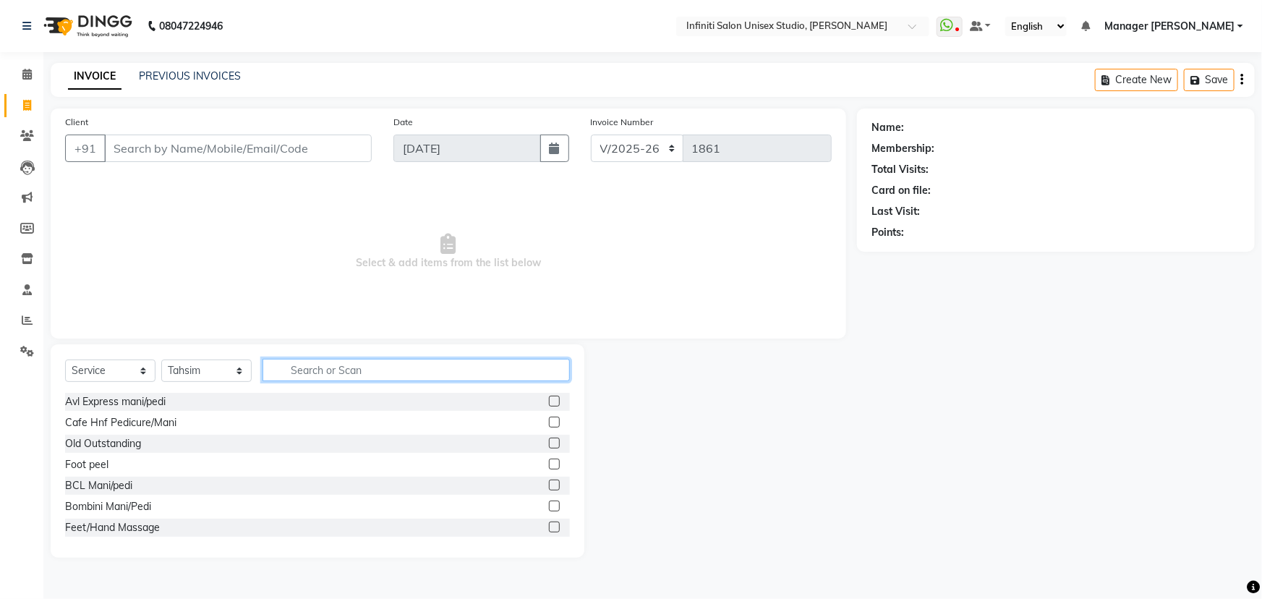
click at [322, 372] on input "text" at bounding box center [415, 370] width 307 height 22
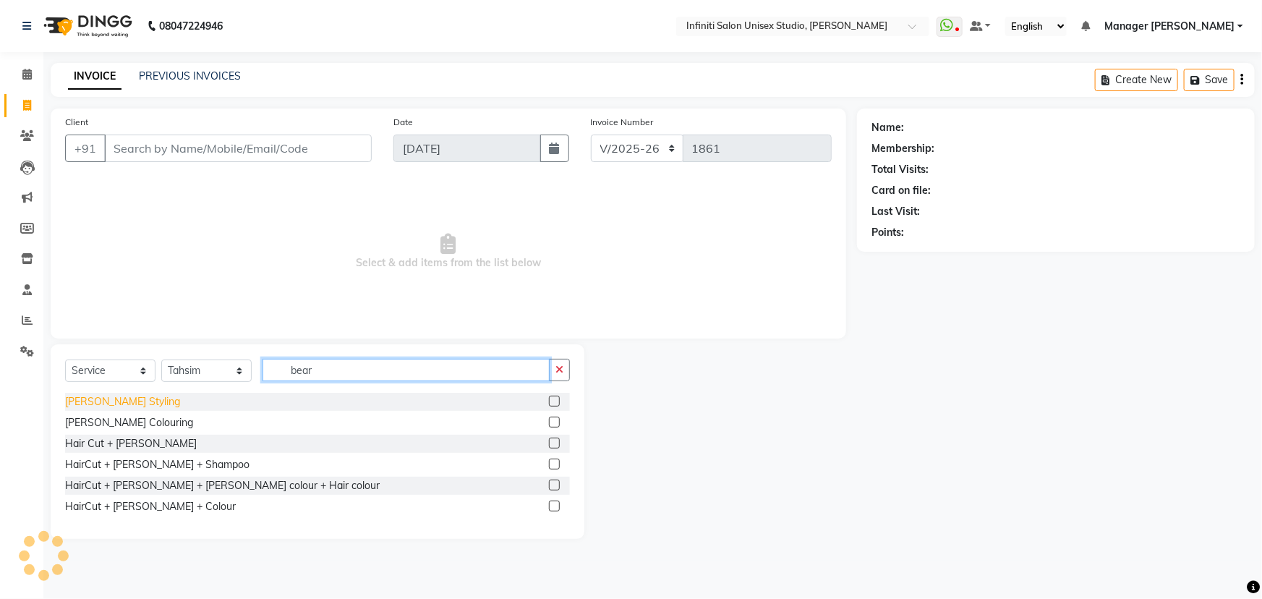
type input "bear"
click at [100, 398] on div "[PERSON_NAME] Styling" at bounding box center [122, 401] width 115 height 15
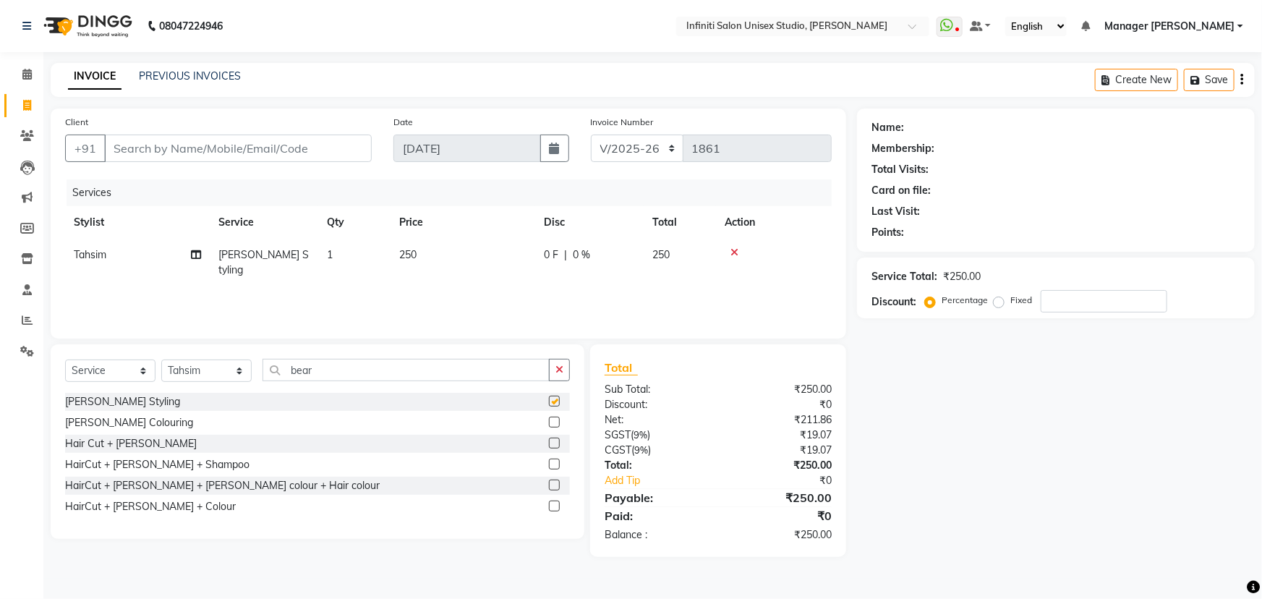
checkbox input "false"
click at [186, 137] on input "Client" at bounding box center [238, 147] width 268 height 27
type input "9"
type input "0"
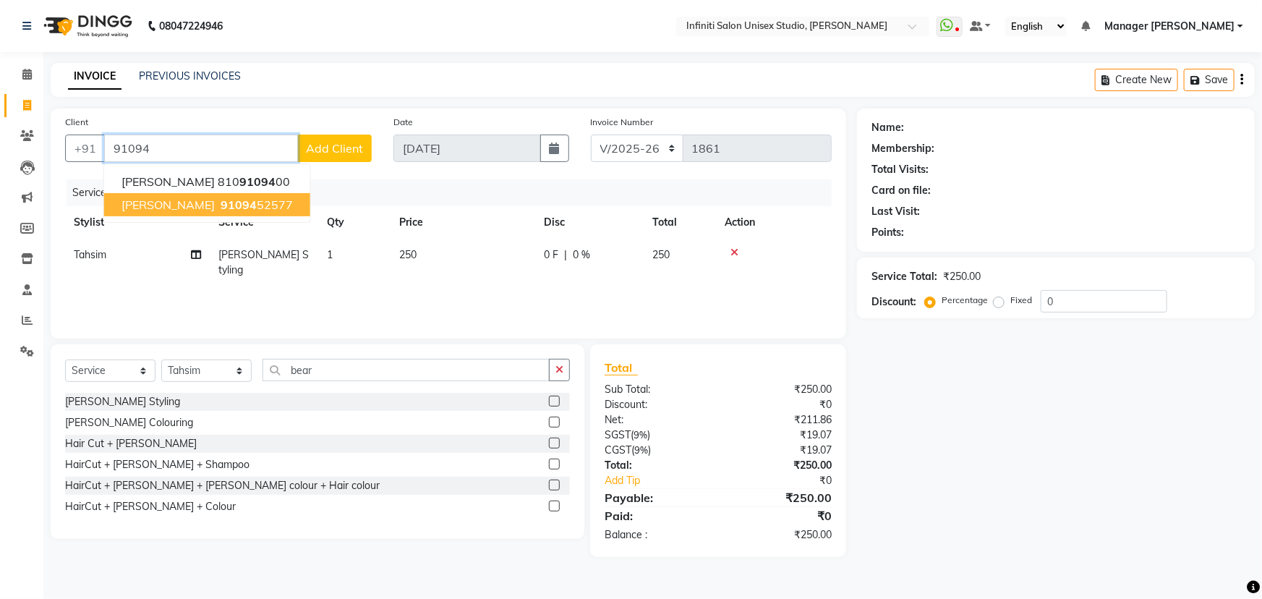
click at [218, 208] on ngb-highlight "91094 52577" at bounding box center [255, 204] width 75 height 14
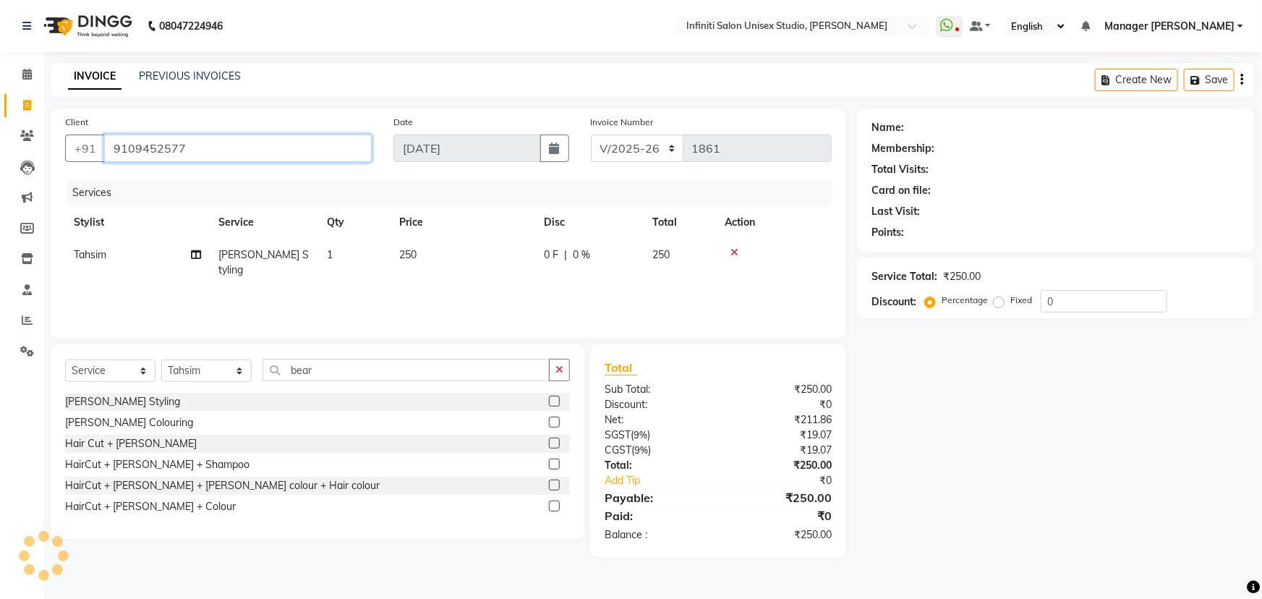
type input "9109452577"
select select "1: Object"
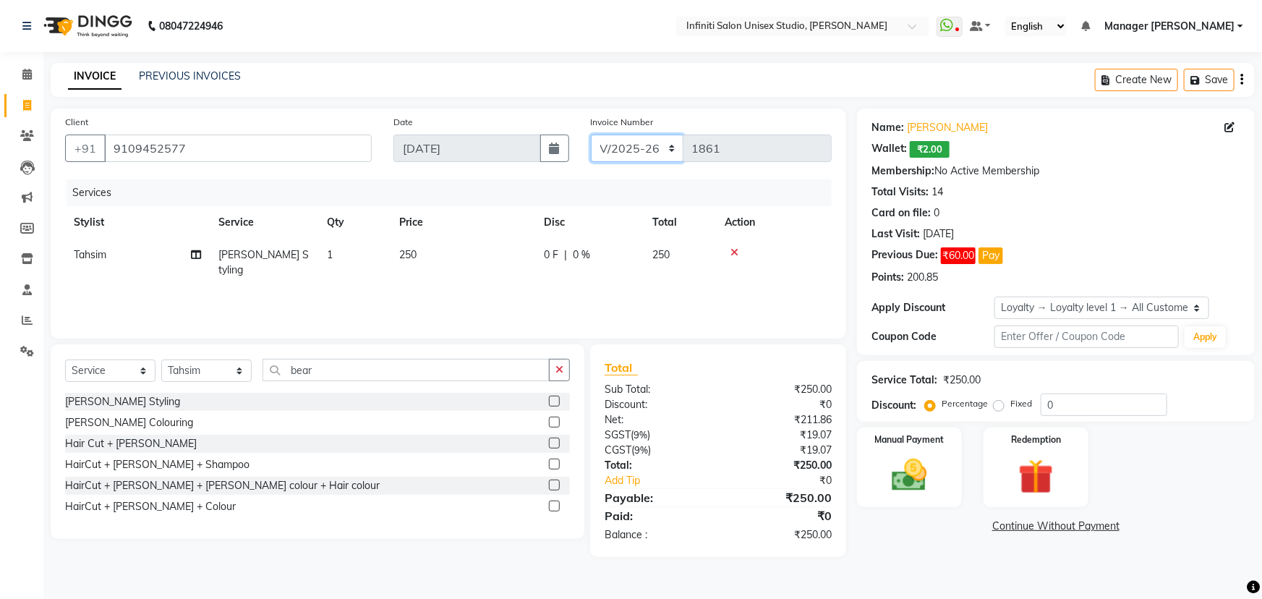
click at [633, 153] on select "CI/2025-26 V/2025-26" at bounding box center [637, 147] width 93 height 27
select select "7941"
click at [591, 134] on select "CI/2025-26 V/2025-26" at bounding box center [637, 147] width 93 height 27
type input "0866"
click at [941, 495] on div "Manual Payment" at bounding box center [909, 467] width 109 height 83
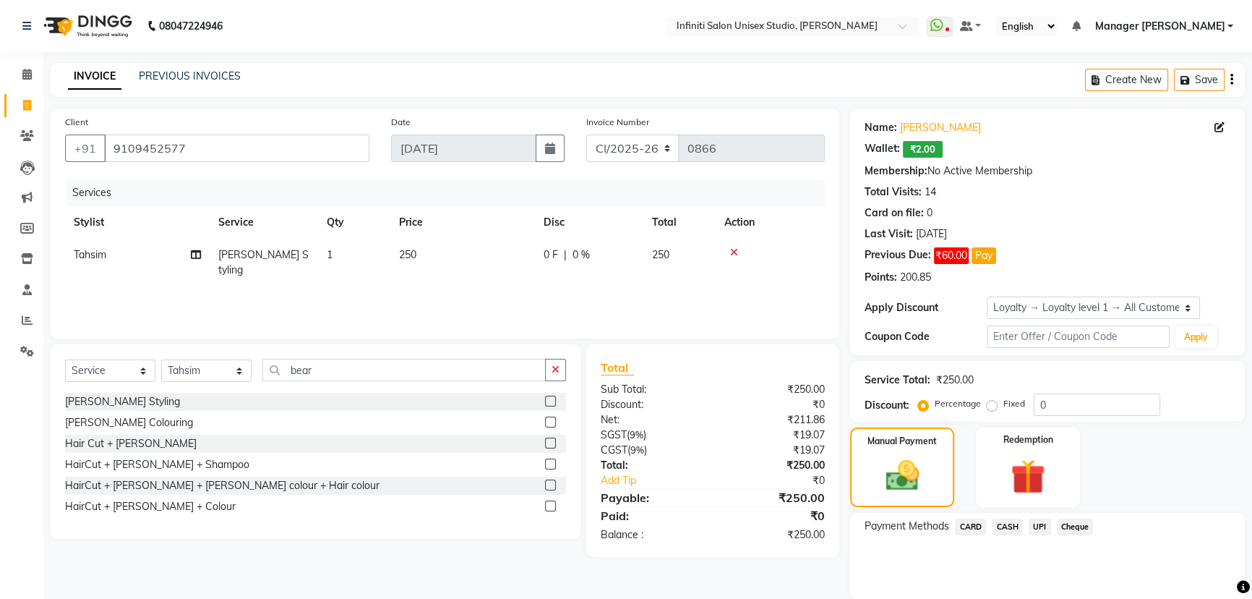
click at [1018, 522] on span "CASH" at bounding box center [1007, 526] width 31 height 17
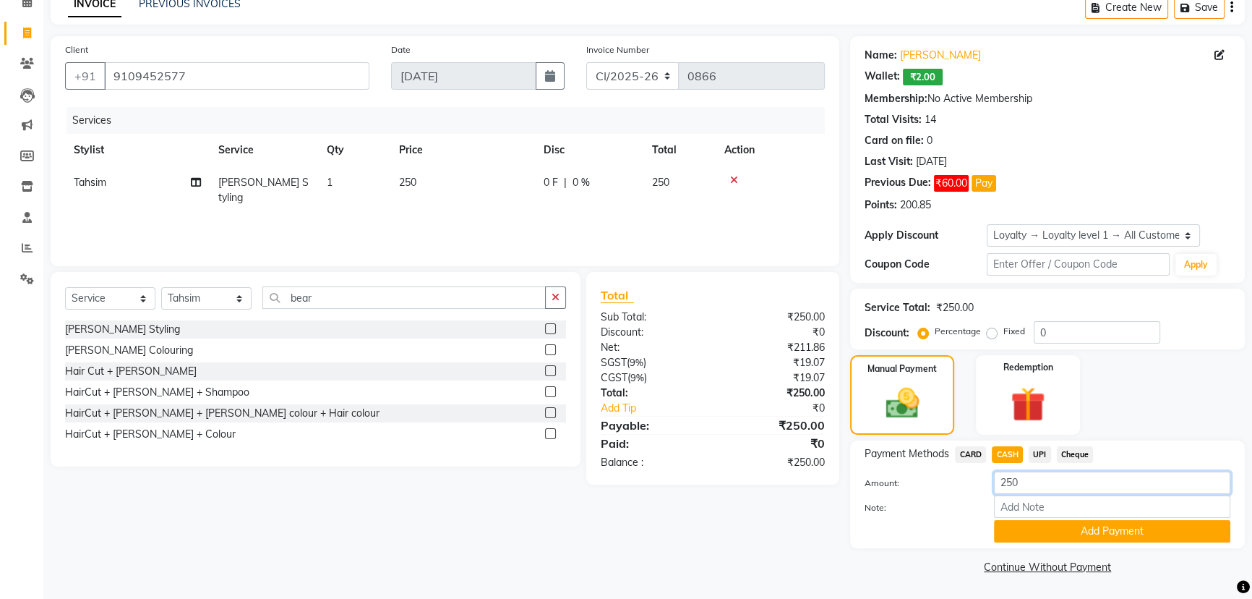
click at [1008, 480] on input "250" at bounding box center [1112, 482] width 236 height 22
click at [562, 183] on div "0 F | 0 %" at bounding box center [589, 182] width 91 height 15
select select "49888"
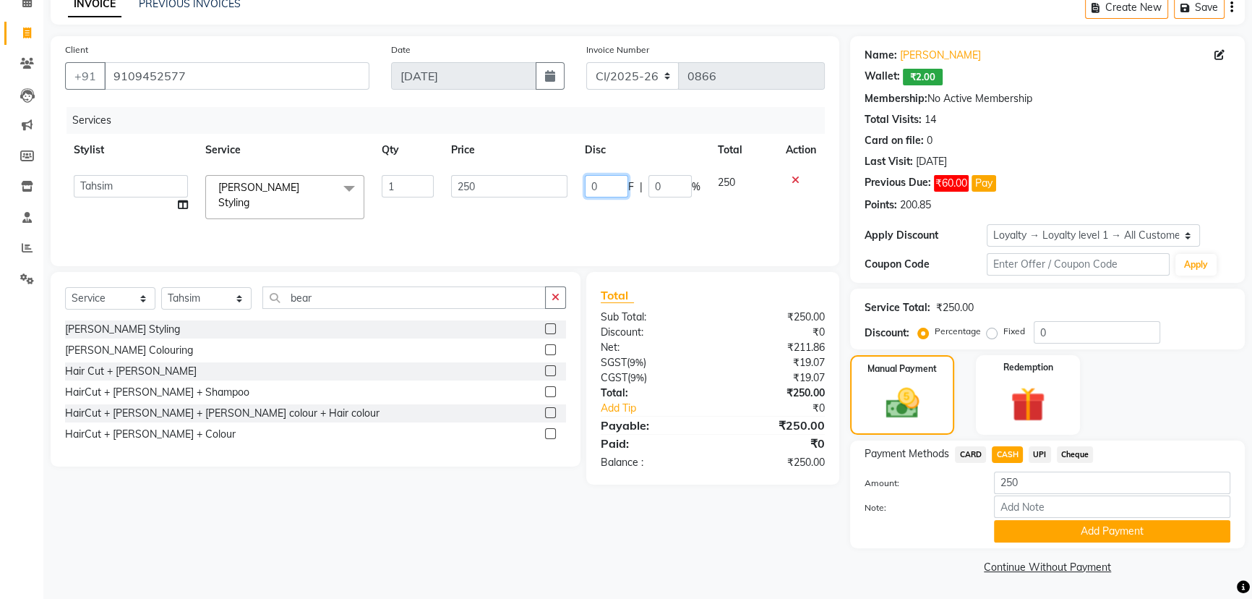
drag, startPoint x: 609, startPoint y: 181, endPoint x: 553, endPoint y: 181, distance: 56.4
click at [554, 181] on tr "Alka Amrita Arun DN Bharti Nigam Ishu Krishna Owner Pooja Rahul Sen DN Ritu Sah…" at bounding box center [445, 196] width 760 height 61
type input "10"
click at [609, 224] on div "Services Stylist Service Qty Price Disc Total Action Alka Amrita Arun DN Bharti…" at bounding box center [445, 179] width 760 height 145
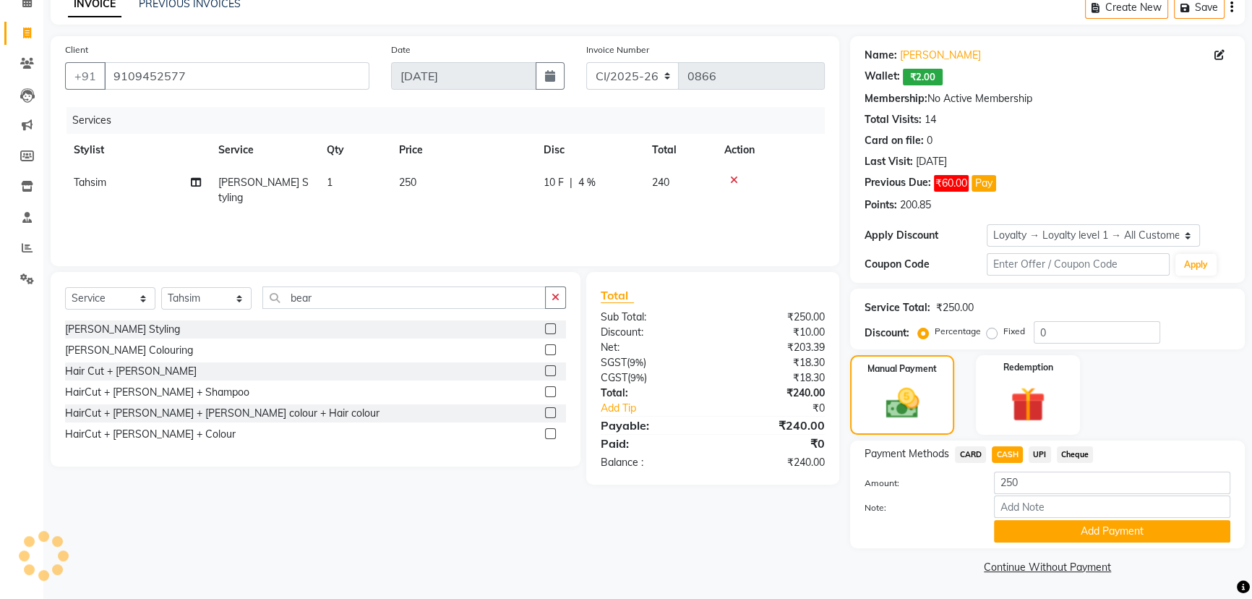
click at [969, 444] on div "Payment Methods CARD CASH UPI Cheque Amount: 250 Note: Add Payment" at bounding box center [1047, 494] width 395 height 108
click at [971, 451] on span "CARD" at bounding box center [970, 454] width 31 height 17
type input "240"
click at [999, 450] on span "CASH" at bounding box center [1007, 454] width 31 height 17
click at [1019, 521] on button "Add Payment" at bounding box center [1112, 531] width 236 height 22
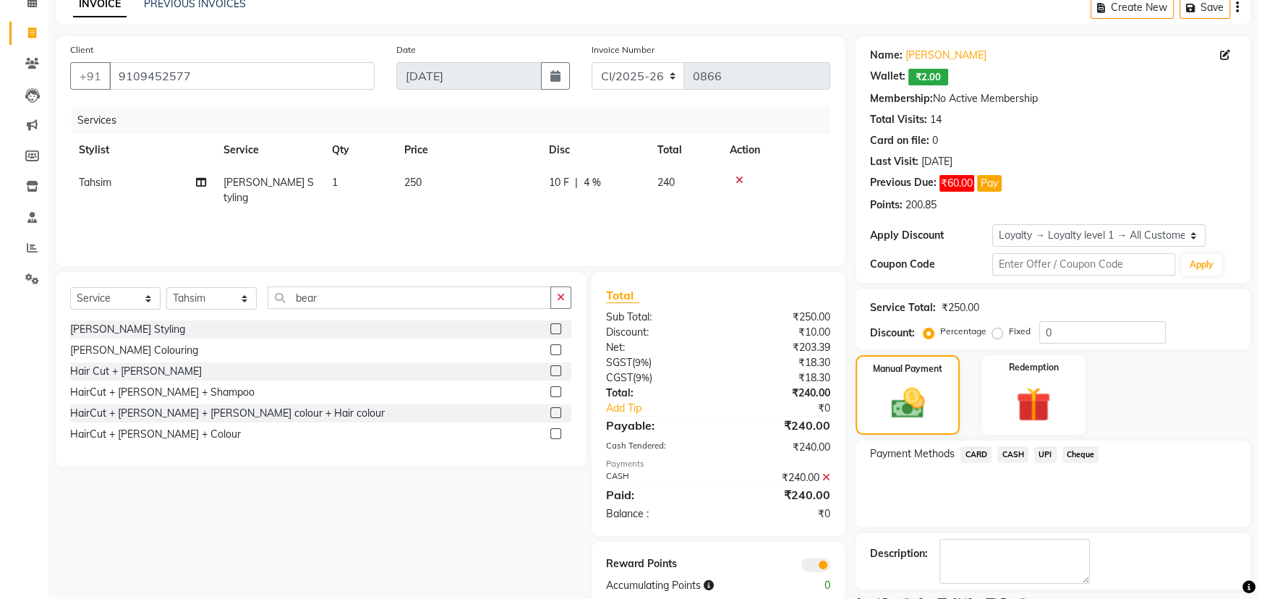
scroll to position [132, 0]
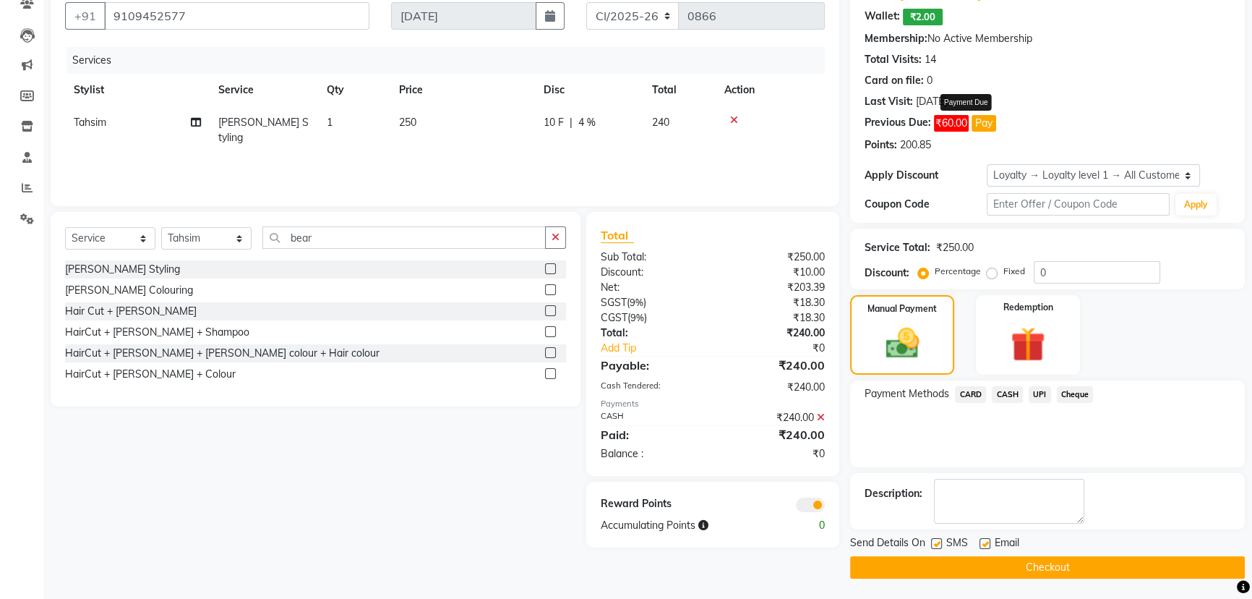
click at [989, 121] on button "Pay" at bounding box center [984, 123] width 25 height 17
select select "1"
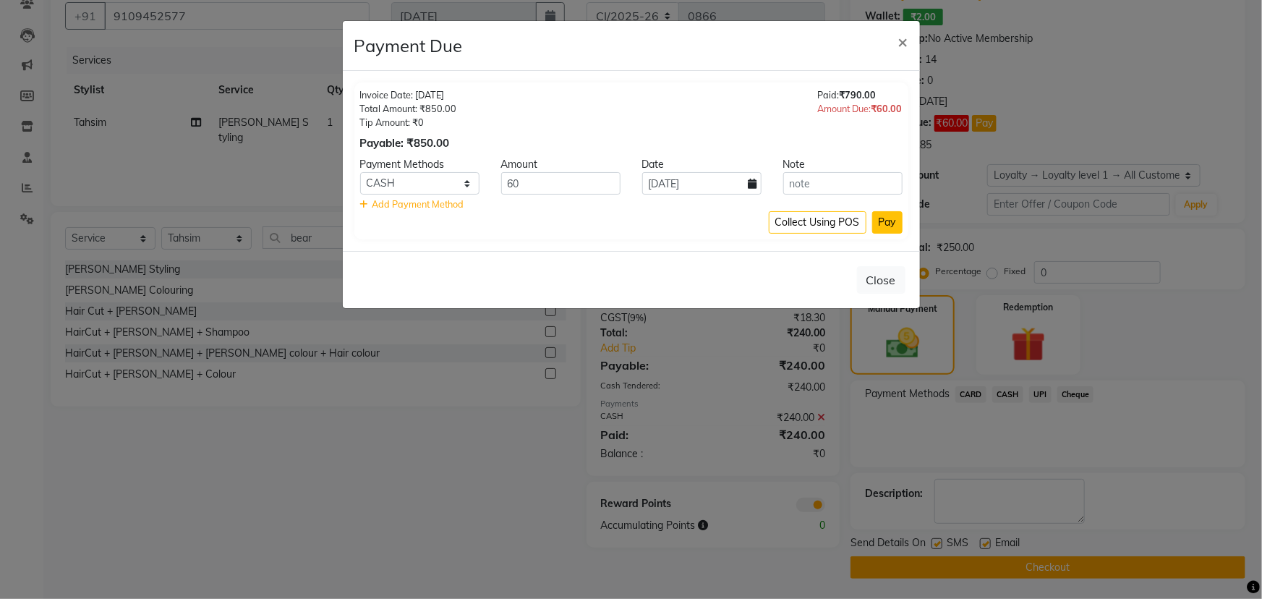
click at [881, 218] on button "Pay" at bounding box center [887, 222] width 30 height 22
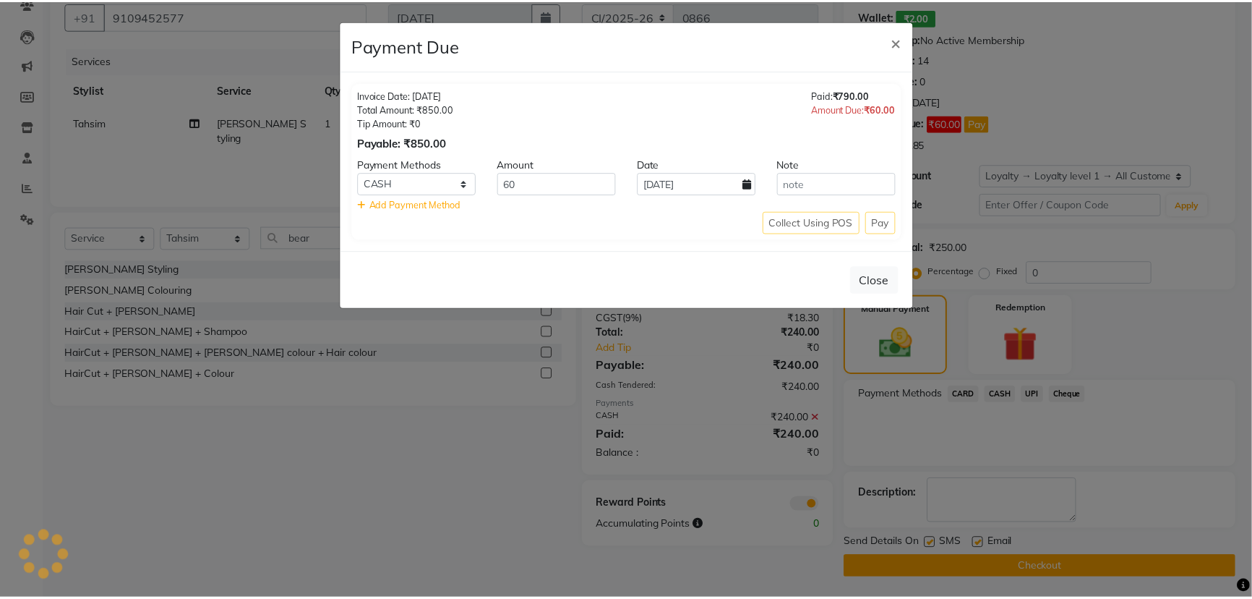
scroll to position [110, 0]
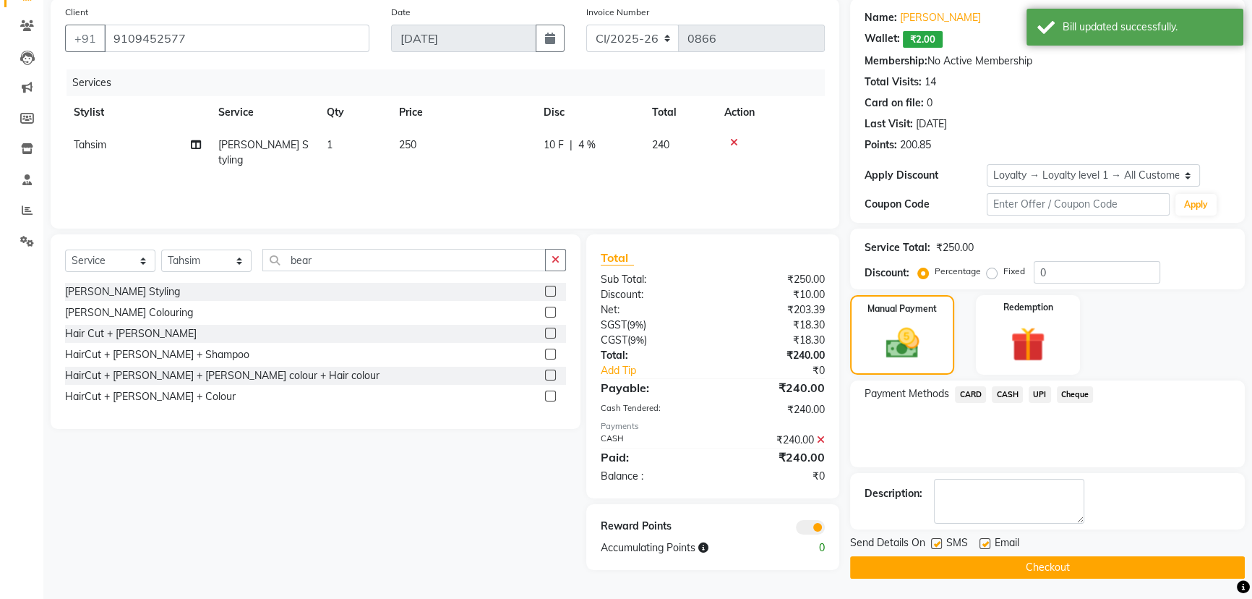
click at [897, 572] on button "Checkout" at bounding box center [1047, 567] width 395 height 22
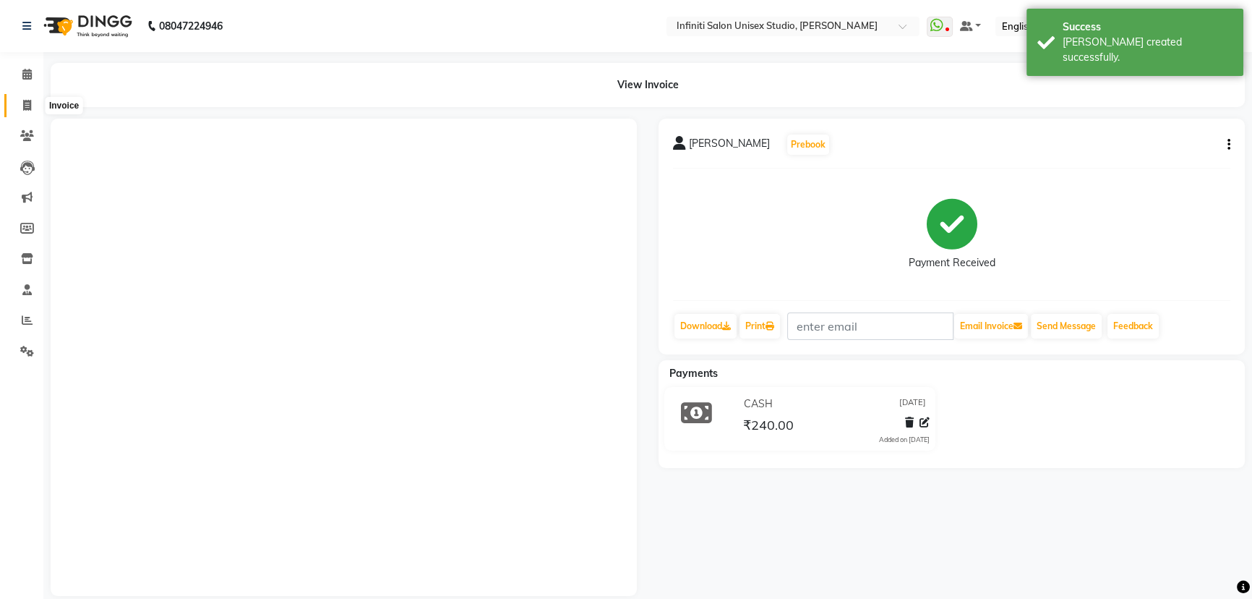
click at [35, 102] on span at bounding box center [26, 106] width 25 height 17
select select "6511"
select select "service"
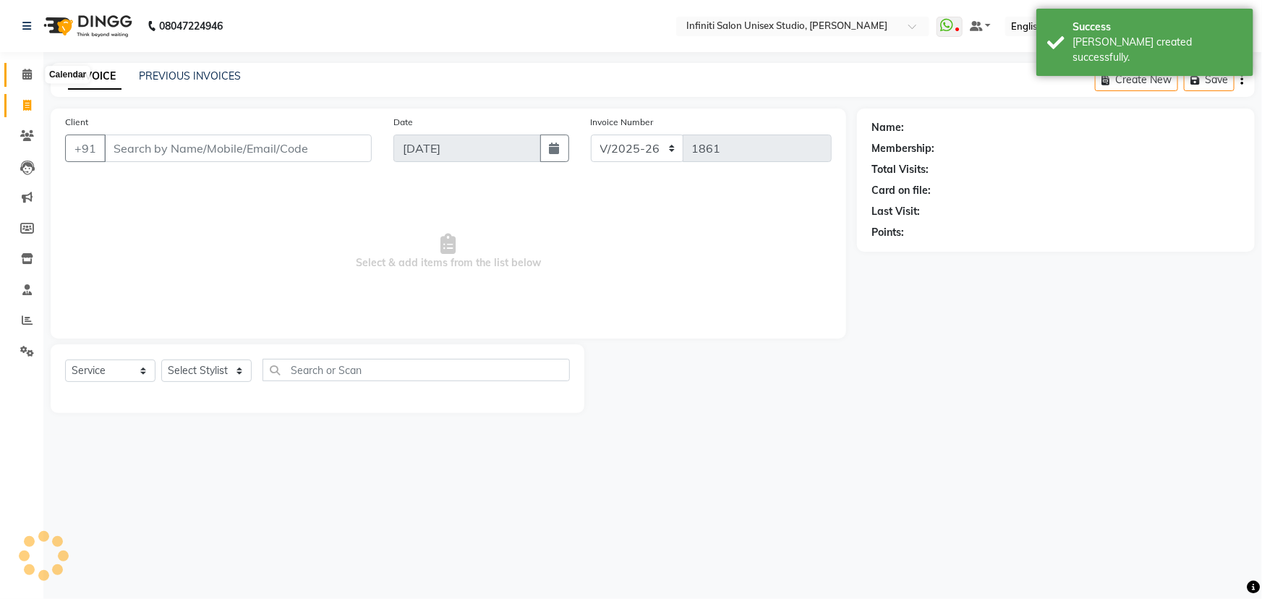
click at [33, 75] on span at bounding box center [26, 75] width 25 height 17
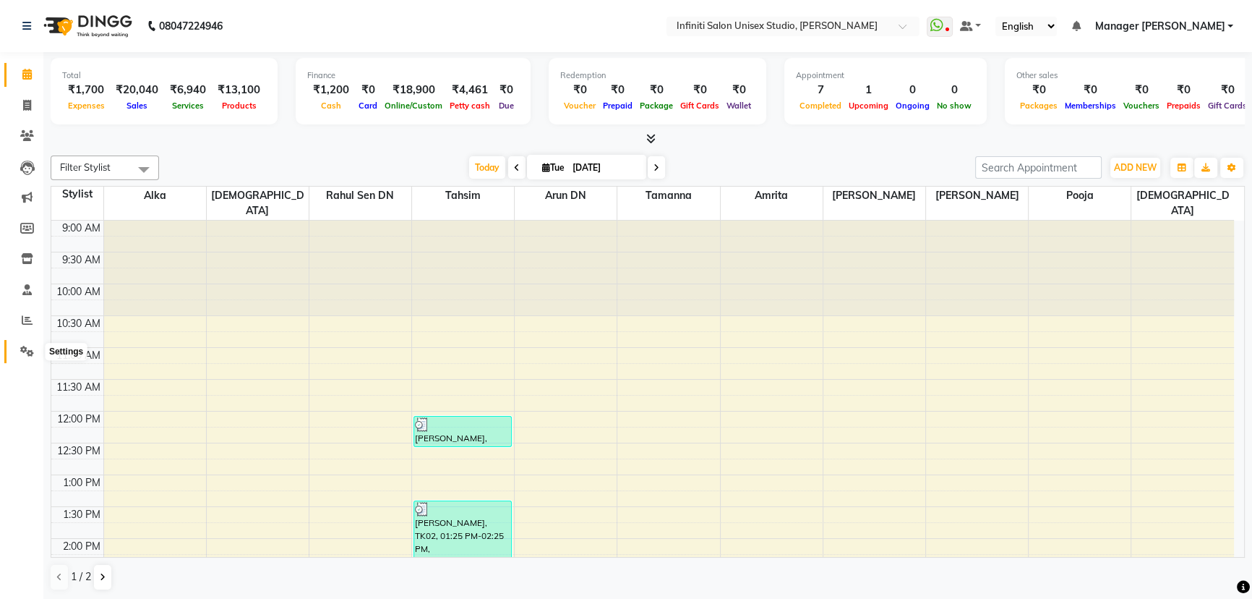
click at [31, 344] on span at bounding box center [26, 351] width 25 height 17
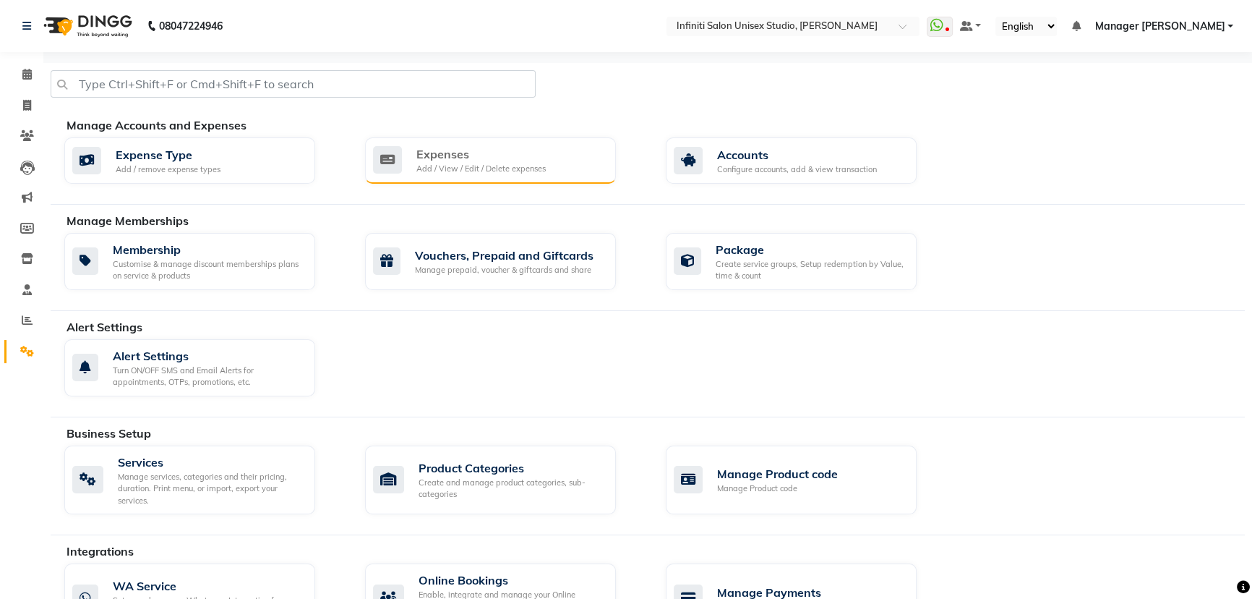
click at [458, 166] on div "Add / View / Edit / Delete expenses" at bounding box center [480, 169] width 129 height 12
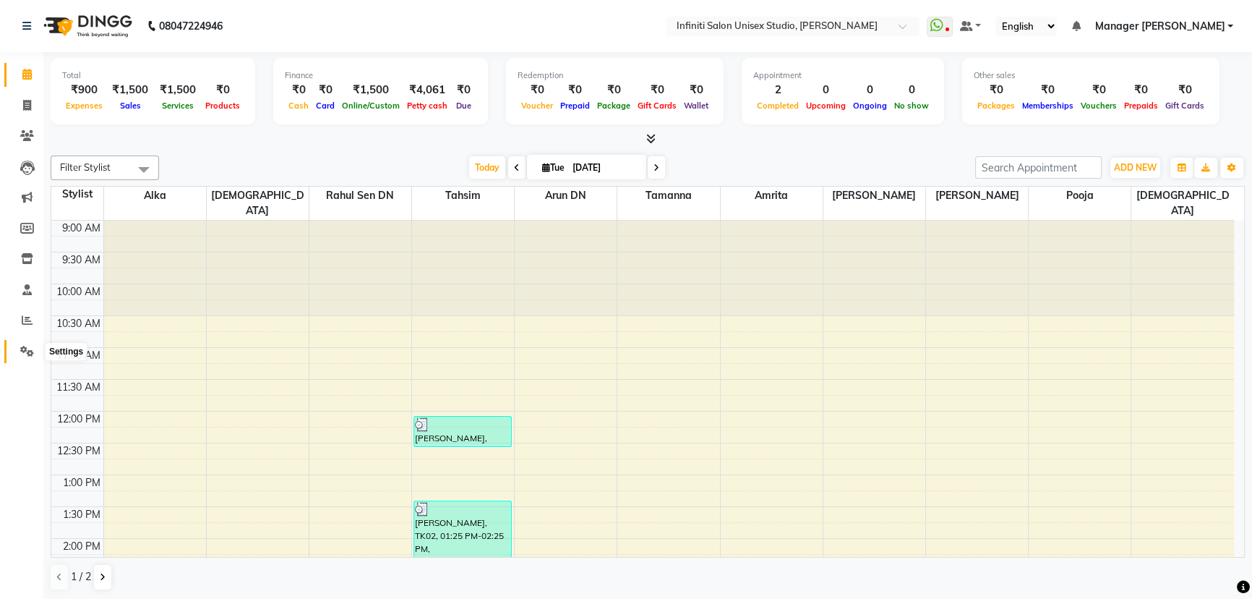
click at [21, 346] on icon at bounding box center [27, 351] width 14 height 11
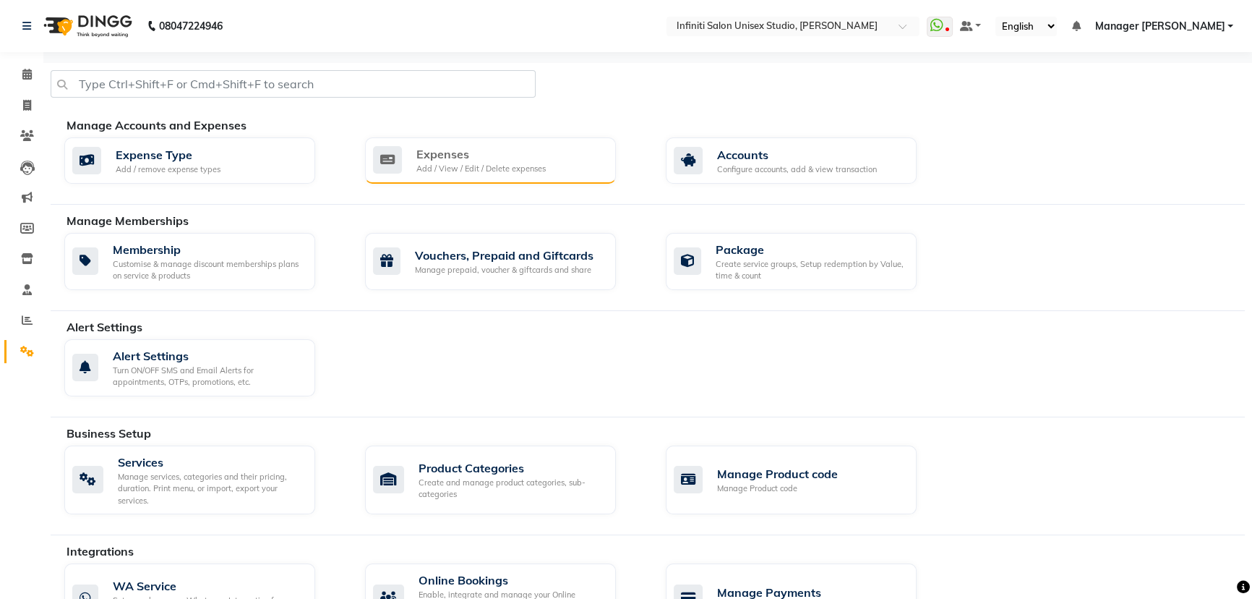
click at [479, 146] on div "Expenses" at bounding box center [480, 153] width 129 height 17
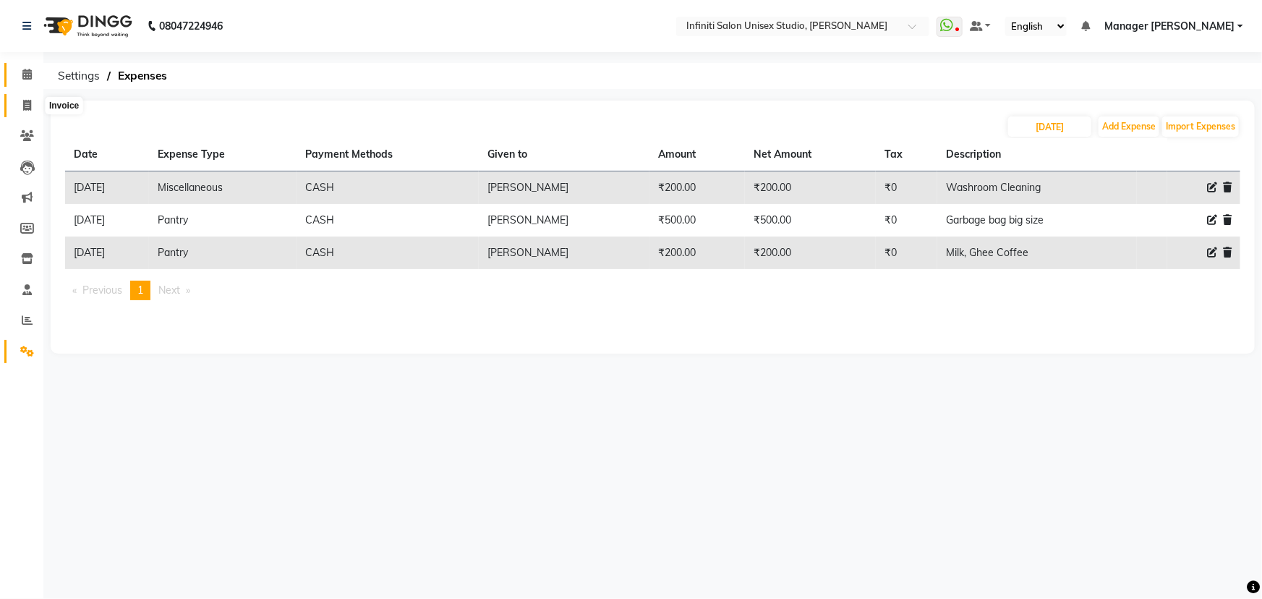
drag, startPoint x: 18, startPoint y: 104, endPoint x: 21, endPoint y: 77, distance: 26.9
click at [18, 103] on span at bounding box center [26, 106] width 25 height 17
select select "6511"
select select "service"
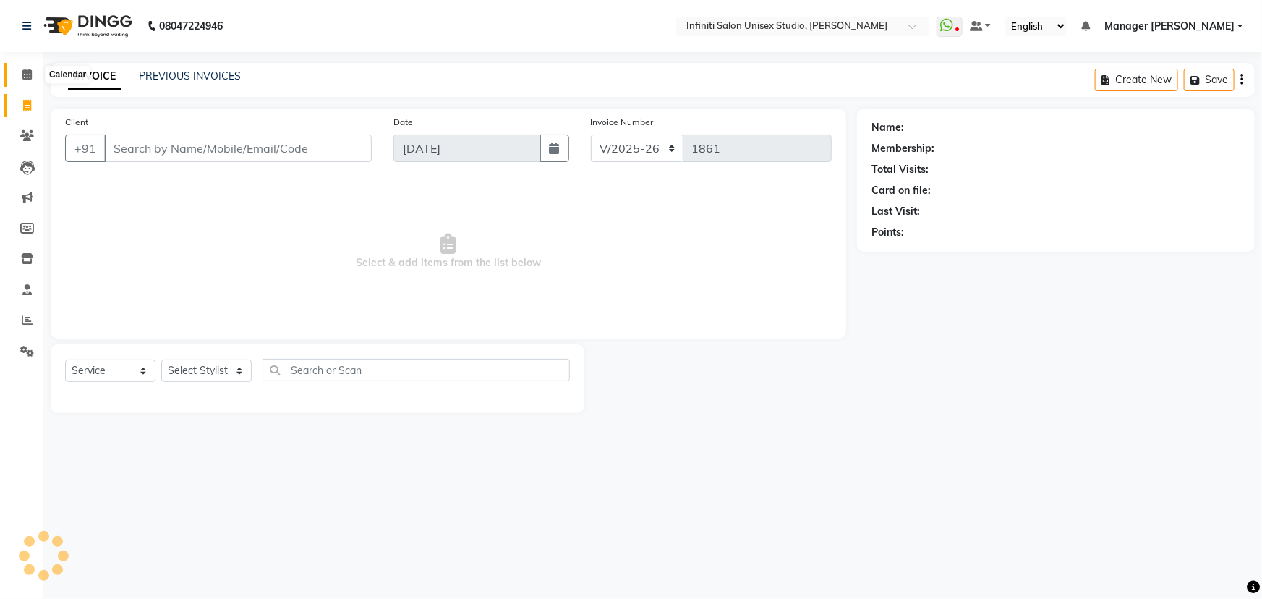
click at [22, 73] on icon at bounding box center [26, 74] width 9 height 11
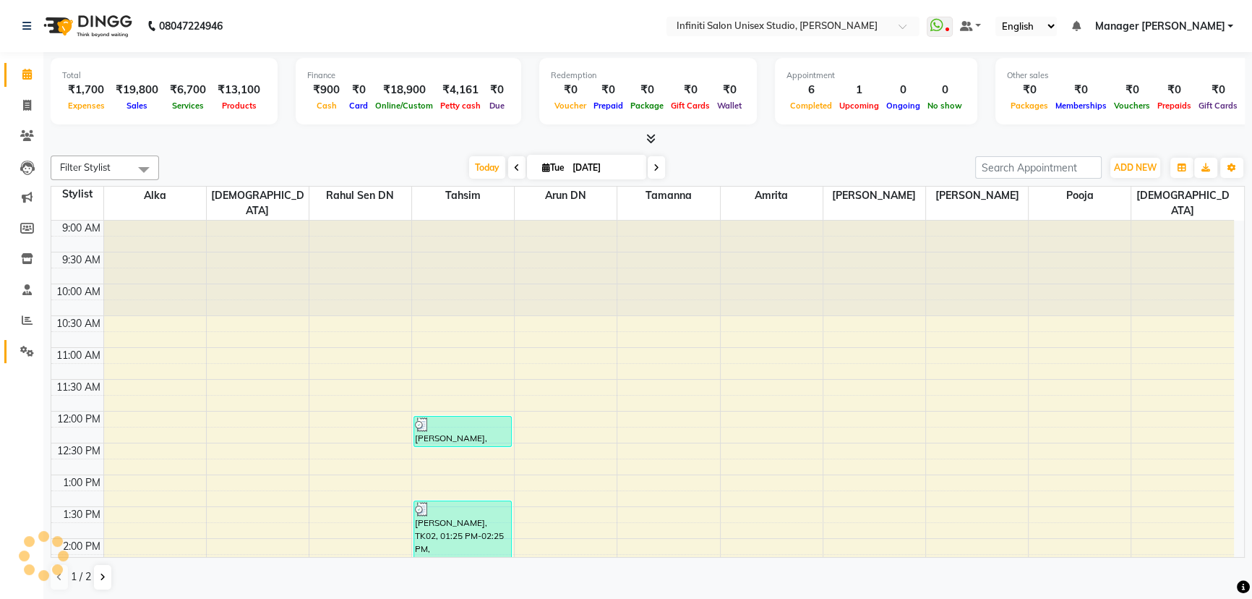
click at [26, 340] on link "Settings" at bounding box center [21, 352] width 35 height 24
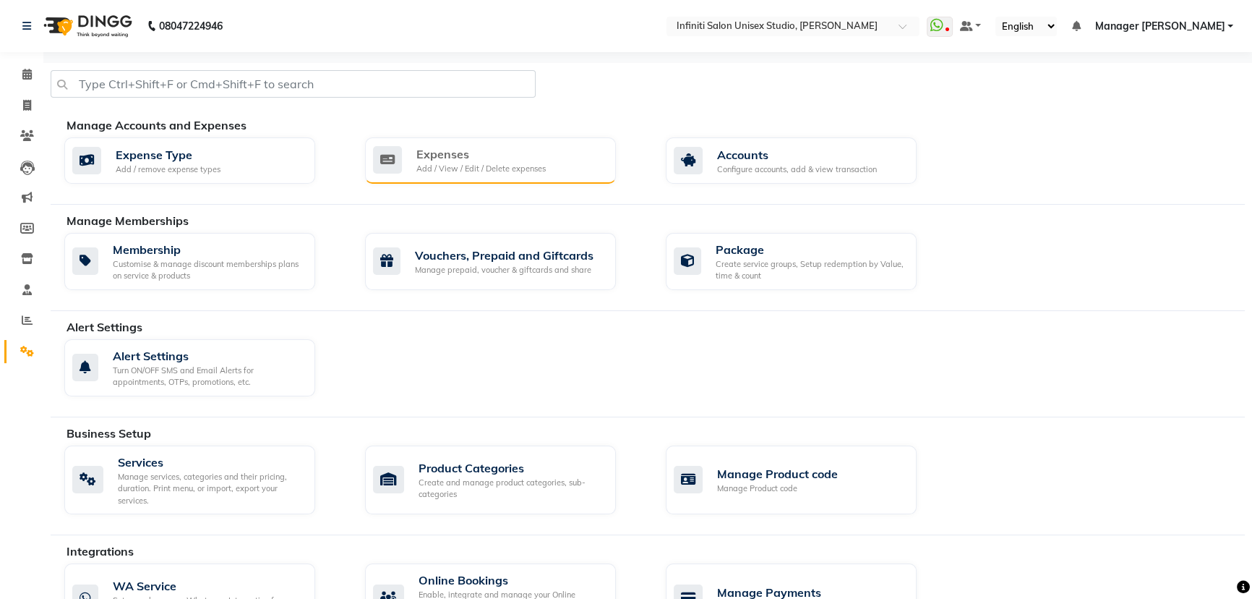
click at [393, 157] on icon at bounding box center [387, 159] width 29 height 27
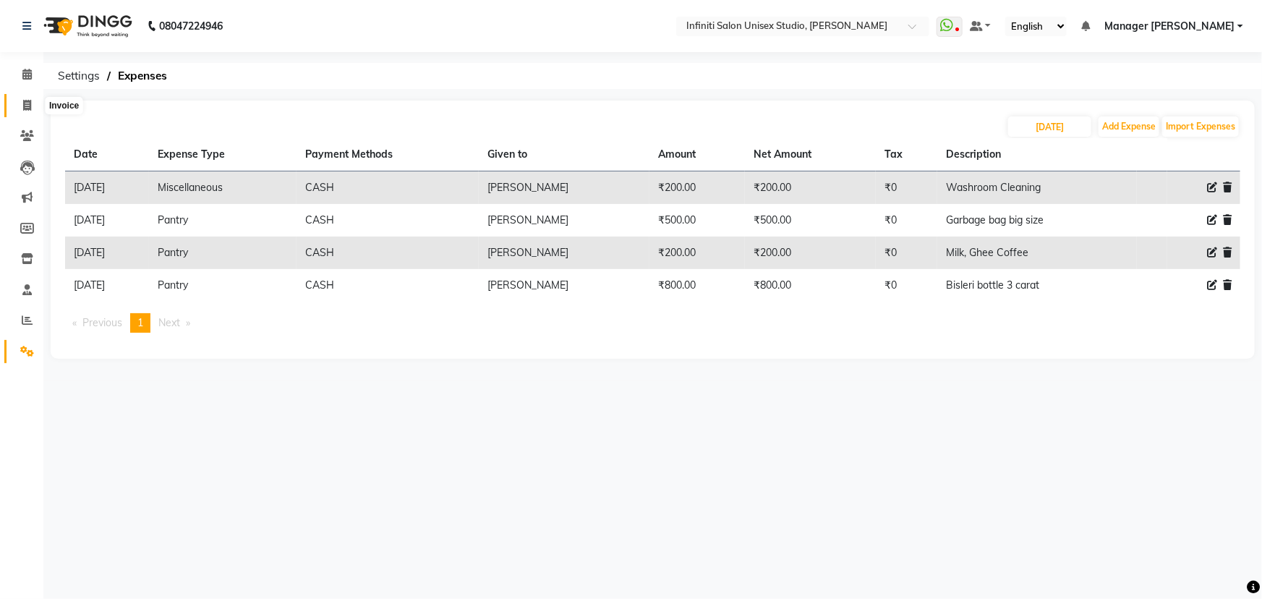
click at [24, 98] on span at bounding box center [26, 106] width 25 height 17
select select "service"
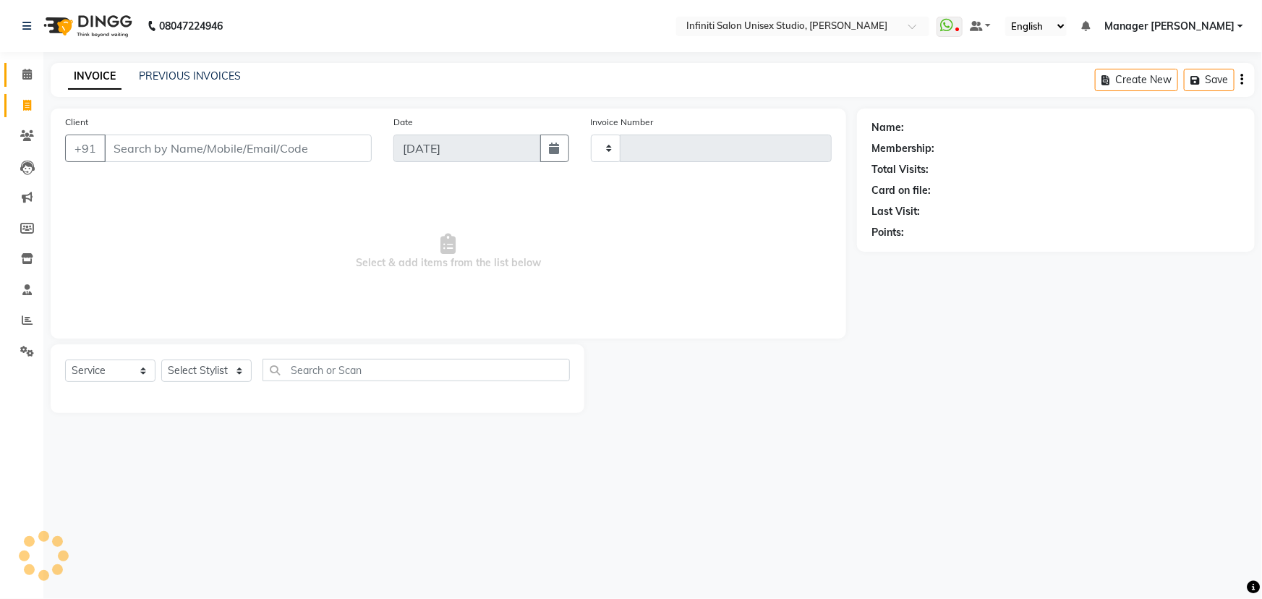
type input "1861"
select select "6511"
click at [26, 72] on icon at bounding box center [26, 74] width 9 height 11
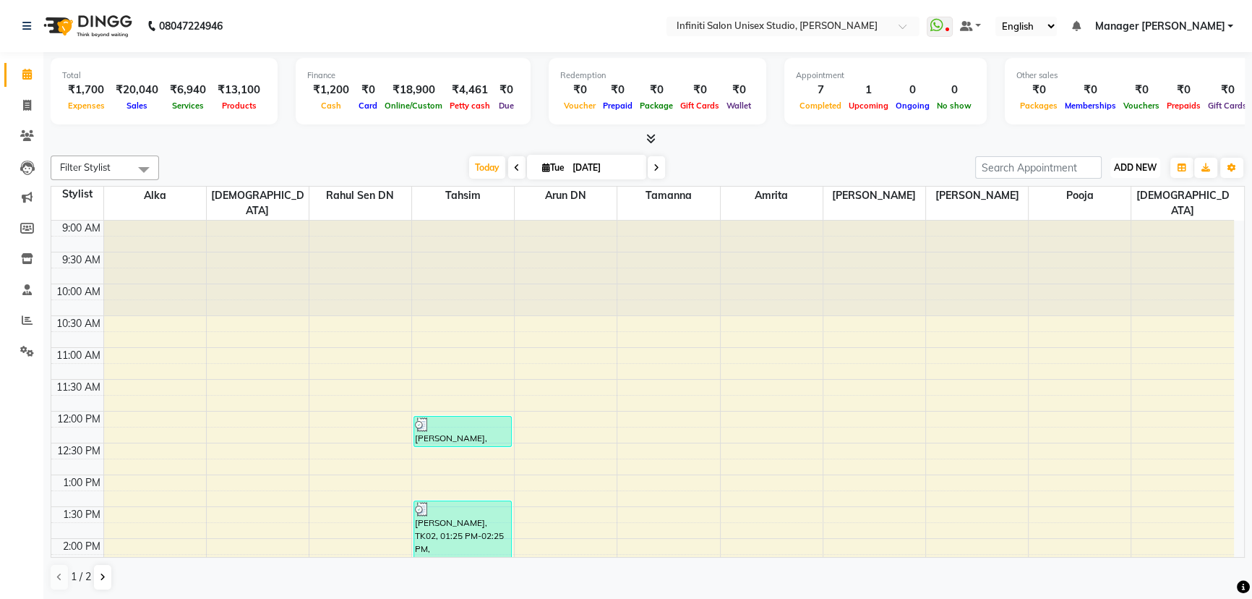
click at [1126, 160] on button "ADD NEW Toggle Dropdown" at bounding box center [1136, 168] width 50 height 20
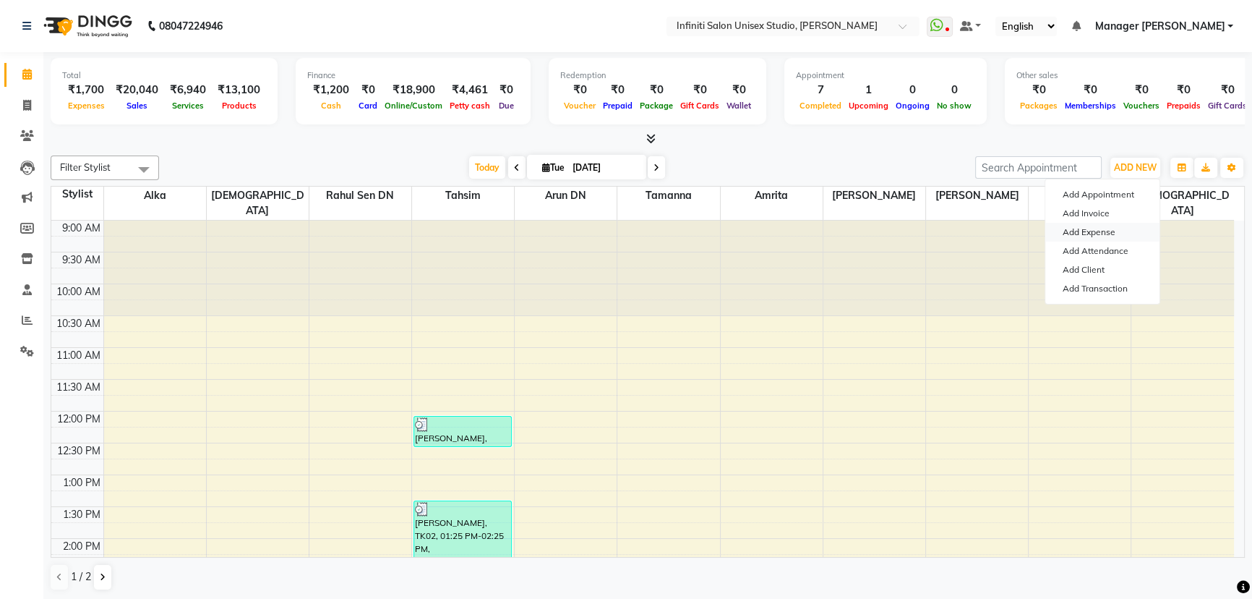
click at [1083, 231] on link "Add Expense" at bounding box center [1102, 232] width 114 height 19
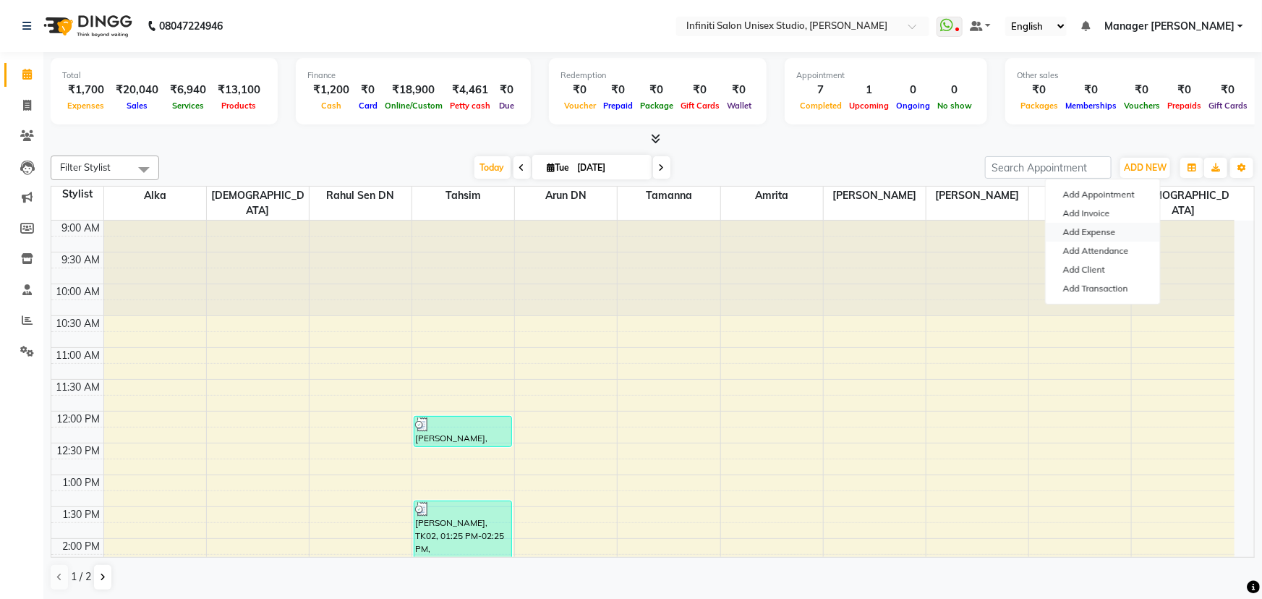
select select "1"
select select "5538"
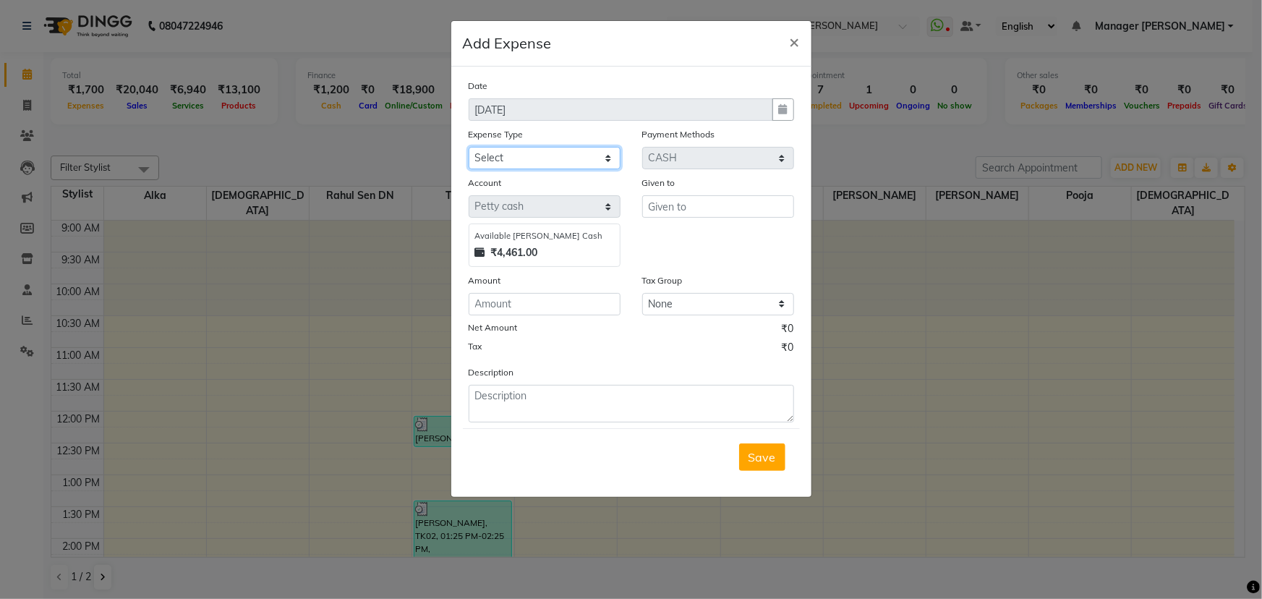
click at [526, 155] on select "Select Advance Salary Client Snacks Fuel Incentive Maintenance Miscellaneous Pa…" at bounding box center [545, 158] width 152 height 22
select select "12403"
click at [469, 147] on select "Select Advance Salary Client Snacks Fuel Incentive Maintenance Miscellaneous Pa…" at bounding box center [545, 158] width 152 height 22
click at [680, 205] on input "text" at bounding box center [718, 206] width 152 height 22
click at [795, 43] on span "×" at bounding box center [795, 41] width 10 height 22
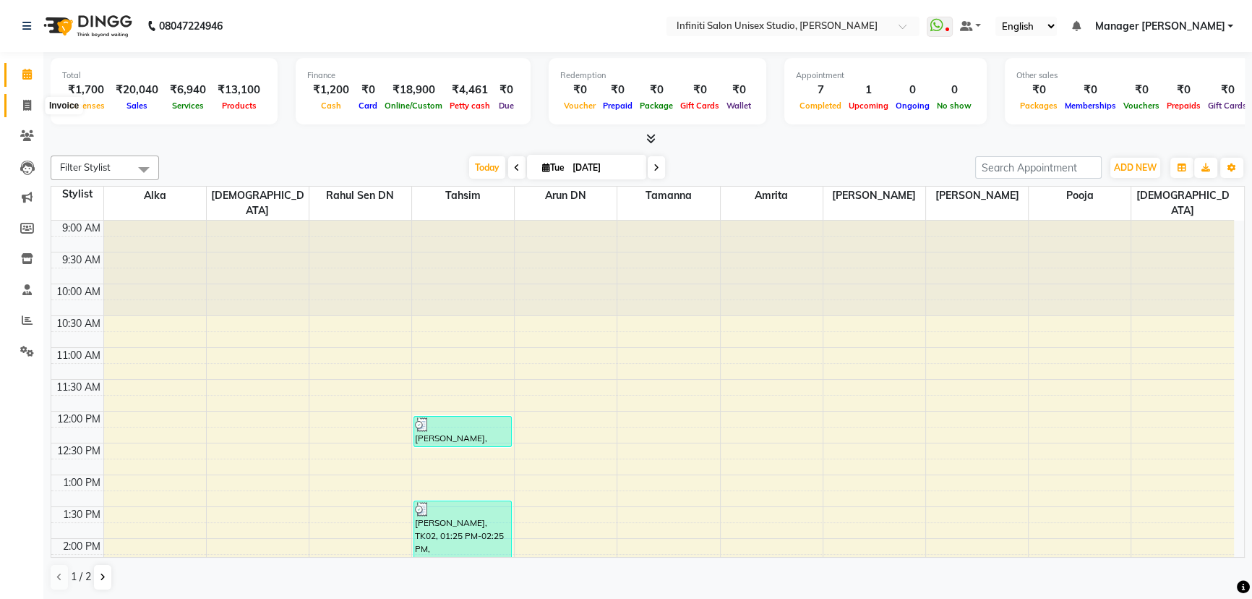
click at [27, 108] on icon at bounding box center [27, 105] width 8 height 11
select select "service"
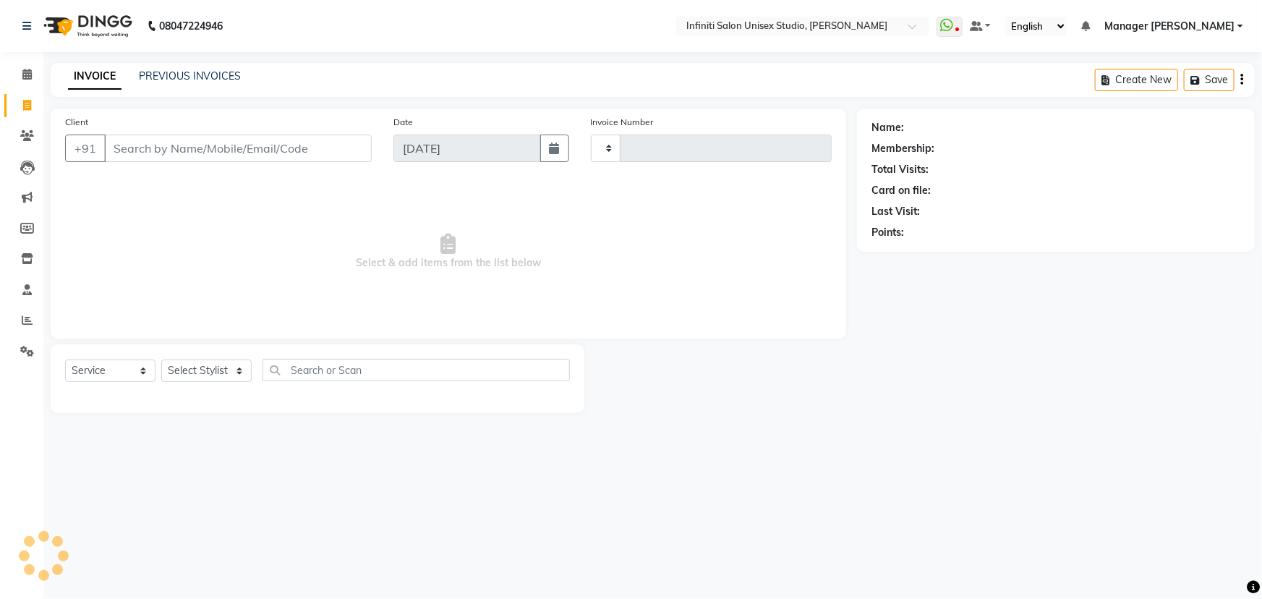
type input "1861"
select select "6511"
click at [132, 150] on input "Client" at bounding box center [238, 147] width 268 height 27
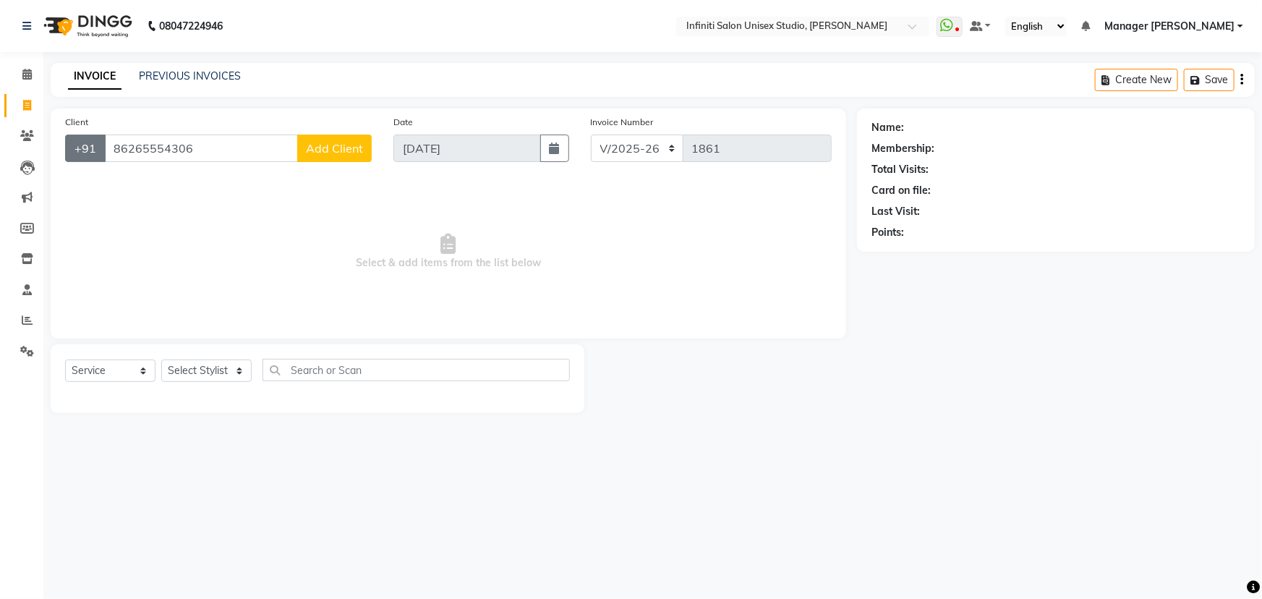
drag, startPoint x: 117, startPoint y: 147, endPoint x: 98, endPoint y: 148, distance: 19.5
click at [98, 148] on div "[PHONE_NUMBER] Add Client" at bounding box center [218, 147] width 307 height 27
type input "6265554306"
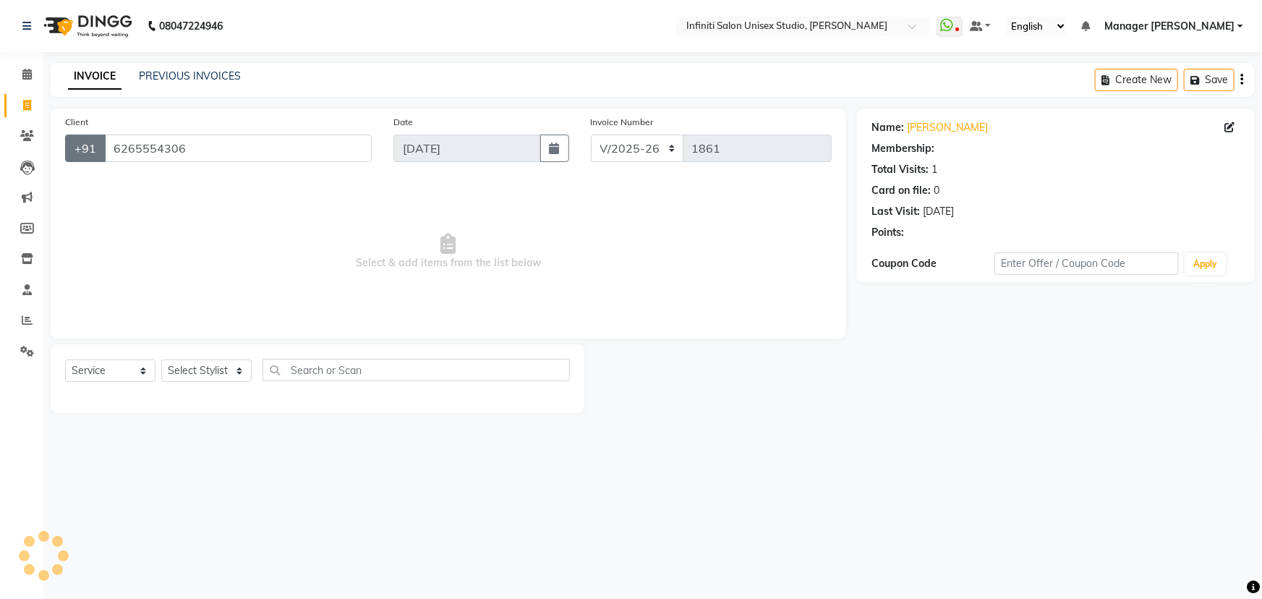
select select "1: Object"
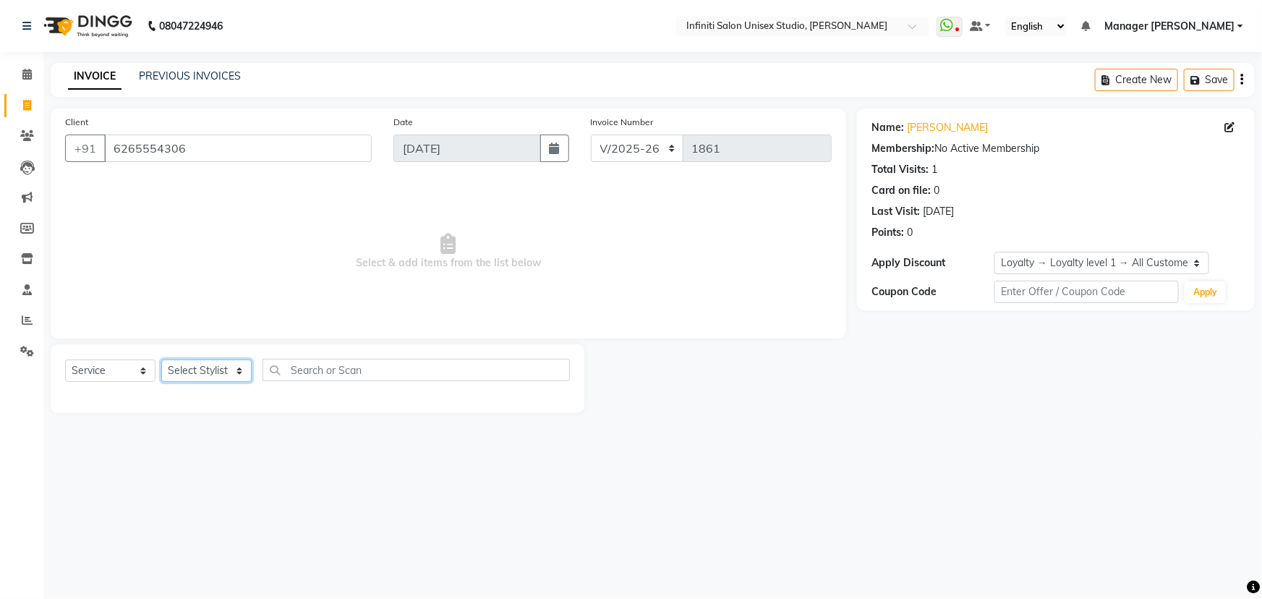
click at [210, 375] on select "Select Stylist Alka Amrita Arun DN Bharti [PERSON_NAME] Owner [PERSON_NAME] DN …" at bounding box center [206, 370] width 90 height 22
select select "49892"
click at [161, 359] on select "Select Stylist Alka Amrita Arun DN Bharti [PERSON_NAME] Owner [PERSON_NAME] DN …" at bounding box center [206, 370] width 90 height 22
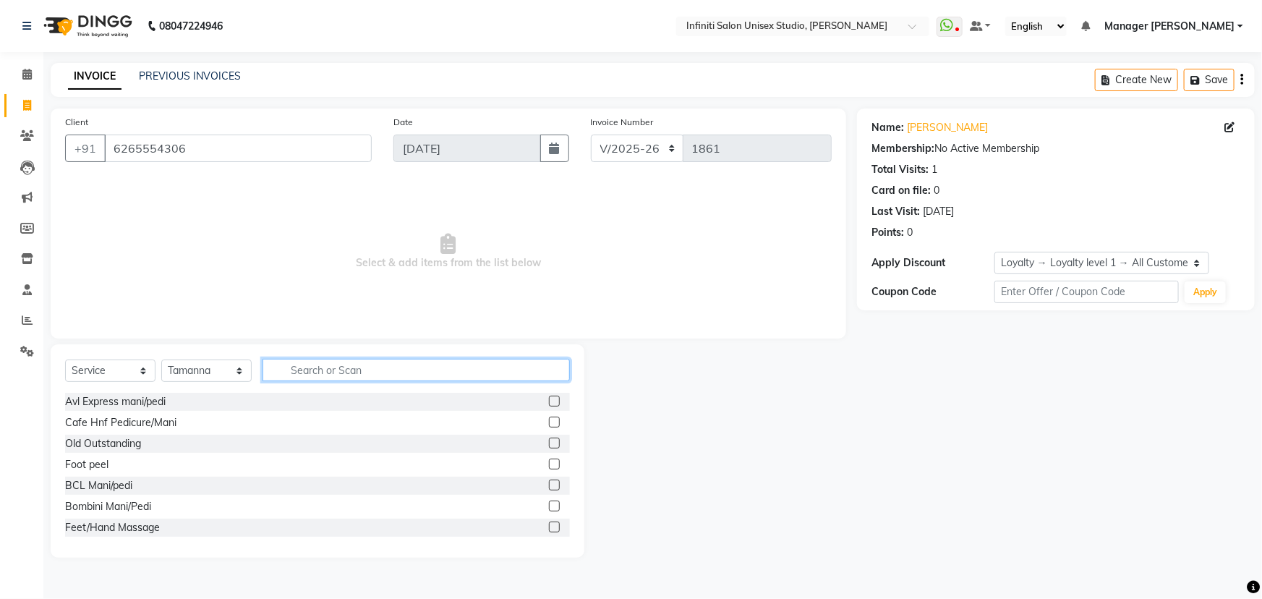
click at [311, 368] on input "text" at bounding box center [415, 370] width 307 height 22
type input "der"
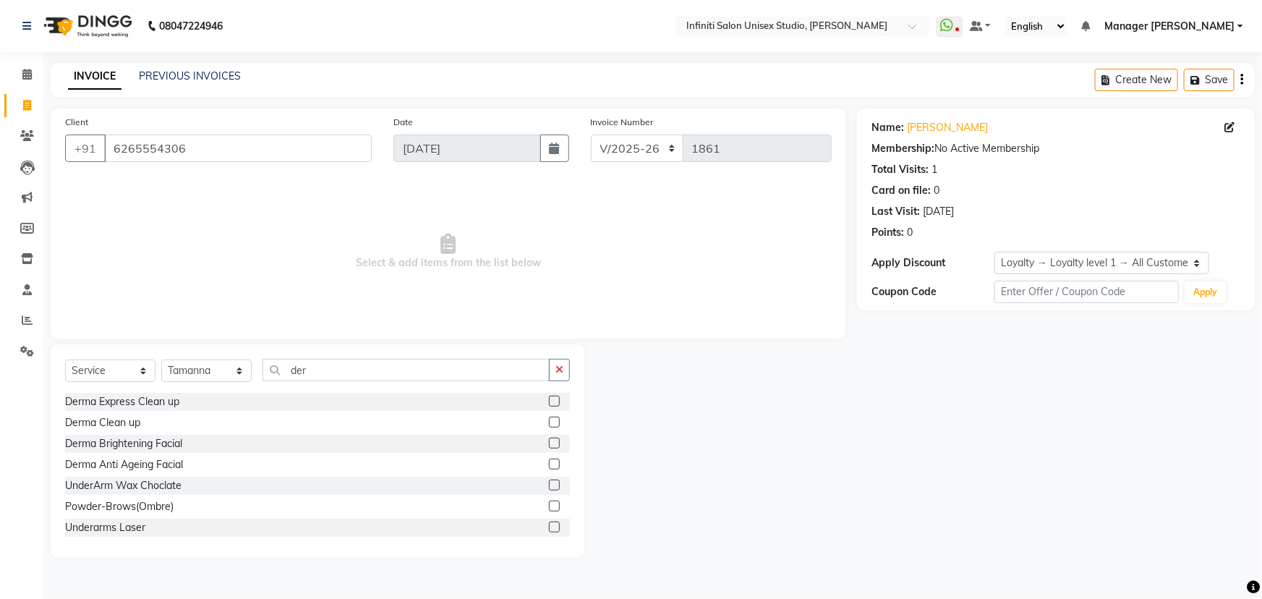
click at [549, 442] on label at bounding box center [554, 442] width 11 height 11
click at [549, 442] on input "checkbox" at bounding box center [553, 443] width 9 height 9
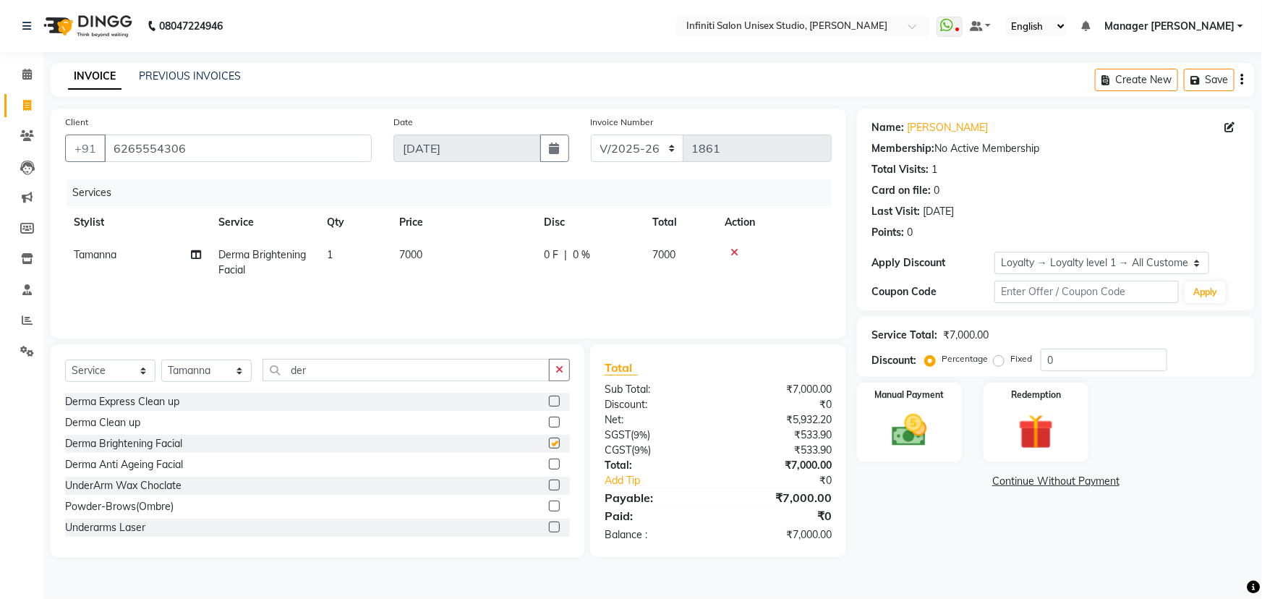
checkbox input "false"
click at [556, 253] on span "0 F" at bounding box center [551, 254] width 14 height 15
select select "49892"
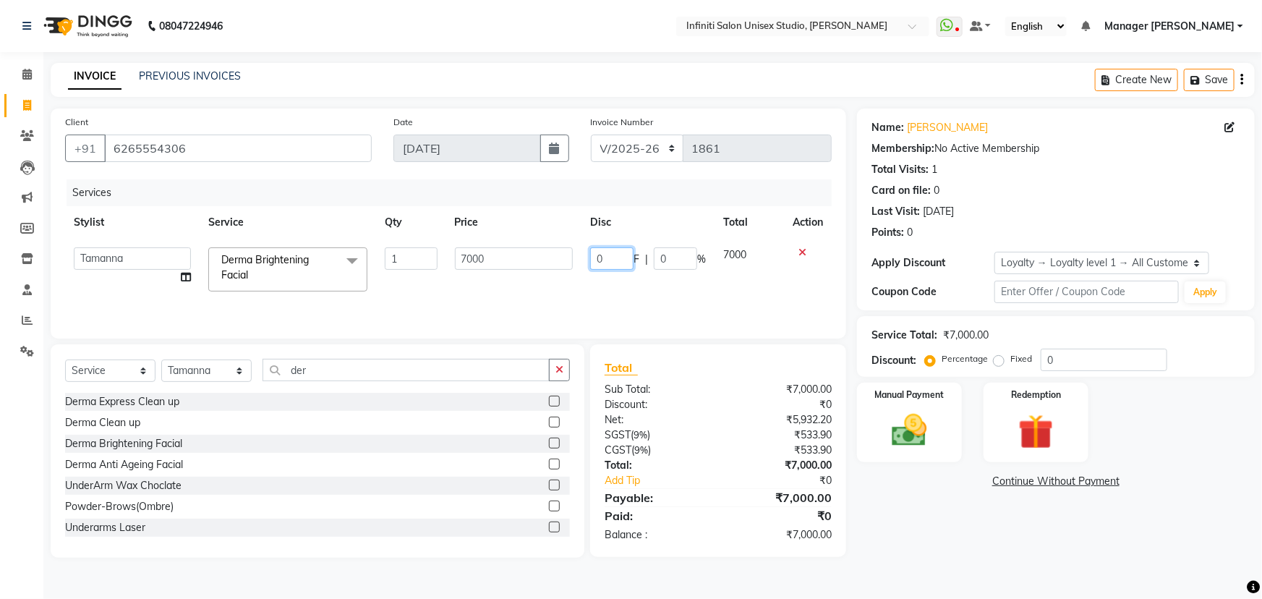
click at [616, 260] on input "0" at bounding box center [611, 258] width 43 height 22
type input "02000"
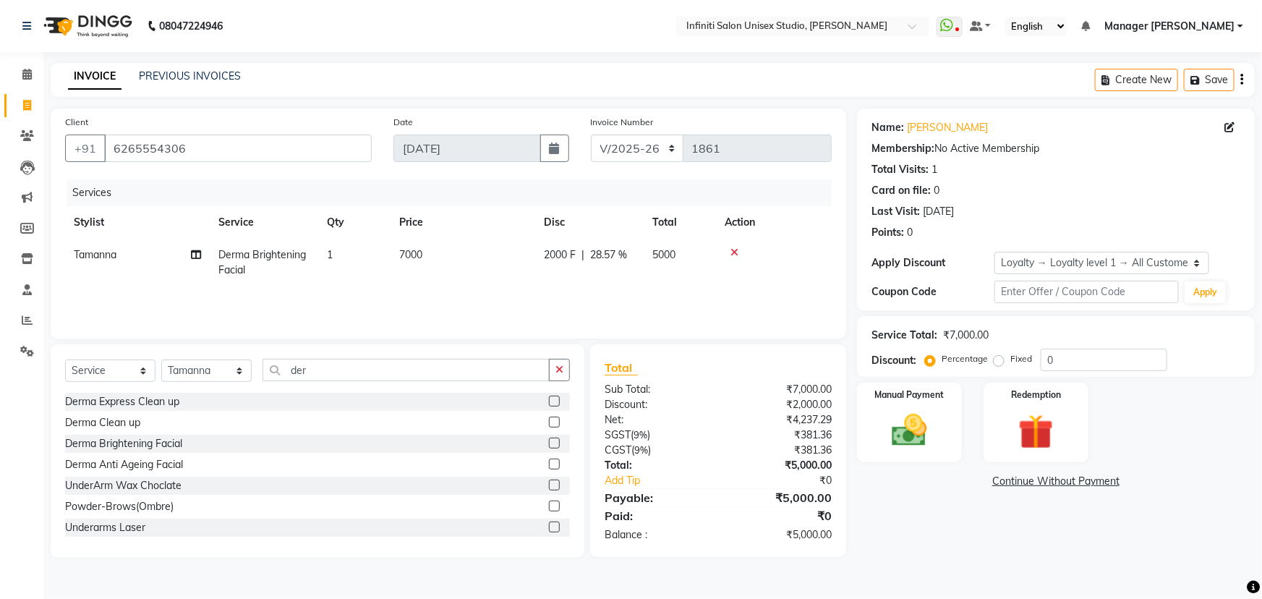
click at [602, 294] on div "Services Stylist Service Qty Price Disc Total Action Tamanna Derma Brightening …" at bounding box center [448, 251] width 766 height 145
click at [561, 370] on icon "button" at bounding box center [559, 369] width 8 height 10
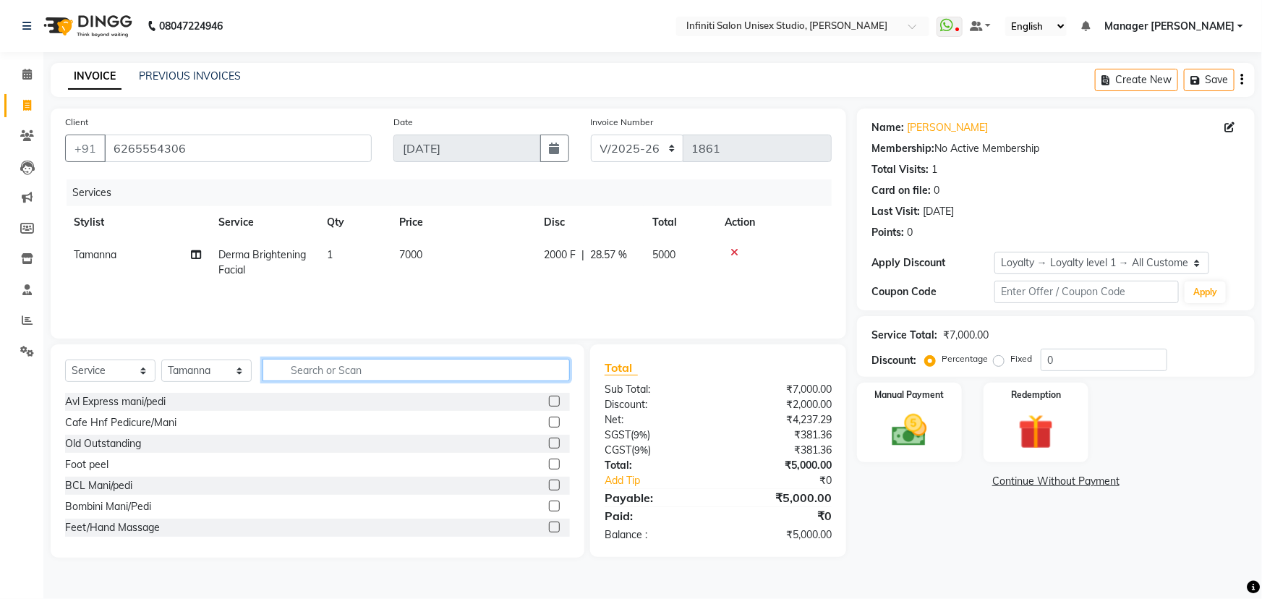
click at [294, 374] on input "text" at bounding box center [415, 370] width 307 height 22
type input "face"
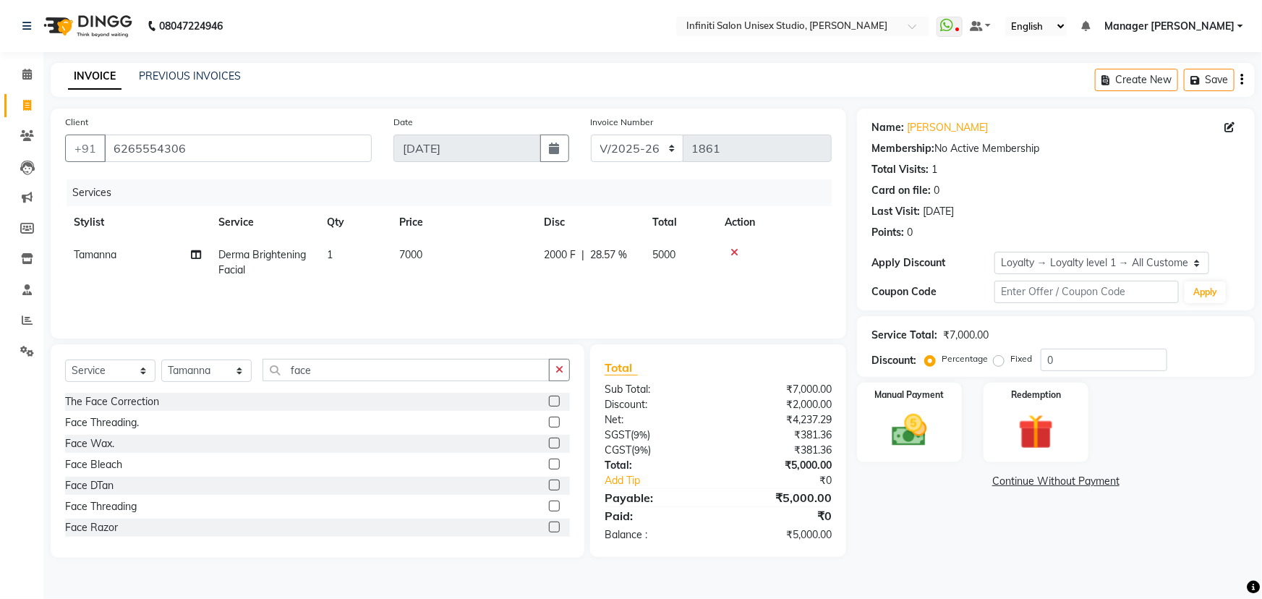
click at [549, 526] on label at bounding box center [554, 526] width 11 height 11
click at [549, 526] on input "checkbox" at bounding box center [553, 527] width 9 height 9
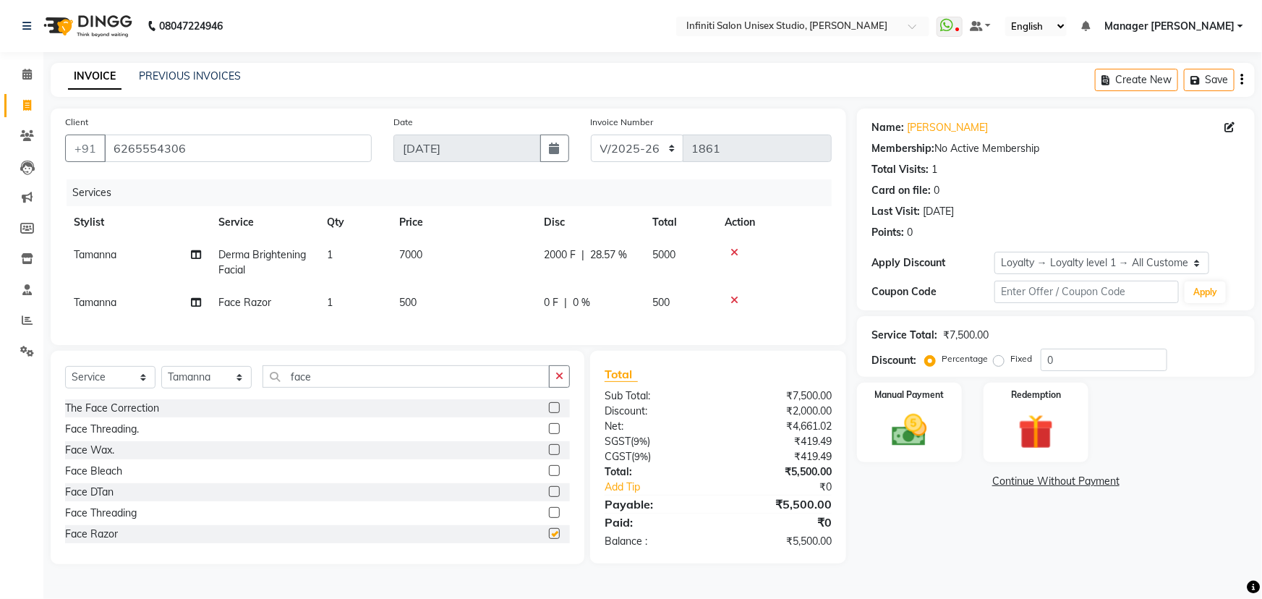
checkbox input "false"
click at [411, 258] on span "7000" at bounding box center [410, 254] width 23 height 13
select select "49892"
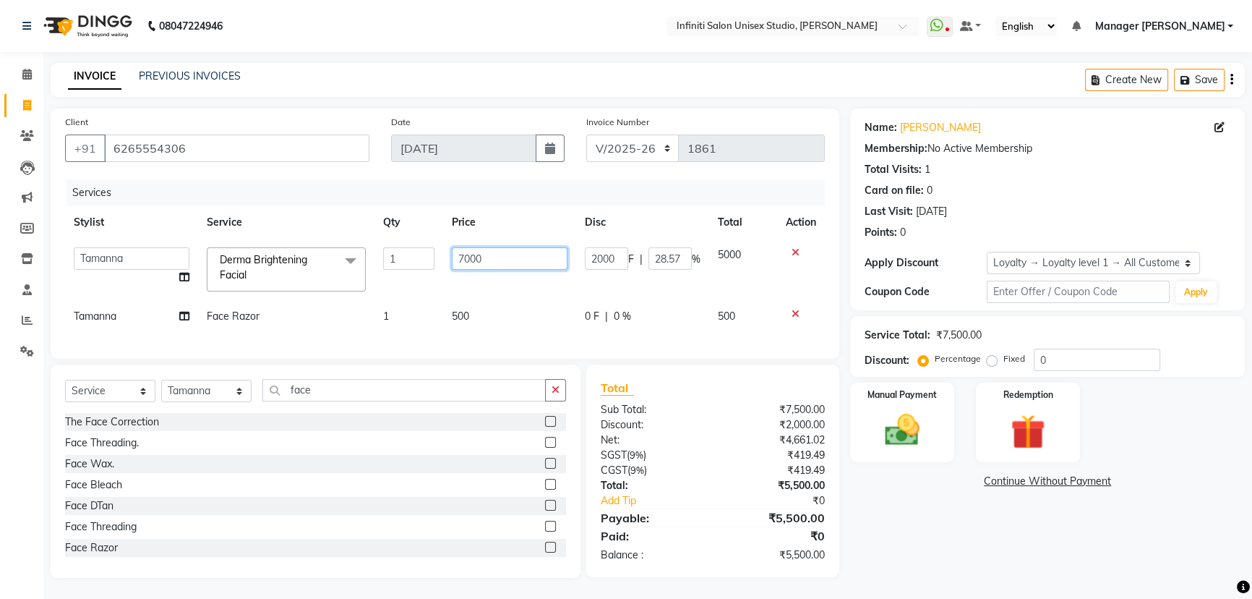
drag, startPoint x: 487, startPoint y: 251, endPoint x: 458, endPoint y: 266, distance: 33.3
click at [458, 266] on input "7000" at bounding box center [510, 258] width 116 height 22
type input "5500"
click at [505, 304] on td "500" at bounding box center [509, 316] width 133 height 33
select select "49892"
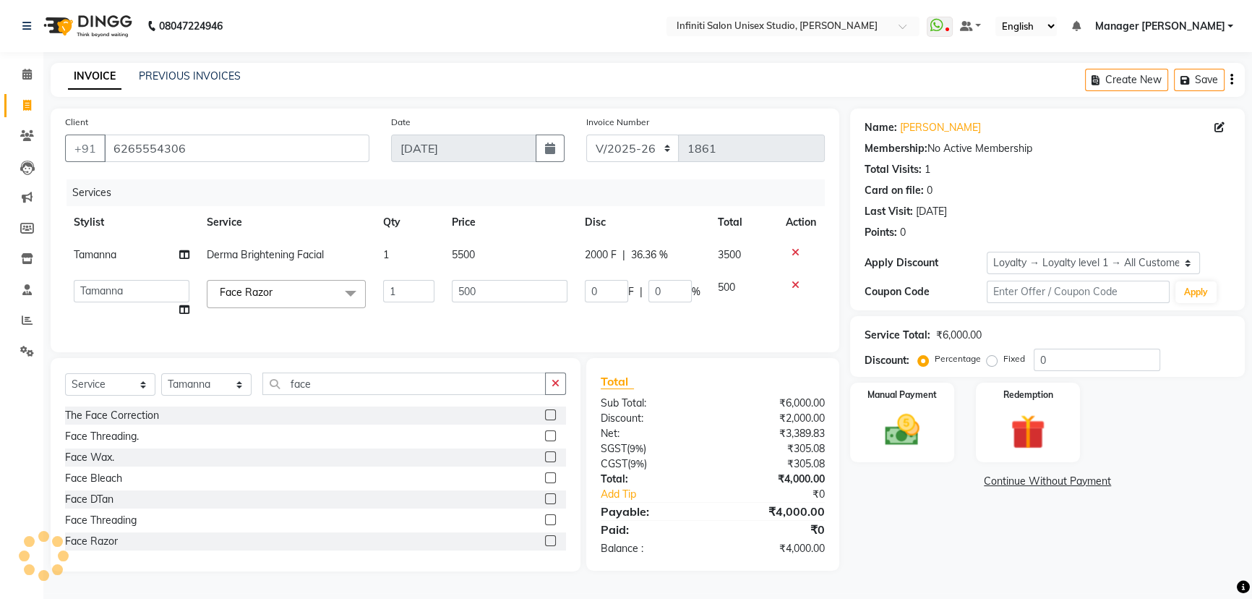
click at [604, 253] on span "2000 F" at bounding box center [601, 254] width 32 height 15
select select "49892"
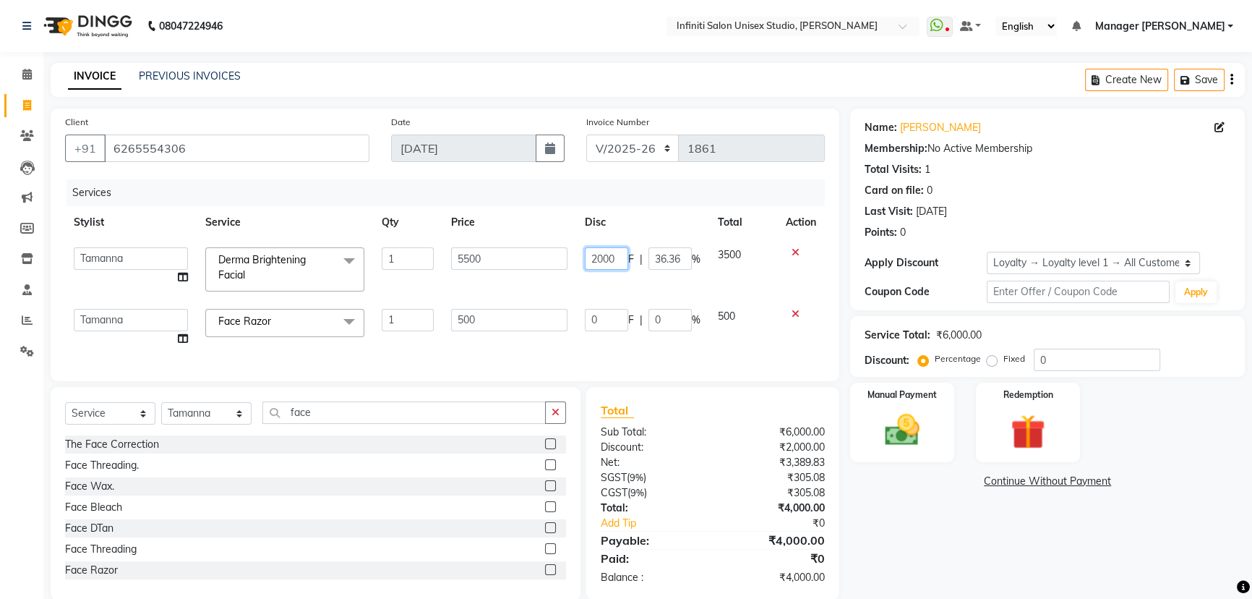
drag, startPoint x: 617, startPoint y: 257, endPoint x: 578, endPoint y: 260, distance: 39.2
click at [578, 260] on td "2000 F | 36.36 %" at bounding box center [642, 269] width 133 height 61
click at [605, 257] on input "number" at bounding box center [606, 258] width 43 height 22
type input "500"
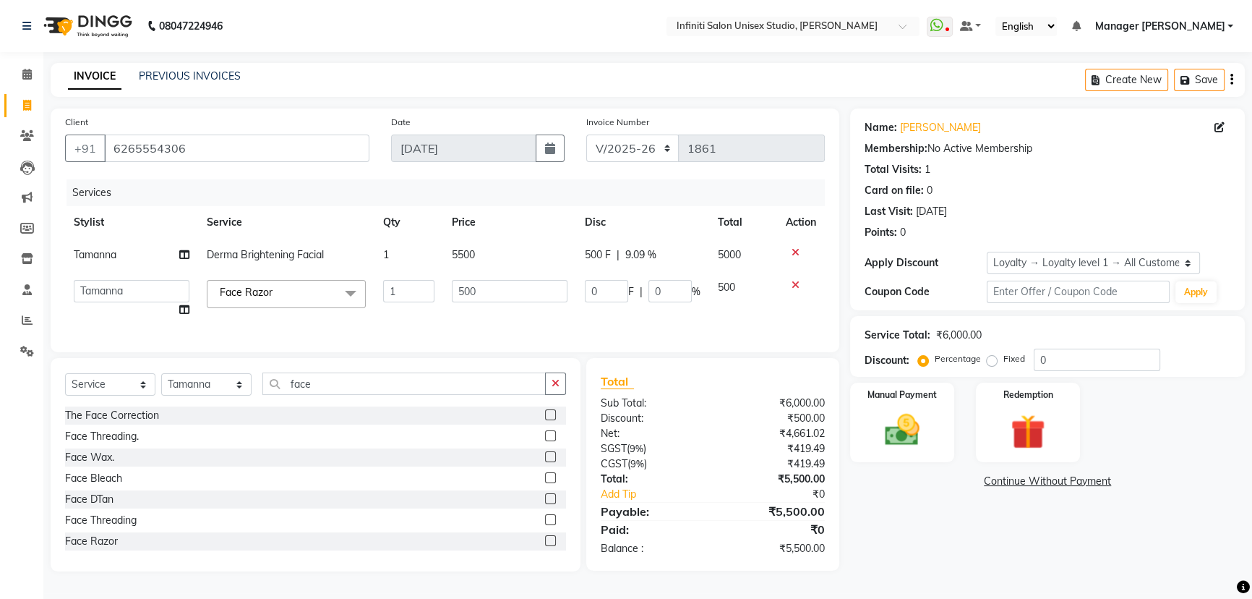
click at [602, 277] on tbody "Tamanna Derma Brightening Facial 1 5500 500 F | 9.09 % 5000 Alka Amrita Arun DN…" at bounding box center [445, 282] width 760 height 87
click at [606, 291] on input "0" at bounding box center [606, 291] width 43 height 22
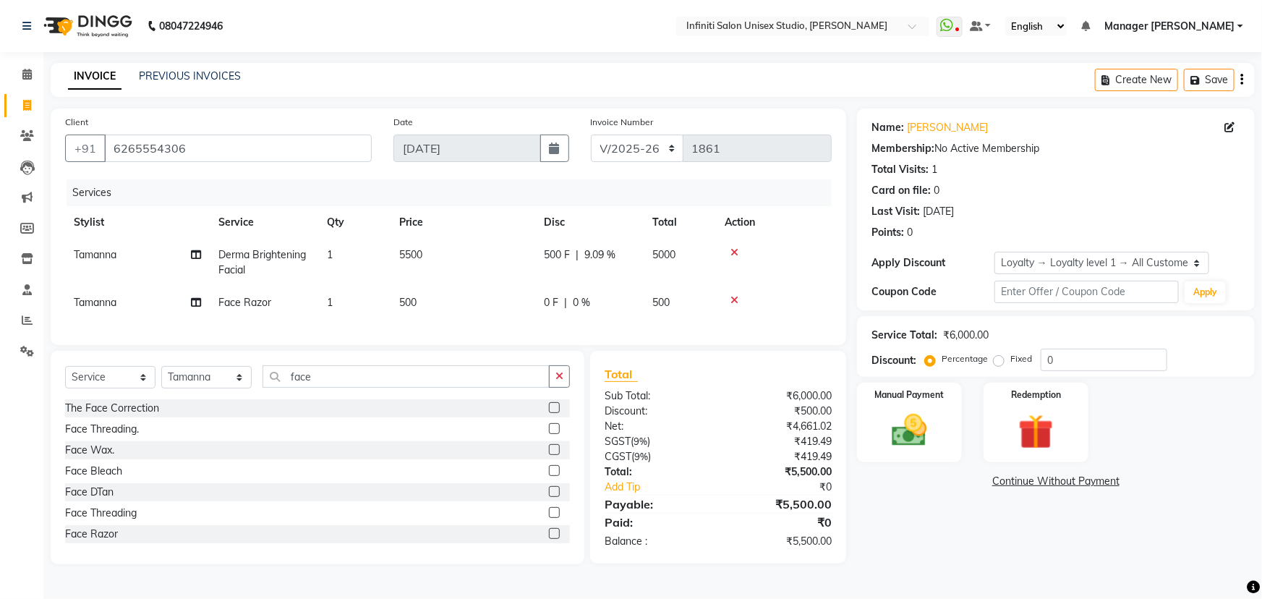
drag, startPoint x: 480, startPoint y: 292, endPoint x: 436, endPoint y: 296, distance: 44.3
click at [430, 299] on td "500" at bounding box center [462, 302] width 145 height 33
select select "49892"
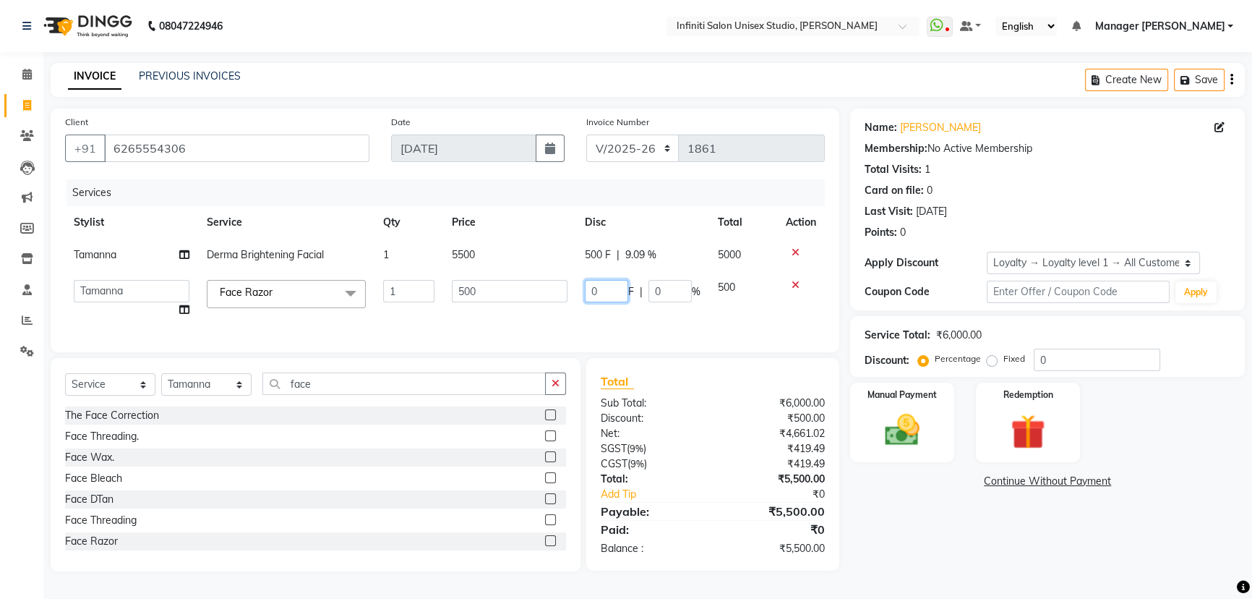
click at [607, 294] on input "0" at bounding box center [606, 291] width 43 height 22
type input "0300"
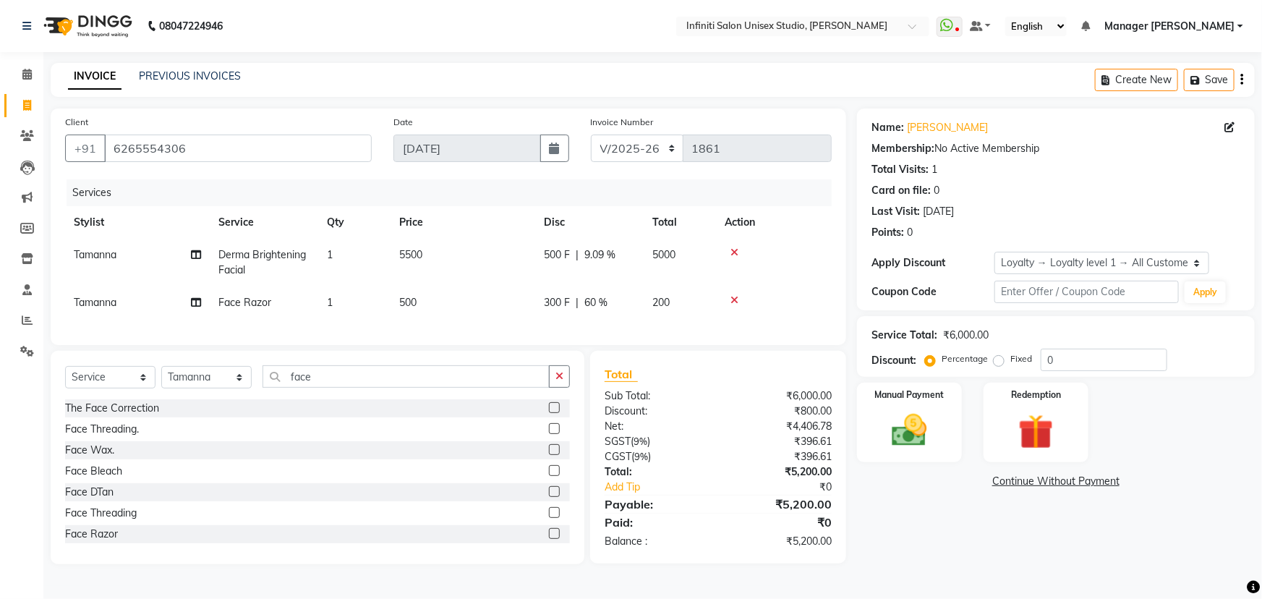
click at [600, 321] on div "Services Stylist Service Qty Price Disc Total Action Tamanna Derma Brightening …" at bounding box center [448, 254] width 766 height 151
click at [117, 388] on select "Select Service Product Membership Package Voucher Prepaid Gift Card" at bounding box center [110, 377] width 90 height 22
select select "product"
click at [65, 376] on select "Select Service Product Membership Package Voucher Prepaid Gift Card" at bounding box center [110, 377] width 90 height 22
click at [556, 381] on icon "button" at bounding box center [559, 376] width 8 height 10
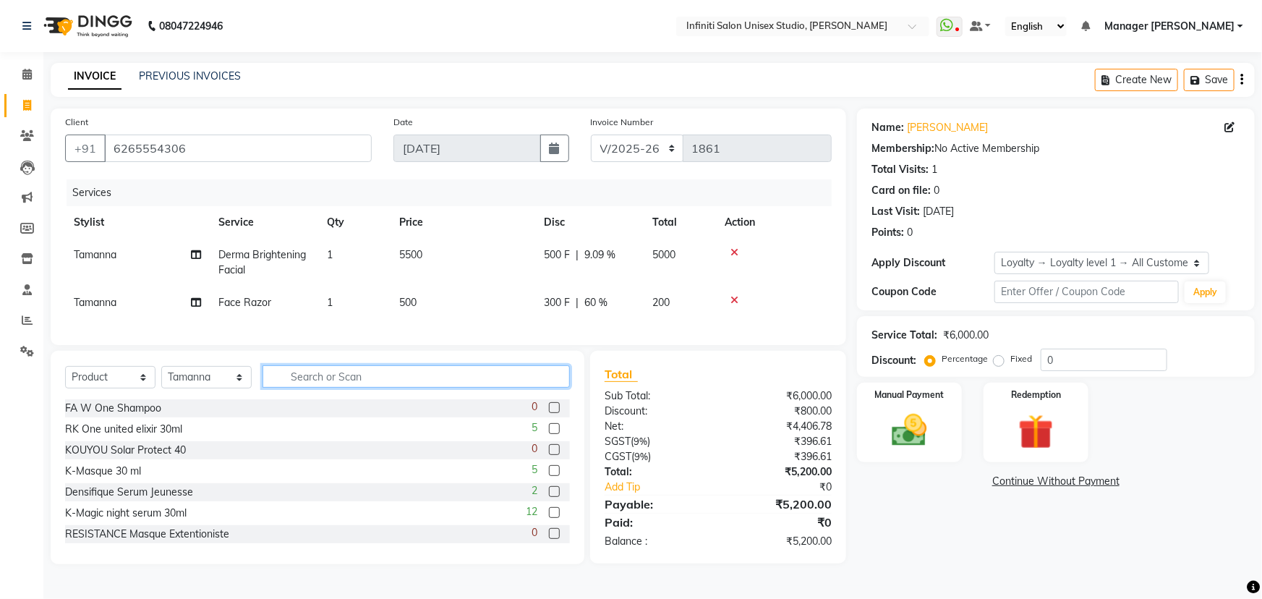
click at [289, 388] on input "text" at bounding box center [415, 376] width 307 height 22
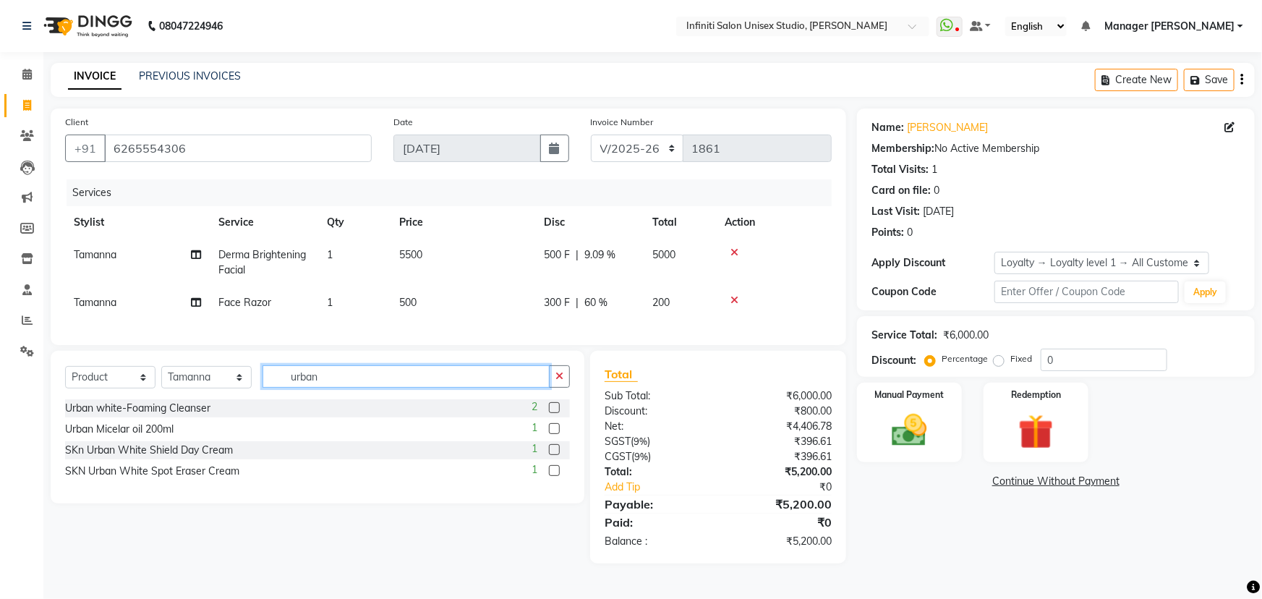
type input "urban"
click at [557, 413] on label at bounding box center [554, 407] width 11 height 11
click at [557, 413] on input "checkbox" at bounding box center [553, 407] width 9 height 9
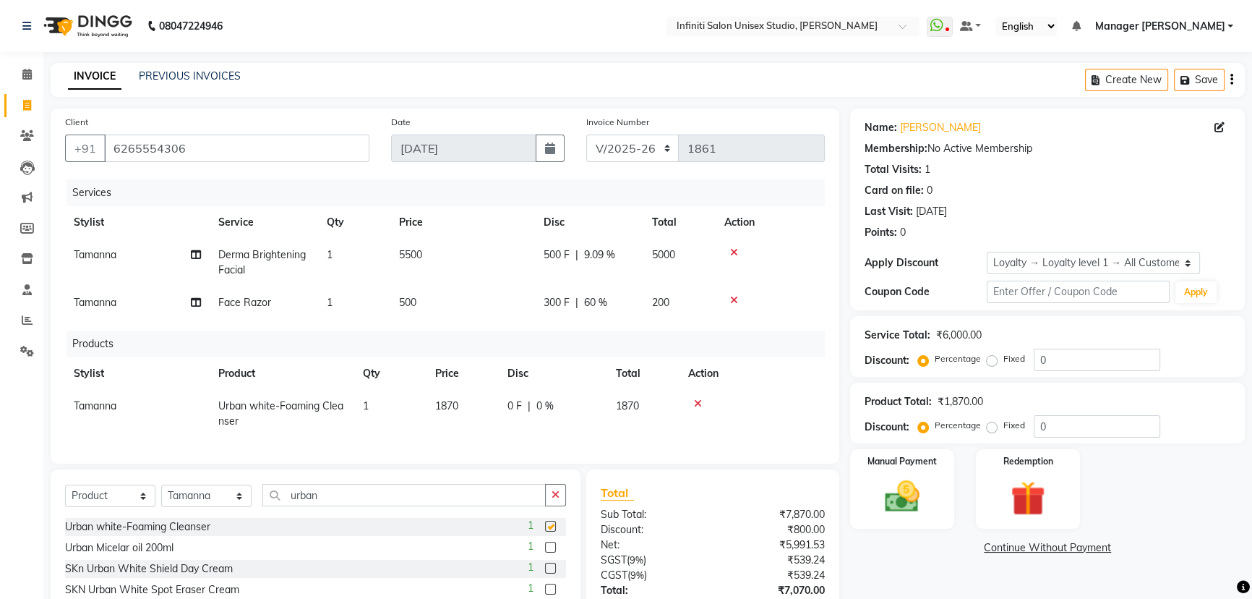
checkbox input "false"
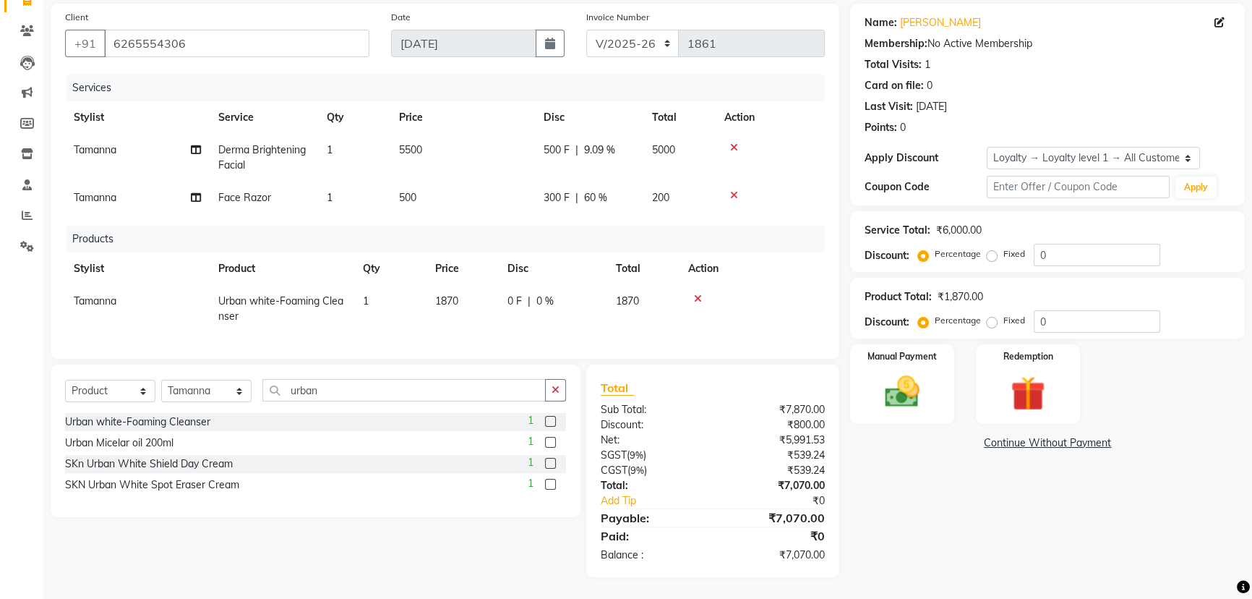
scroll to position [115, 0]
click at [918, 371] on img at bounding box center [902, 391] width 59 height 41
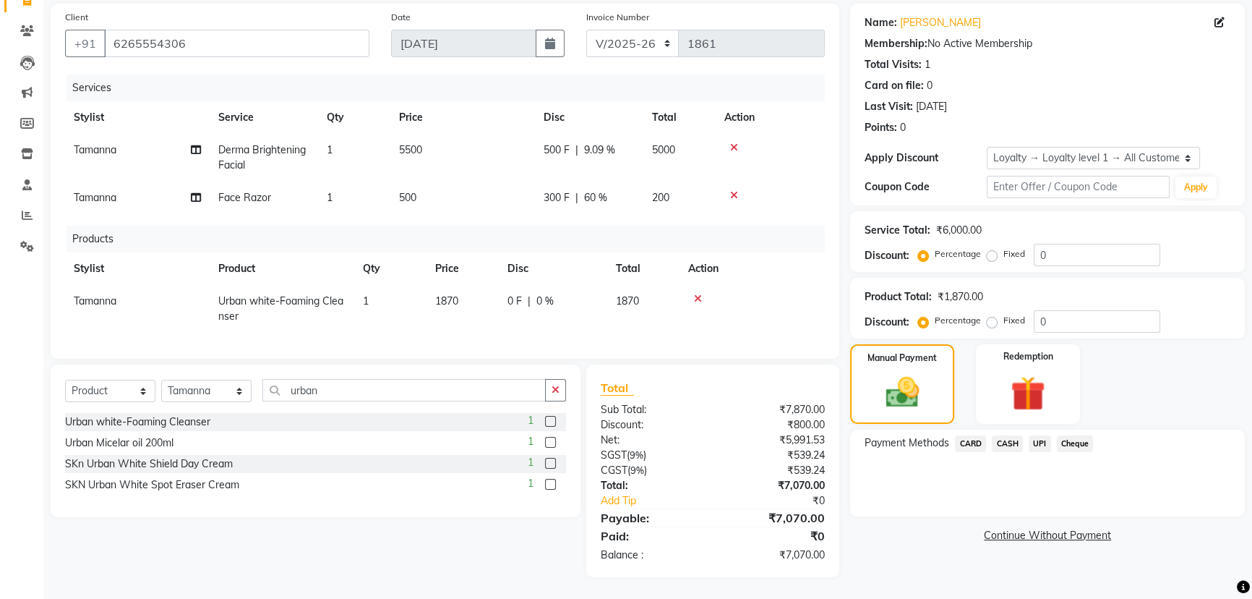
click at [1038, 436] on span "UPI" at bounding box center [1040, 443] width 22 height 17
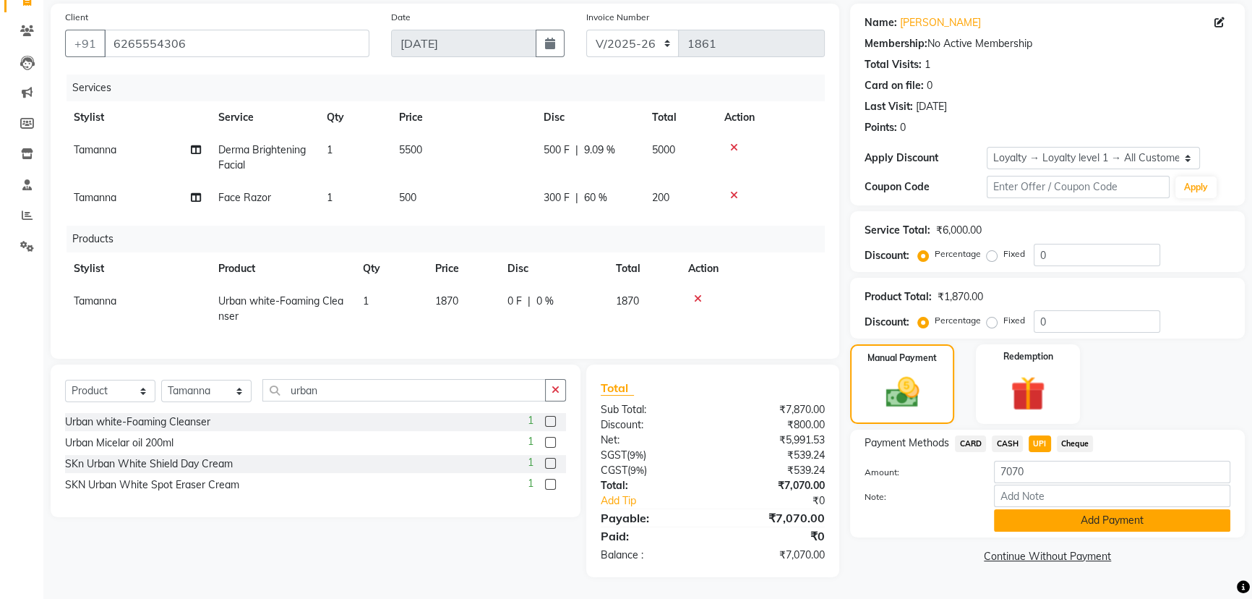
click at [1113, 515] on button "Add Payment" at bounding box center [1112, 520] width 236 height 22
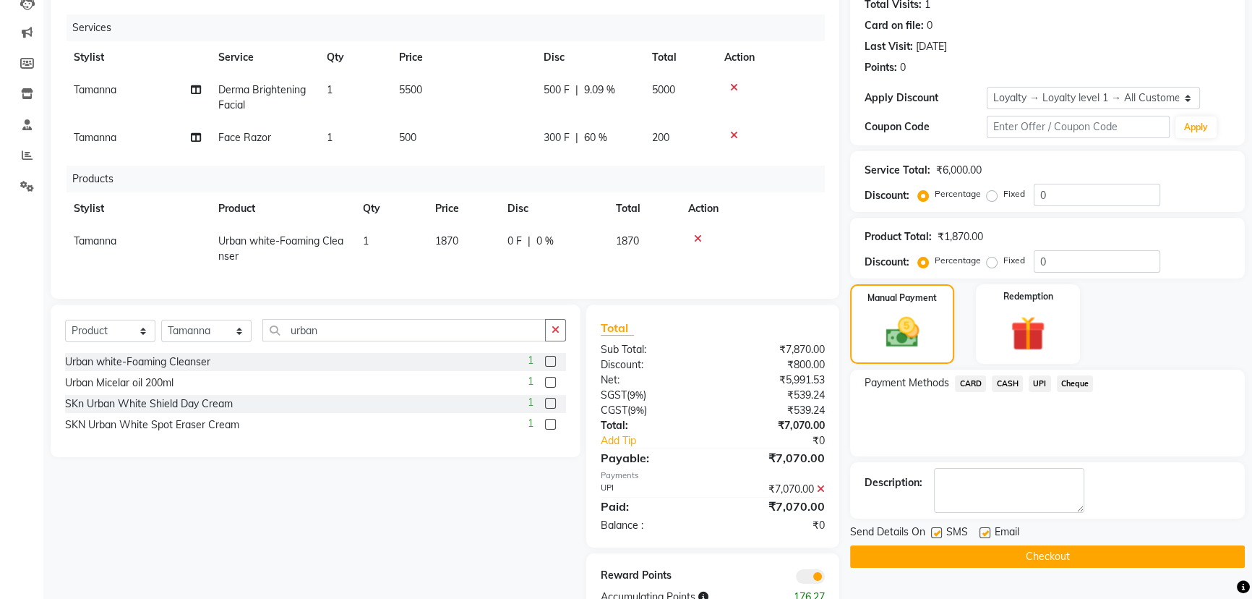
scroll to position [217, 0]
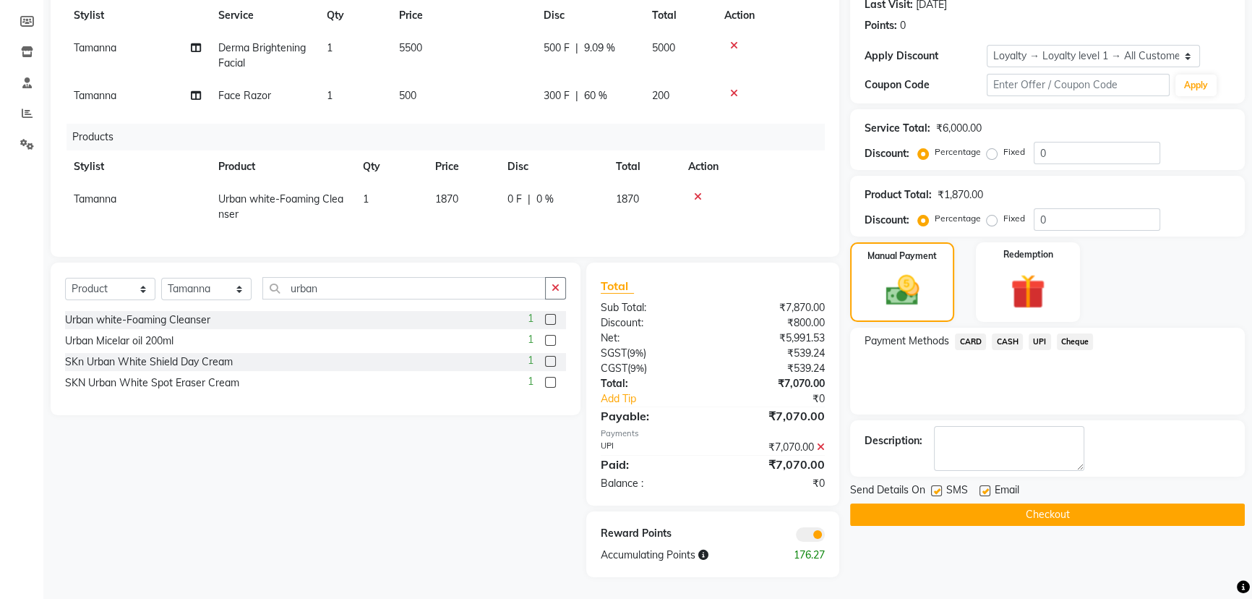
click at [1114, 505] on button "Checkout" at bounding box center [1047, 514] width 395 height 22
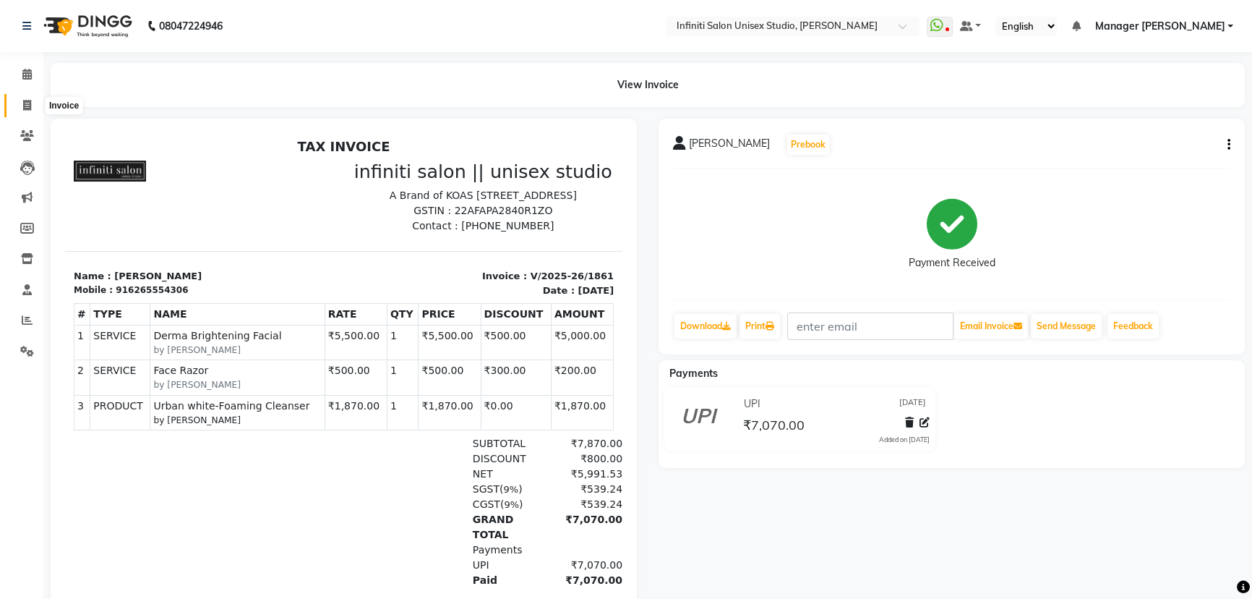
click at [23, 107] on icon at bounding box center [27, 105] width 8 height 11
select select "6511"
select select "service"
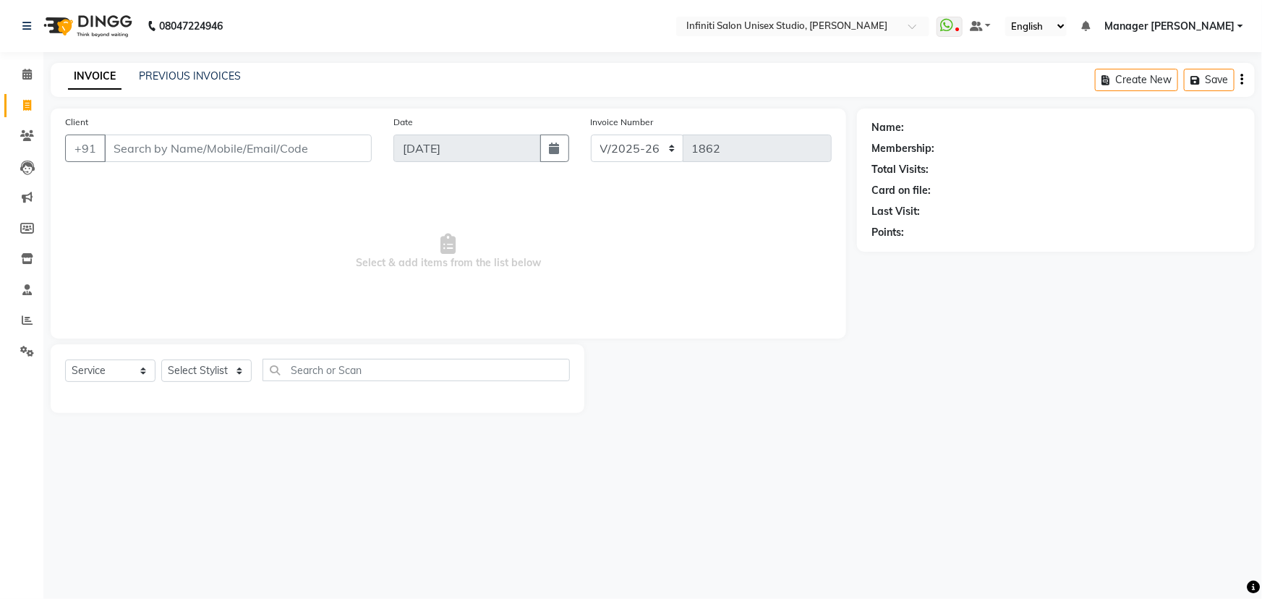
click at [161, 152] on input "Client" at bounding box center [238, 147] width 268 height 27
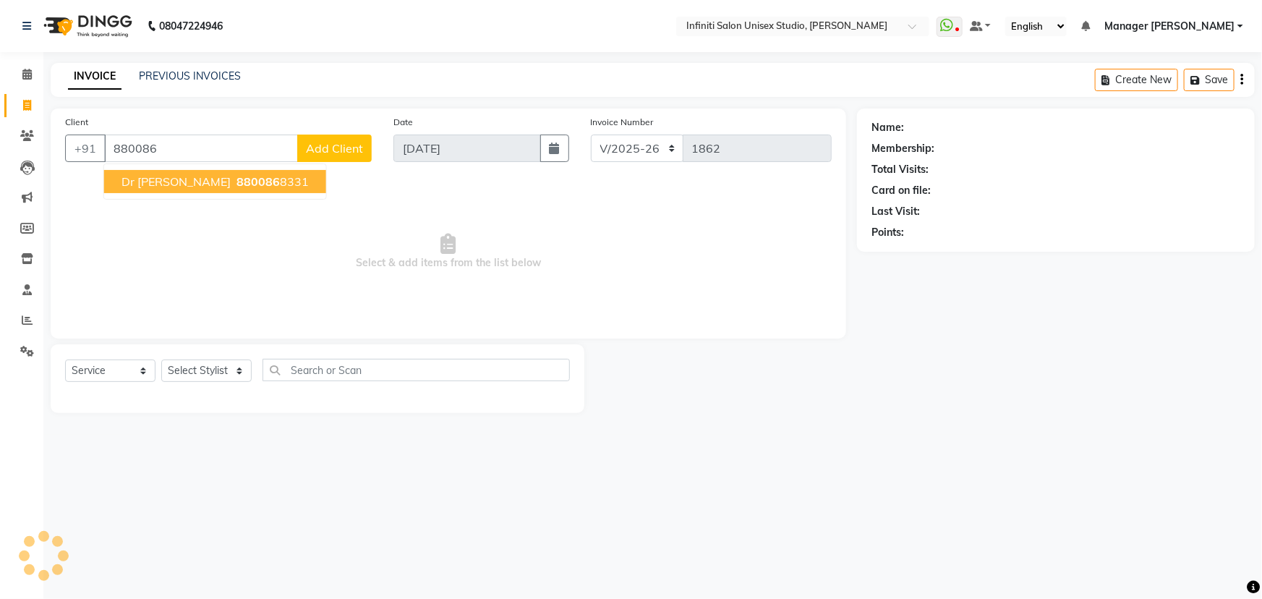
click at [179, 181] on span "Dr Prawalika" at bounding box center [175, 181] width 109 height 14
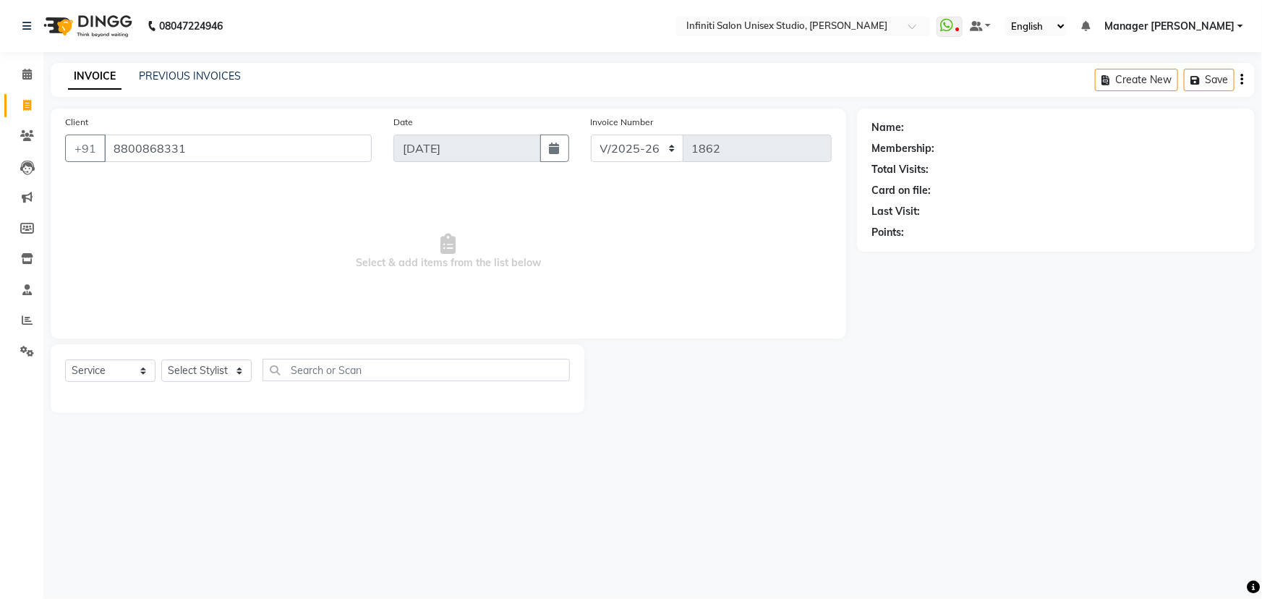
type input "8800868331"
select select "1: Object"
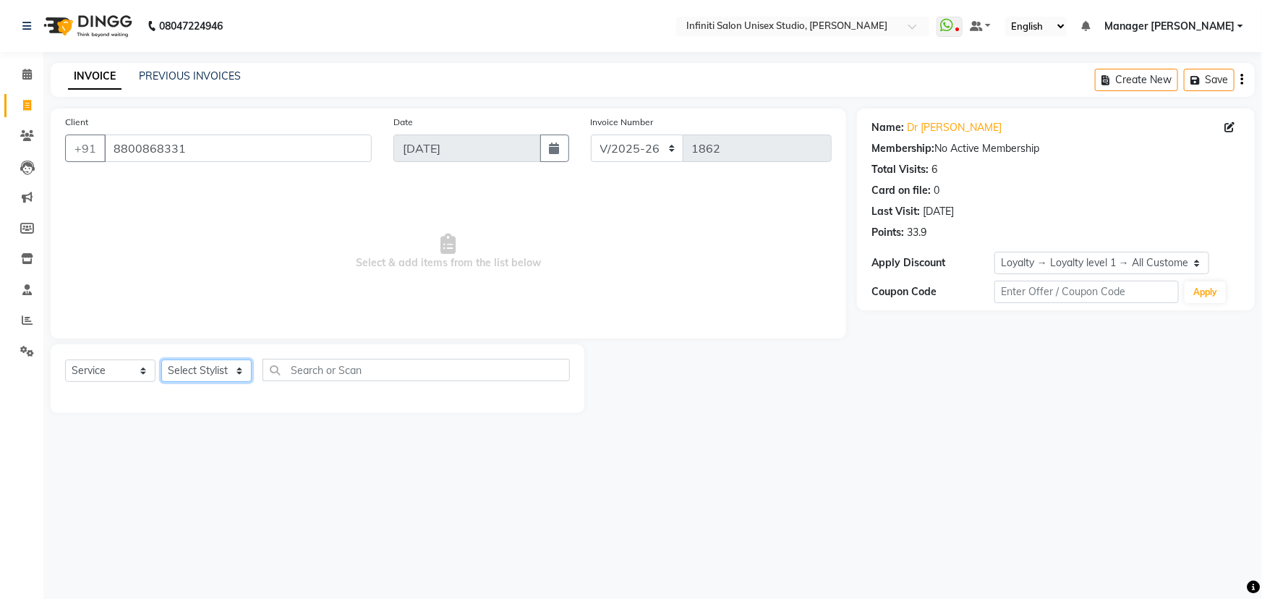
click at [217, 376] on select "Select Stylist Alka Amrita Arun DN Bharti Nigam Ishu Krishna Owner Pooja Rahul …" at bounding box center [206, 370] width 90 height 22
select select "49888"
click at [161, 359] on select "Select Stylist Alka Amrita Arun DN Bharti Nigam Ishu Krishna Owner Pooja Rahul …" at bounding box center [206, 370] width 90 height 22
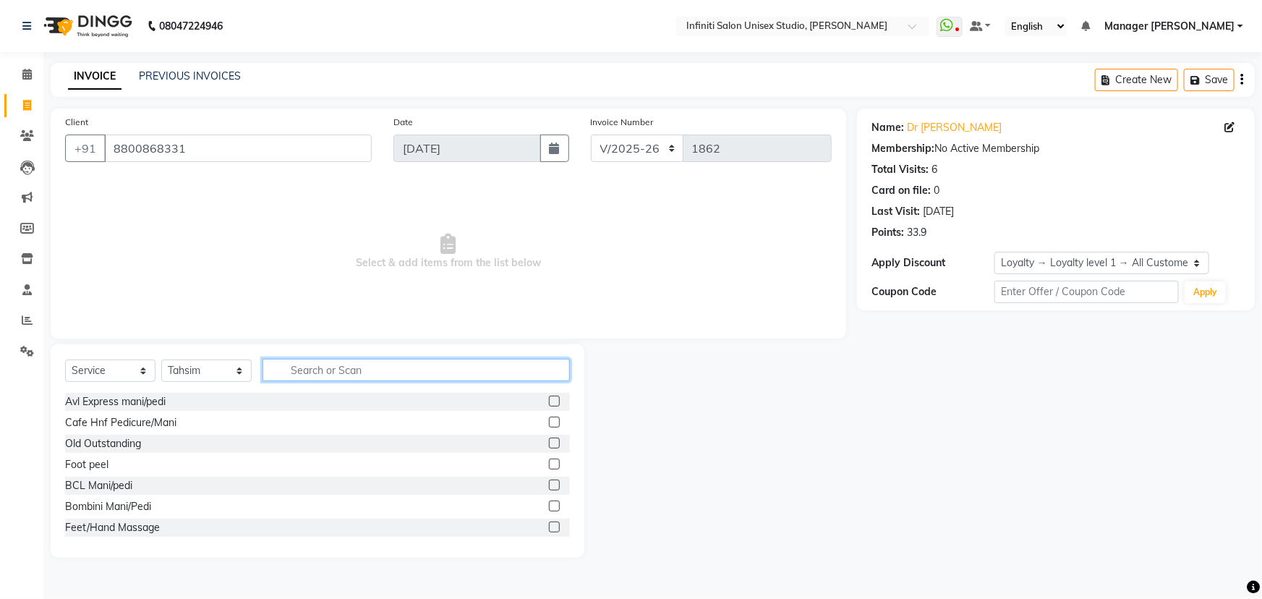
click at [305, 368] on input "text" at bounding box center [415, 370] width 307 height 22
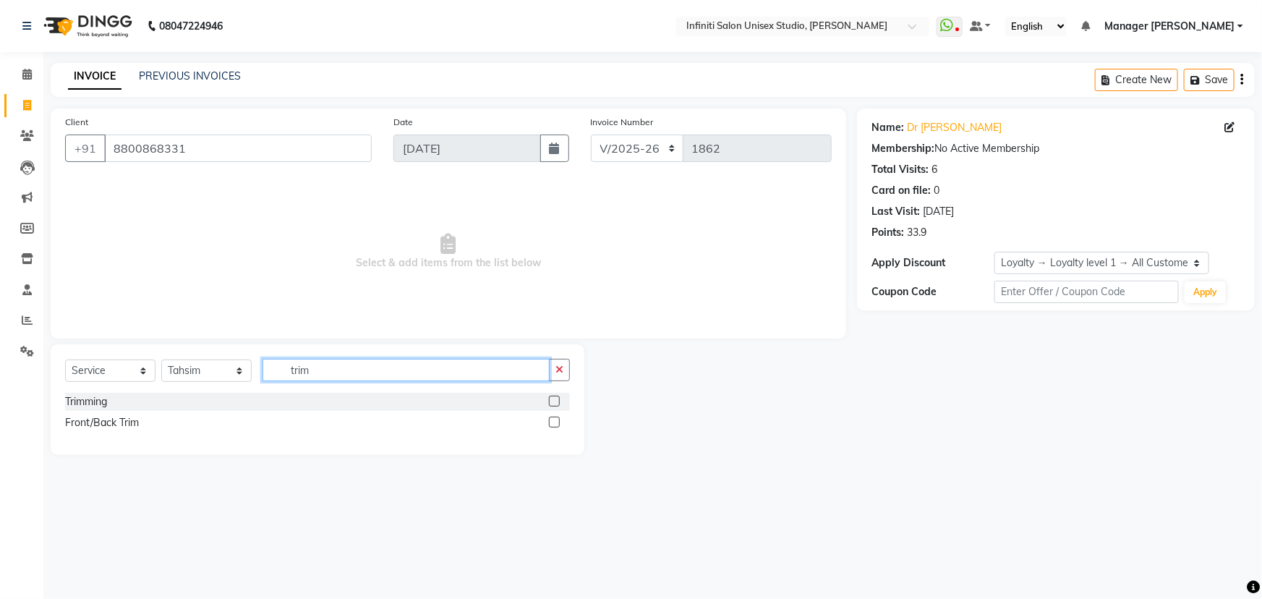
type input "trim"
click at [557, 398] on label at bounding box center [554, 400] width 11 height 11
click at [557, 398] on input "checkbox" at bounding box center [553, 401] width 9 height 9
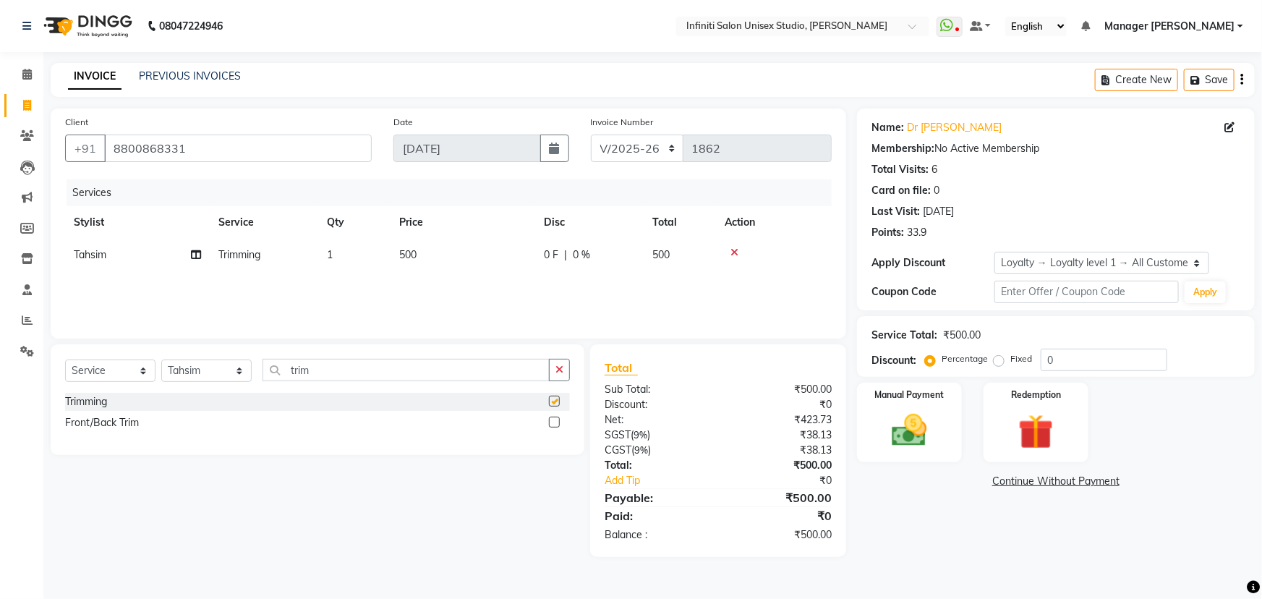
checkbox input "false"
click at [414, 248] on span "500" at bounding box center [407, 254] width 17 height 13
select select "49888"
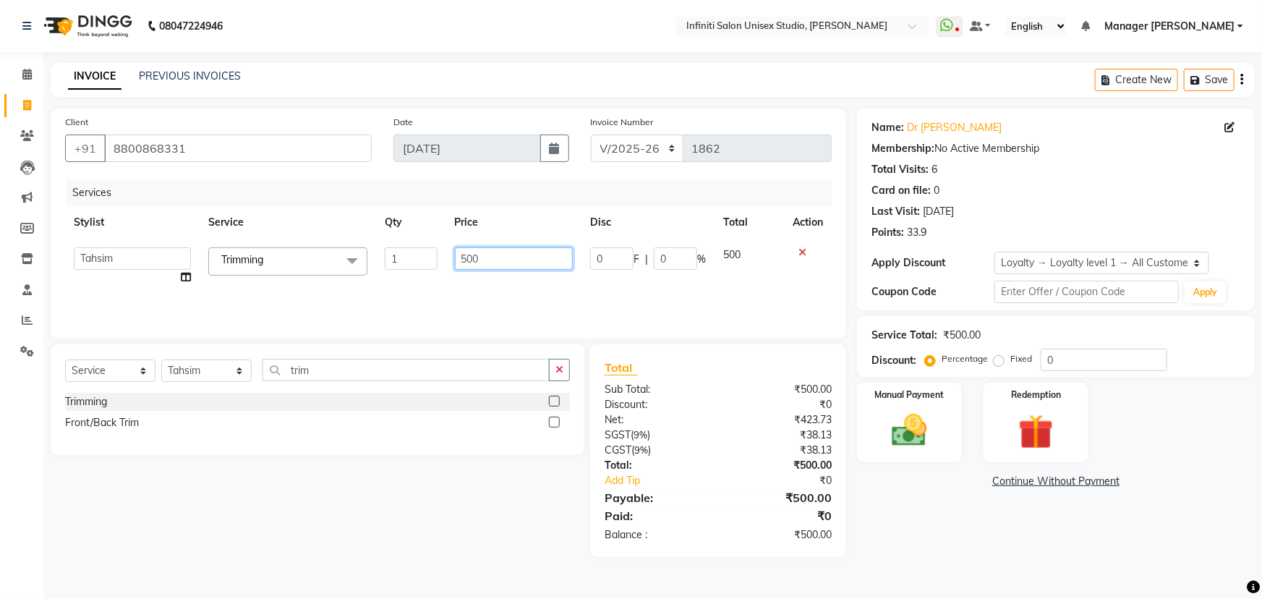
click at [482, 254] on input "500" at bounding box center [514, 258] width 119 height 22
type input "5"
type input "700"
click at [500, 275] on div "Services Stylist Service Qty Price Disc Total Action Alka Amrita Arun DN Bharti…" at bounding box center [448, 251] width 766 height 145
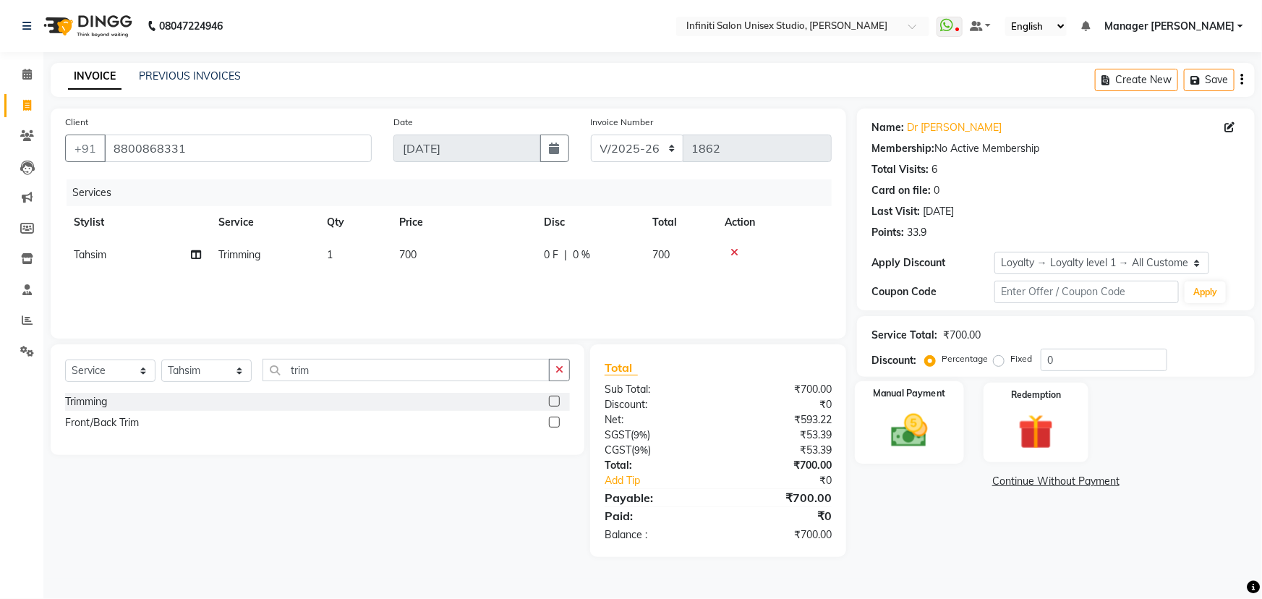
click at [929, 416] on img at bounding box center [909, 430] width 59 height 42
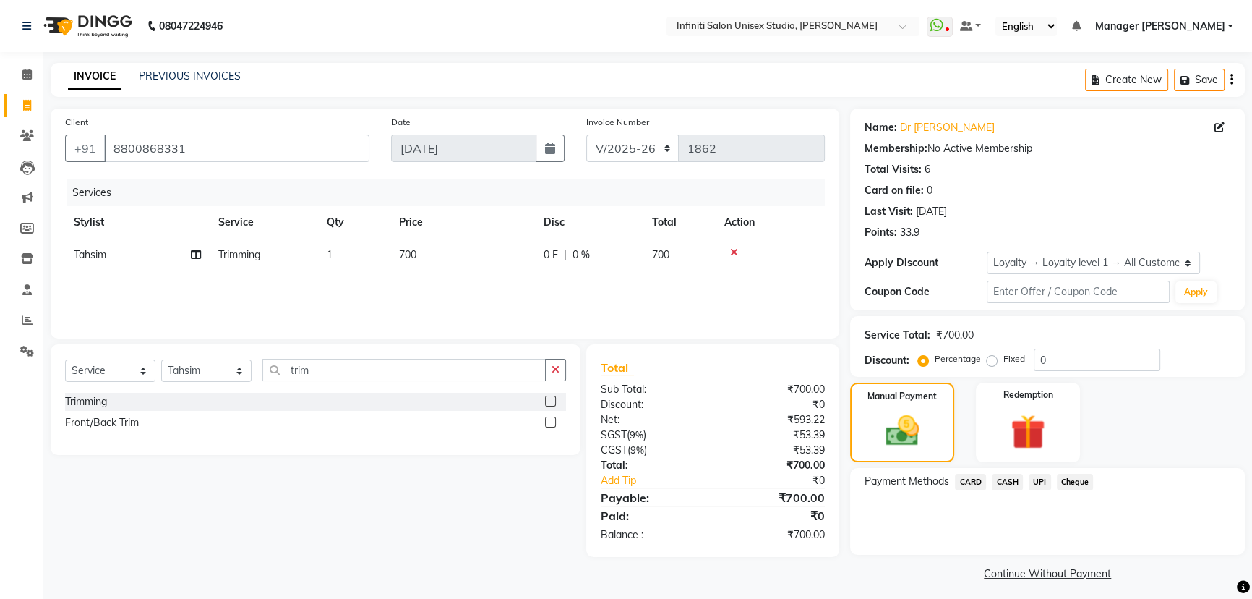
click at [1041, 484] on span "UPI" at bounding box center [1040, 482] width 22 height 17
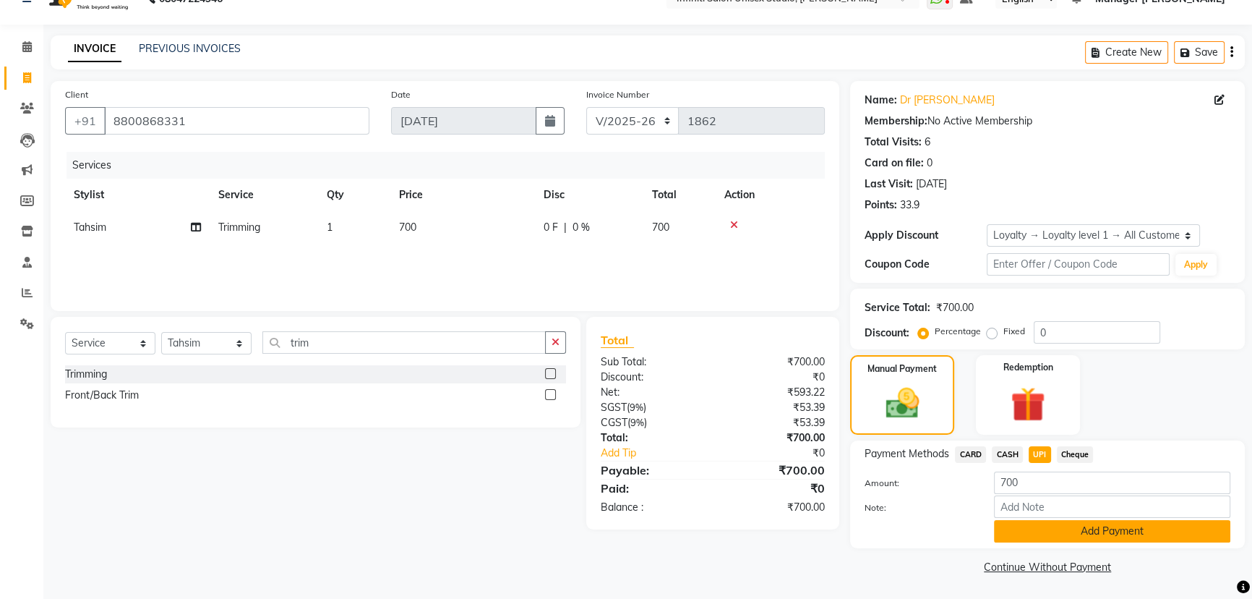
click at [1100, 523] on button "Add Payment" at bounding box center [1112, 531] width 236 height 22
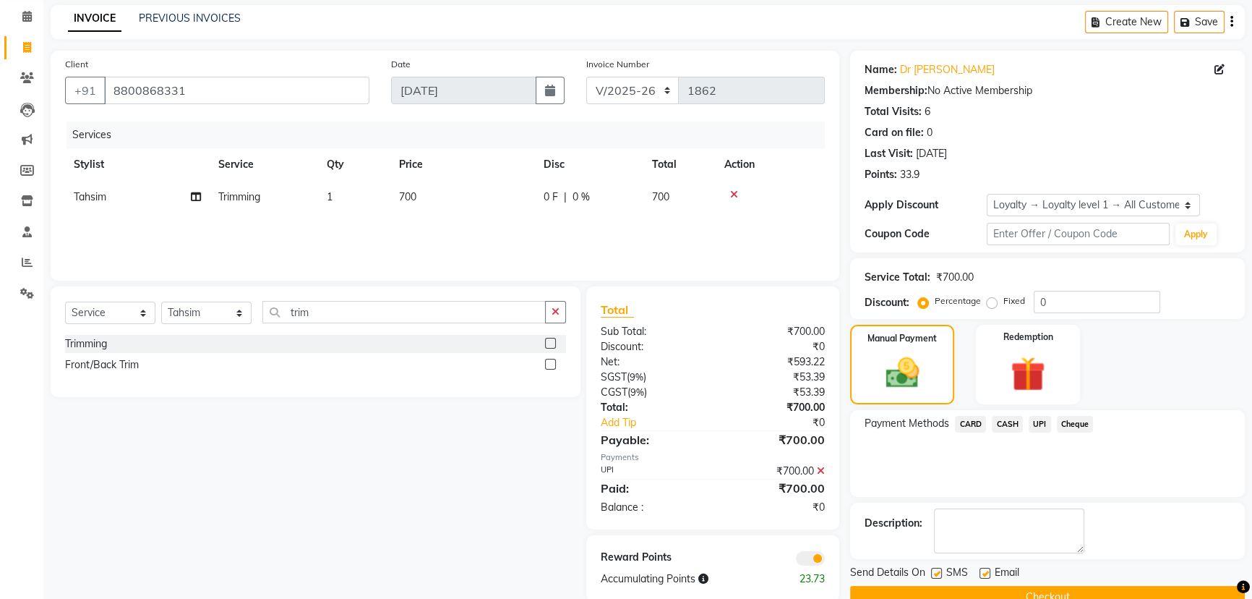
scroll to position [87, 0]
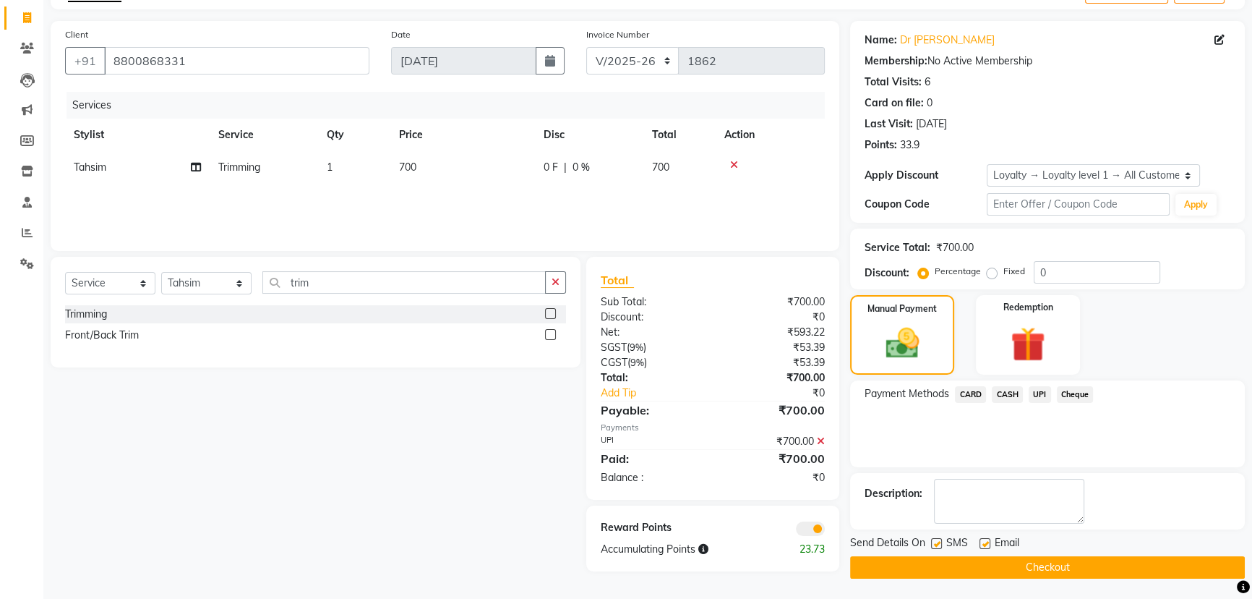
click at [1112, 563] on button "Checkout" at bounding box center [1047, 567] width 395 height 22
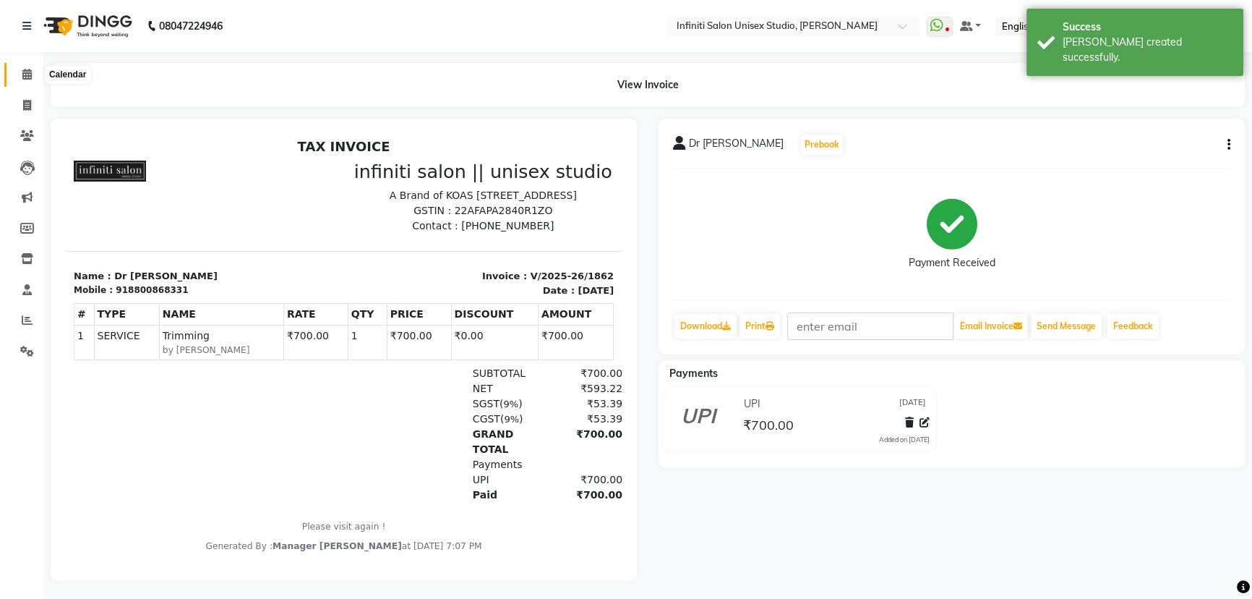
click at [27, 69] on icon at bounding box center [26, 74] width 9 height 11
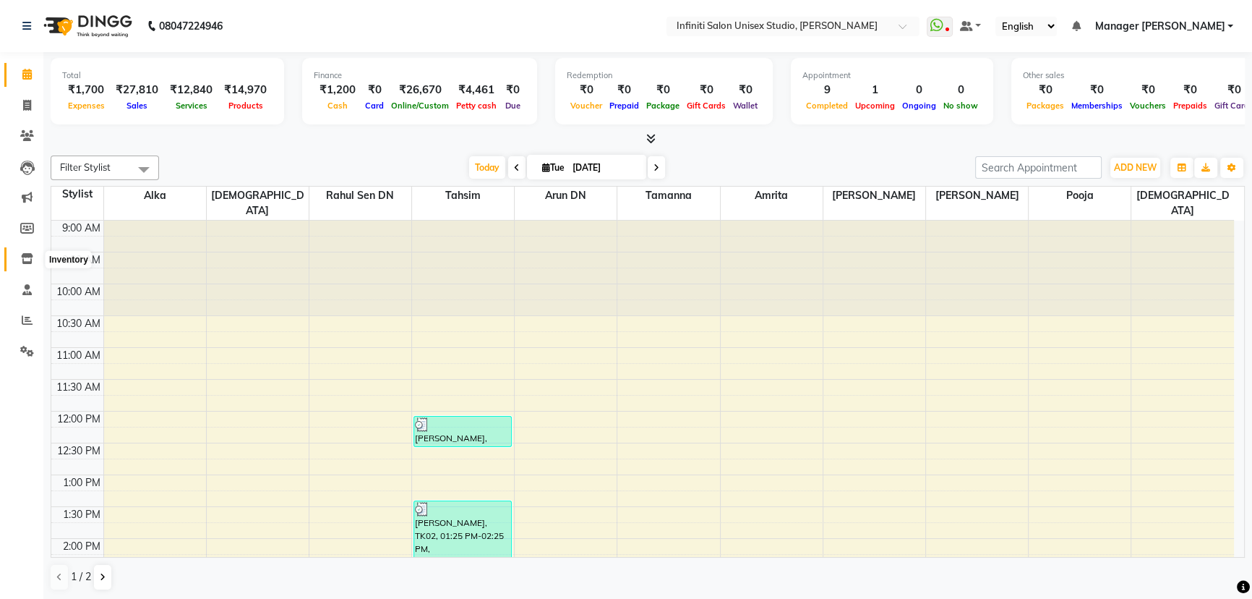
click at [23, 260] on icon at bounding box center [27, 258] width 12 height 11
select select
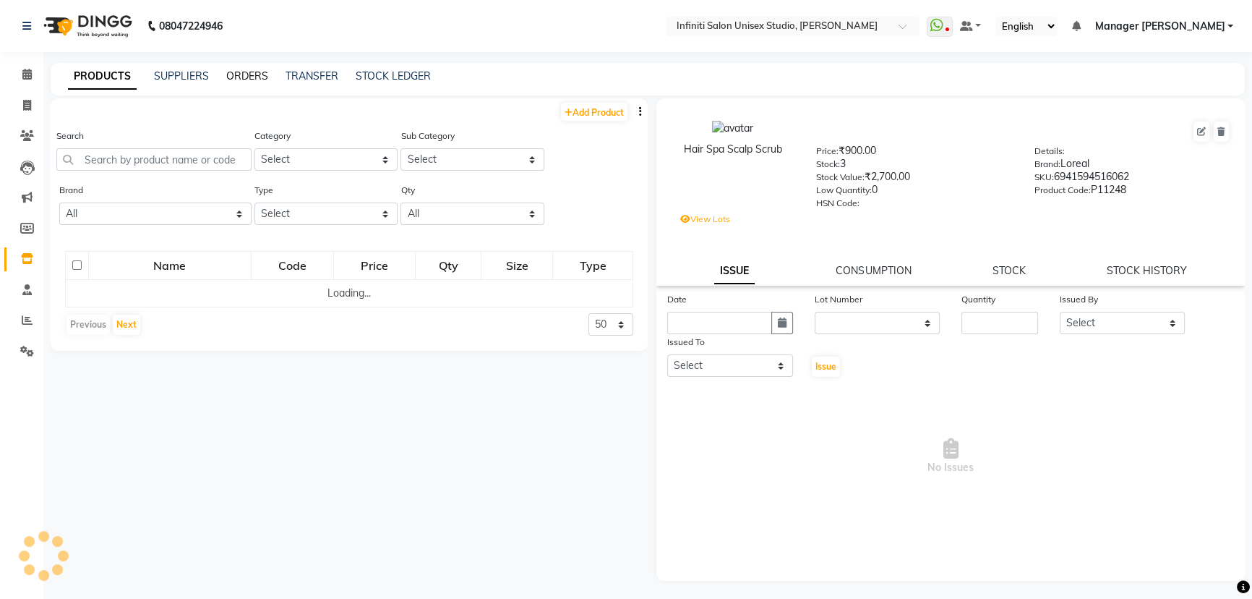
click at [228, 77] on link "ORDERS" at bounding box center [247, 75] width 42 height 13
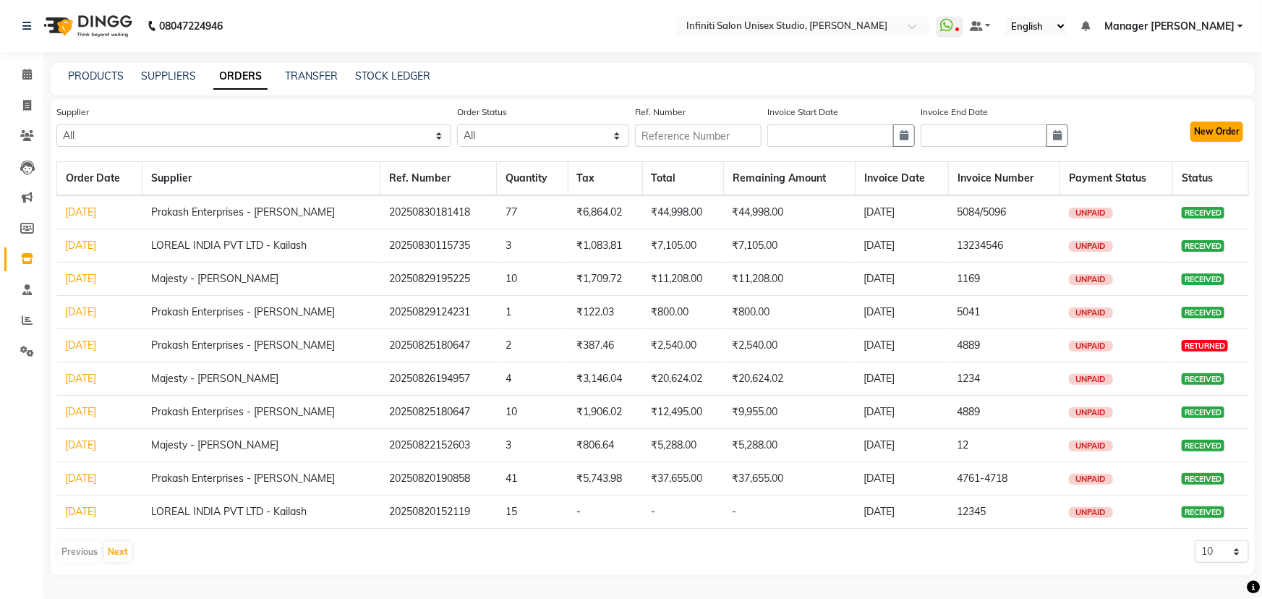
click at [1214, 123] on button "New Order" at bounding box center [1216, 131] width 53 height 20
select select "true"
select select "2851"
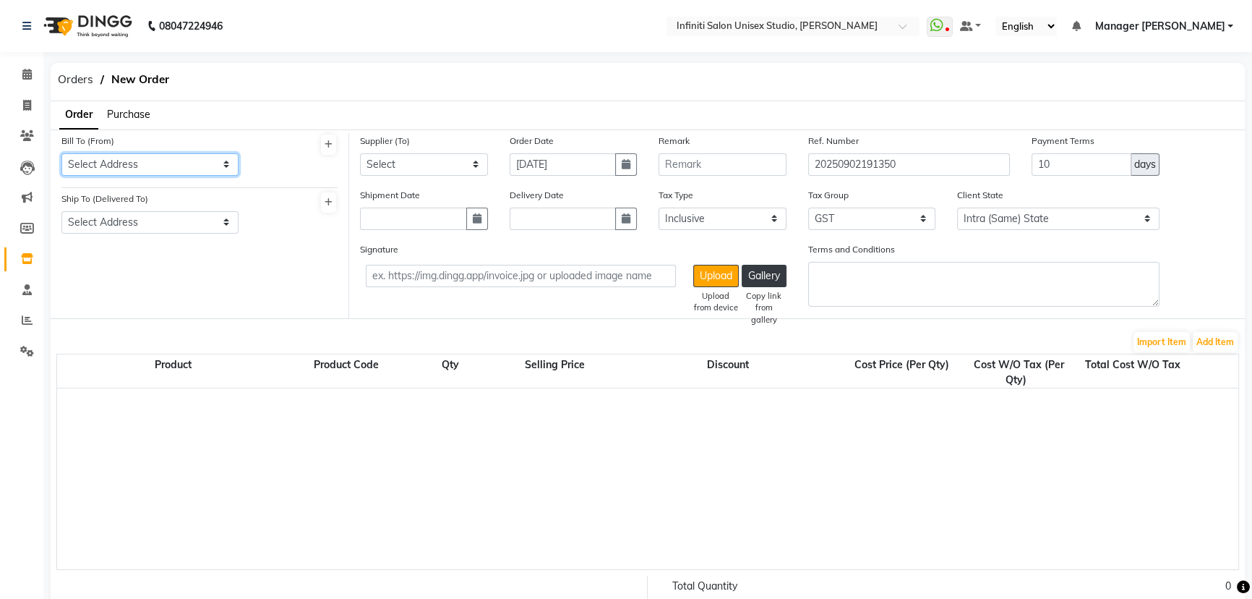
click at [145, 154] on select "Select Address Shop-1" at bounding box center [149, 164] width 177 height 22
select select "989"
click at [61, 153] on select "Select Address Shop-1" at bounding box center [149, 164] width 177 height 22
drag, startPoint x: 128, startPoint y: 219, endPoint x: 128, endPoint y: 228, distance: 8.7
click at [128, 220] on select "Select Address Shop-1" at bounding box center [149, 222] width 177 height 22
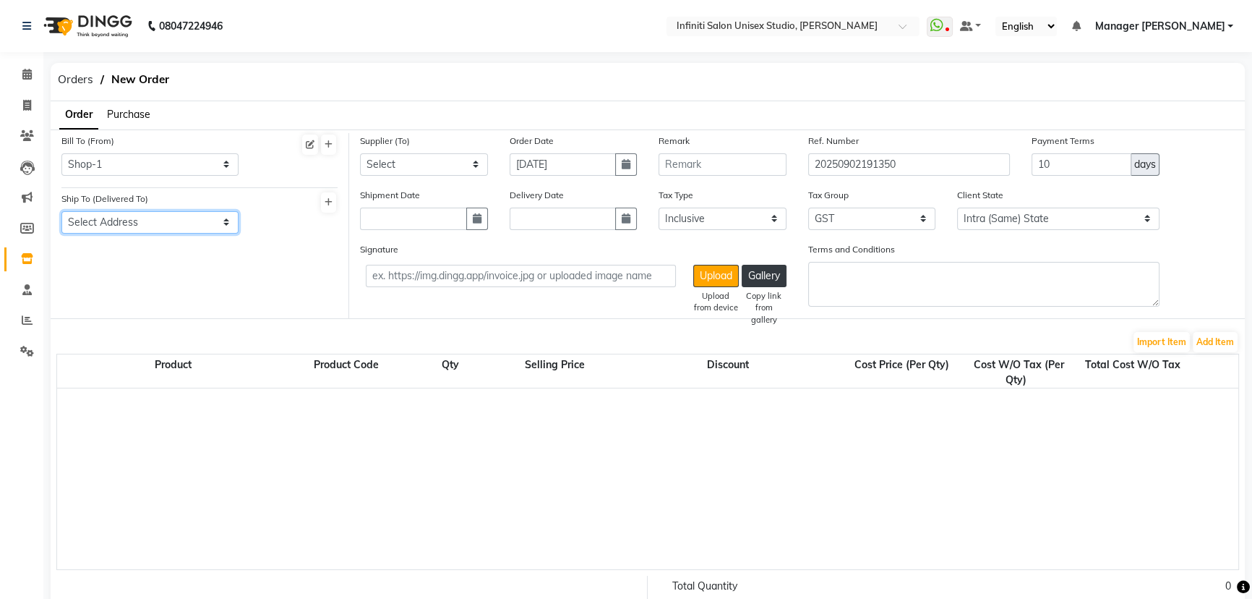
select select "990"
click at [61, 211] on select "Select Address Shop-1" at bounding box center [149, 222] width 177 height 22
click at [416, 169] on select "Select Queens OJAS Roshan Agencies - Roshan Ahuja Laxmi Trading - Ashish Lalwan…" at bounding box center [424, 164] width 128 height 22
select select "2709"
click at [360, 153] on select "Select Queens OJAS Roshan Agencies - Roshan Ahuja Laxmi Trading - Ashish Lalwan…" at bounding box center [424, 164] width 128 height 22
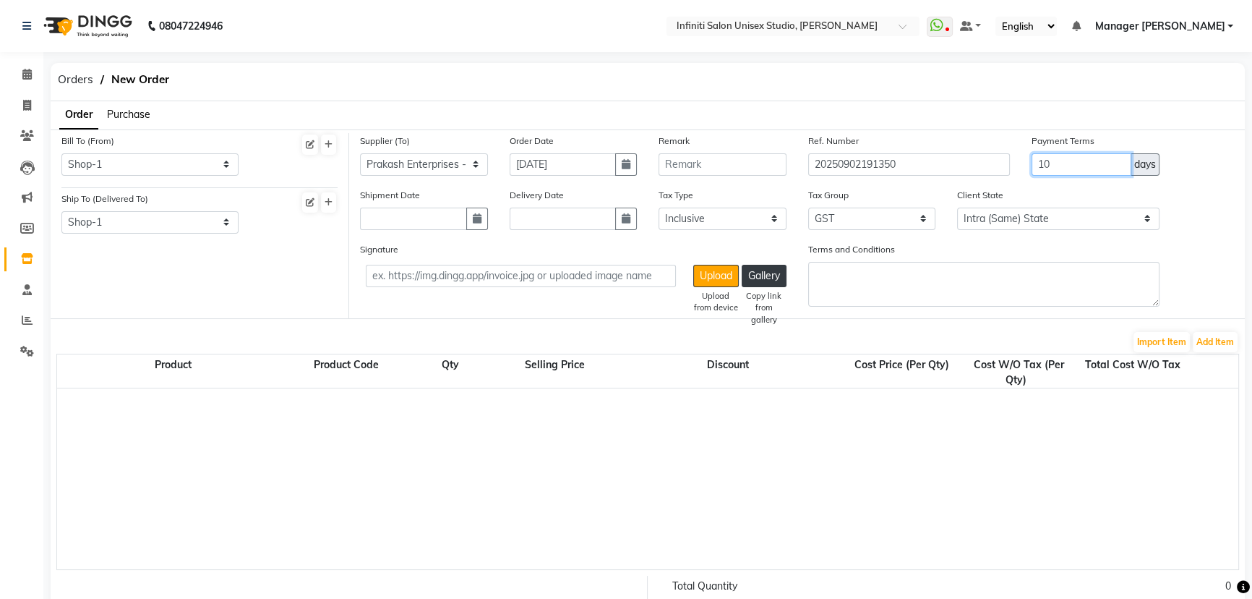
click at [1039, 166] on input "10" at bounding box center [1082, 164] width 100 height 22
type input "30"
click at [1213, 340] on button "Add Item" at bounding box center [1215, 342] width 45 height 20
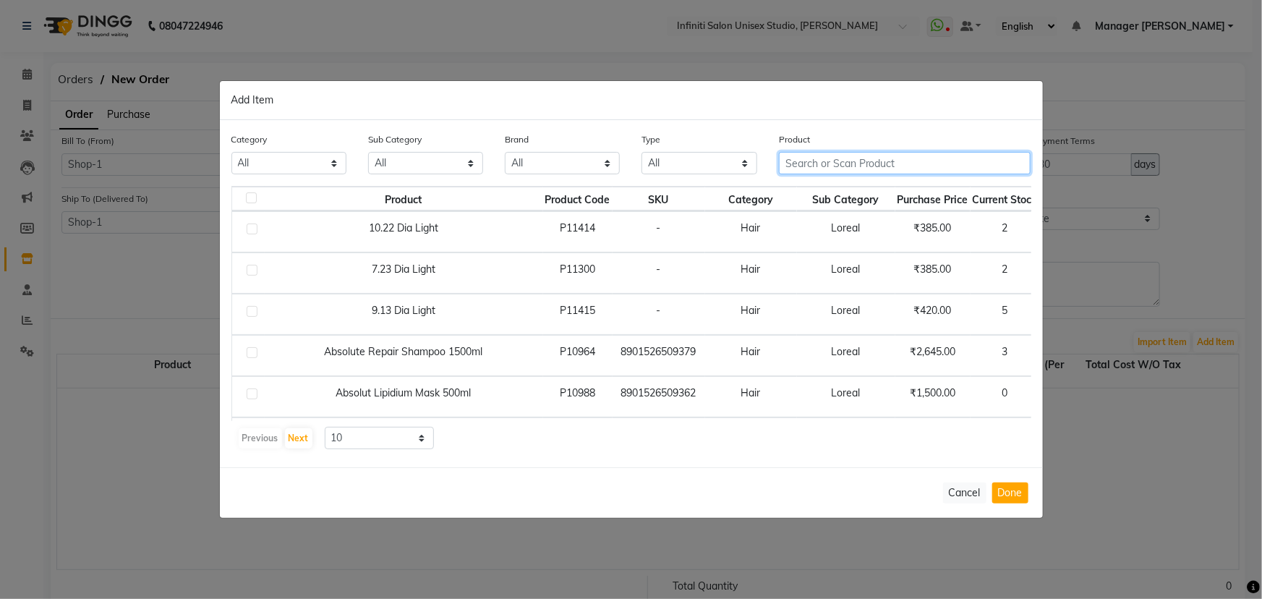
click at [857, 166] on input "text" at bounding box center [905, 163] width 252 height 22
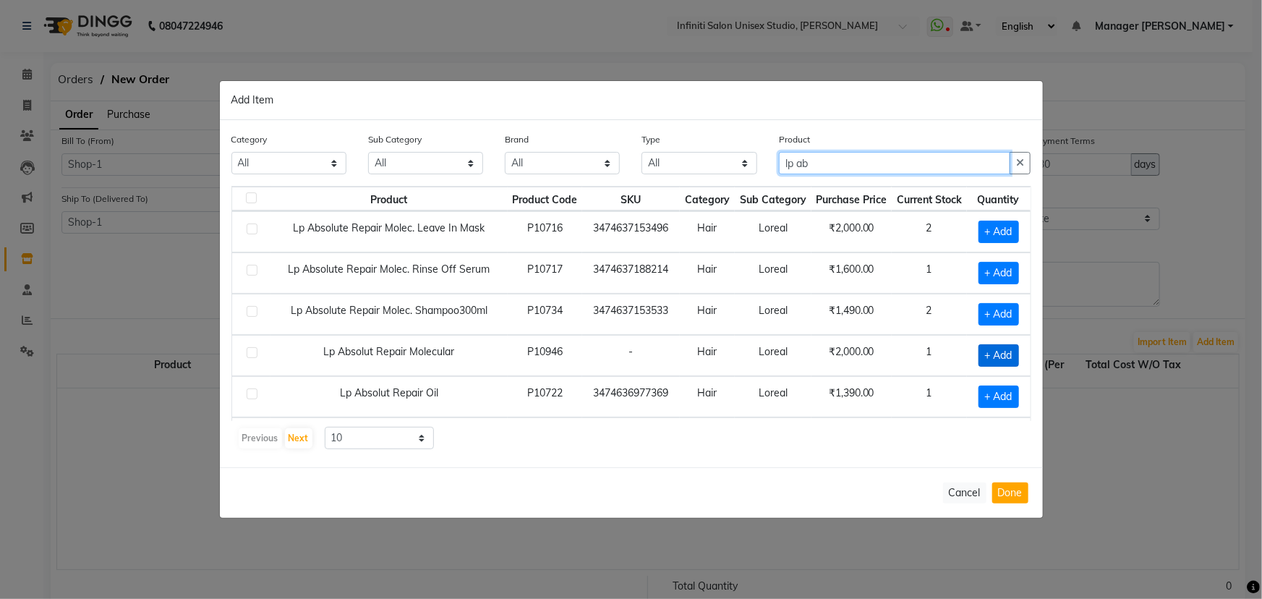
type input "lp ab"
click at [983, 346] on span "+ Add" at bounding box center [998, 355] width 40 height 22
checkbox input "true"
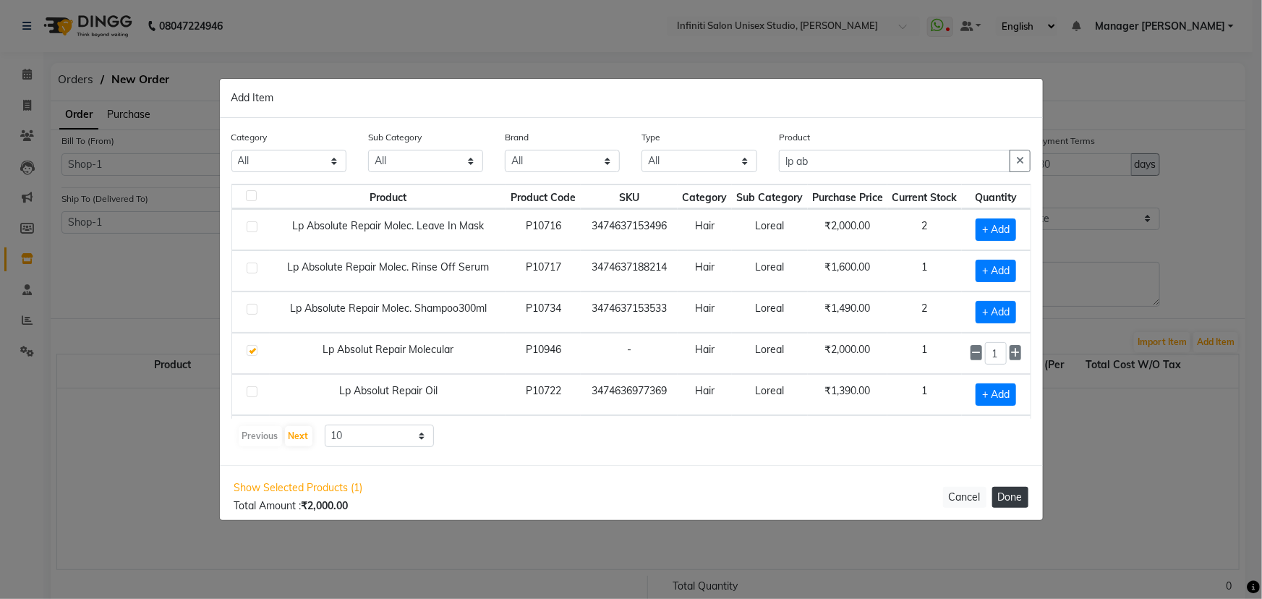
drag, startPoint x: 1024, startPoint y: 501, endPoint x: 1027, endPoint y: 492, distance: 9.6
click at [1027, 492] on button "Done" at bounding box center [1010, 497] width 36 height 21
select select "2851"
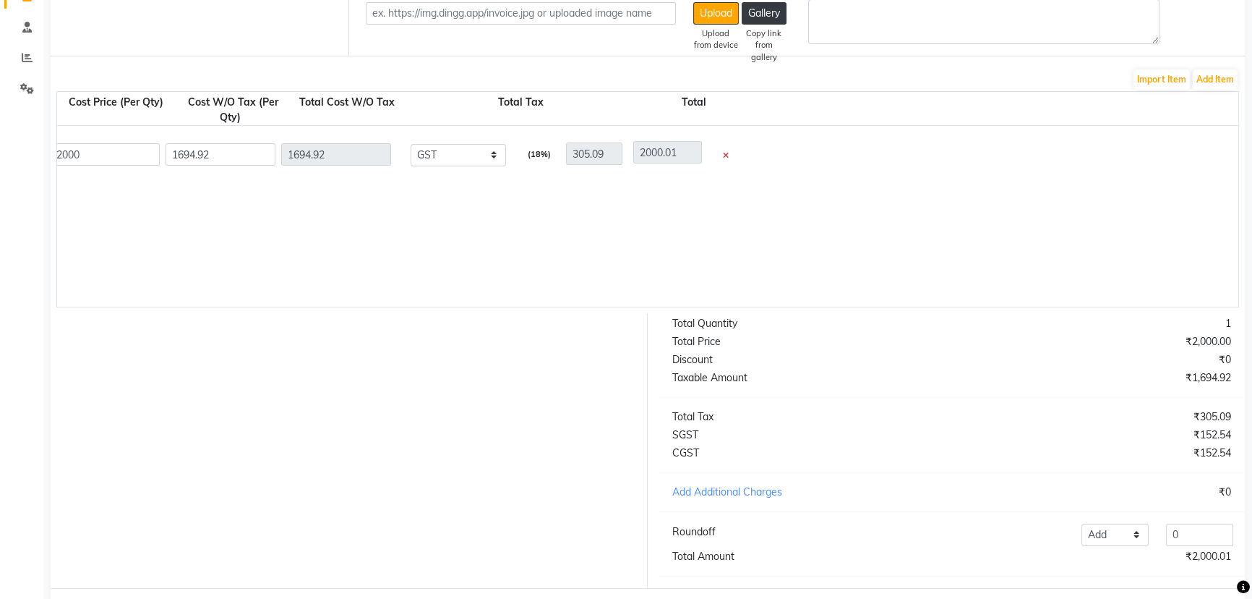
scroll to position [0, 774]
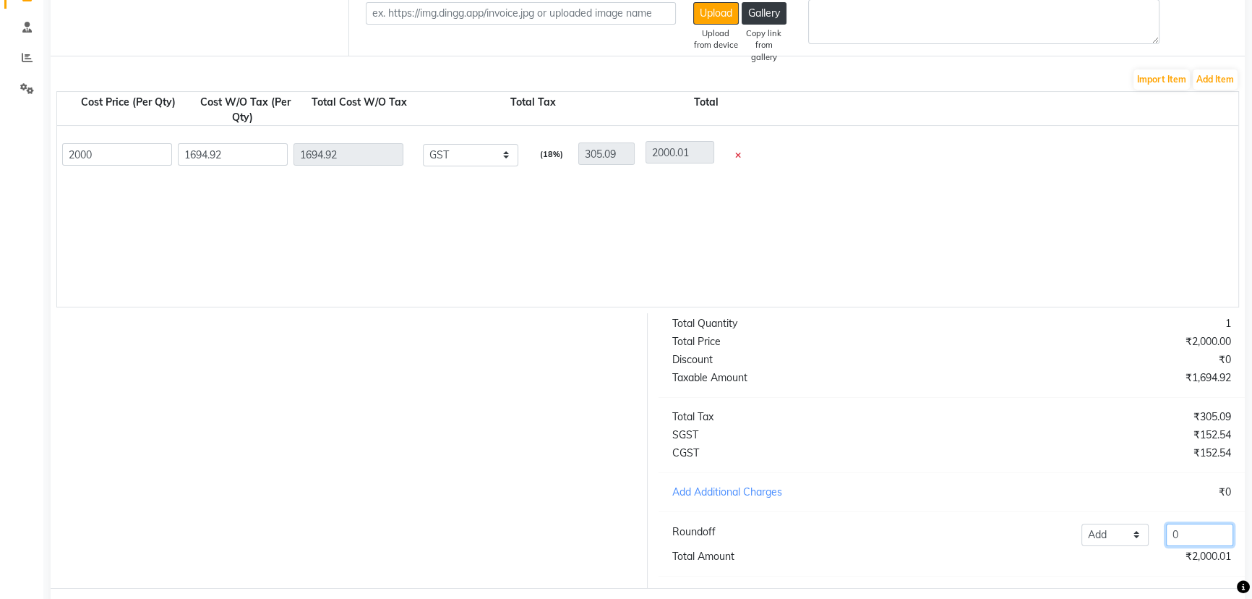
drag, startPoint x: 1202, startPoint y: 543, endPoint x: 1142, endPoint y: 547, distance: 59.4
click at [1142, 546] on div "Add Reduce 0" at bounding box center [1073, 534] width 338 height 22
type input "-0"
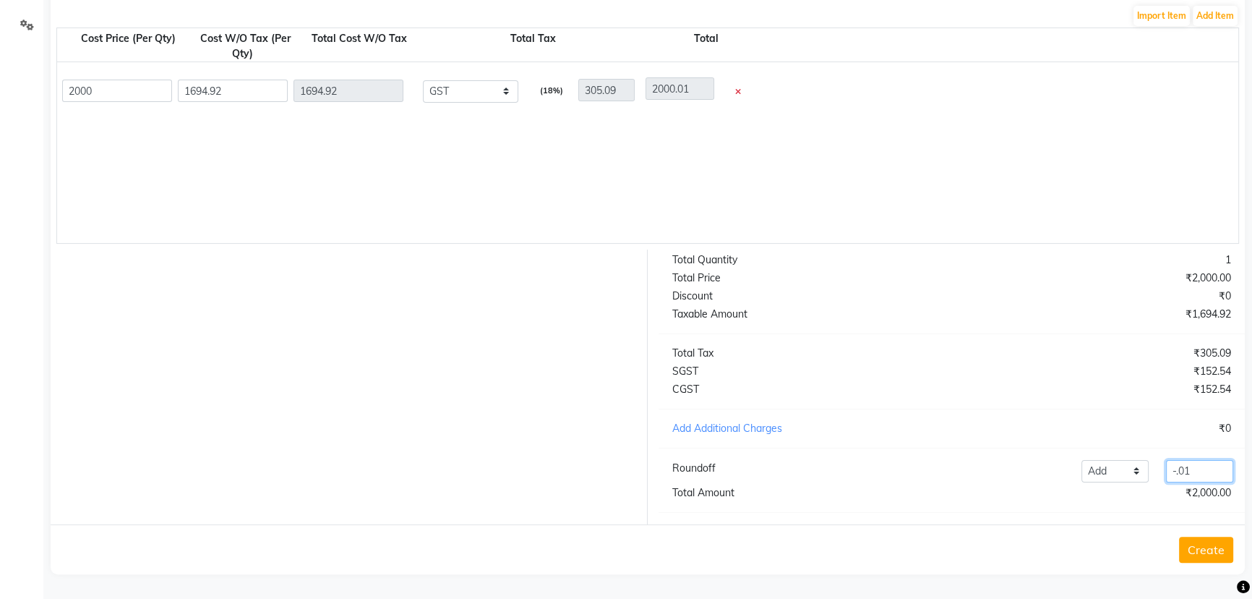
scroll to position [335, 0]
type input "-.01"
click at [1211, 549] on button "Create" at bounding box center [1206, 549] width 54 height 26
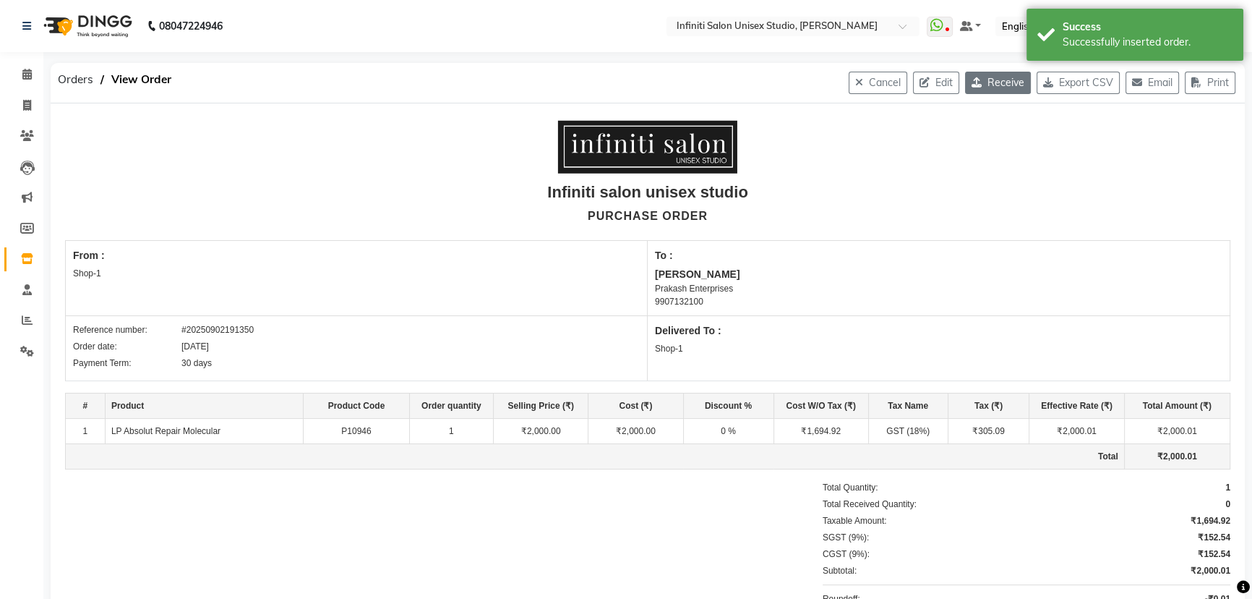
click at [985, 80] on button "Receive" at bounding box center [998, 83] width 66 height 22
select select "989"
select select "990"
select select "2709"
select select "true"
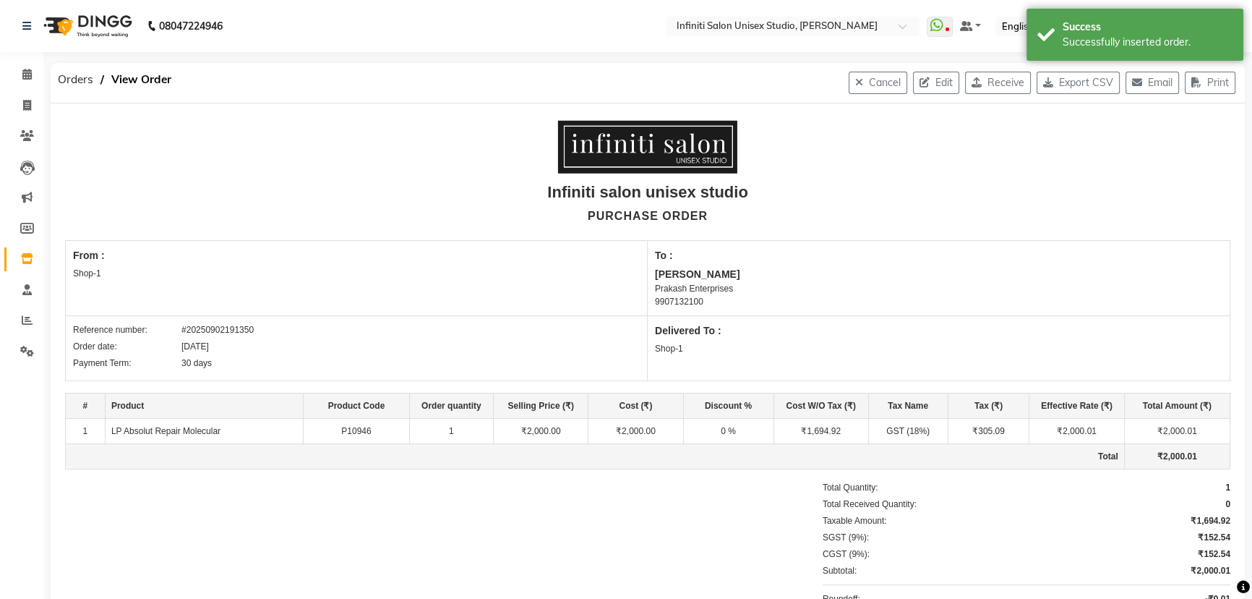
select select "2851"
select select "reduce"
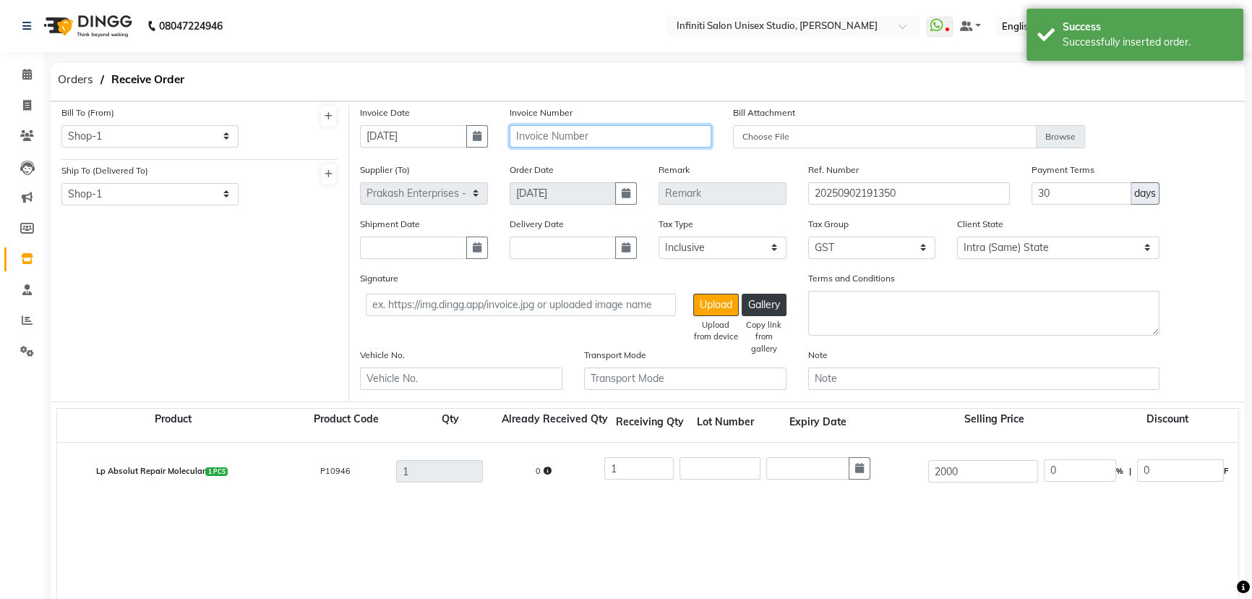
click at [603, 142] on input "text" at bounding box center [611, 136] width 202 height 22
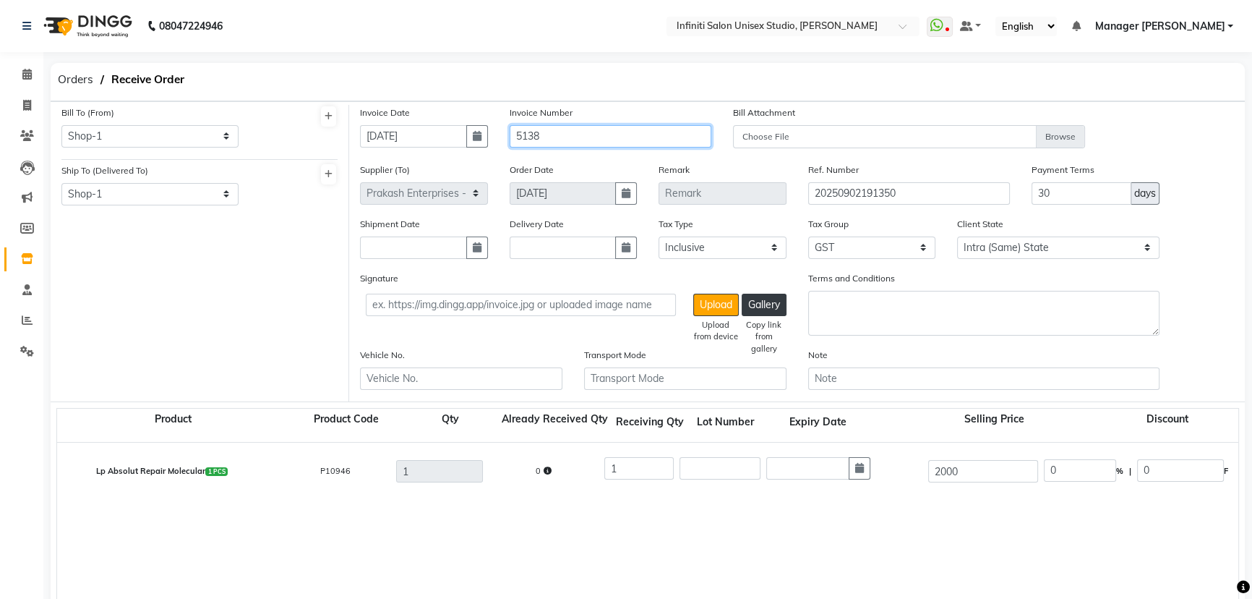
type input "5138"
click at [787, 474] on input "text" at bounding box center [807, 468] width 83 height 22
select select "9"
select select "2025"
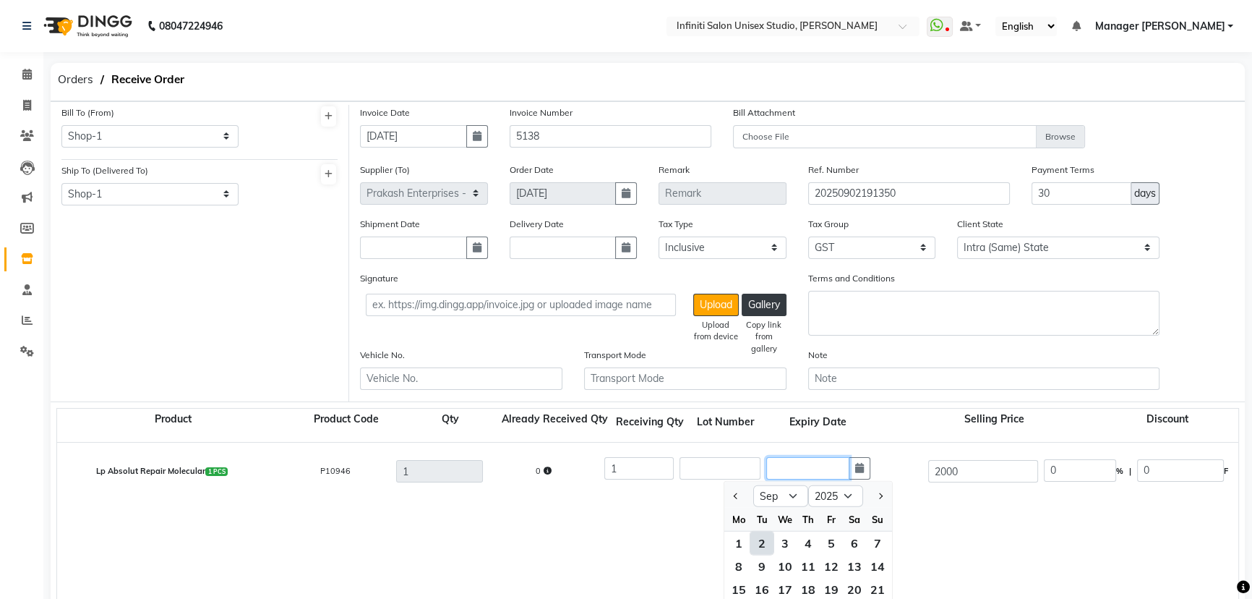
click at [787, 468] on input "text" at bounding box center [807, 468] width 83 height 22
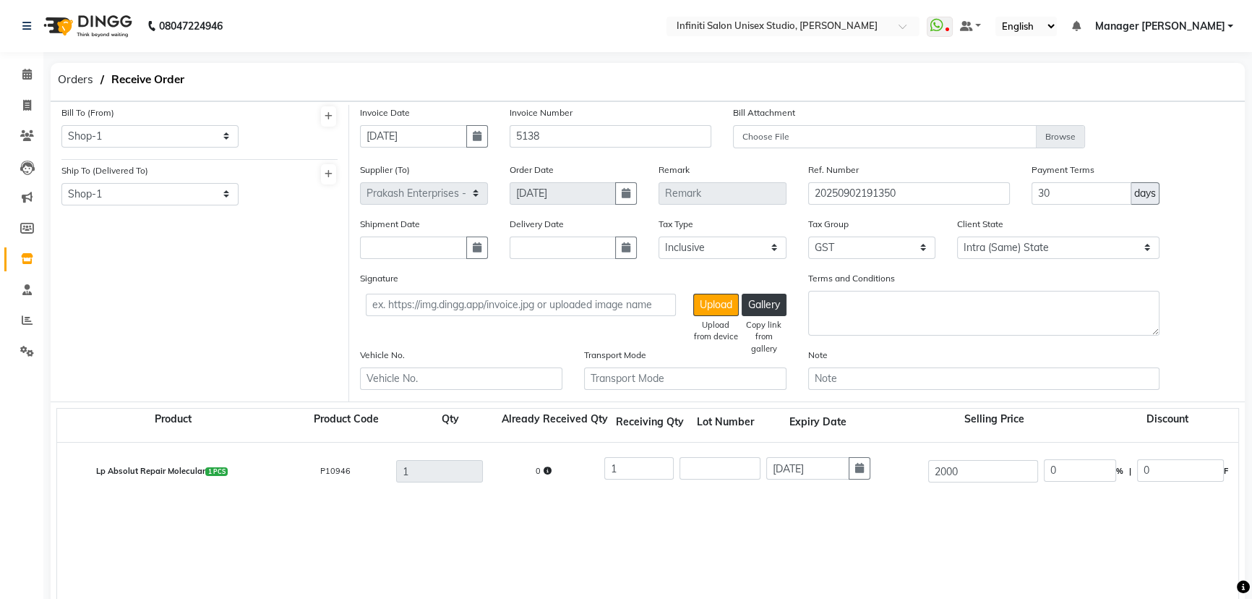
type input "01-10-2026"
click at [740, 523] on div "Lp Absolut Repair Molecular 1 PCS P10946 1 0 1 01-10-2026 2000 0 % | 0 F 2000 1…" at bounding box center [1238, 532] width 2363 height 181
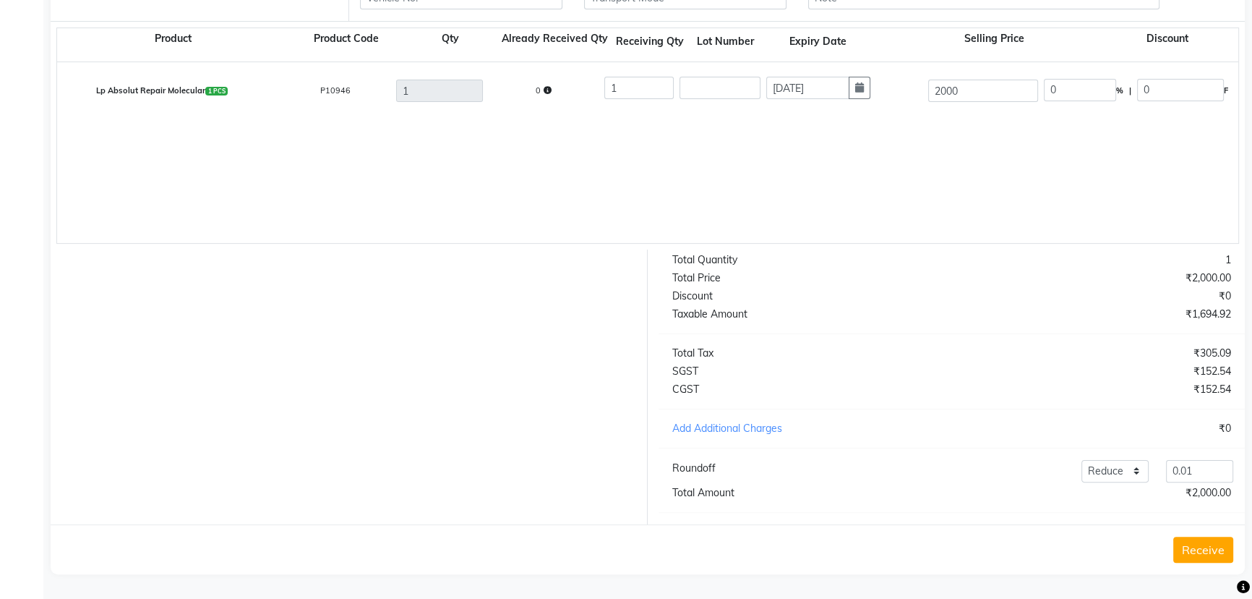
scroll to position [390, 0]
click at [1201, 542] on button "Receive" at bounding box center [1203, 549] width 60 height 26
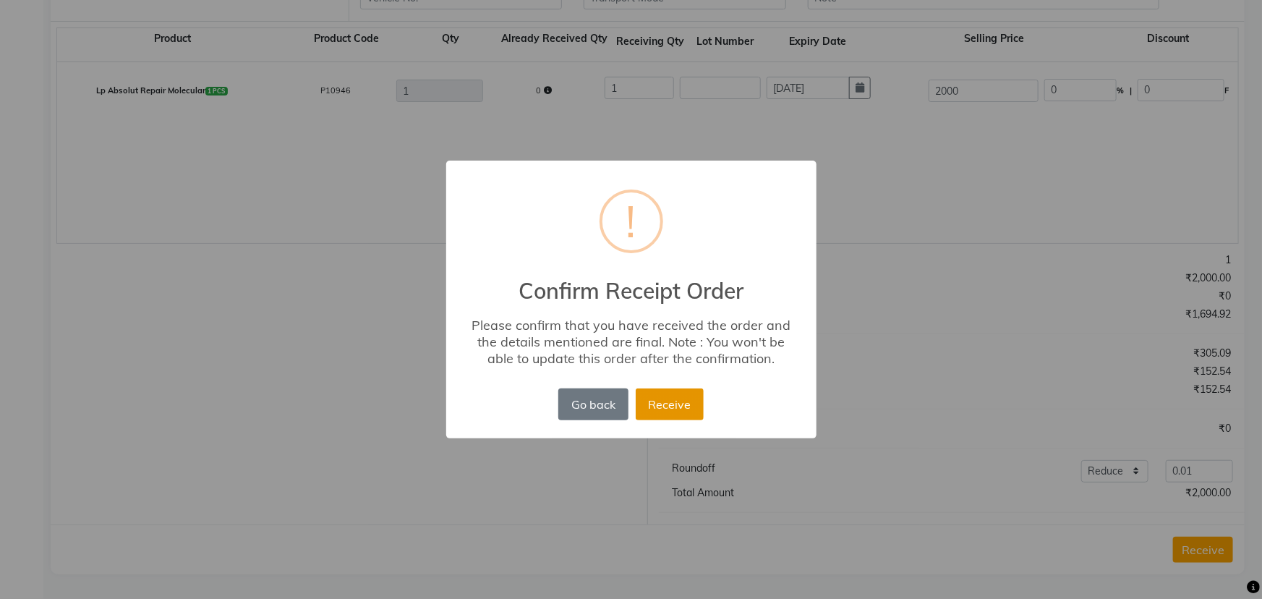
click at [675, 405] on button "Receive" at bounding box center [670, 404] width 68 height 32
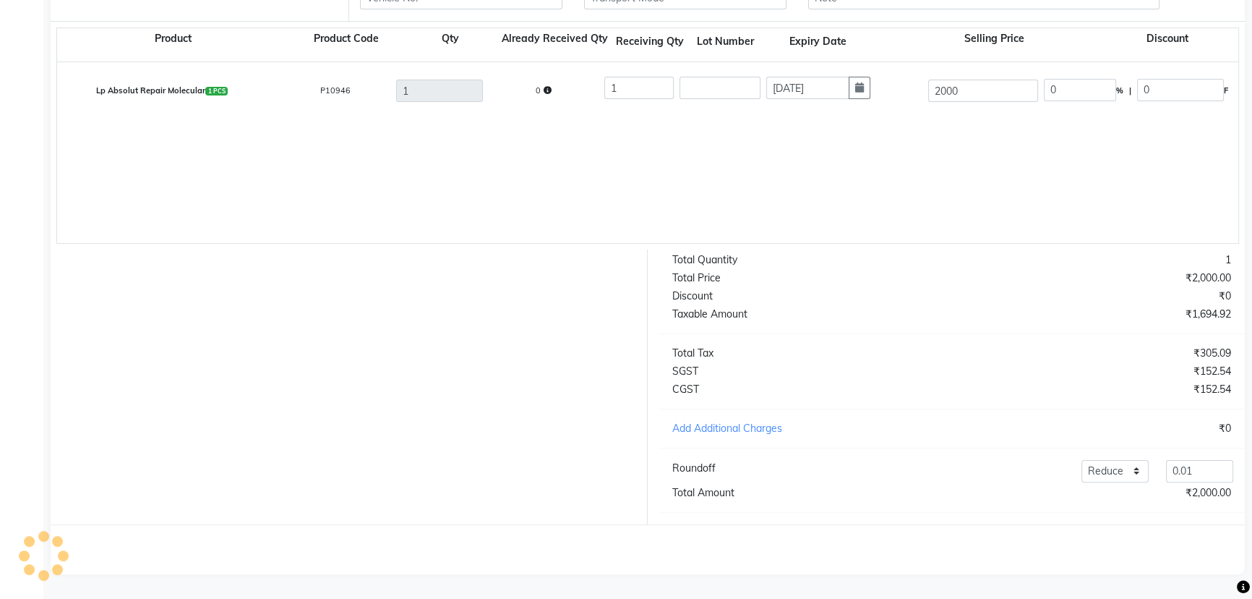
scroll to position [0, 0]
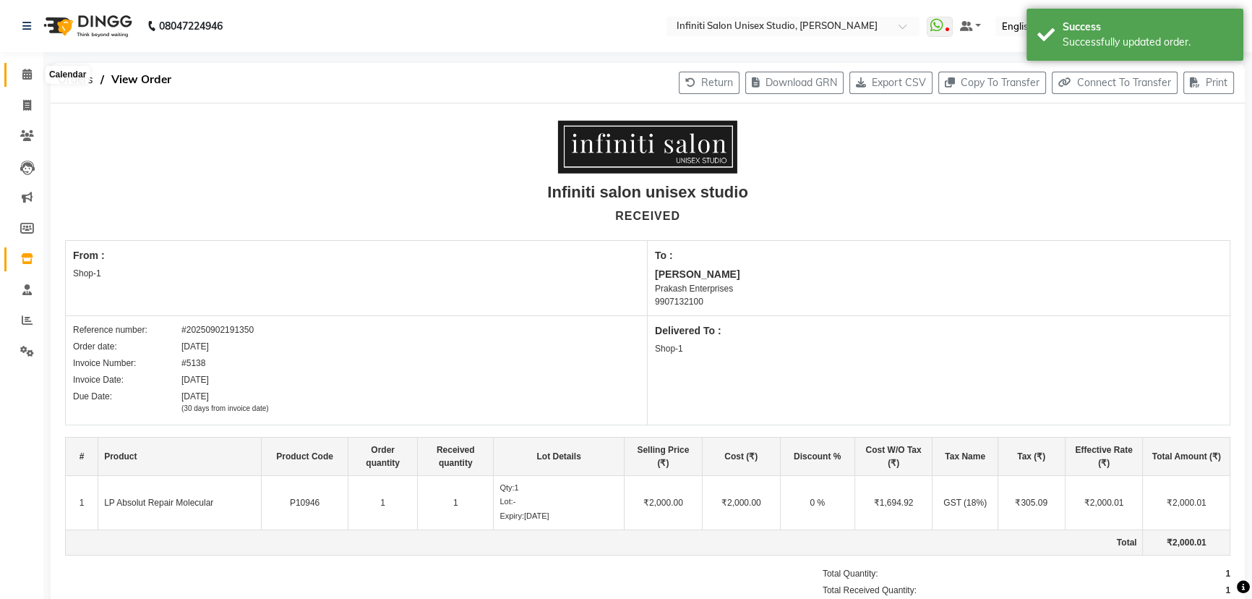
click at [22, 70] on icon at bounding box center [26, 74] width 9 height 11
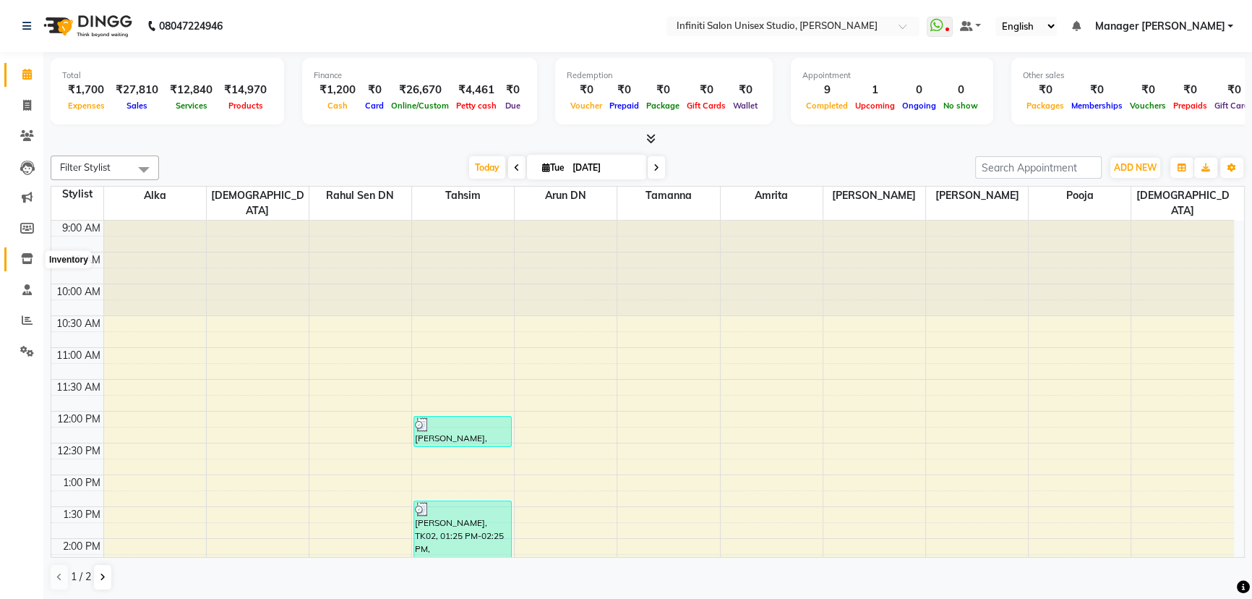
click at [27, 254] on icon at bounding box center [27, 258] width 12 height 11
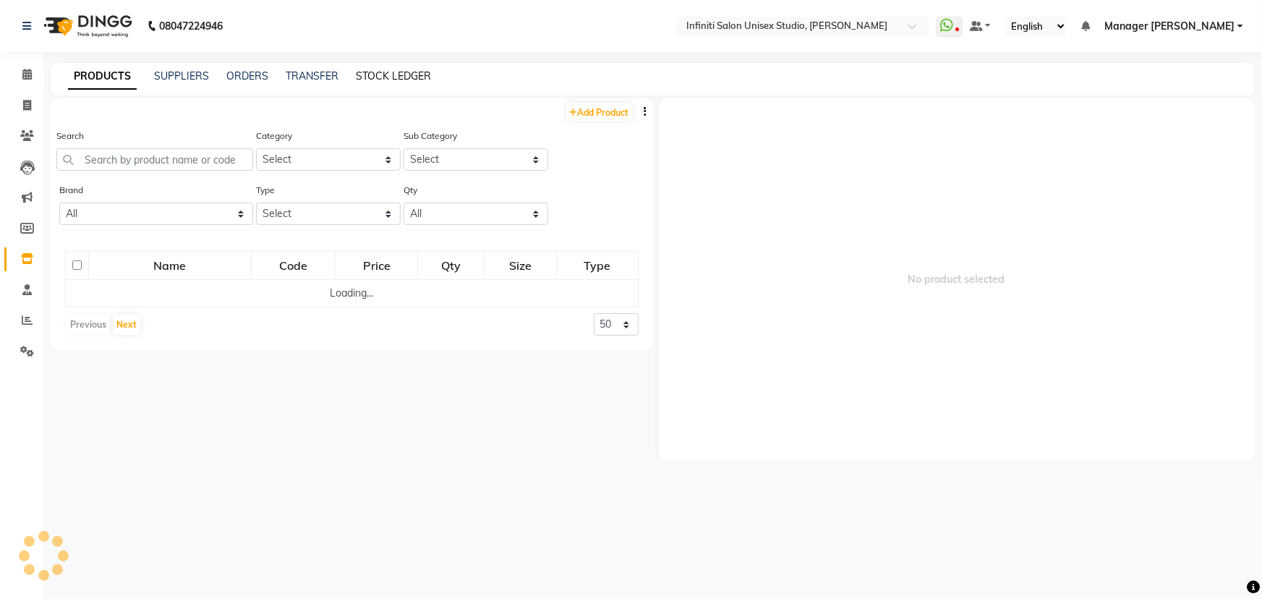
click at [403, 76] on link "STOCK LEDGER" at bounding box center [393, 75] width 75 height 13
select select "all"
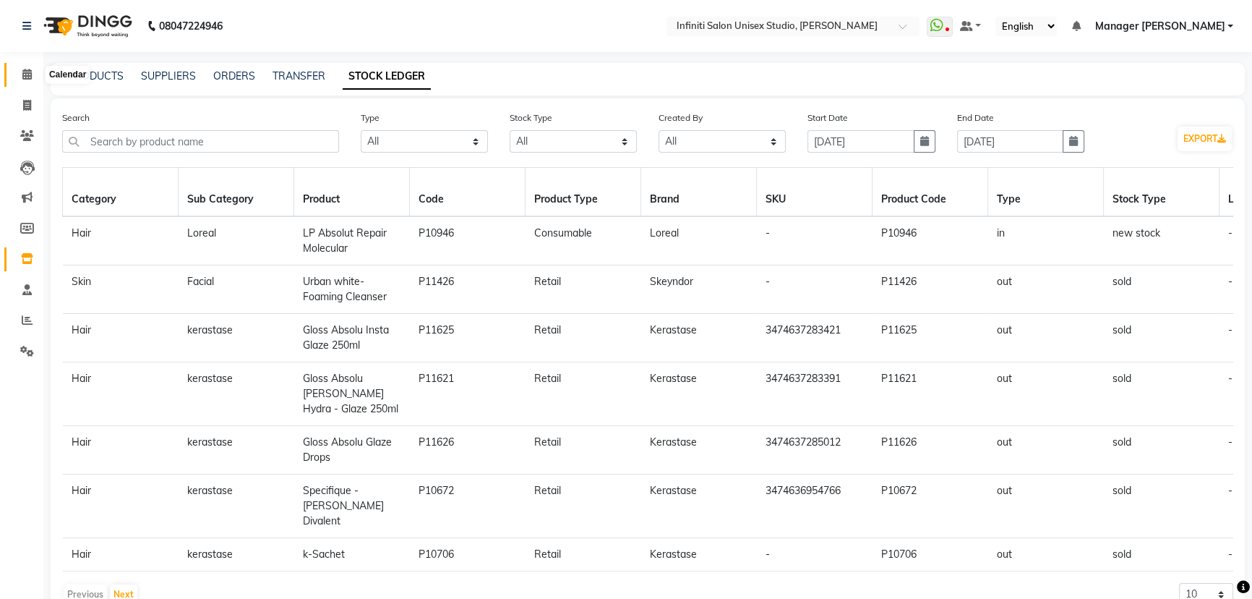
click at [26, 74] on icon at bounding box center [26, 74] width 9 height 11
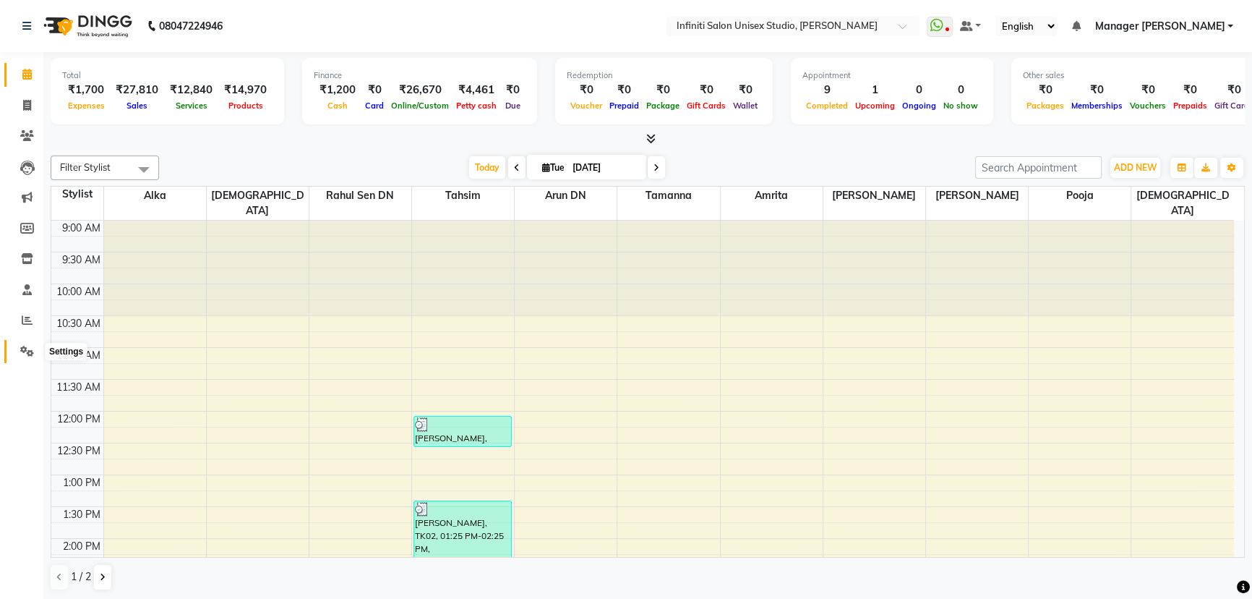
click at [25, 344] on span at bounding box center [26, 351] width 25 height 17
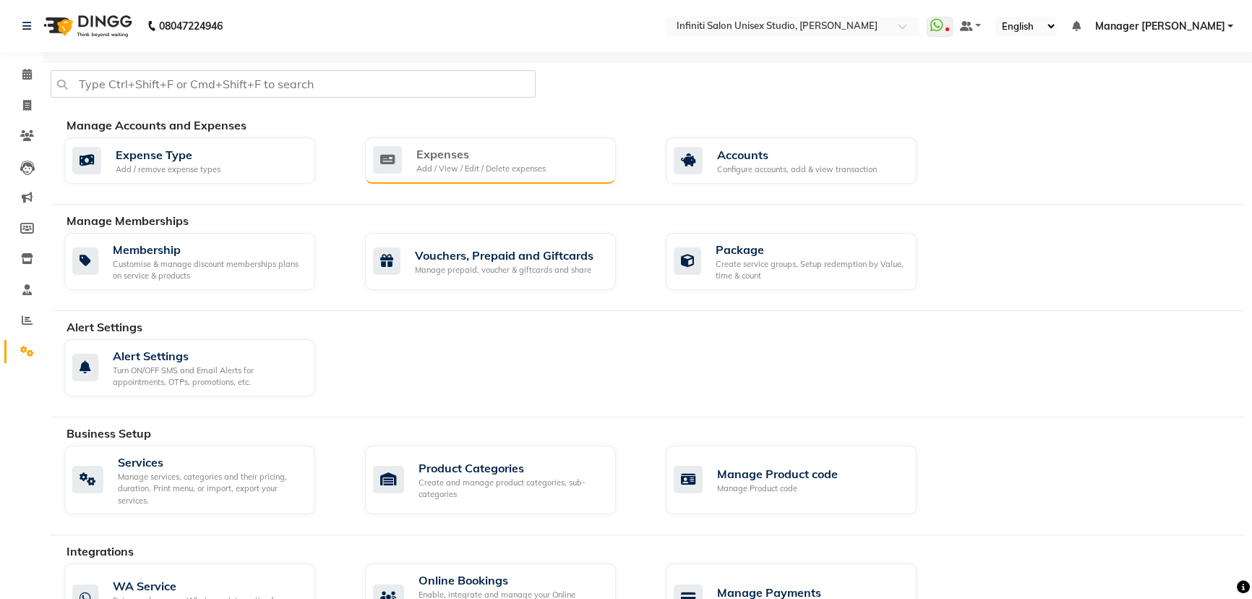
click at [432, 175] on div "Expenses Add / View / Edit / Delete expenses" at bounding box center [490, 160] width 251 height 46
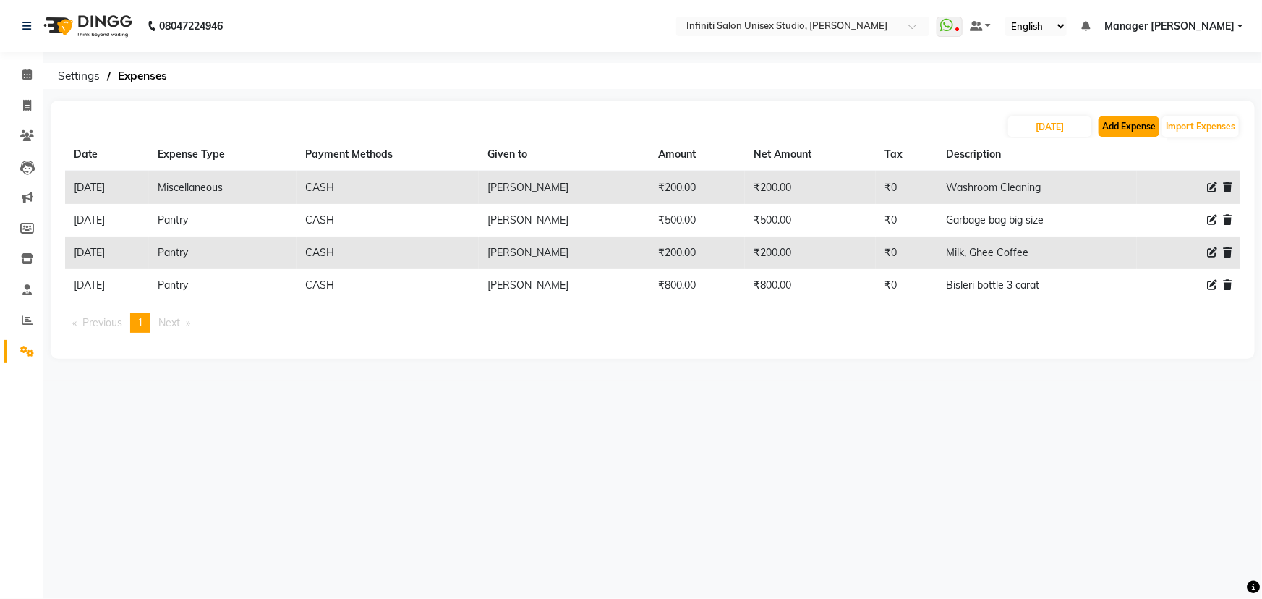
click at [1113, 123] on button "Add Expense" at bounding box center [1128, 126] width 61 height 20
select select "1"
select select "5538"
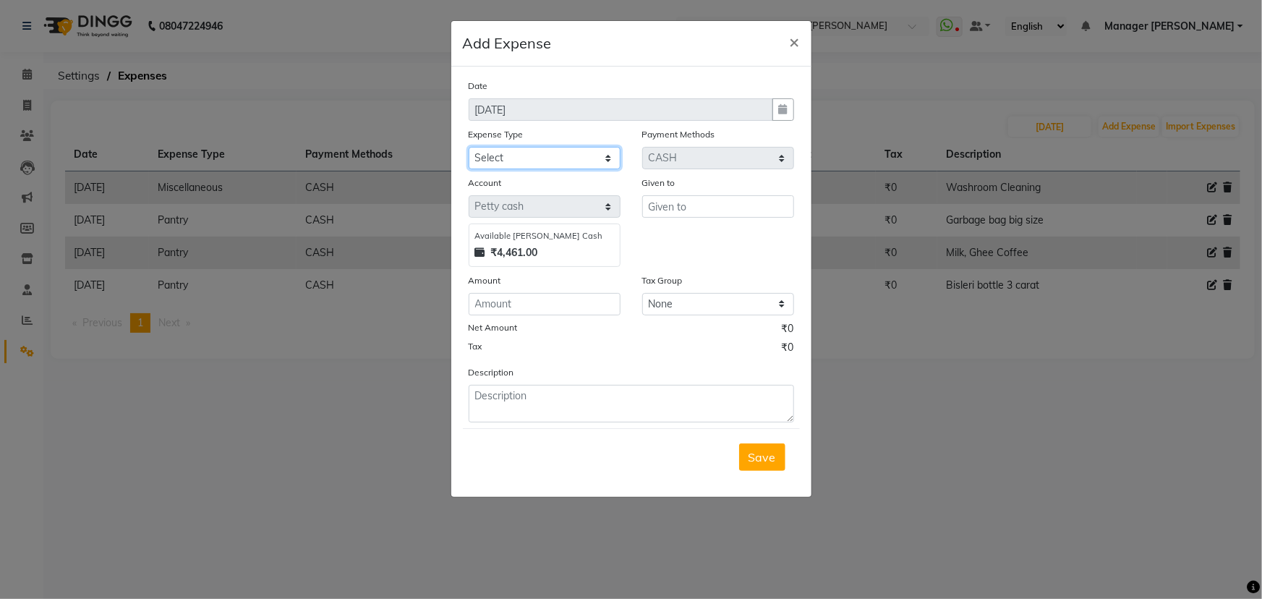
click at [495, 160] on select "Select Advance Salary Client Snacks Fuel Incentive Maintenance Miscellaneous Pa…" at bounding box center [545, 158] width 152 height 22
select select "12411"
click at [469, 147] on select "Select Advance Salary Client Snacks Fuel Incentive Maintenance Miscellaneous Pa…" at bounding box center [545, 158] width 152 height 22
click at [672, 210] on input "text" at bounding box center [718, 206] width 152 height 22
click at [667, 202] on input "text" at bounding box center [718, 206] width 152 height 22
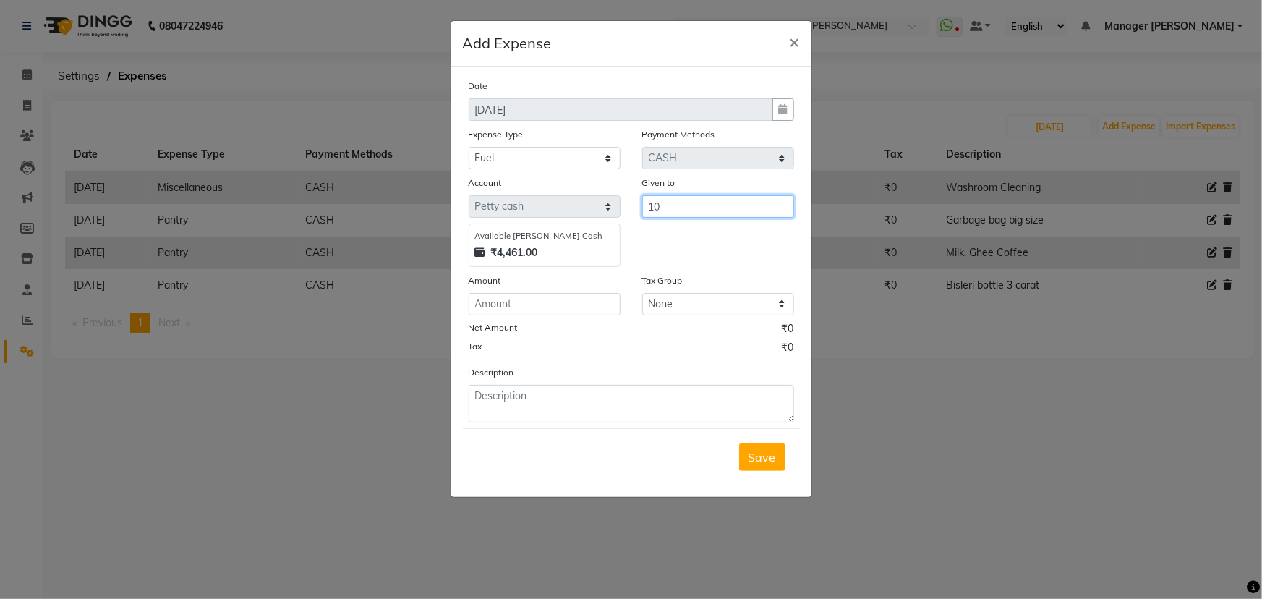
type input "100"
drag, startPoint x: 671, startPoint y: 208, endPoint x: 646, endPoint y: 208, distance: 24.6
click at [646, 208] on input "100" at bounding box center [718, 206] width 152 height 22
type input "Driver"
click at [483, 307] on input "number" at bounding box center [545, 304] width 152 height 22
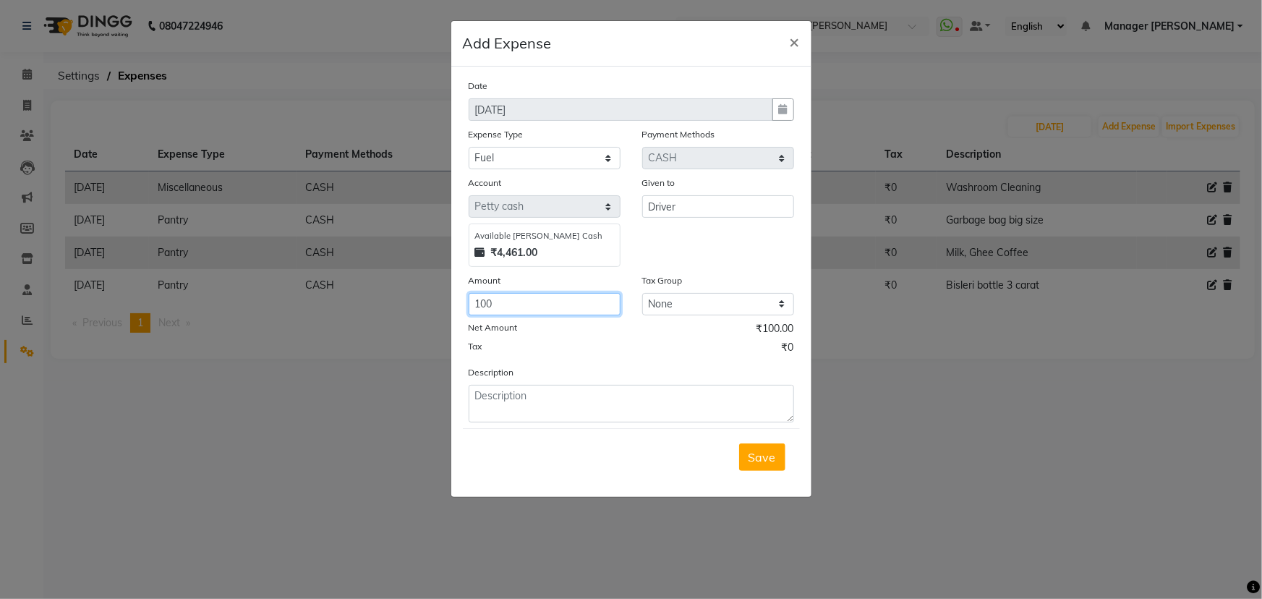
type input "100"
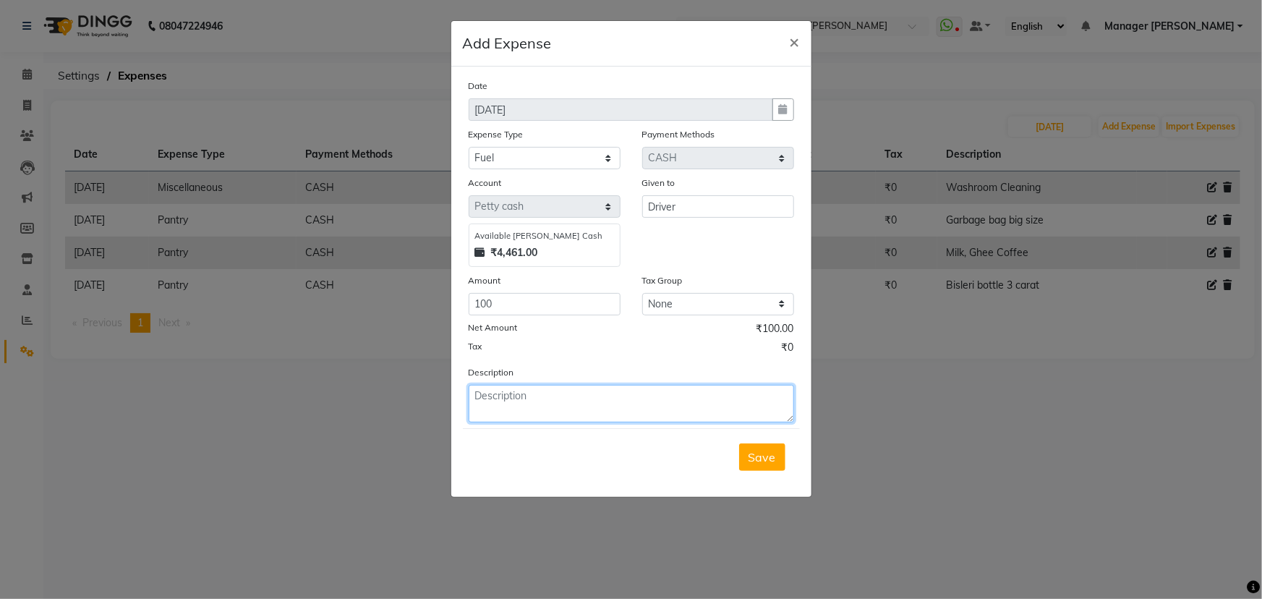
click at [502, 399] on textarea at bounding box center [631, 404] width 325 height 38
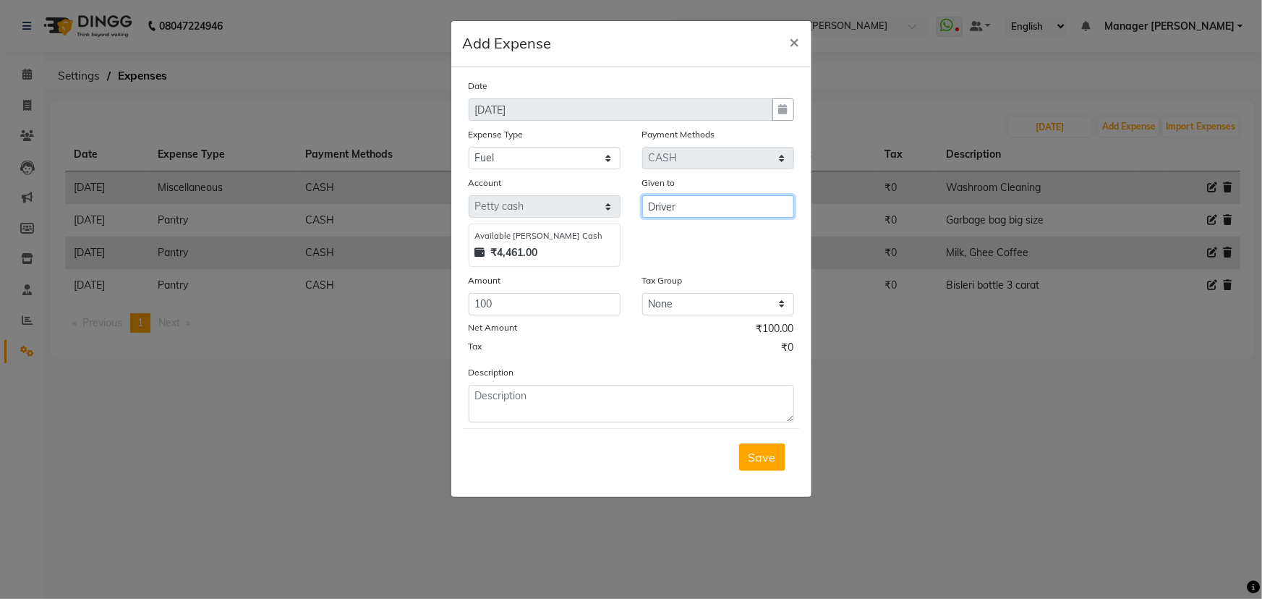
drag, startPoint x: 644, startPoint y: 203, endPoint x: 685, endPoint y: 208, distance: 40.8
click at [685, 208] on input "Driver" at bounding box center [718, 206] width 152 height 22
type input "Driver bhaiya"
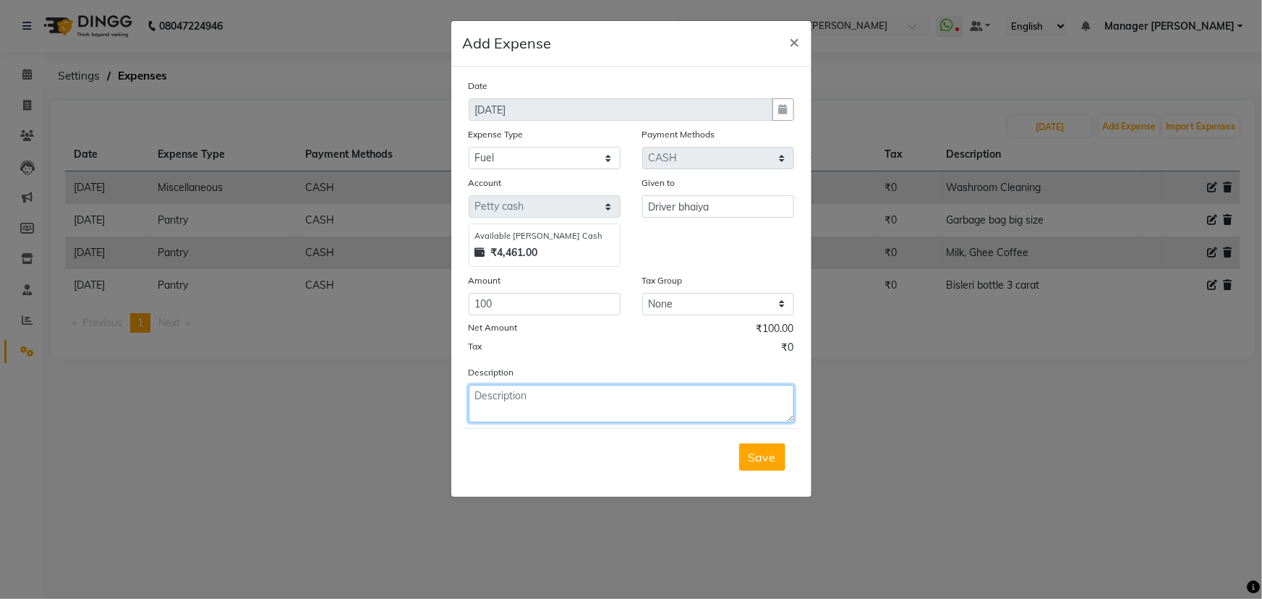
click at [484, 396] on textarea at bounding box center [631, 404] width 325 height 38
type textarea "d"
type textarea "DN to SN"
click at [766, 459] on span "Save" at bounding box center [761, 457] width 27 height 14
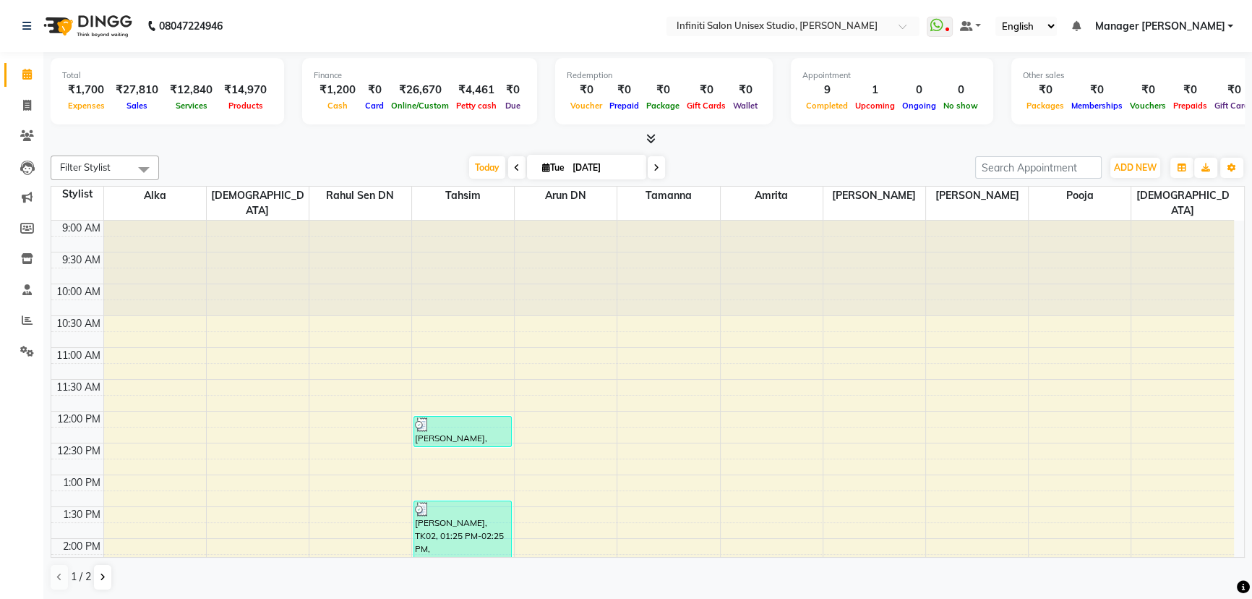
scroll to position [380, 0]
